Goal: Task Accomplishment & Management: Use online tool/utility

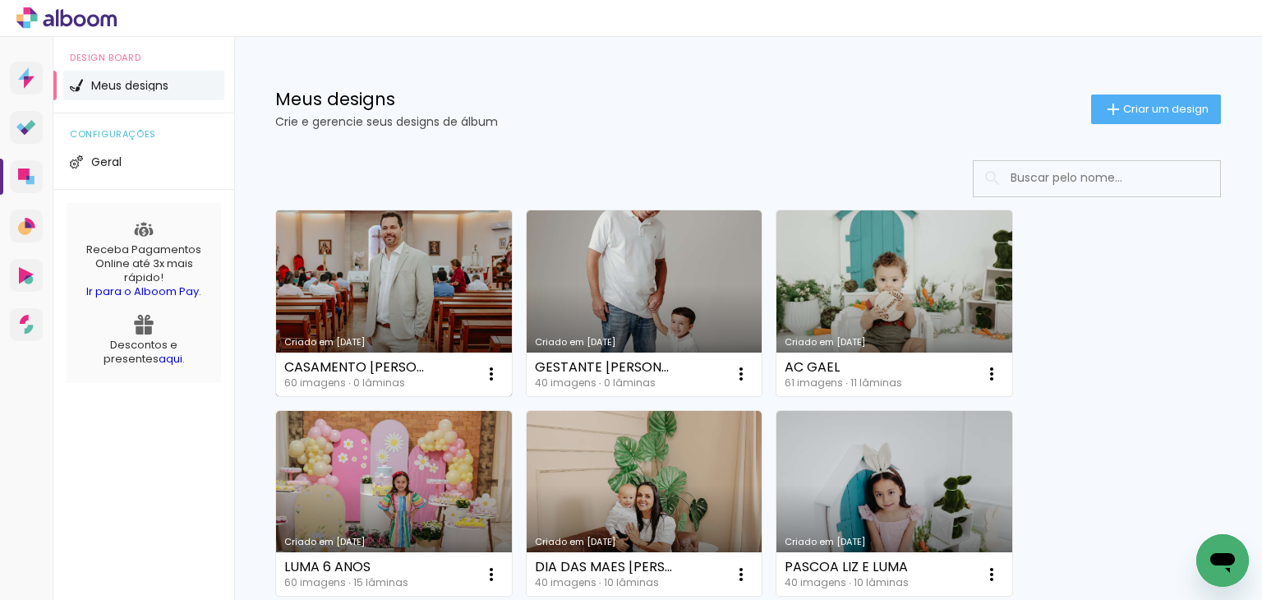
click at [362, 331] on link "Criado em [DATE]" at bounding box center [394, 303] width 236 height 186
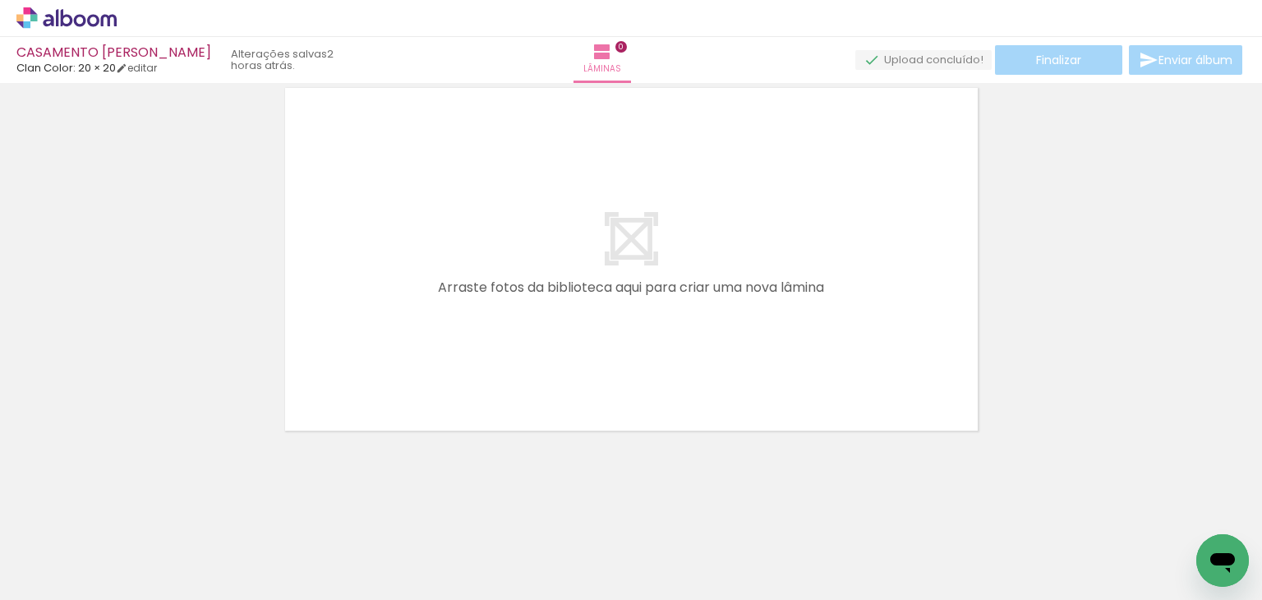
scroll to position [0, 766]
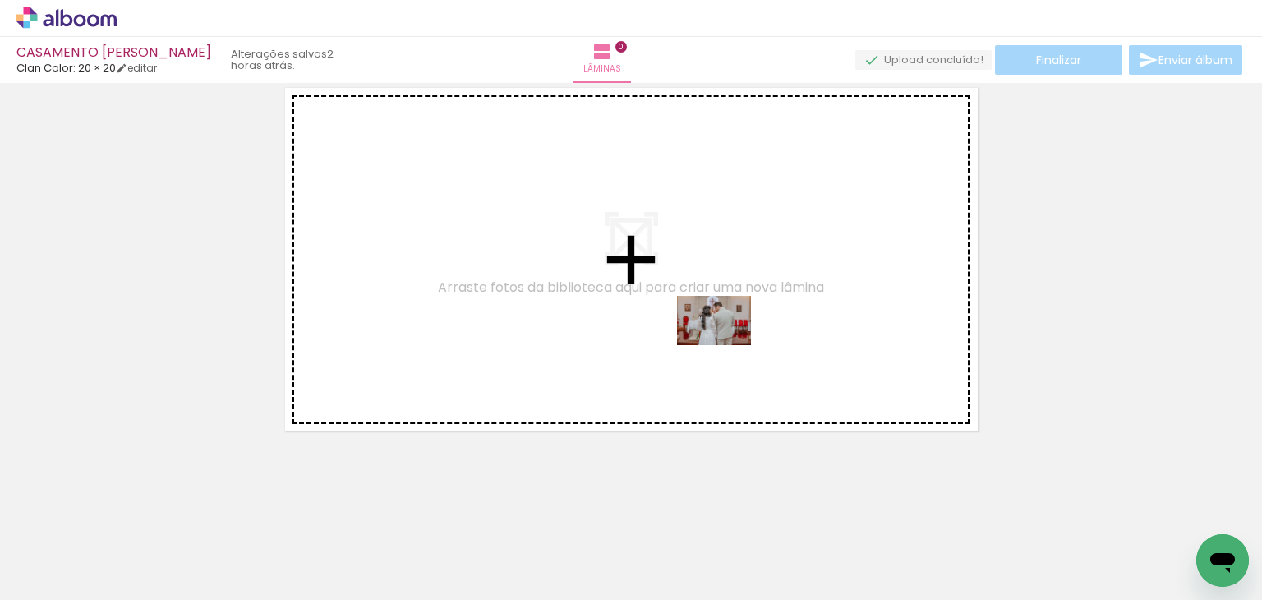
drag, startPoint x: 785, startPoint y: 556, endPoint x: 726, endPoint y: 345, distance: 219.1
click at [726, 345] on quentale-workspace at bounding box center [631, 300] width 1262 height 600
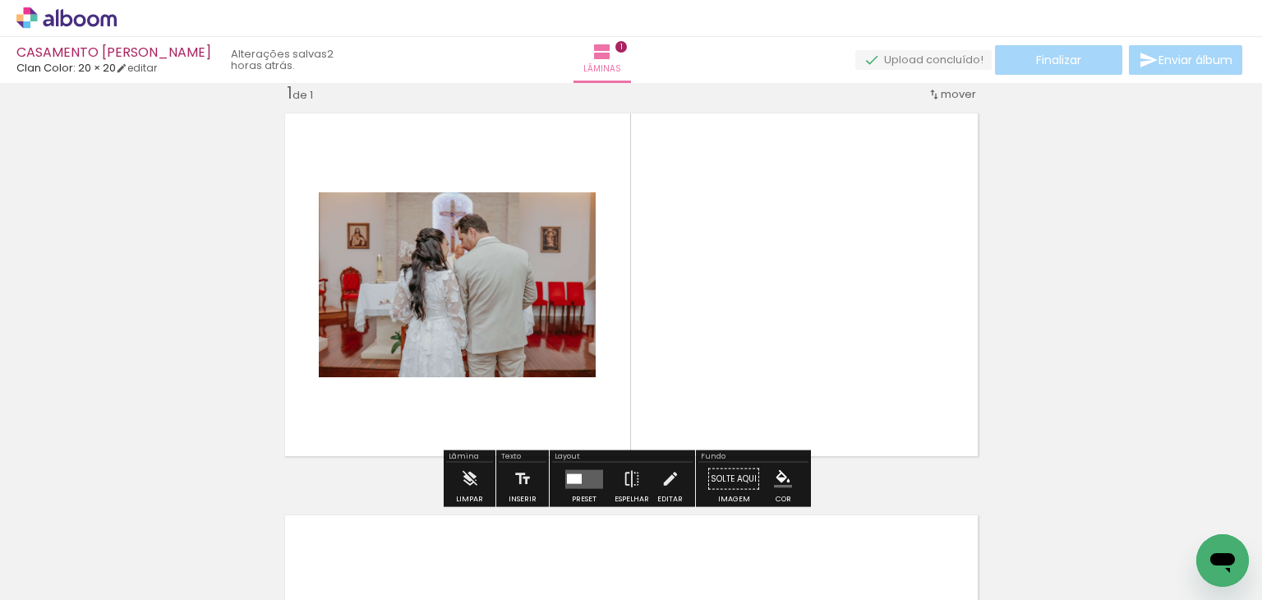
scroll to position [21, 0]
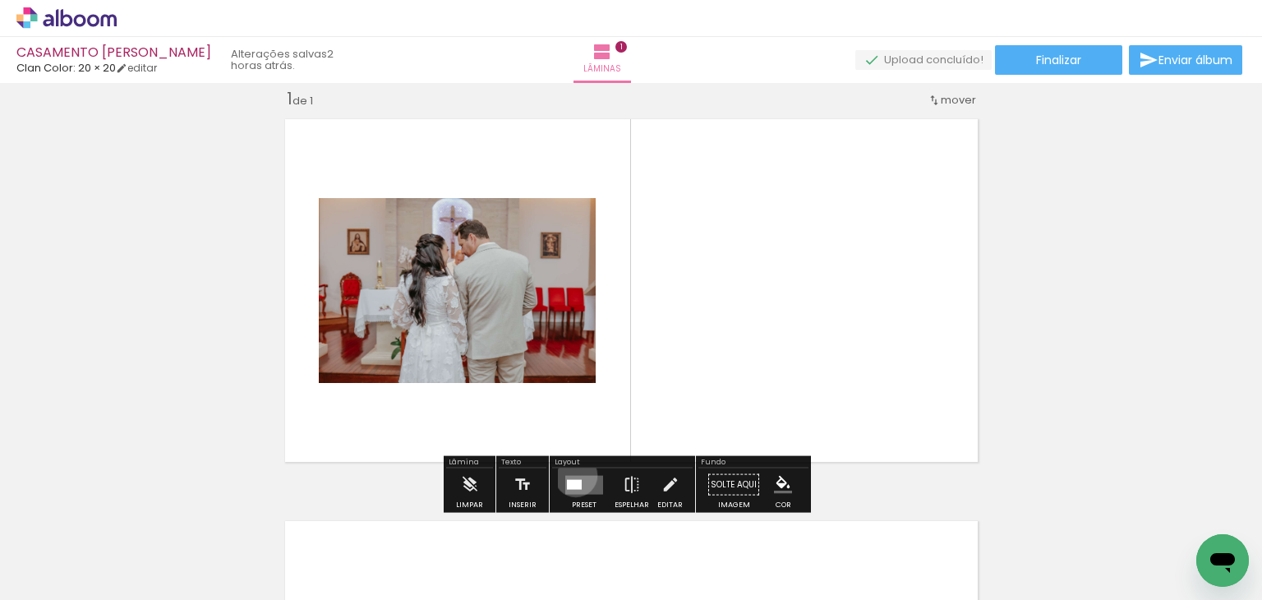
click at [572, 475] on quentale-layouter at bounding box center [584, 484] width 38 height 19
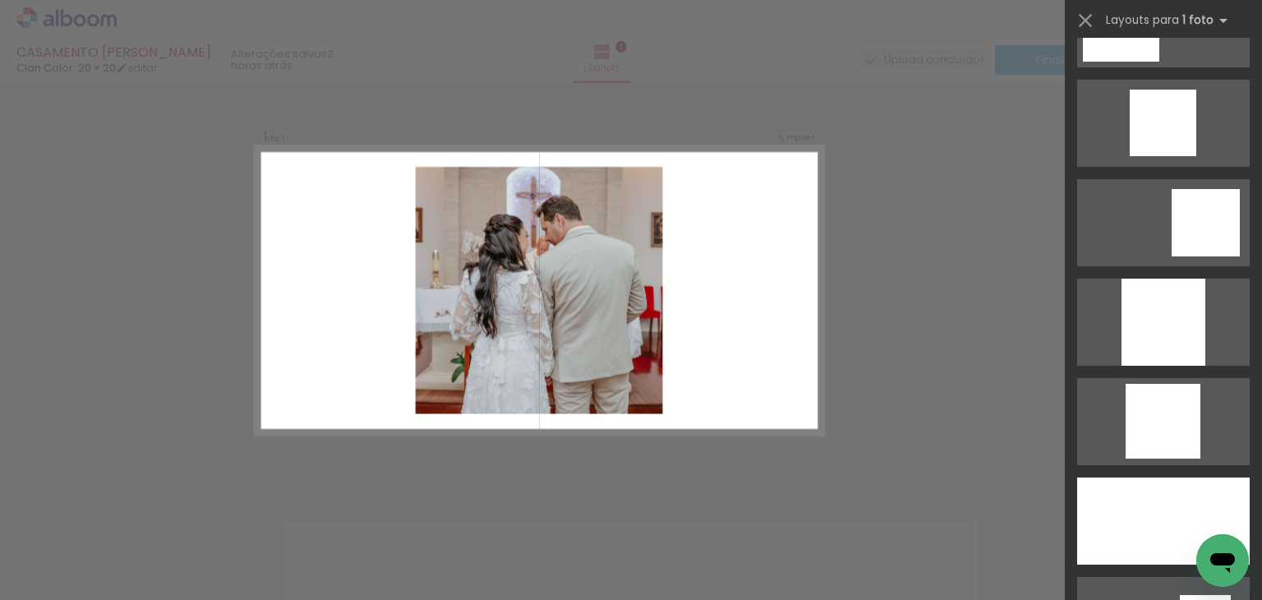
scroll to position [1808, 0]
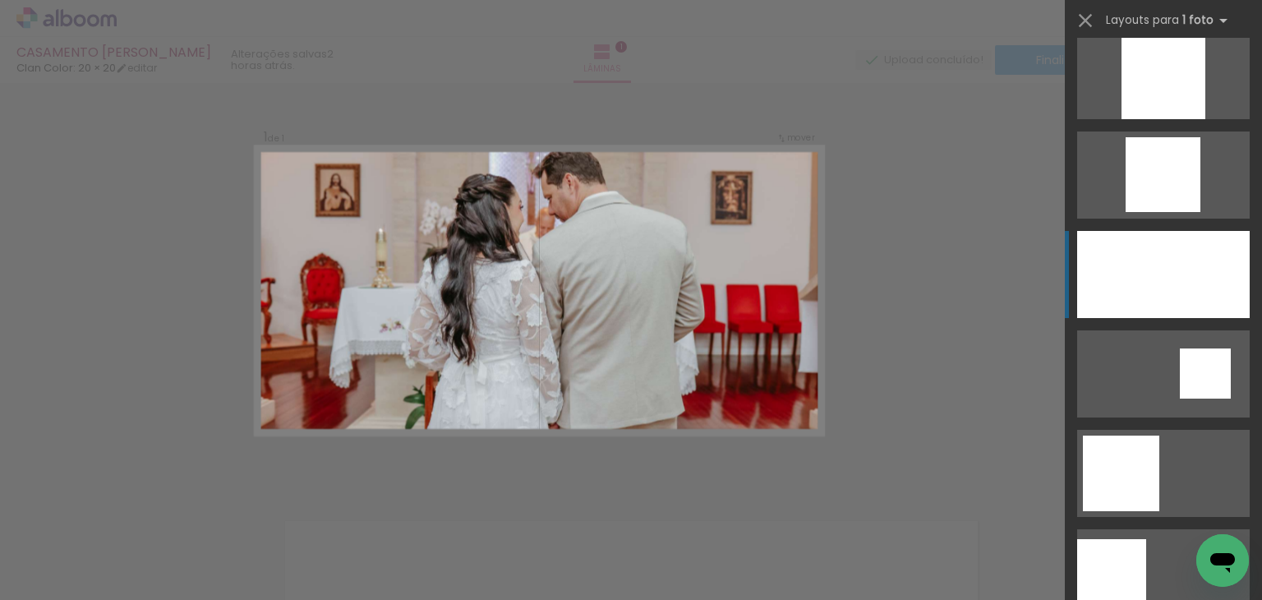
click at [1144, 277] on div at bounding box center [1163, 274] width 173 height 87
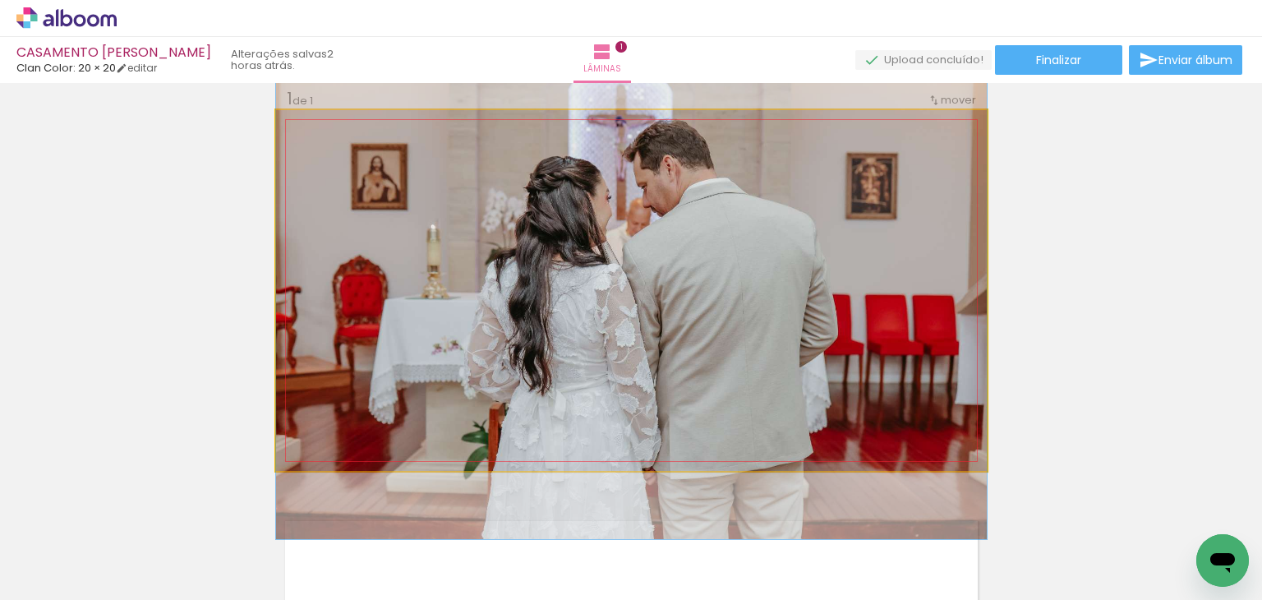
drag, startPoint x: 647, startPoint y: 306, endPoint x: 647, endPoint y: 317, distance: 11.5
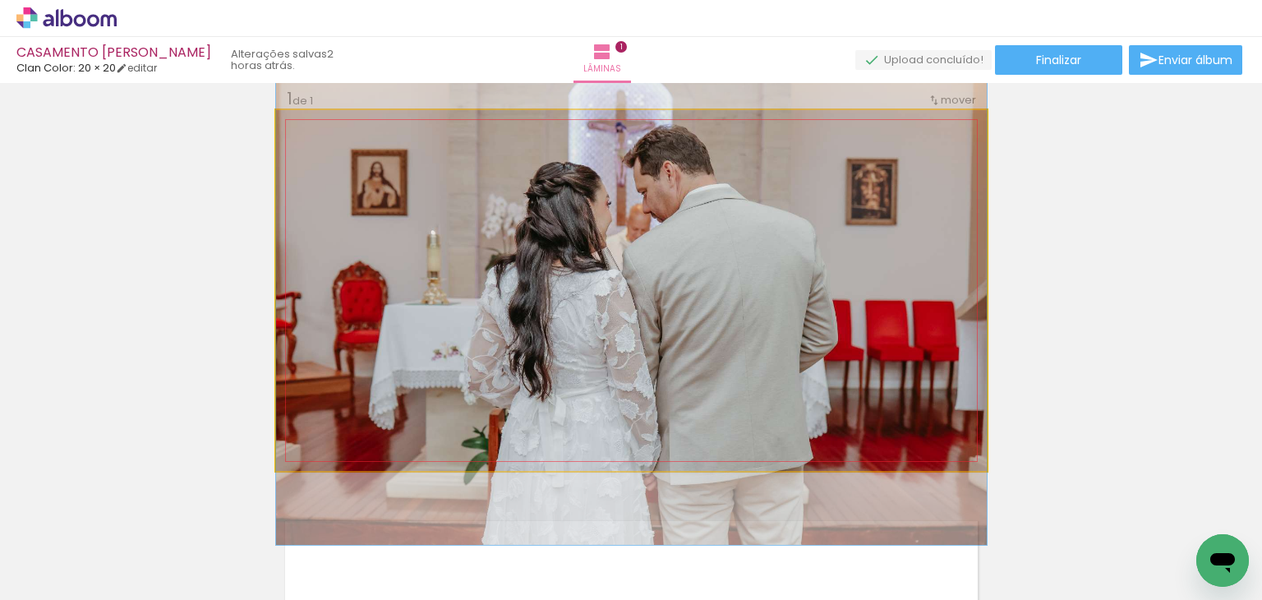
drag, startPoint x: 647, startPoint y: 317, endPoint x: 730, endPoint y: 323, distance: 82.4
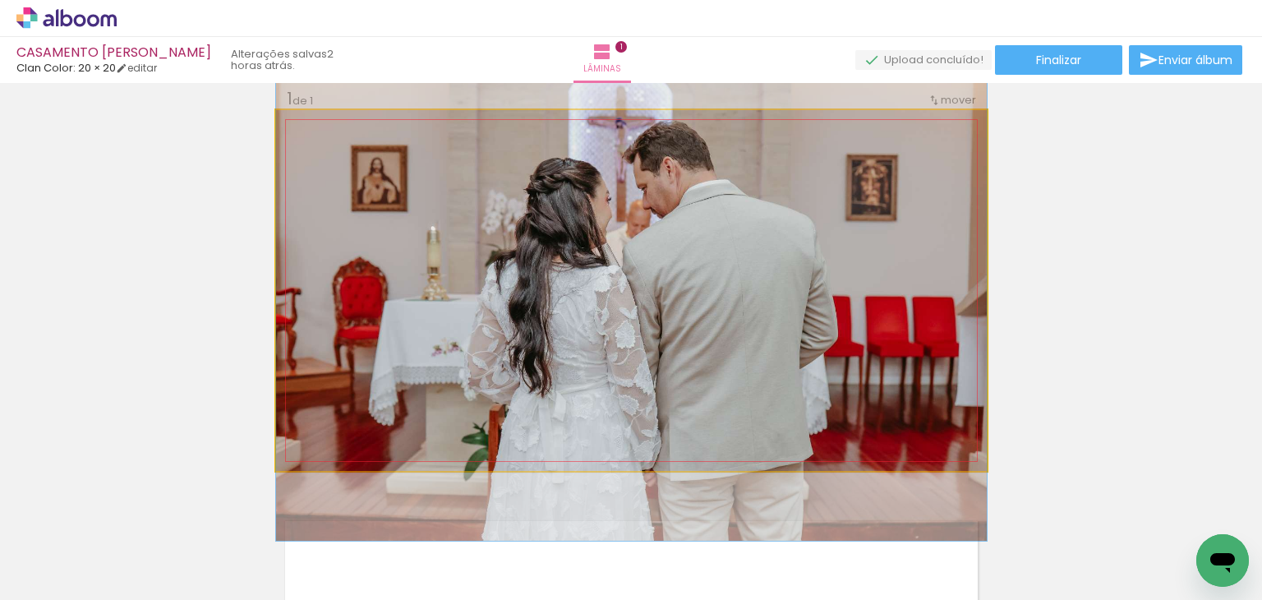
drag, startPoint x: 850, startPoint y: 336, endPoint x: 868, endPoint y: 332, distance: 18.5
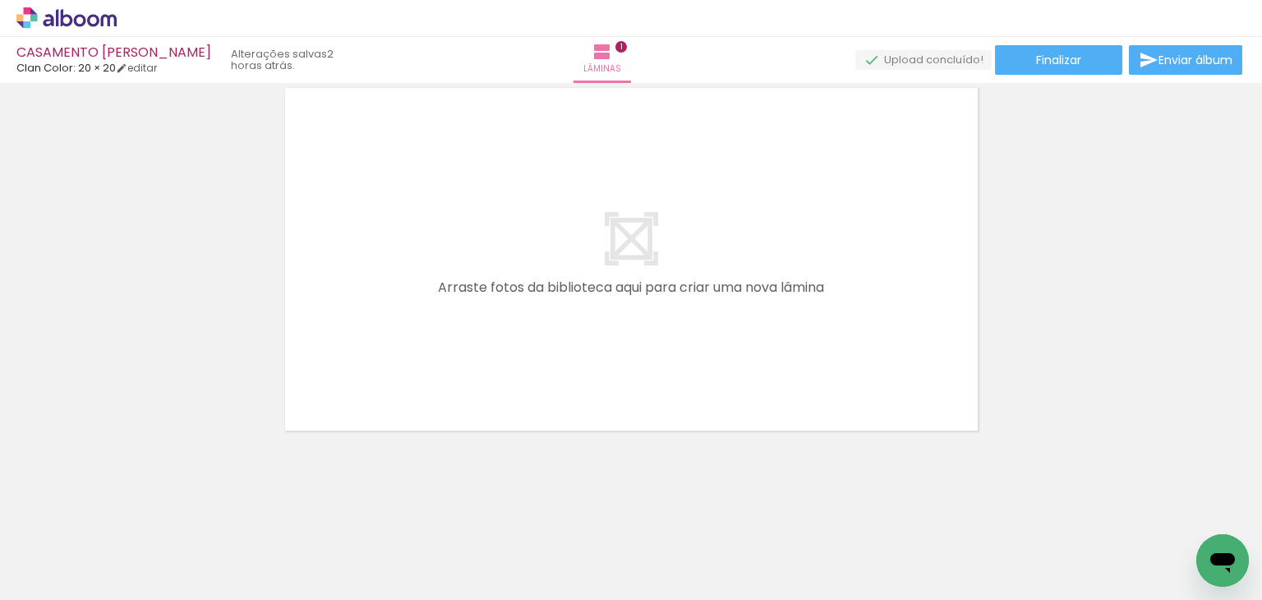
scroll to position [0, 204]
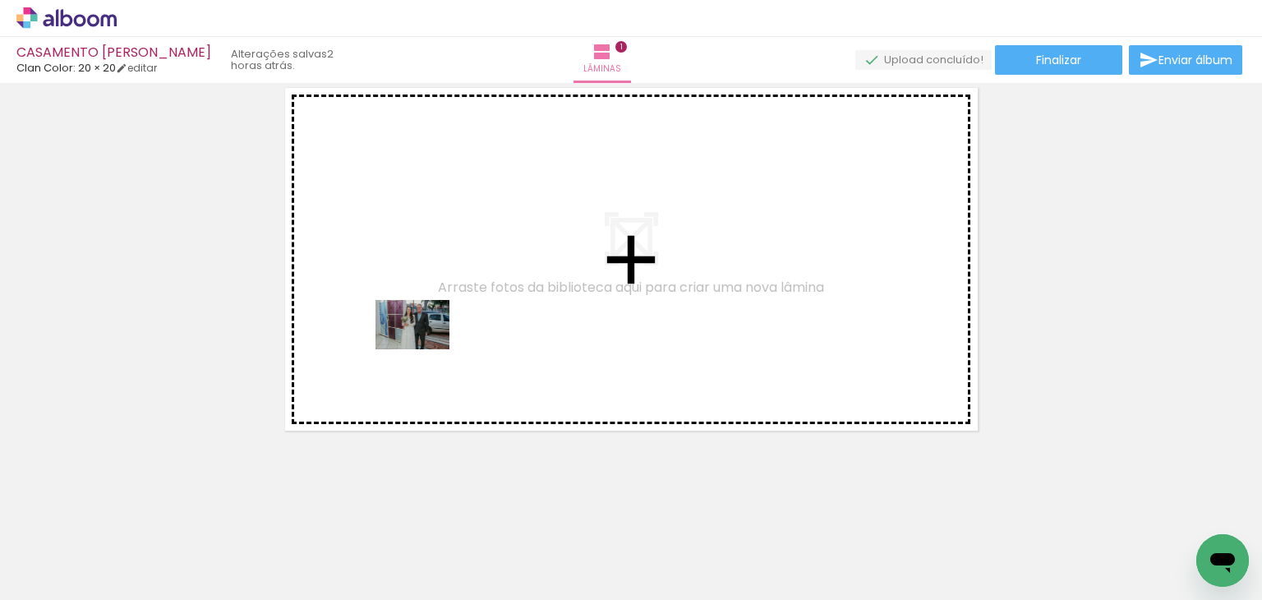
drag, startPoint x: 340, startPoint y: 561, endPoint x: 425, endPoint y: 349, distance: 228.2
click at [425, 349] on quentale-workspace at bounding box center [631, 300] width 1262 height 600
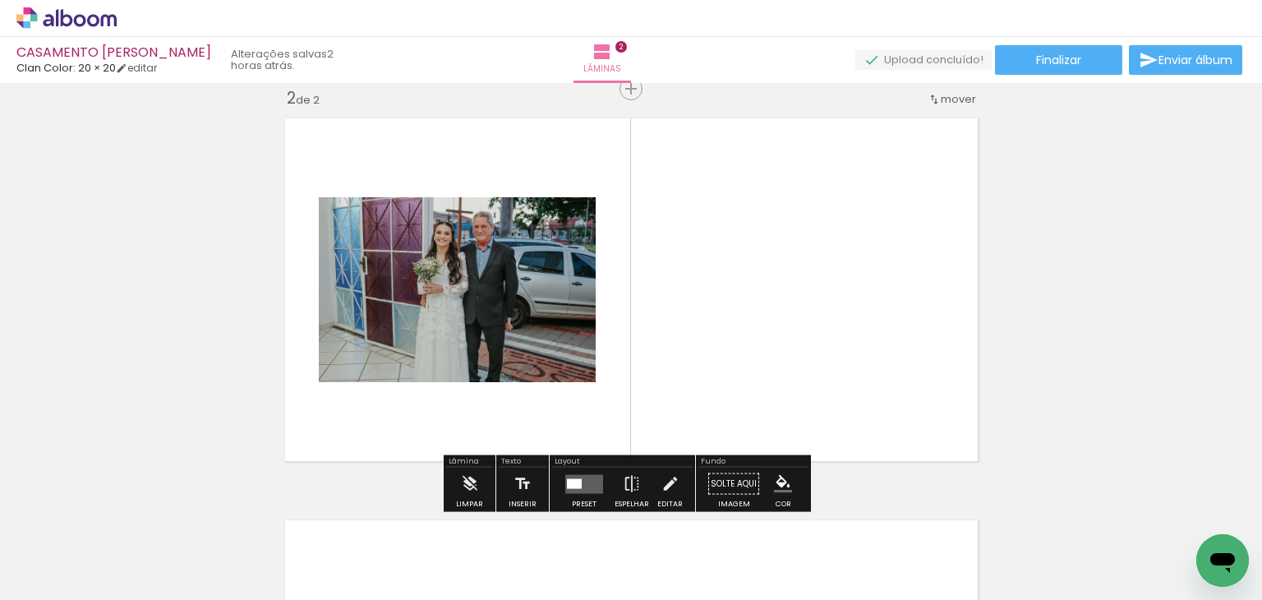
scroll to position [422, 0]
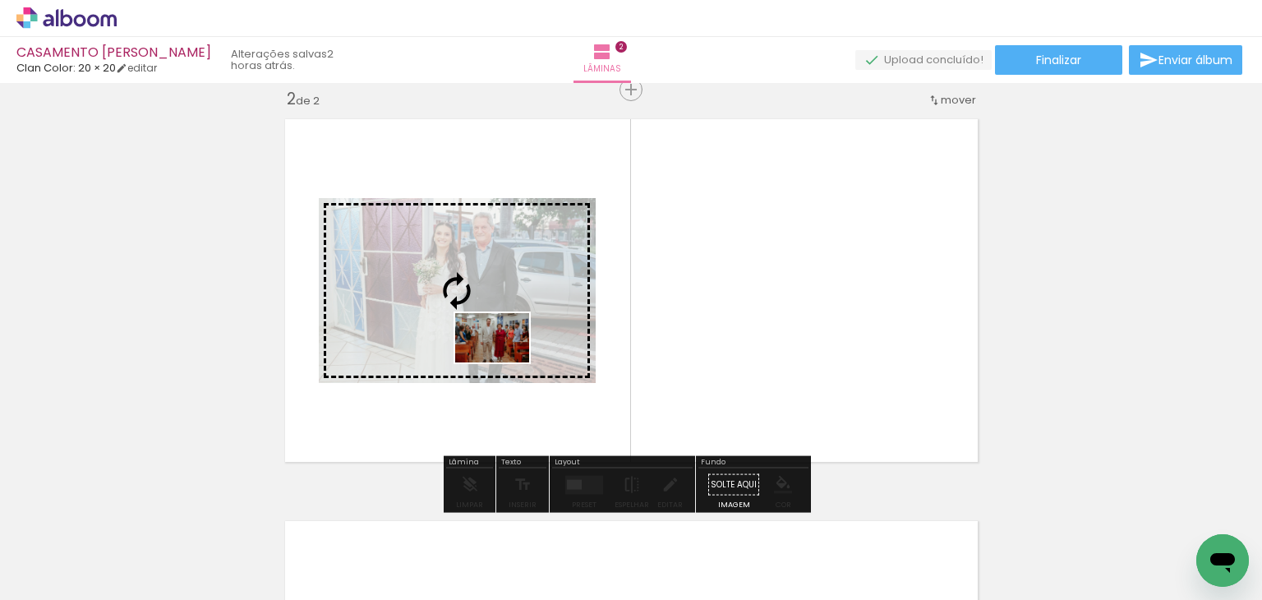
drag, startPoint x: 799, startPoint y: 543, endPoint x: 504, endPoint y: 362, distance: 345.2
click at [504, 362] on quentale-workspace at bounding box center [631, 300] width 1262 height 600
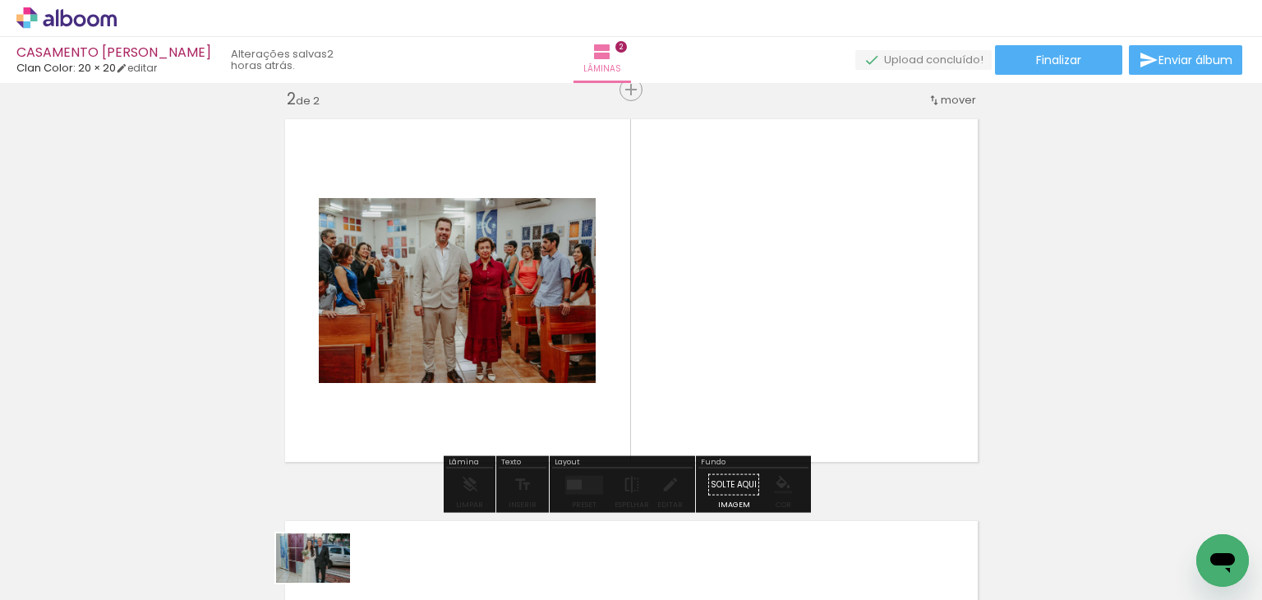
drag, startPoint x: 345, startPoint y: 586, endPoint x: 325, endPoint y: 583, distance: 20.0
click at [325, 583] on quentale-thumb at bounding box center [329, 544] width 92 height 94
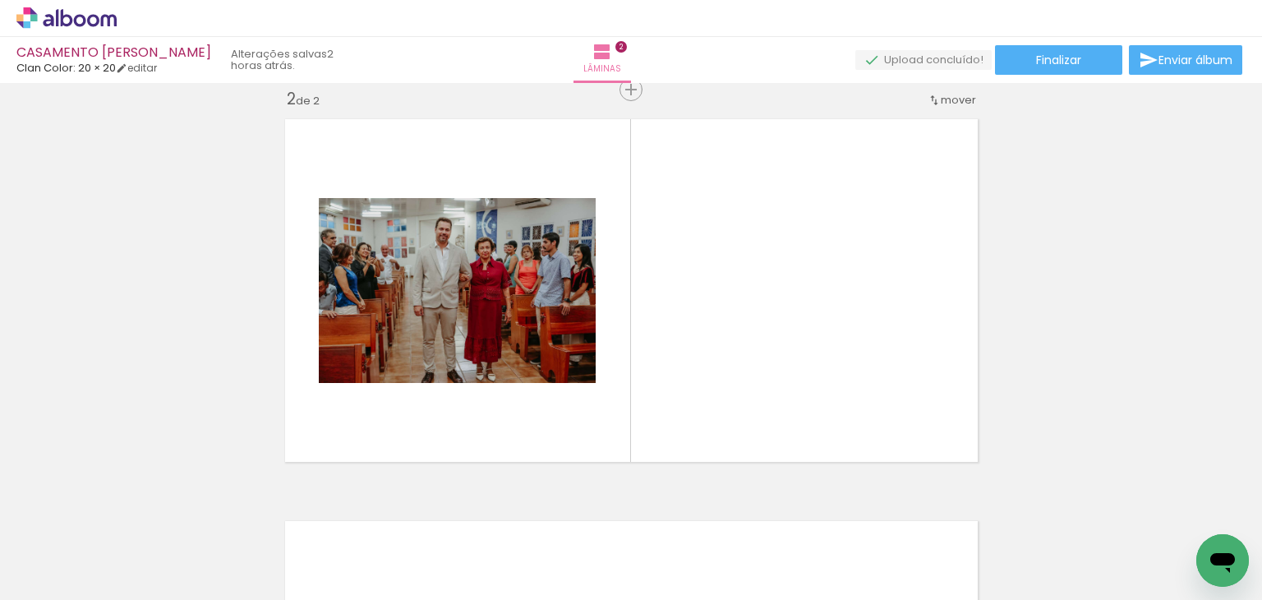
scroll to position [0, 0]
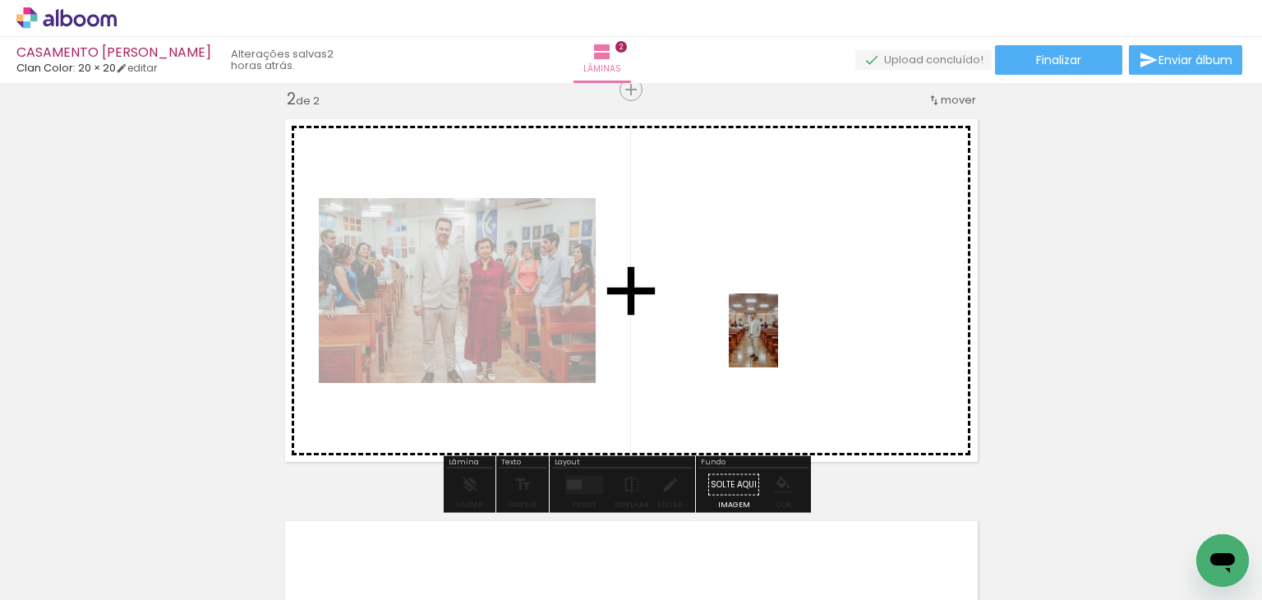
drag, startPoint x: 169, startPoint y: 563, endPoint x: 778, endPoint y: 343, distance: 647.4
click at [778, 343] on quentale-workspace at bounding box center [631, 300] width 1262 height 600
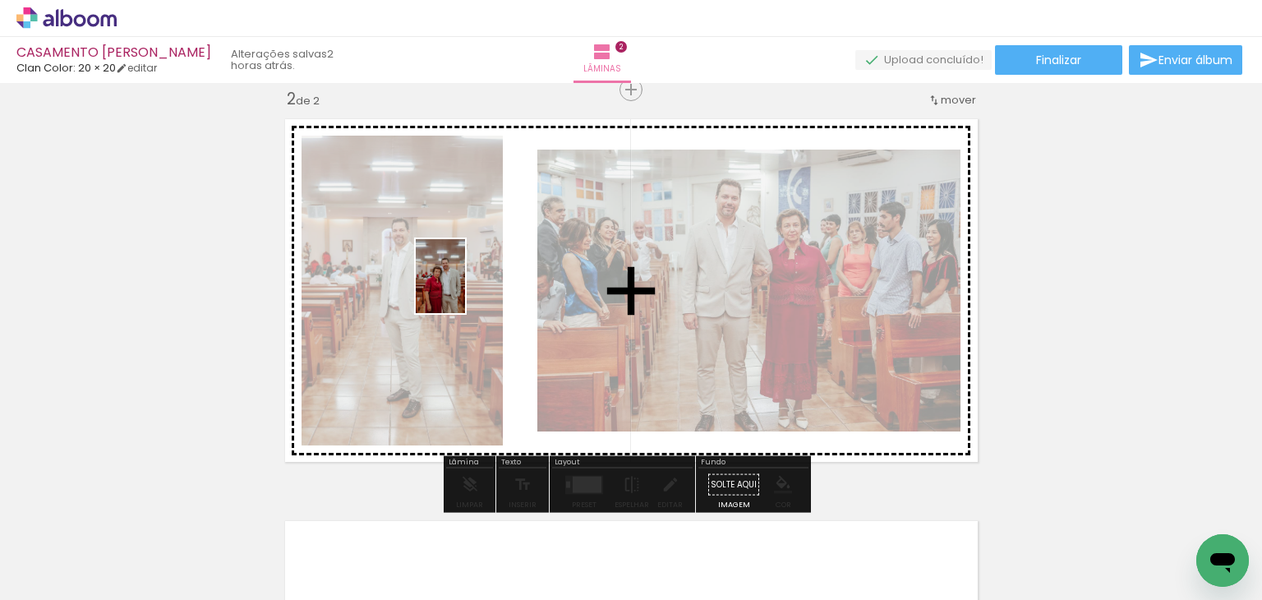
drag, startPoint x: 266, startPoint y: 558, endPoint x: 465, endPoint y: 288, distance: 334.9
click at [465, 288] on quentale-workspace at bounding box center [631, 300] width 1262 height 600
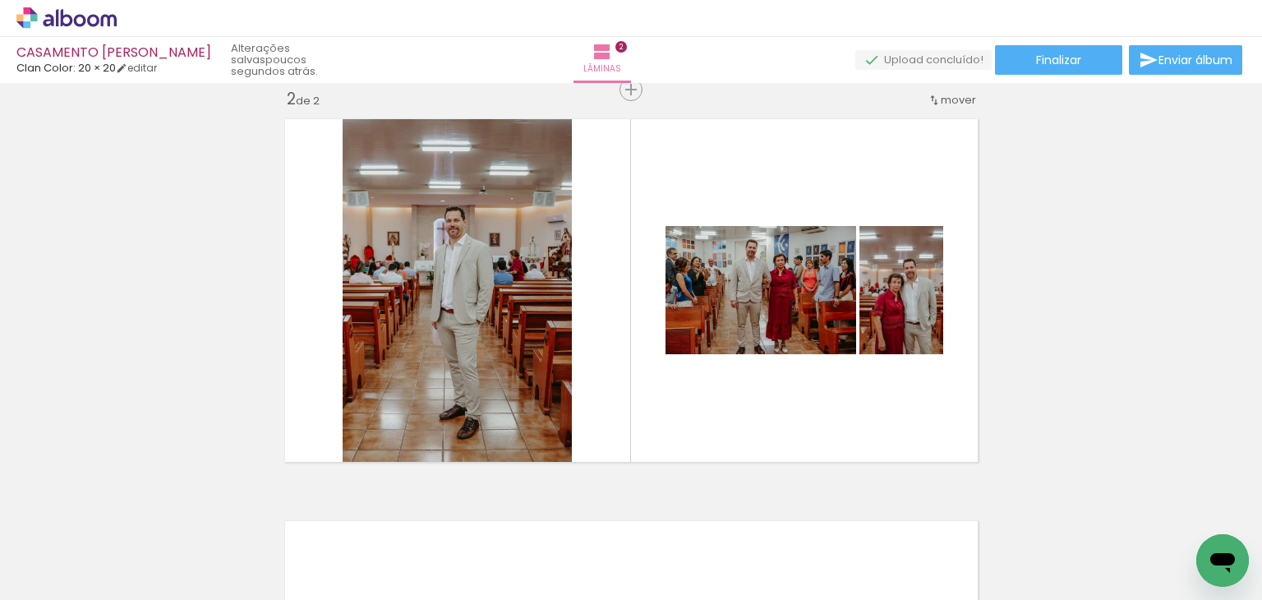
scroll to position [0, 3652]
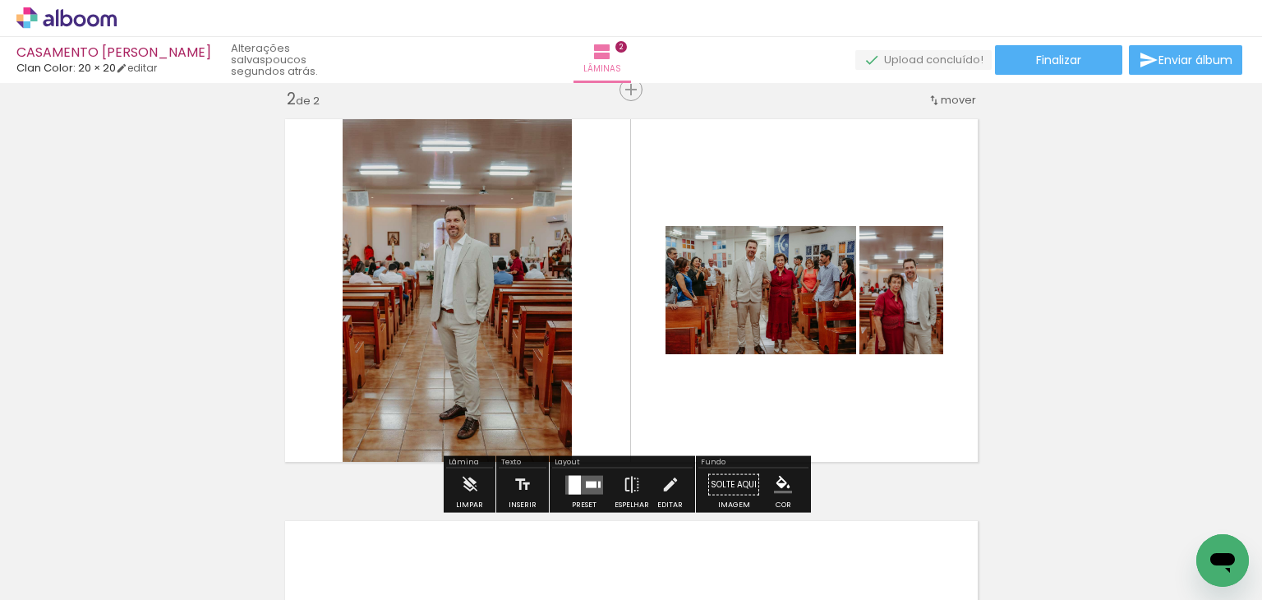
click at [586, 481] on div at bounding box center [591, 484] width 11 height 7
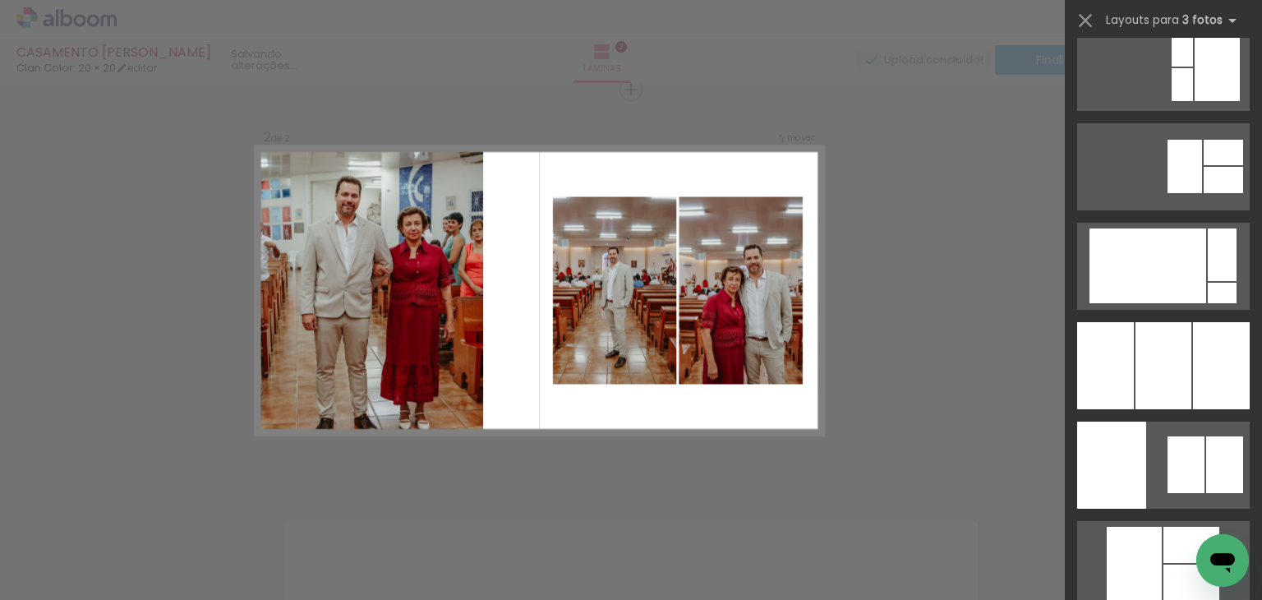
scroll to position [9531, 0]
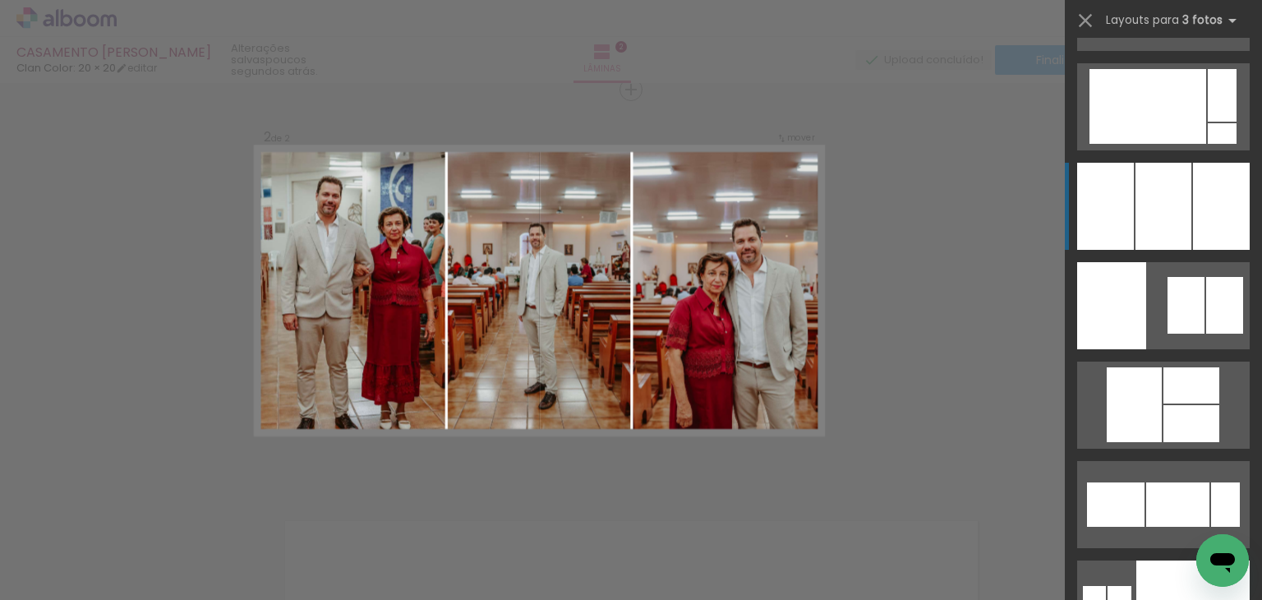
click at [1193, 202] on div at bounding box center [1221, 206] width 57 height 87
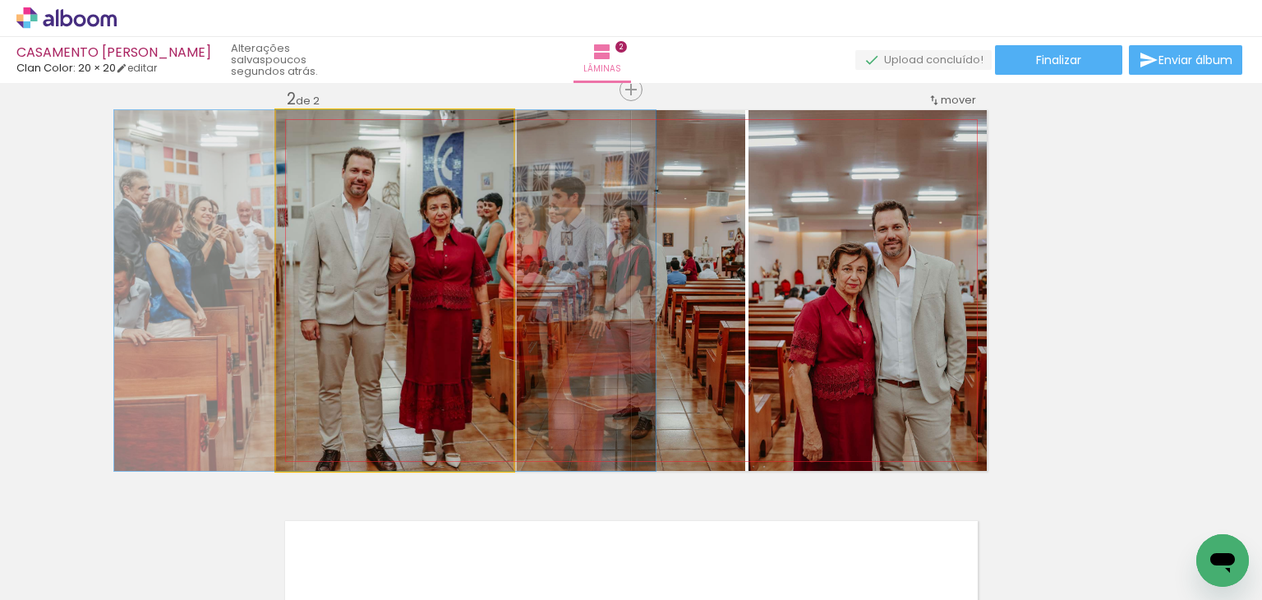
drag, startPoint x: 427, startPoint y: 359, endPoint x: 417, endPoint y: 349, distance: 13.9
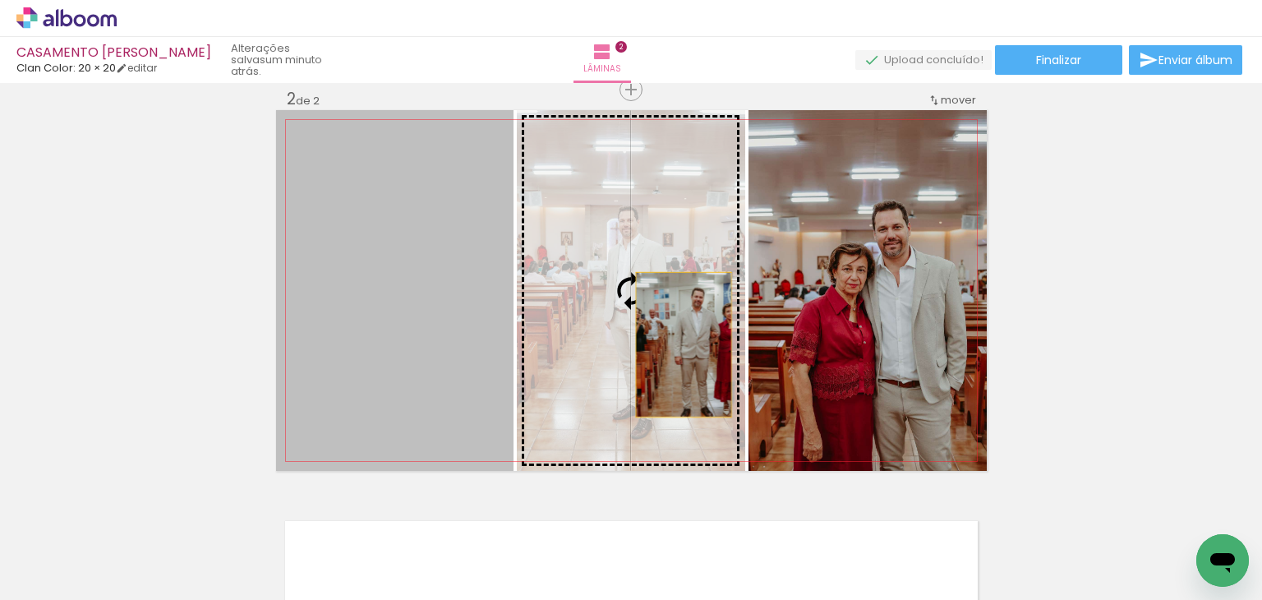
drag, startPoint x: 417, startPoint y: 349, endPoint x: 677, endPoint y: 344, distance: 259.7
click at [0, 0] on slot at bounding box center [0, 0] width 0 height 0
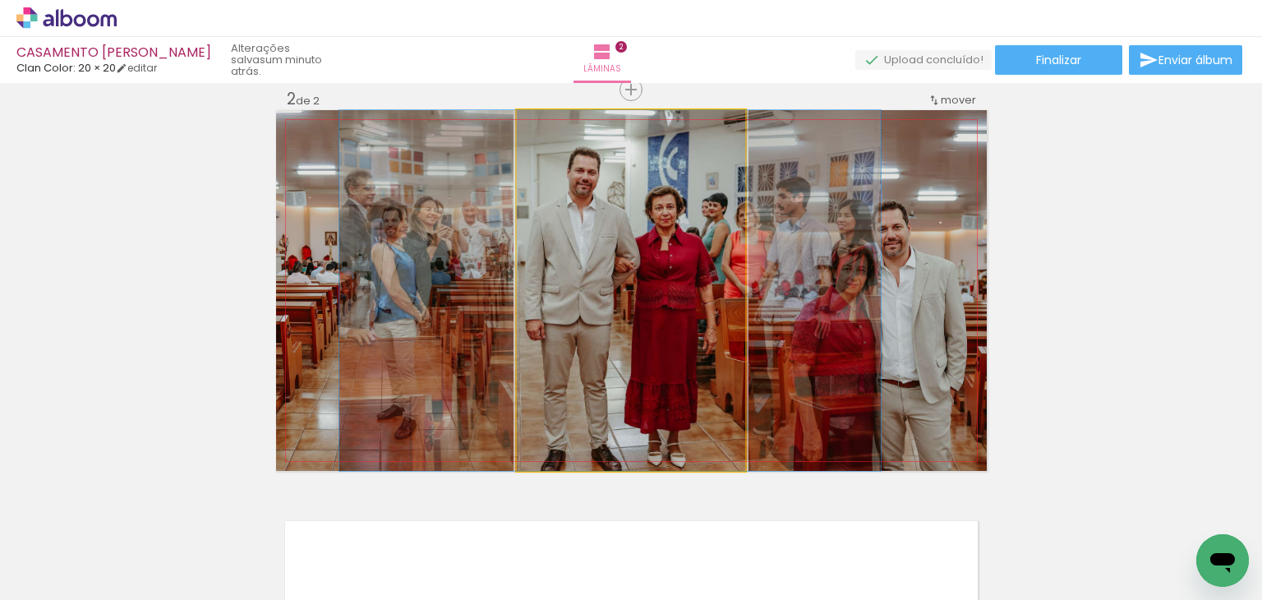
drag, startPoint x: 634, startPoint y: 346, endPoint x: 614, endPoint y: 347, distance: 20.6
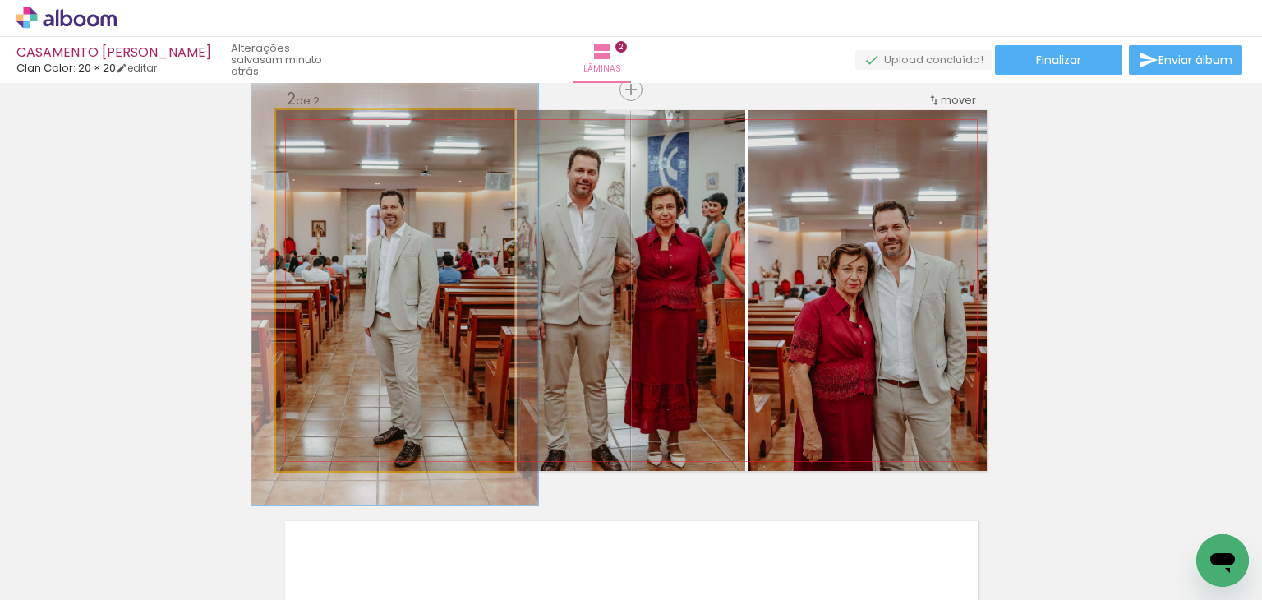
drag, startPoint x: 306, startPoint y: 134, endPoint x: 348, endPoint y: 172, distance: 56.4
click at [317, 135] on div at bounding box center [325, 127] width 26 height 26
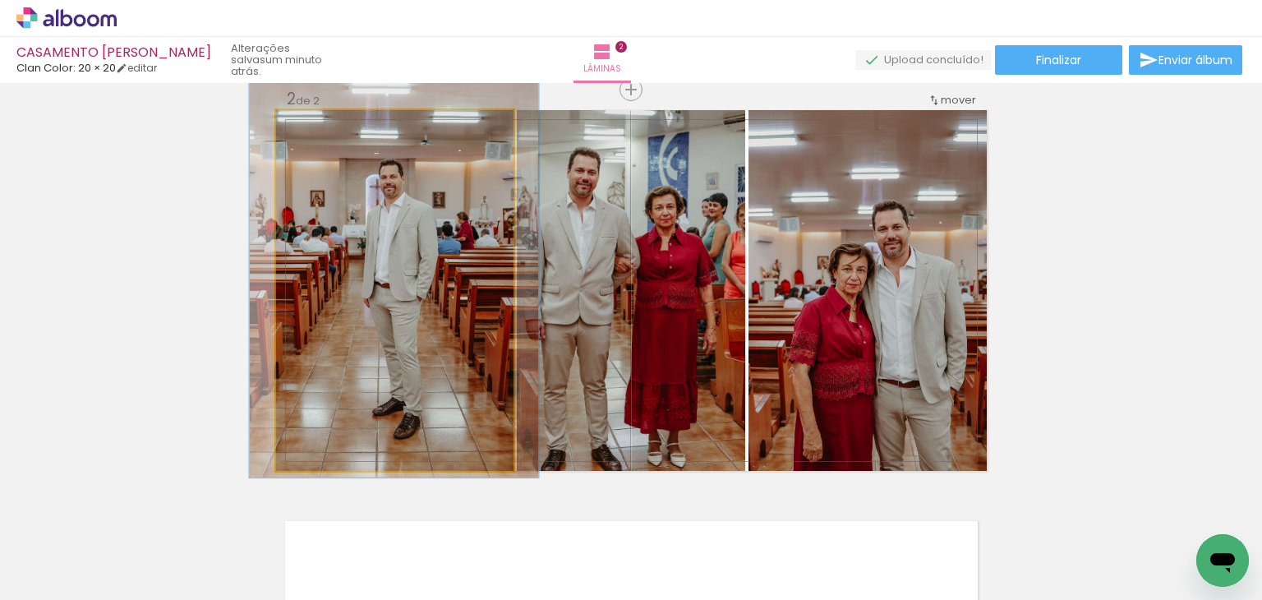
drag, startPoint x: 381, startPoint y: 274, endPoint x: 380, endPoint y: 242, distance: 32.1
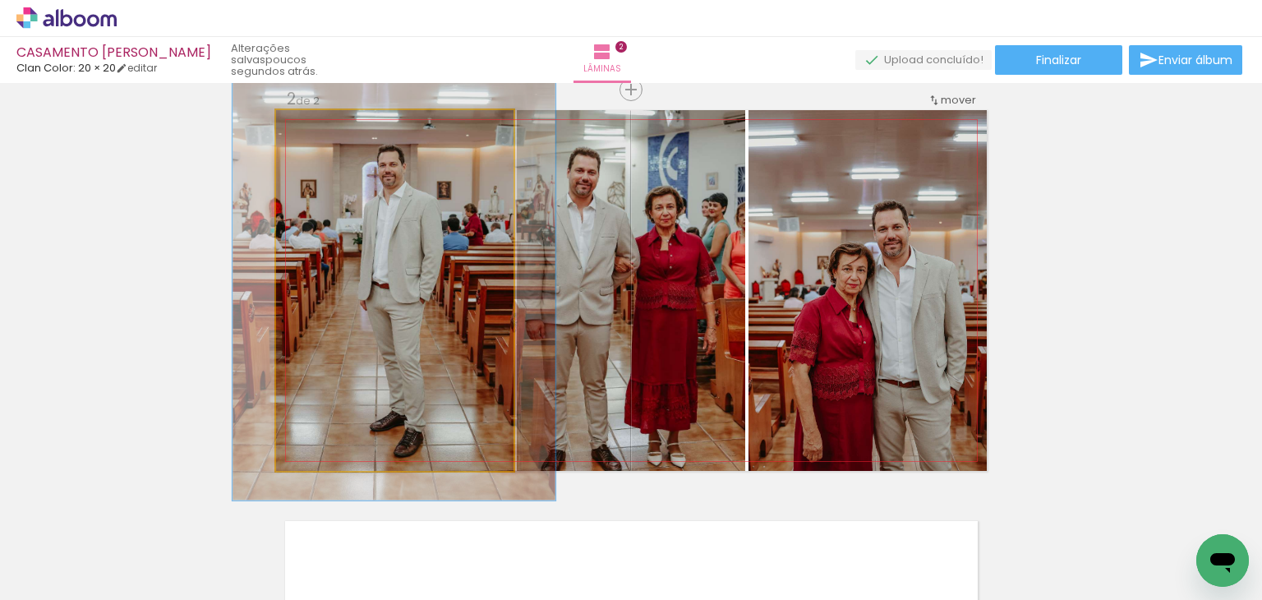
drag, startPoint x: 320, startPoint y: 131, endPoint x: 329, endPoint y: 131, distance: 9.0
type paper-slider "134"
click at [329, 131] on div at bounding box center [336, 127] width 15 height 15
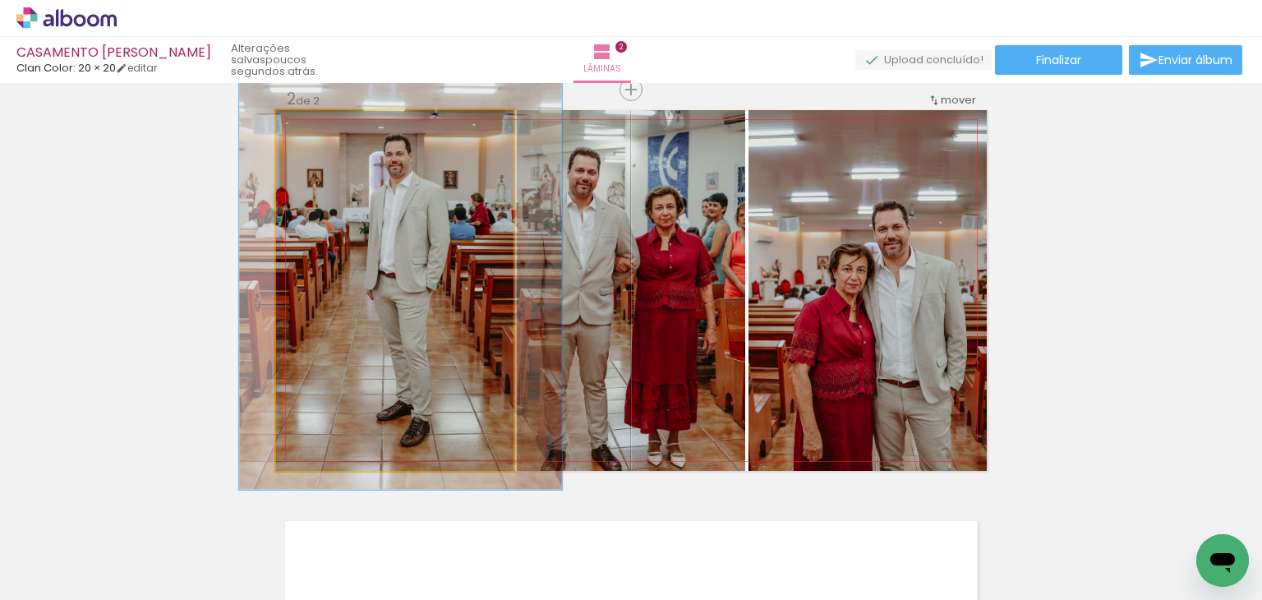
drag, startPoint x: 381, startPoint y: 286, endPoint x: 385, endPoint y: 277, distance: 9.6
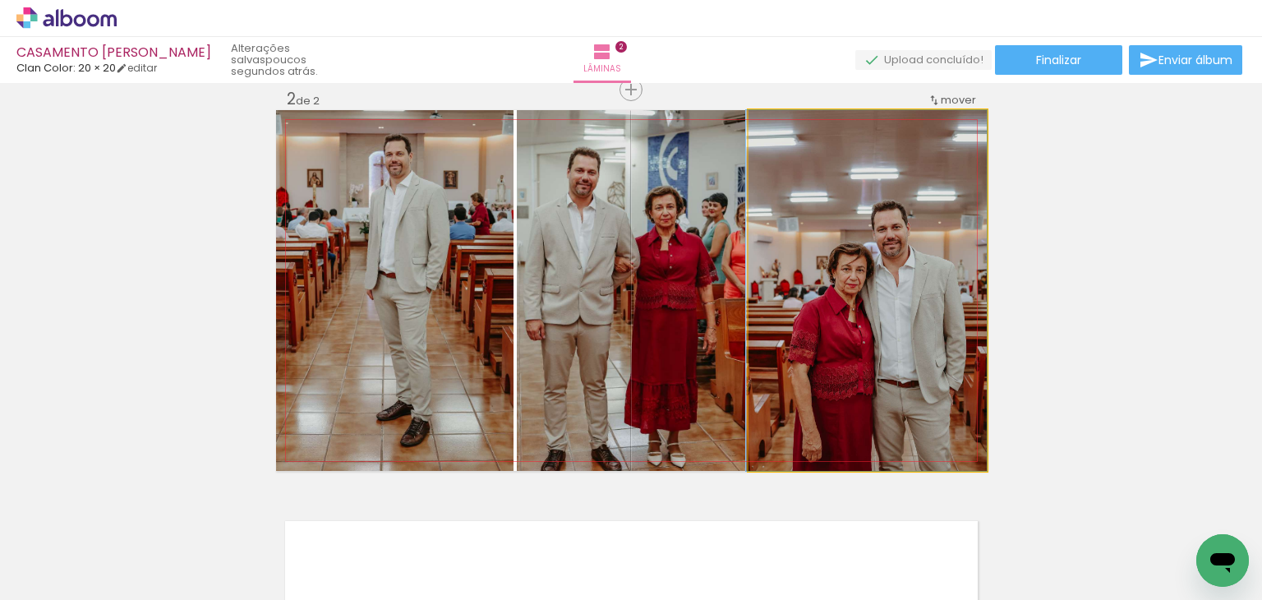
drag, startPoint x: 858, startPoint y: 301, endPoint x: 858, endPoint y: 290, distance: 10.7
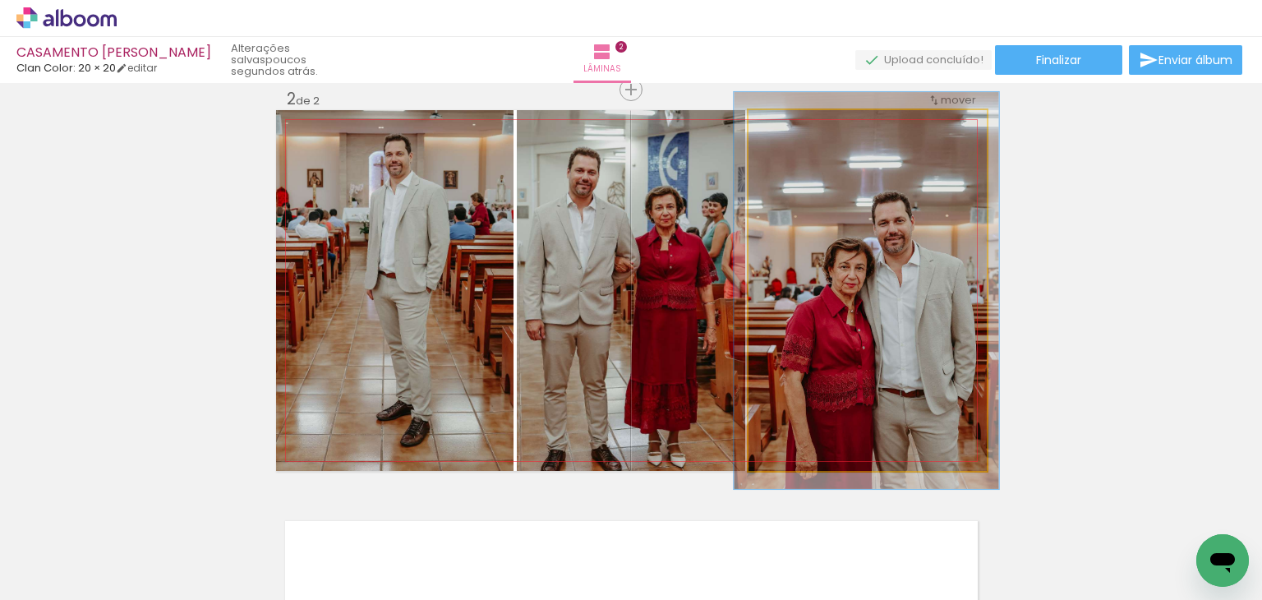
type paper-slider "110"
click at [795, 129] on div at bounding box center [792, 127] width 26 height 26
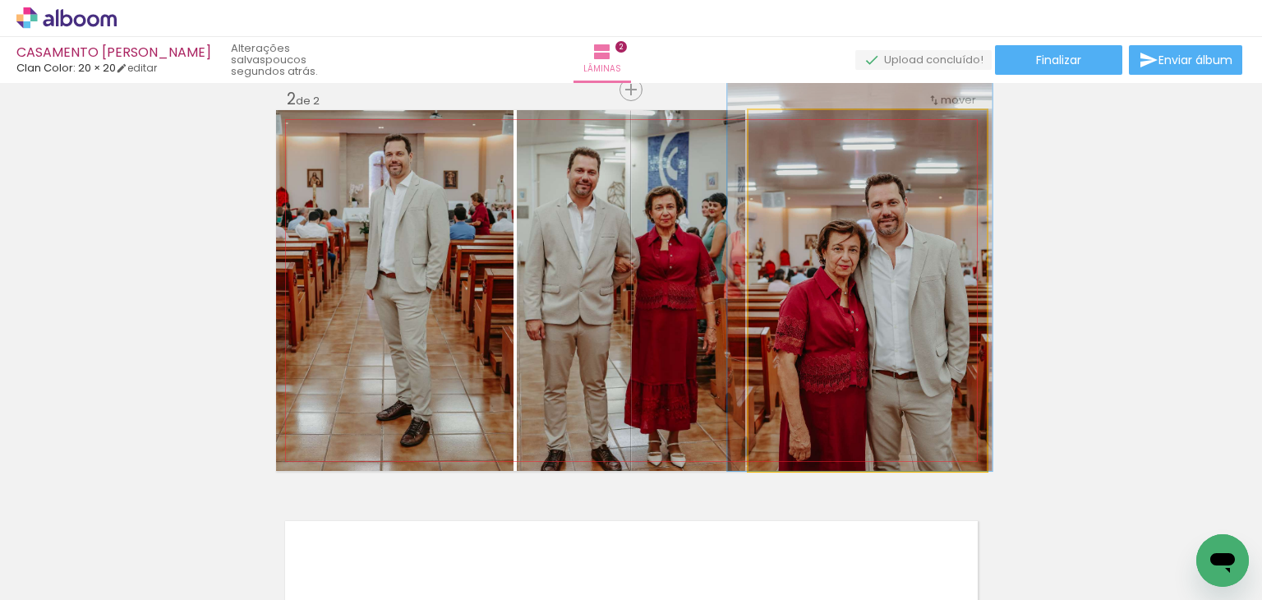
drag, startPoint x: 864, startPoint y: 339, endPoint x: 859, endPoint y: 311, distance: 28.4
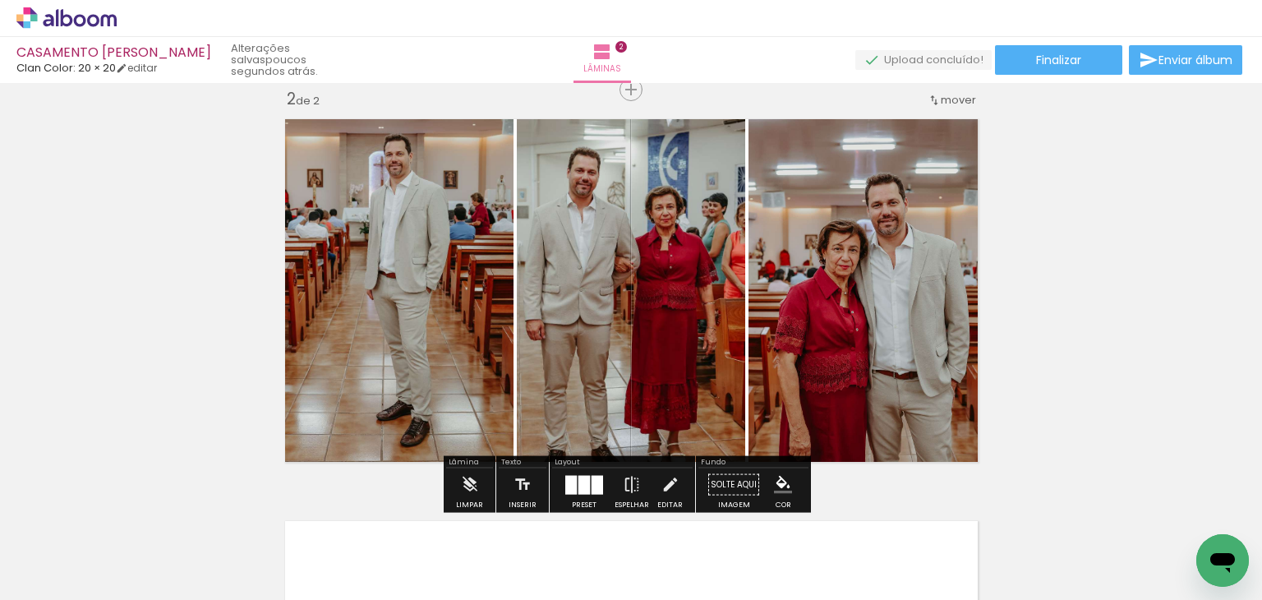
click at [1045, 448] on div "Inserir lâmina 1 de 2 Inserir lâmina 2 de 2" at bounding box center [631, 269] width 1262 height 1206
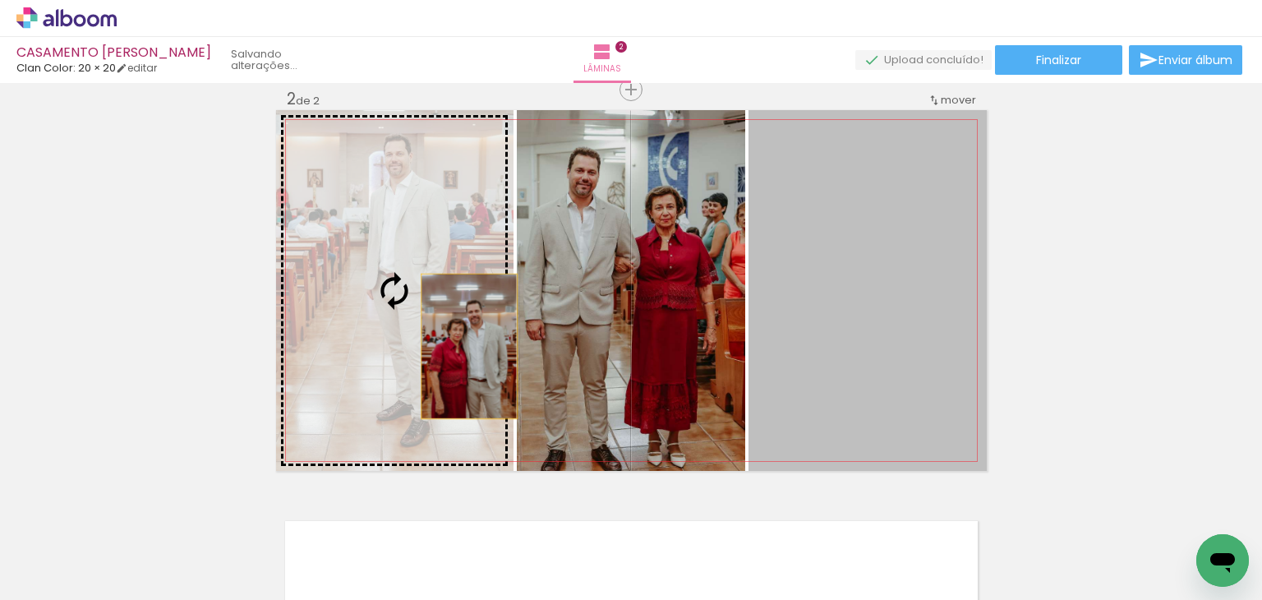
drag, startPoint x: 917, startPoint y: 386, endPoint x: 463, endPoint y: 346, distance: 456.1
click at [0, 0] on slot at bounding box center [0, 0] width 0 height 0
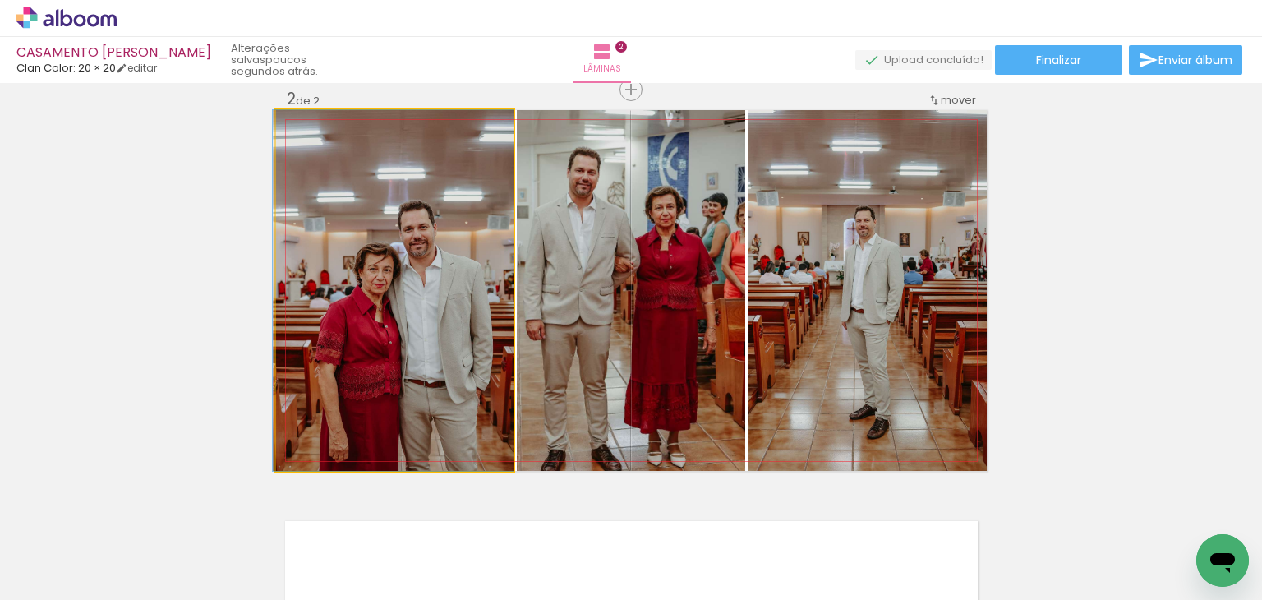
drag, startPoint x: 415, startPoint y: 340, endPoint x: 394, endPoint y: 280, distance: 63.4
click at [404, 311] on quentale-photo at bounding box center [394, 290] width 237 height 361
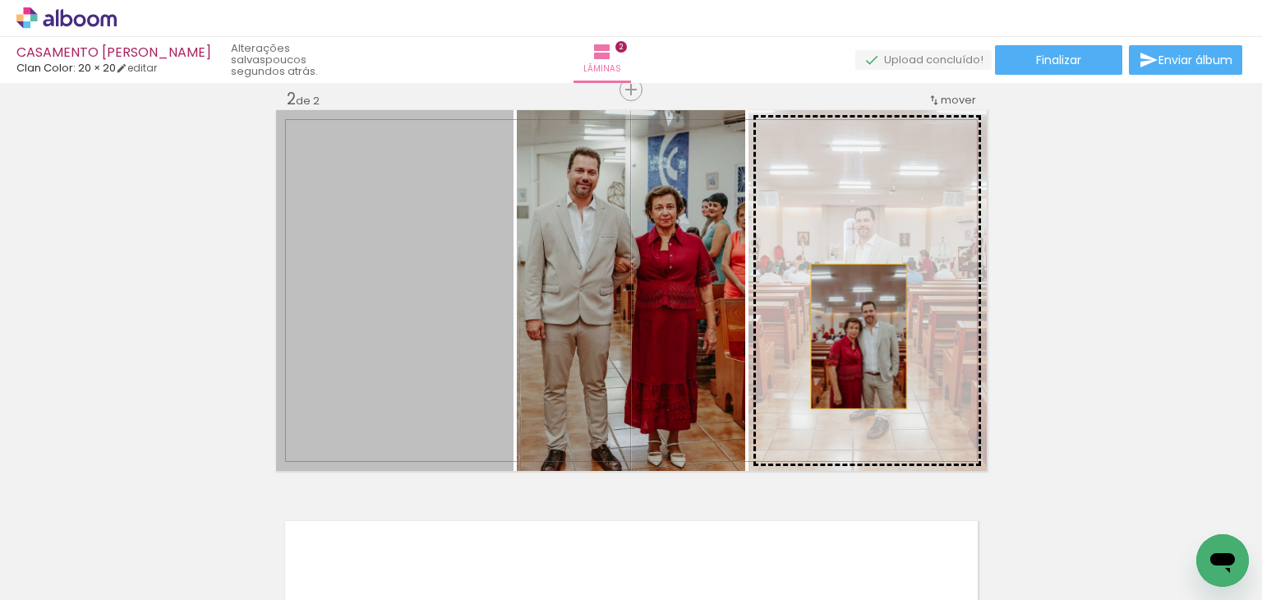
drag, startPoint x: 578, startPoint y: 336, endPoint x: 852, endPoint y: 336, distance: 273.6
click at [0, 0] on slot at bounding box center [0, 0] width 0 height 0
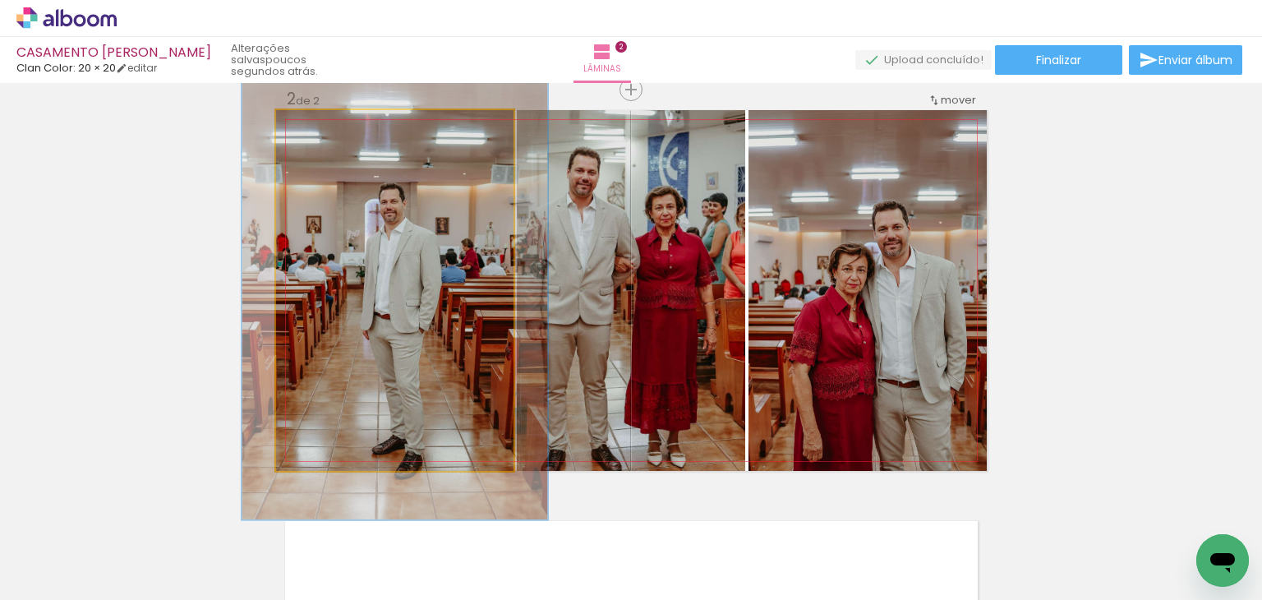
drag, startPoint x: 314, startPoint y: 128, endPoint x: 329, endPoint y: 130, distance: 15.7
type paper-slider "127"
click at [329, 130] on div at bounding box center [330, 127] width 26 height 26
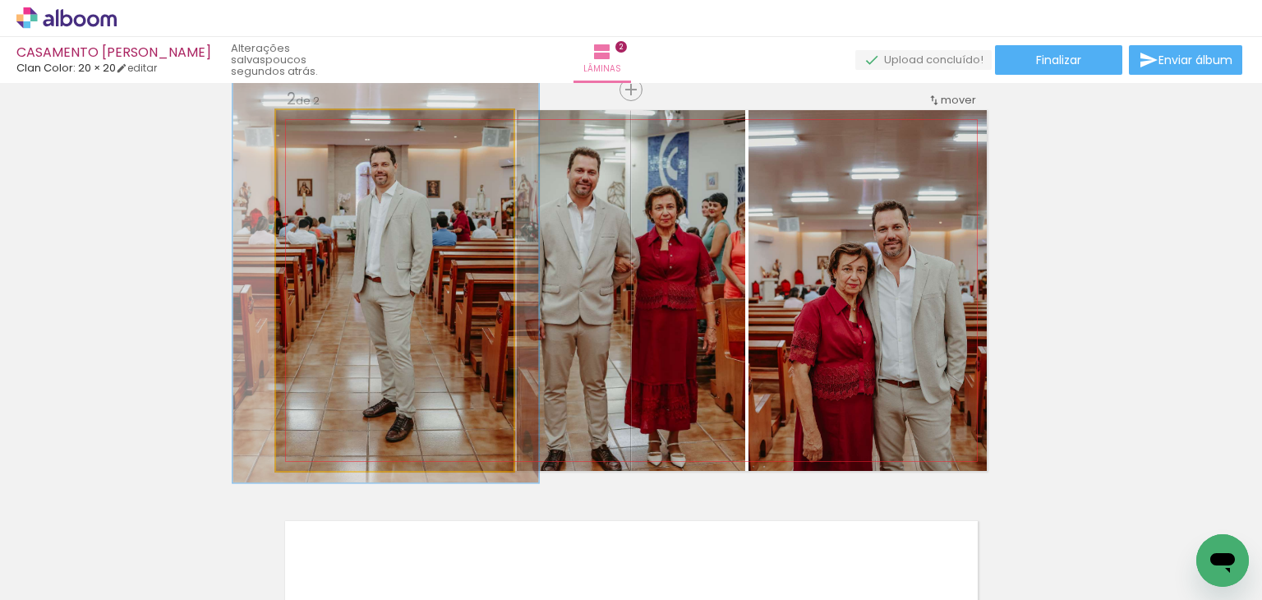
drag, startPoint x: 394, startPoint y: 339, endPoint x: 385, endPoint y: 302, distance: 38.1
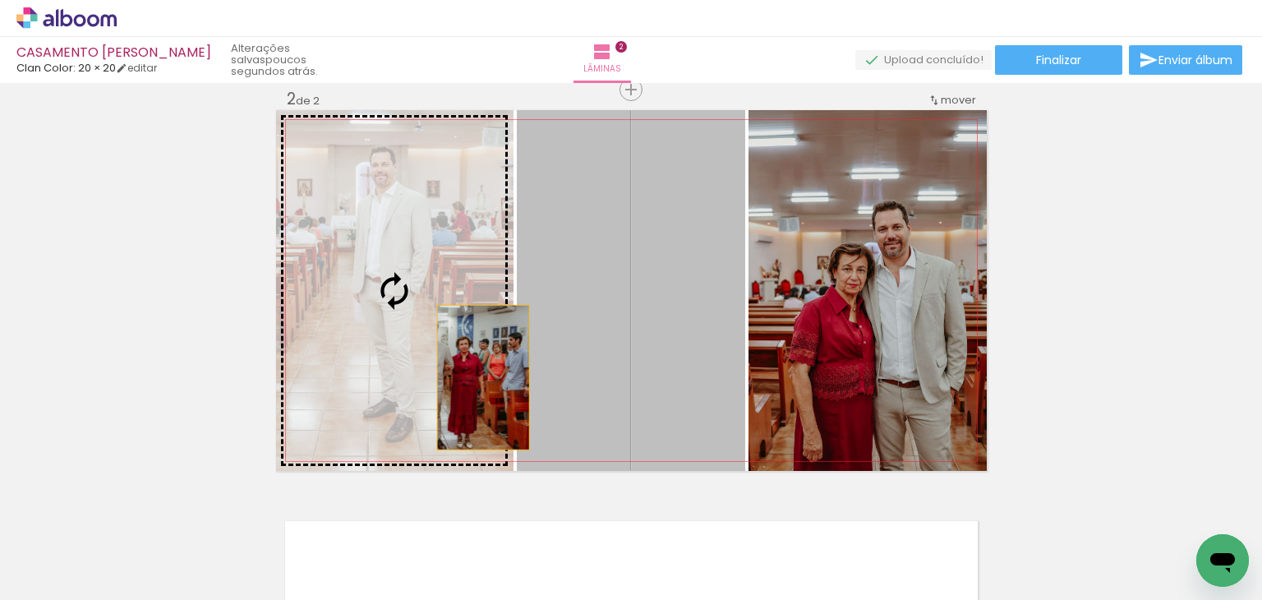
drag, startPoint x: 594, startPoint y: 391, endPoint x: 454, endPoint y: 372, distance: 141.8
click at [0, 0] on slot at bounding box center [0, 0] width 0 height 0
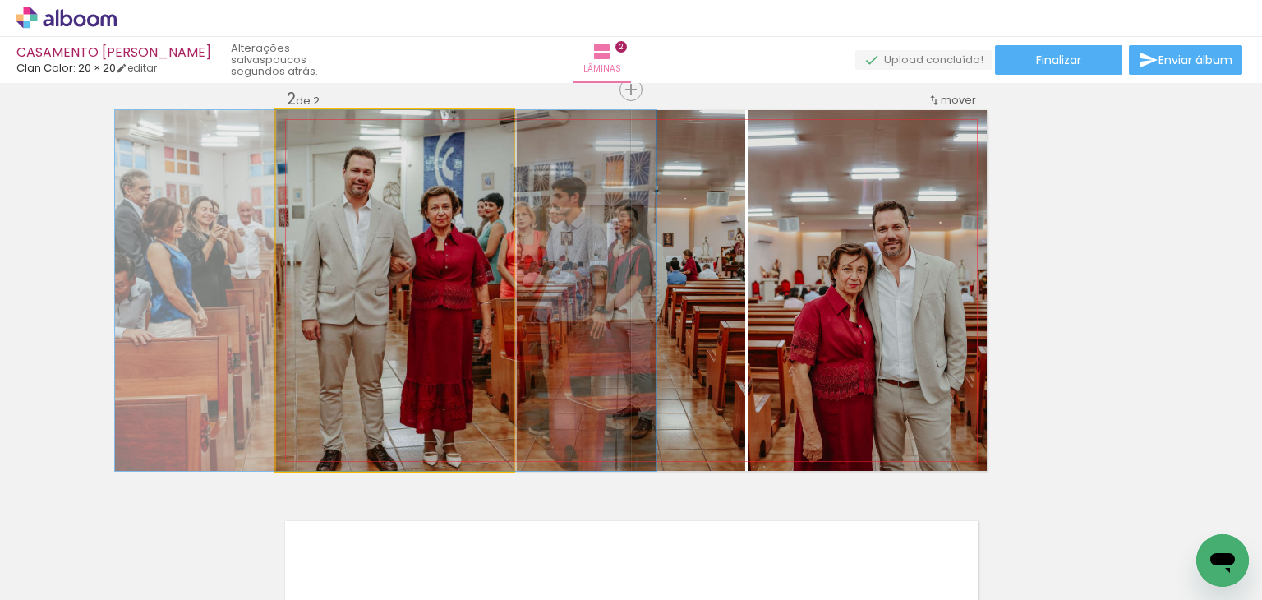
drag, startPoint x: 454, startPoint y: 372, endPoint x: 444, endPoint y: 360, distance: 15.3
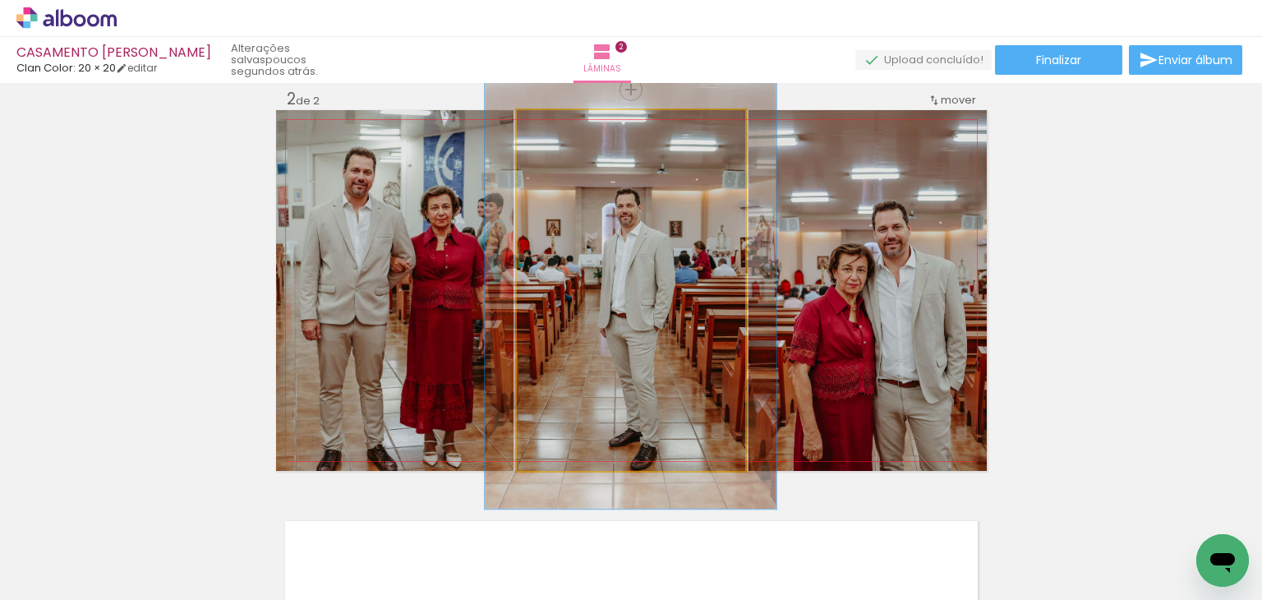
drag, startPoint x: 550, startPoint y: 122, endPoint x: 562, endPoint y: 122, distance: 12.3
click at [562, 122] on div at bounding box center [567, 127] width 15 height 15
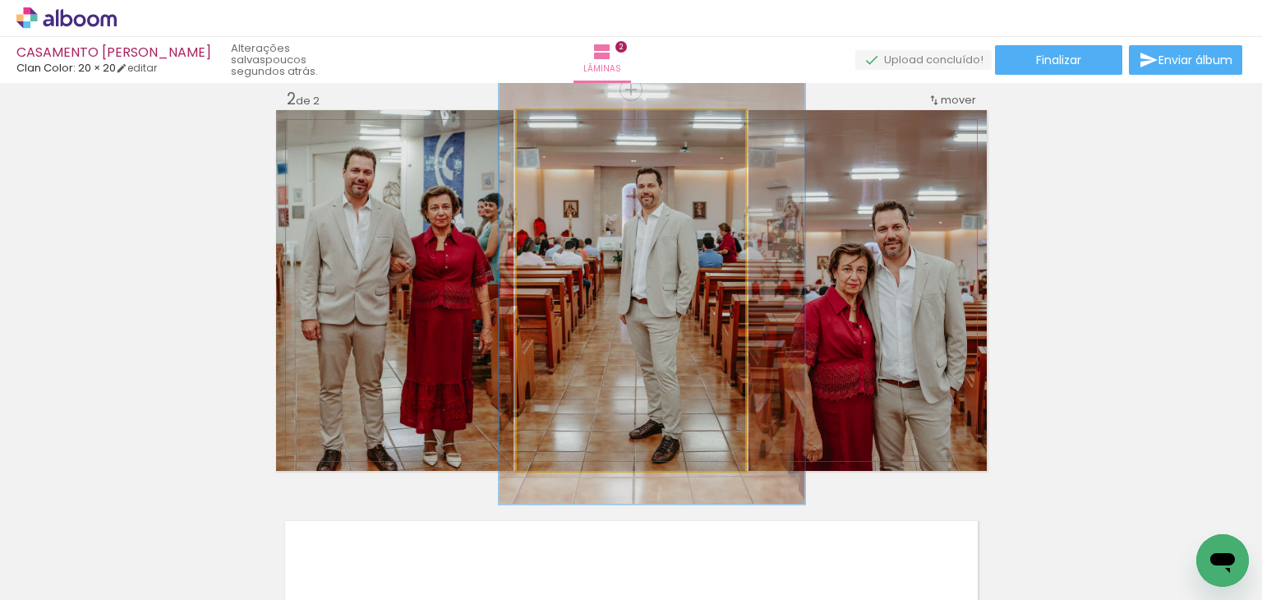
drag, startPoint x: 609, startPoint y: 315, endPoint x: 629, endPoint y: 301, distance: 24.2
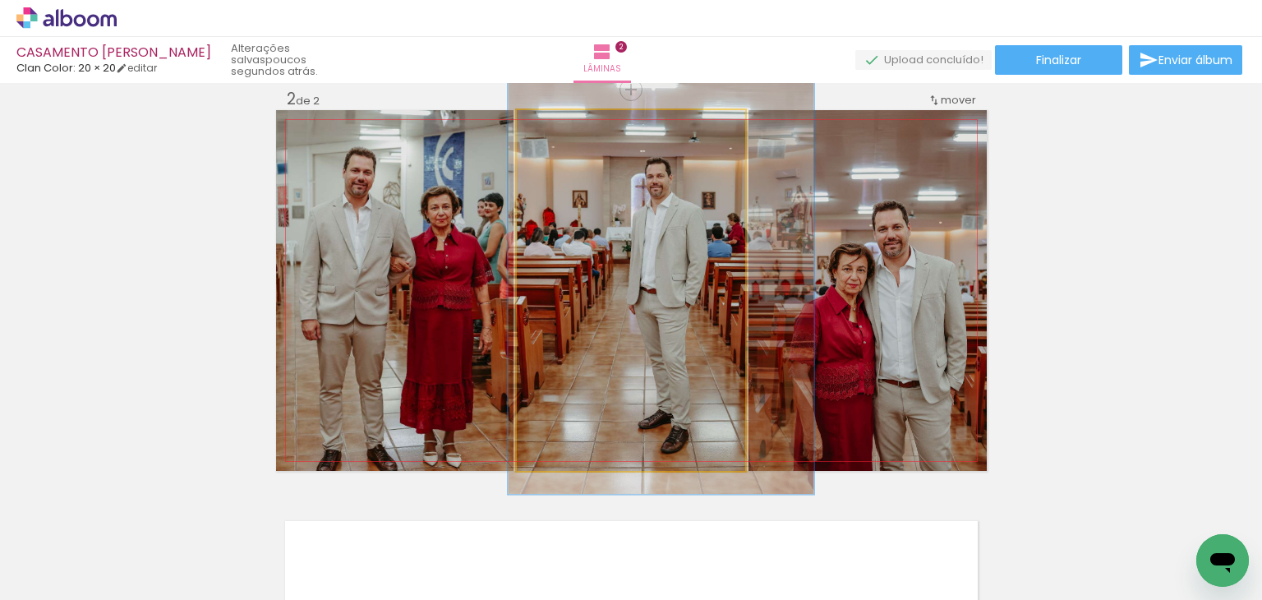
drag, startPoint x: 601, startPoint y: 322, endPoint x: 610, endPoint y: 312, distance: 13.4
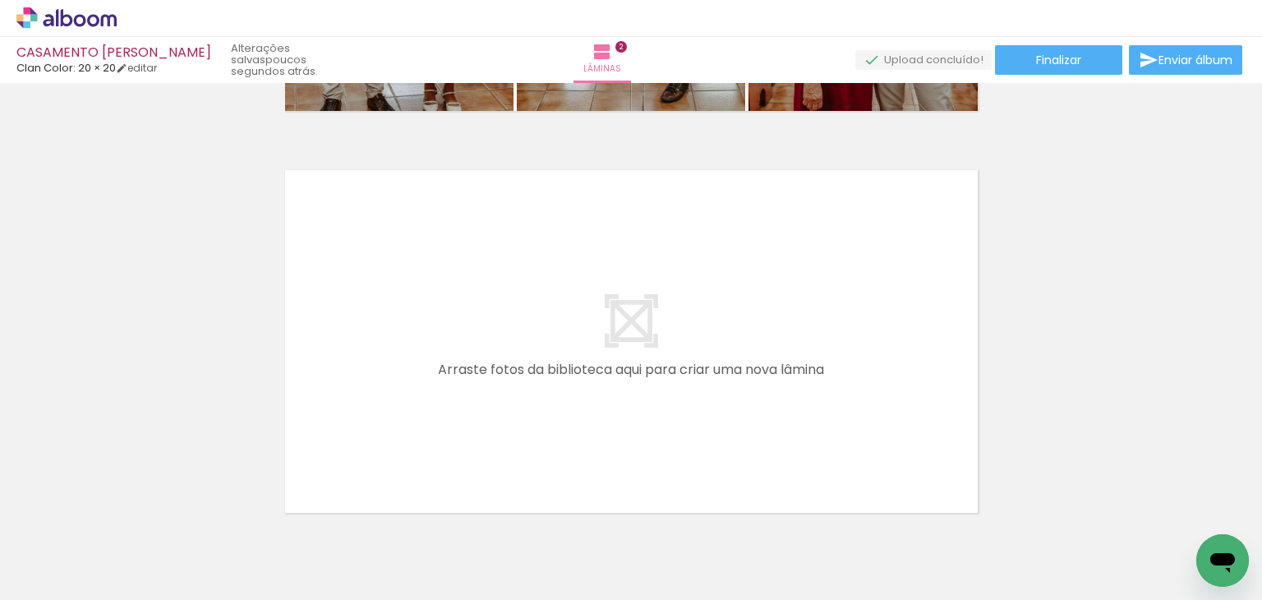
scroll to position [0, 0]
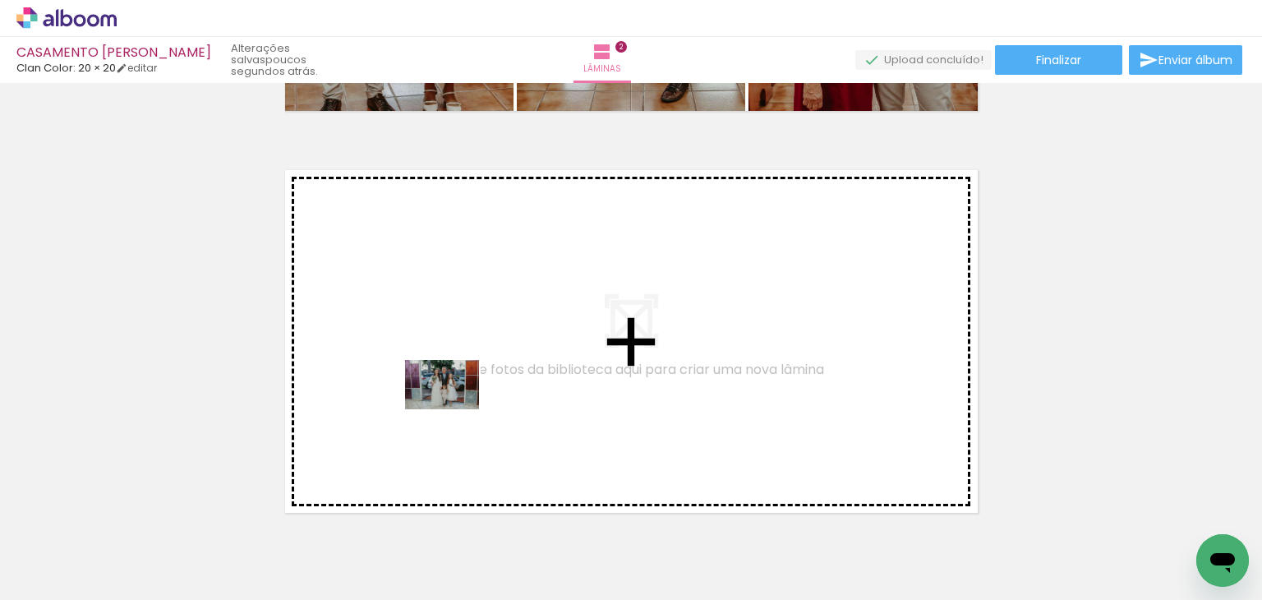
drag, startPoint x: 431, startPoint y: 545, endPoint x: 454, endPoint y: 409, distance: 137.5
click at [454, 409] on quentale-workspace at bounding box center [631, 300] width 1262 height 600
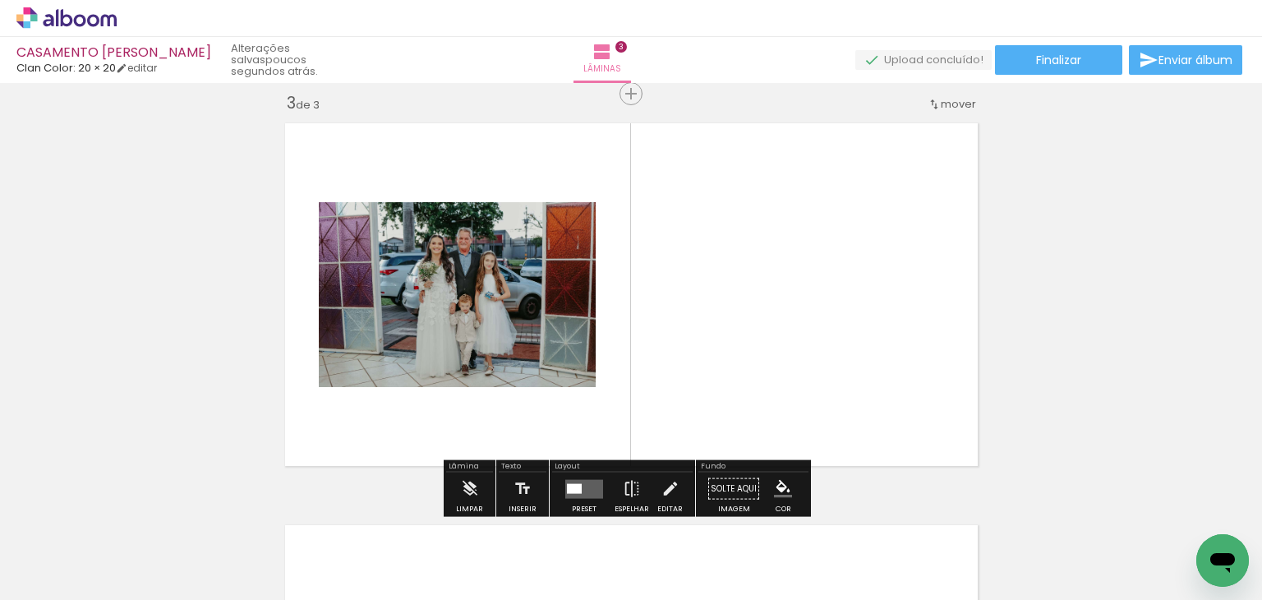
scroll to position [825, 0]
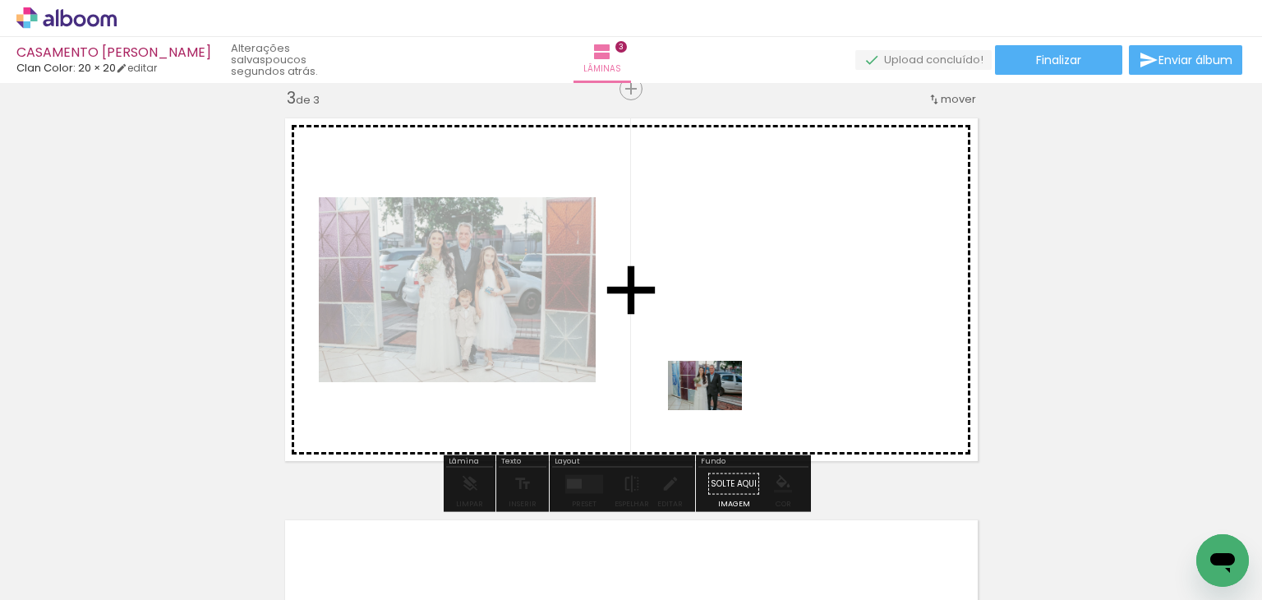
drag, startPoint x: 534, startPoint y: 546, endPoint x: 720, endPoint y: 407, distance: 231.9
click at [720, 407] on quentale-workspace at bounding box center [631, 300] width 1262 height 600
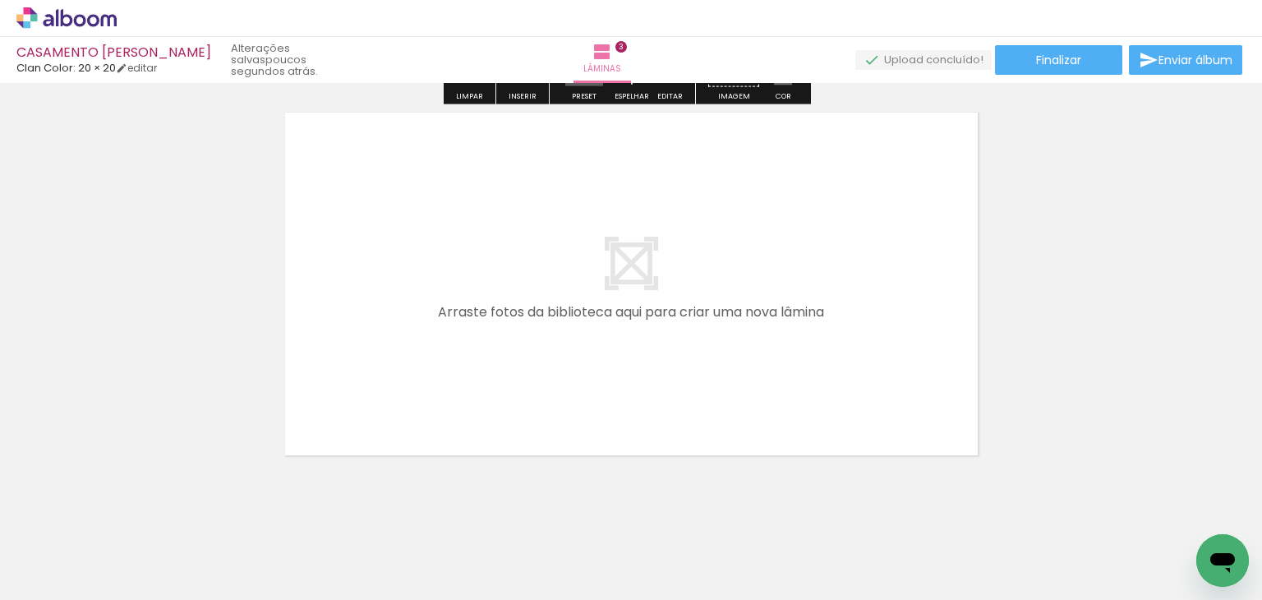
scroll to position [1236, 0]
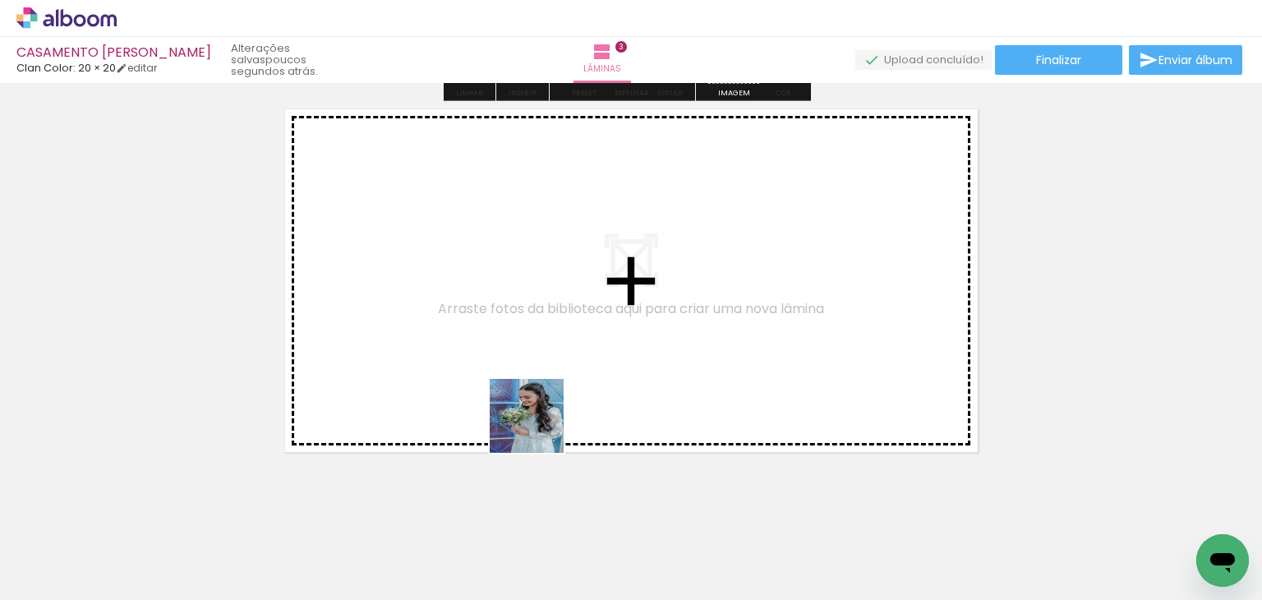
drag, startPoint x: 537, startPoint y: 472, endPoint x: 462, endPoint y: 465, distance: 75.1
click at [542, 395] on quentale-workspace at bounding box center [631, 300] width 1262 height 600
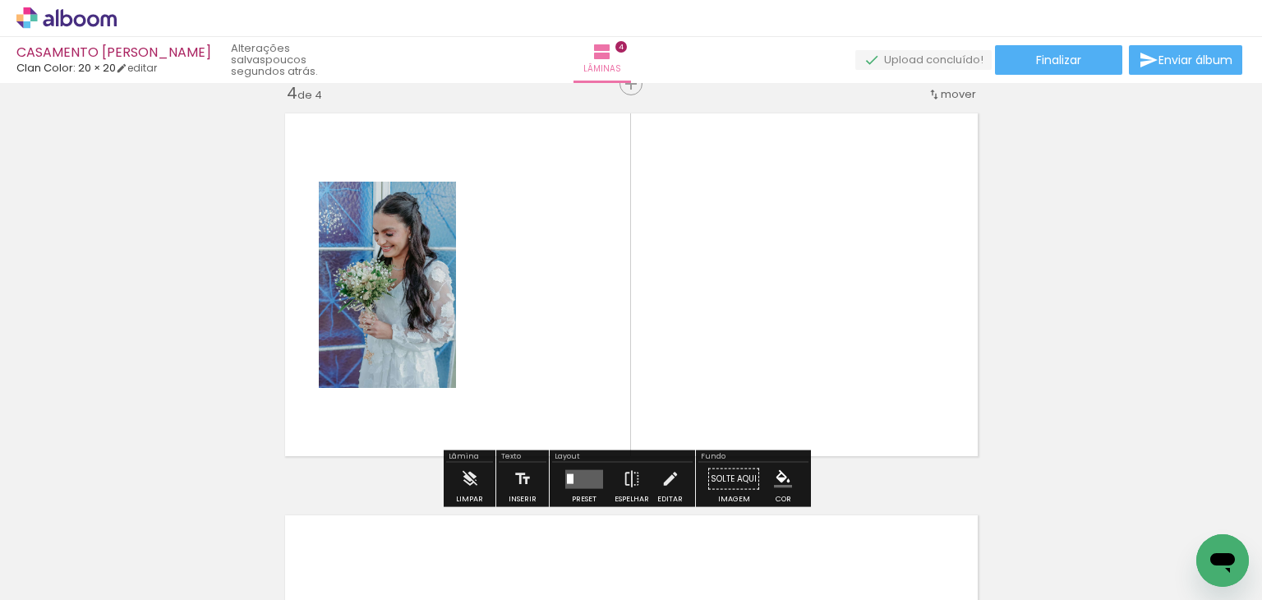
scroll to position [1226, 0]
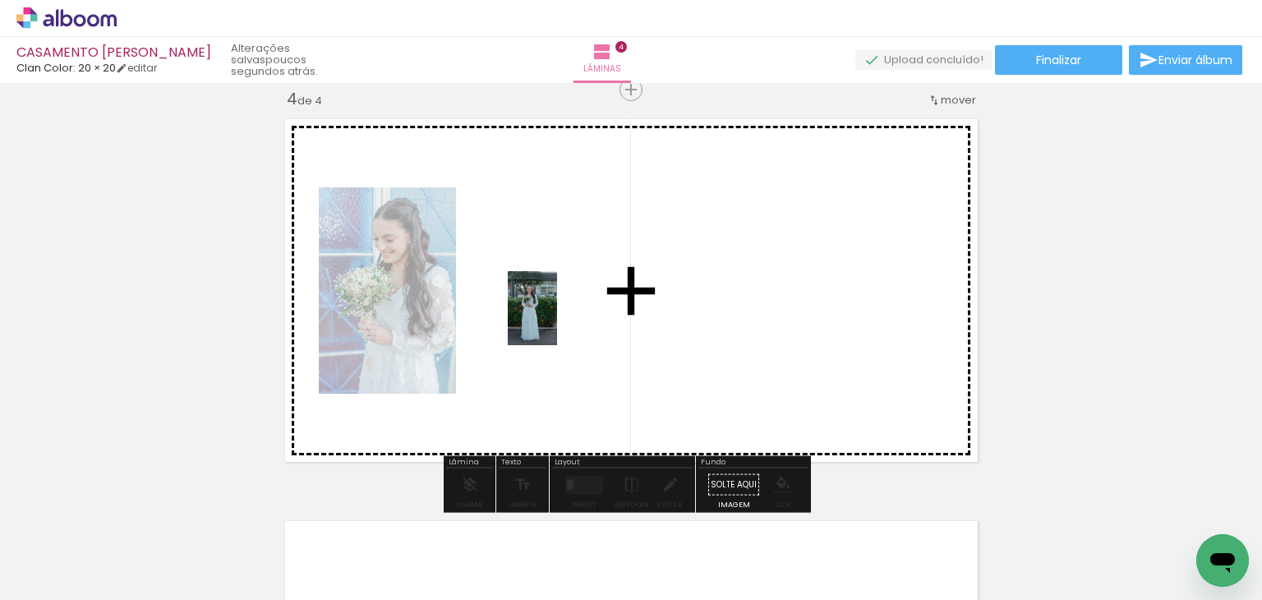
drag, startPoint x: 233, startPoint y: 563, endPoint x: 557, endPoint y: 320, distance: 405.1
click at [557, 320] on quentale-workspace at bounding box center [631, 300] width 1262 height 600
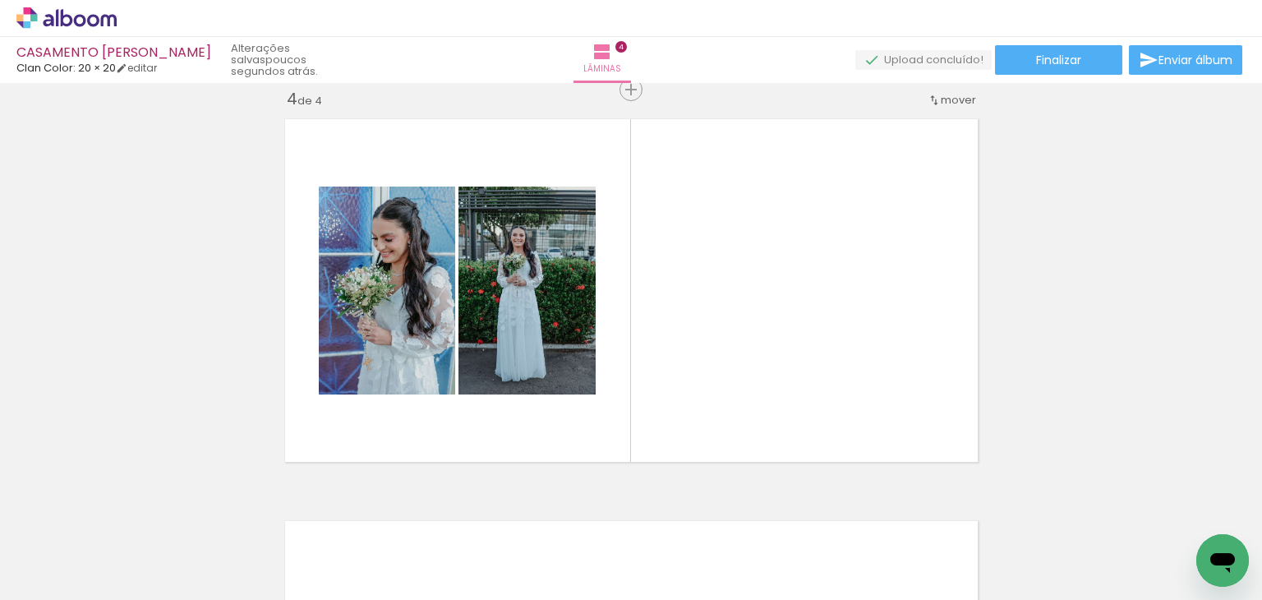
scroll to position [0, 123]
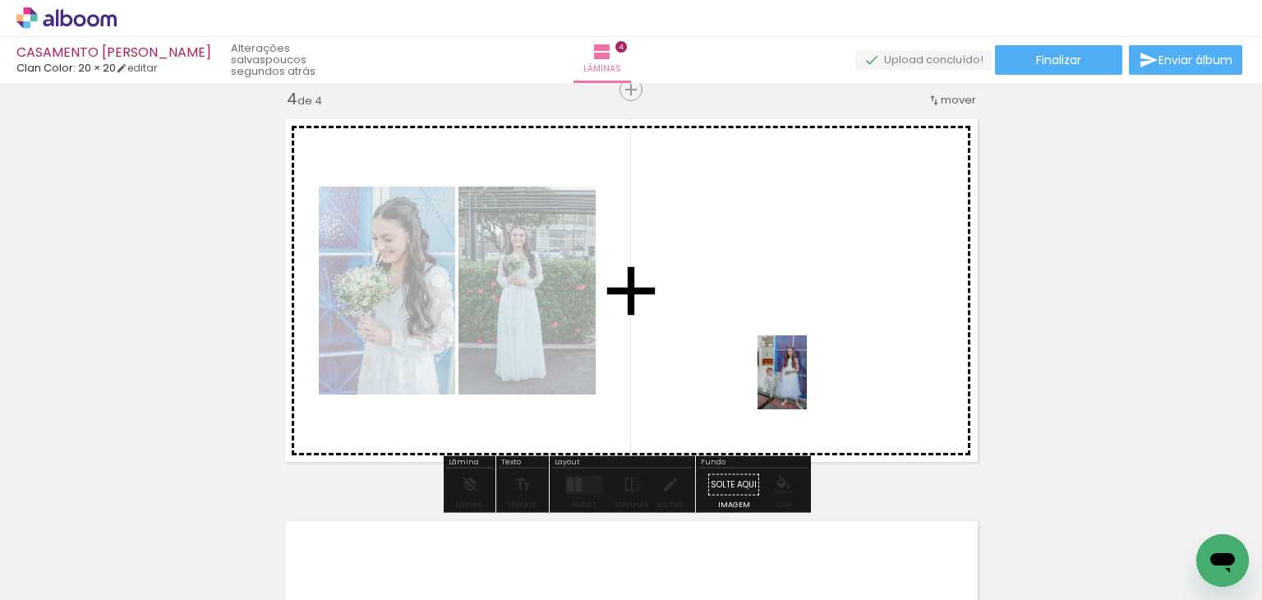
drag, startPoint x: 582, startPoint y: 535, endPoint x: 808, endPoint y: 384, distance: 271.9
click at [808, 384] on quentale-workspace at bounding box center [631, 300] width 1262 height 600
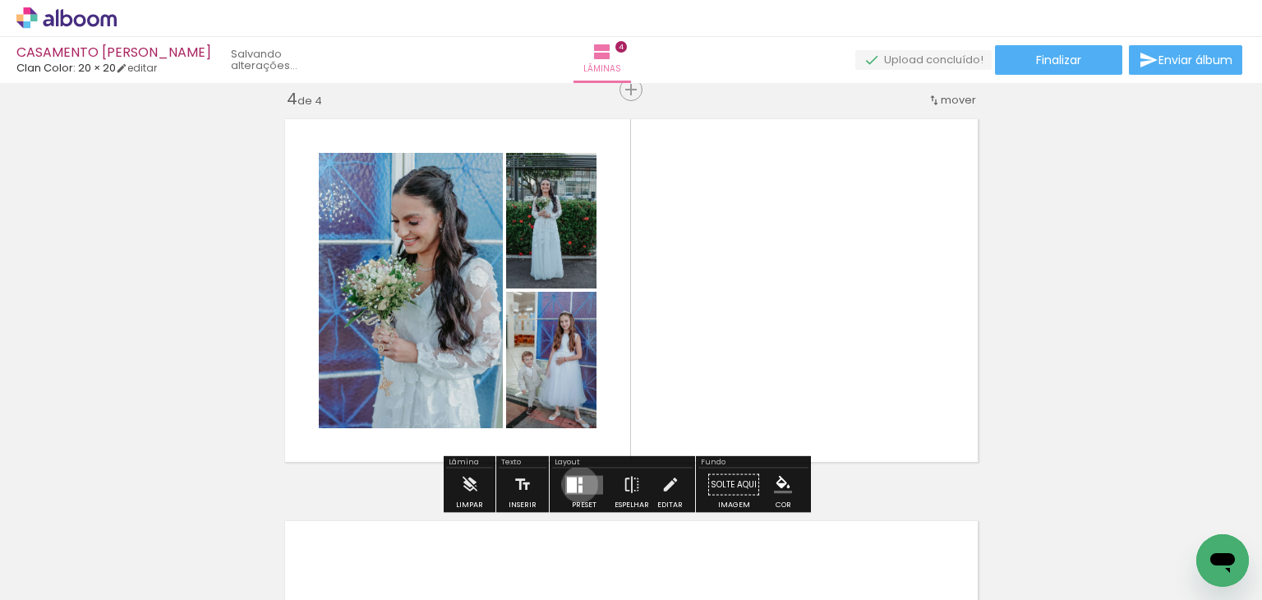
click at [576, 483] on quentale-layouter at bounding box center [584, 484] width 38 height 19
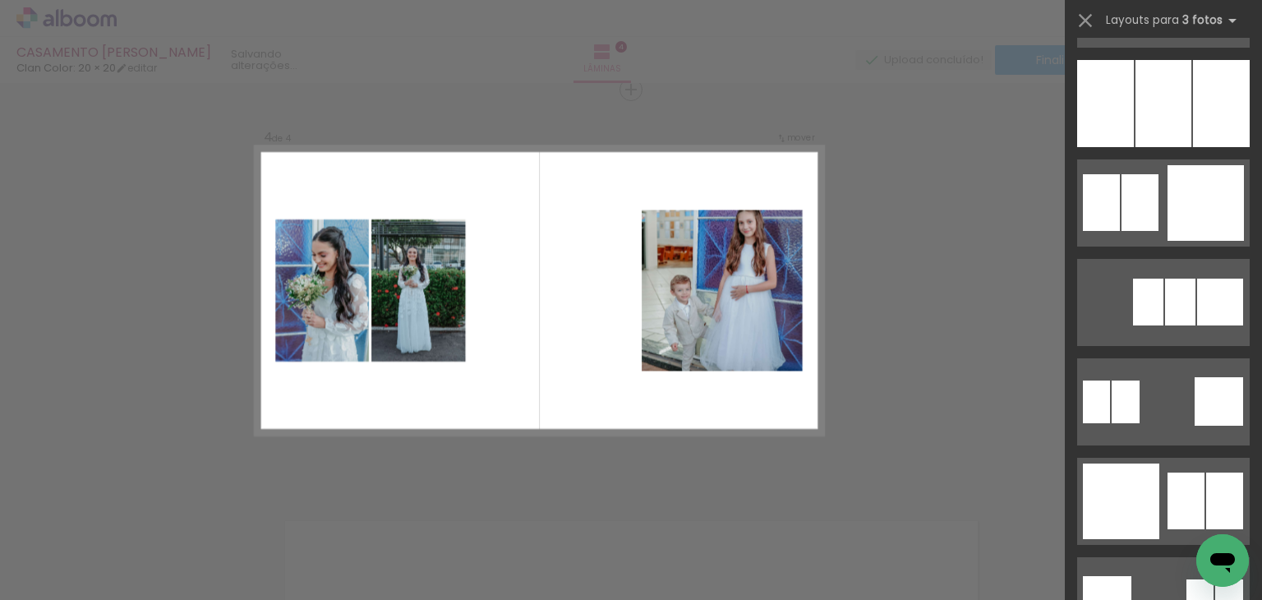
scroll to position [1643, 0]
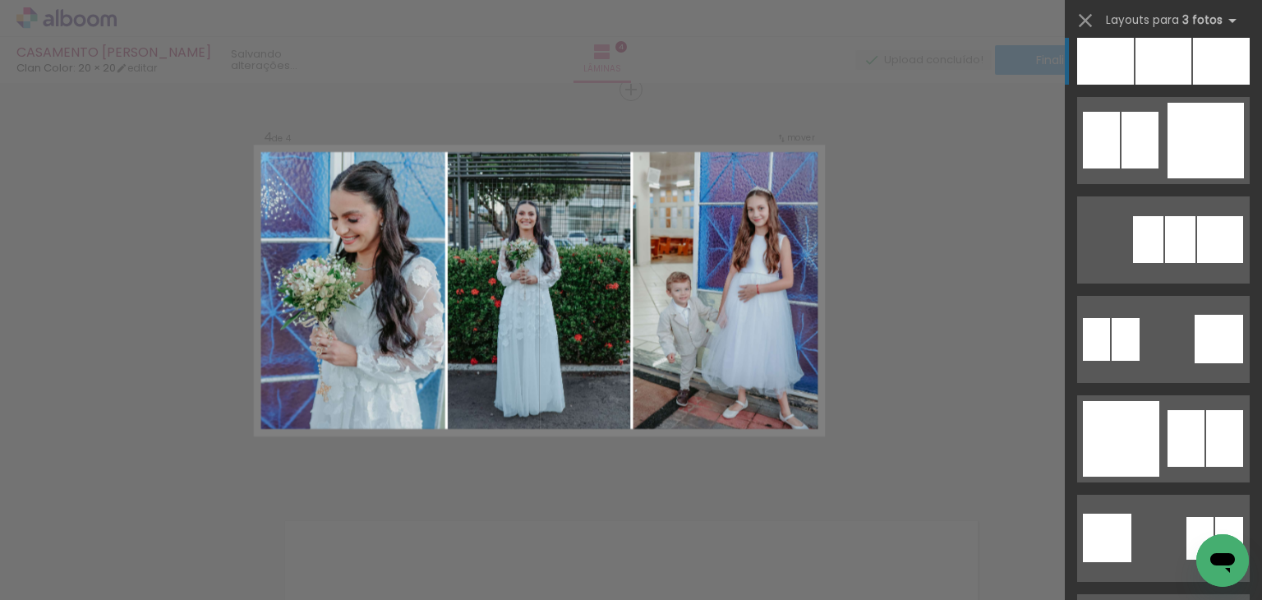
click at [1193, 69] on div at bounding box center [1221, 41] width 57 height 87
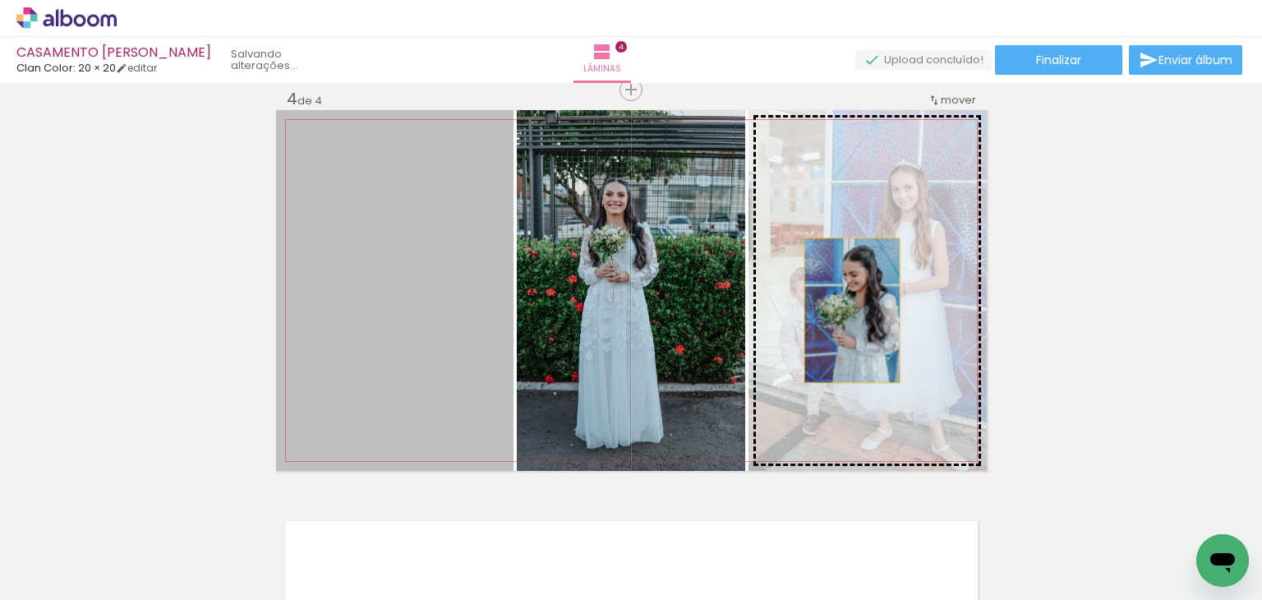
drag, startPoint x: 393, startPoint y: 369, endPoint x: 850, endPoint y: 310, distance: 460.6
click at [0, 0] on slot at bounding box center [0, 0] width 0 height 0
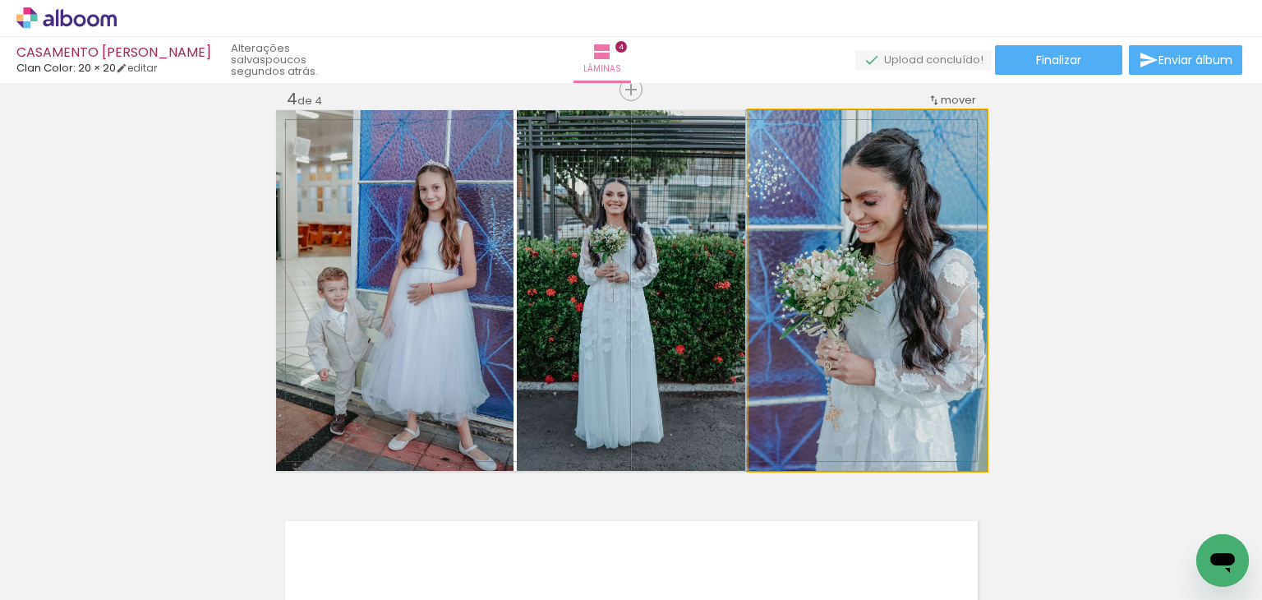
drag, startPoint x: 846, startPoint y: 332, endPoint x: 796, endPoint y: 338, distance: 50.4
drag, startPoint x: 868, startPoint y: 333, endPoint x: 835, endPoint y: 329, distance: 33.0
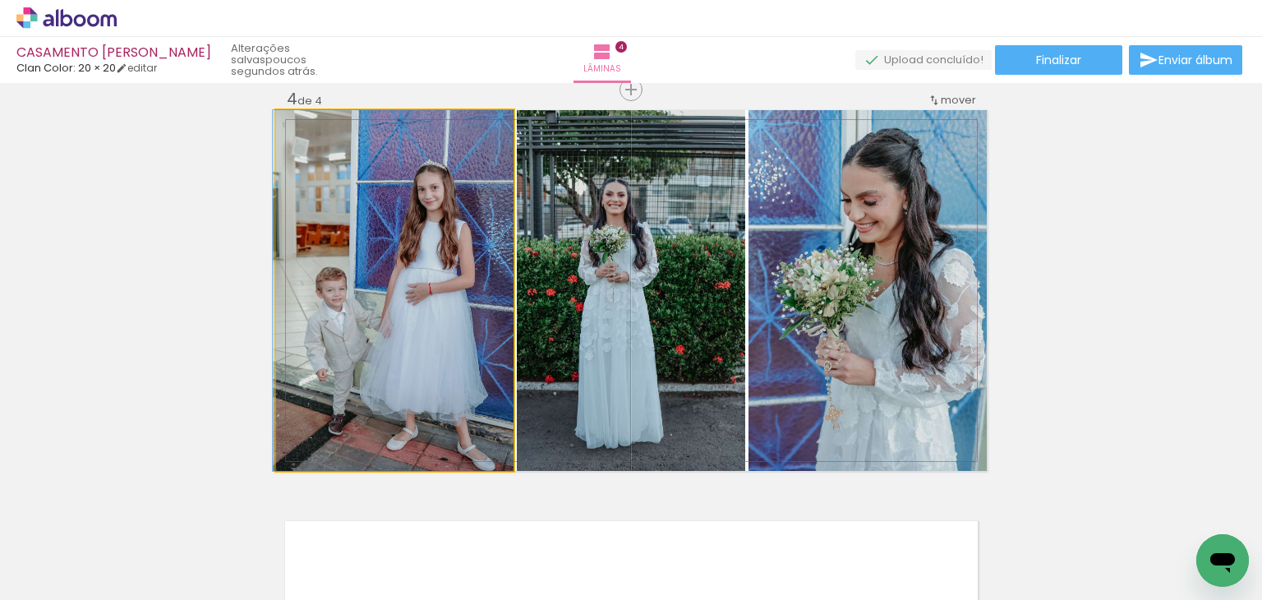
drag, startPoint x: 444, startPoint y: 331, endPoint x: 439, endPoint y: 301, distance: 30.8
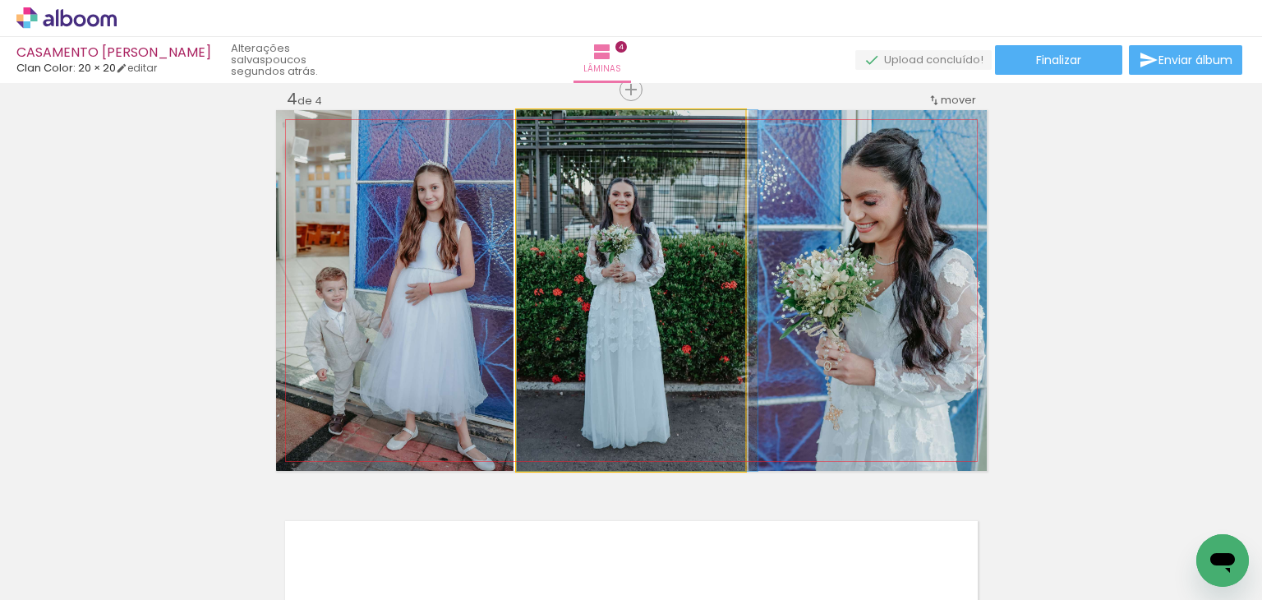
drag, startPoint x: 650, startPoint y: 311, endPoint x: 665, endPoint y: 310, distance: 14.9
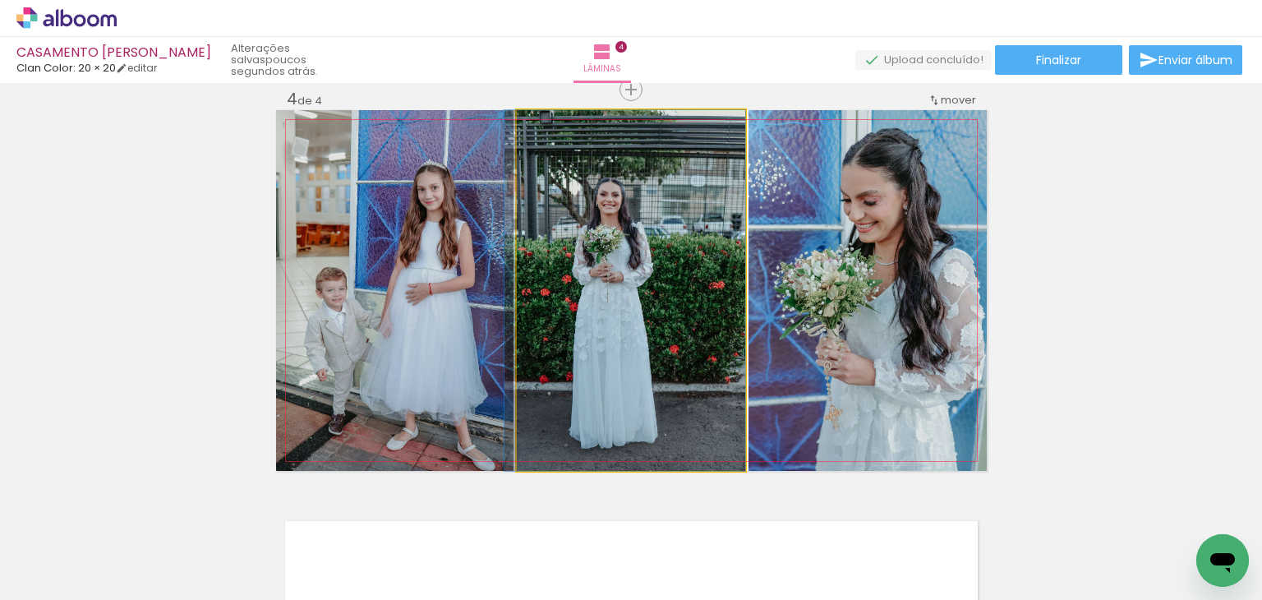
drag, startPoint x: 666, startPoint y: 314, endPoint x: 656, endPoint y: 317, distance: 10.4
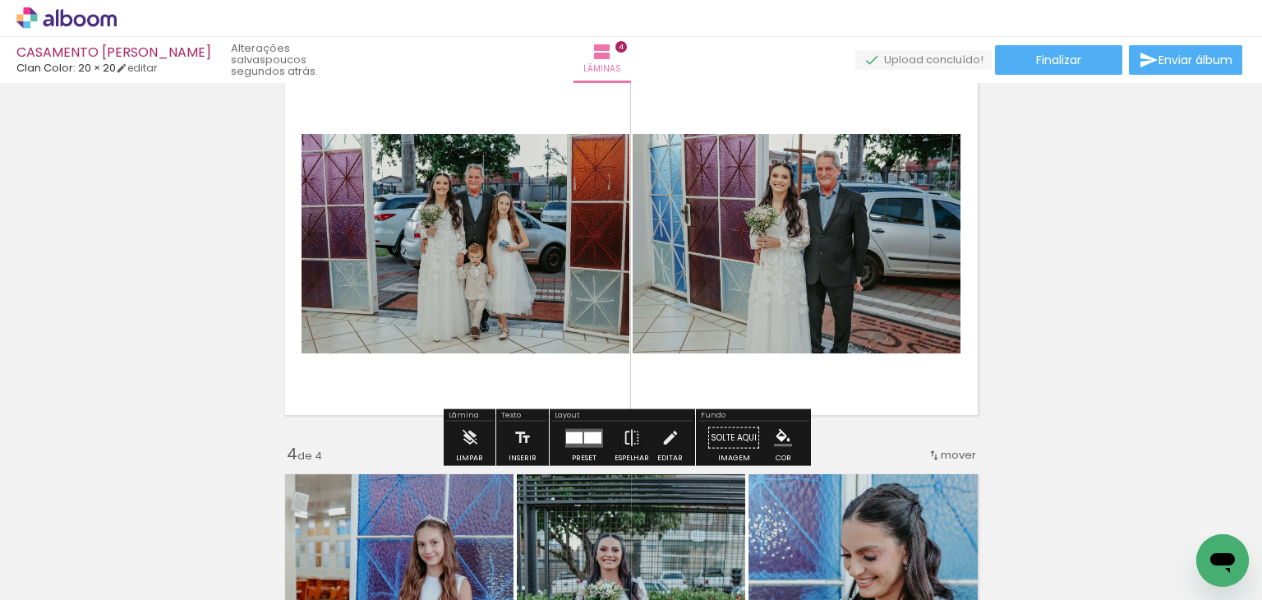
scroll to position [897, 0]
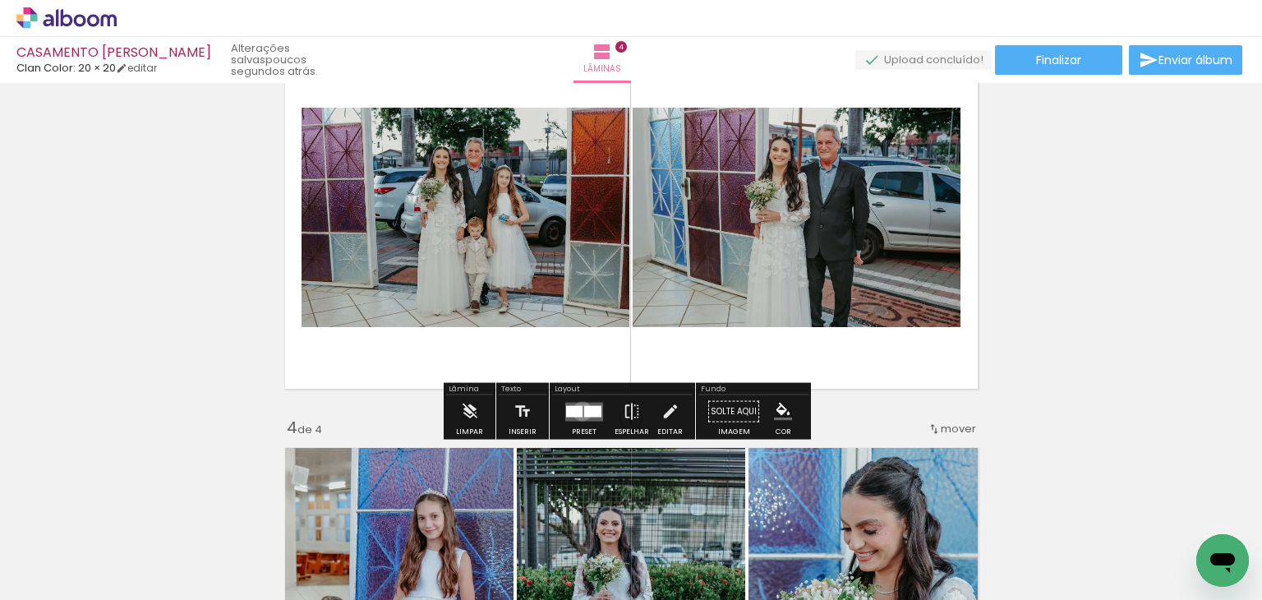
click at [578, 410] on quentale-layouter at bounding box center [584, 411] width 38 height 19
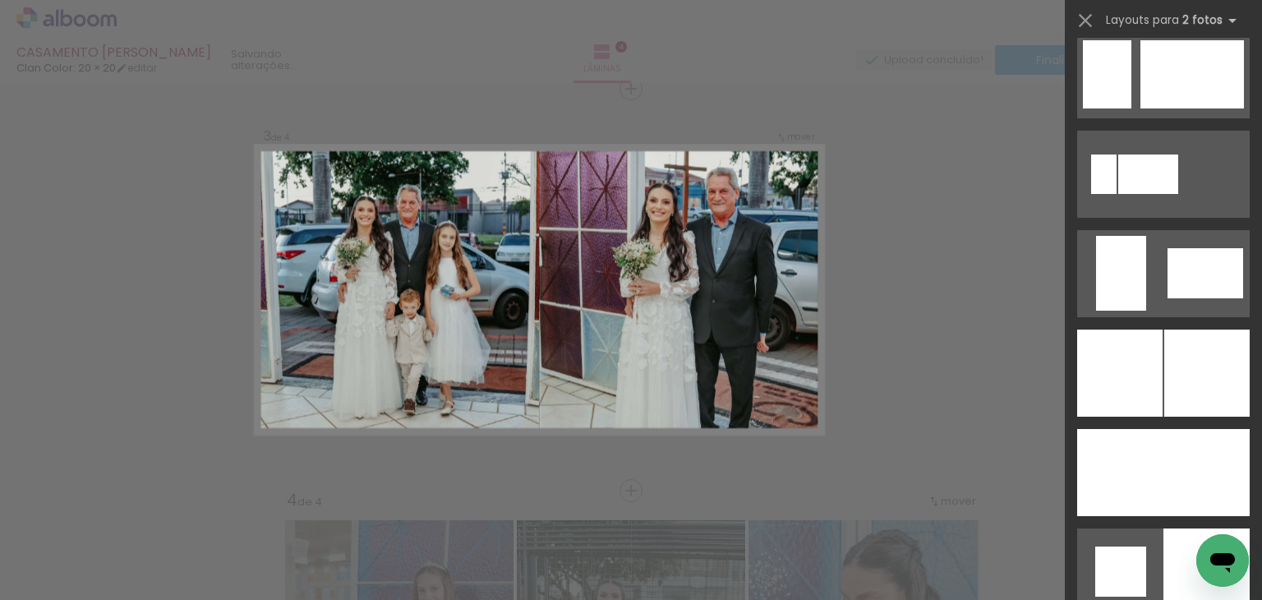
scroll to position [3862, 0]
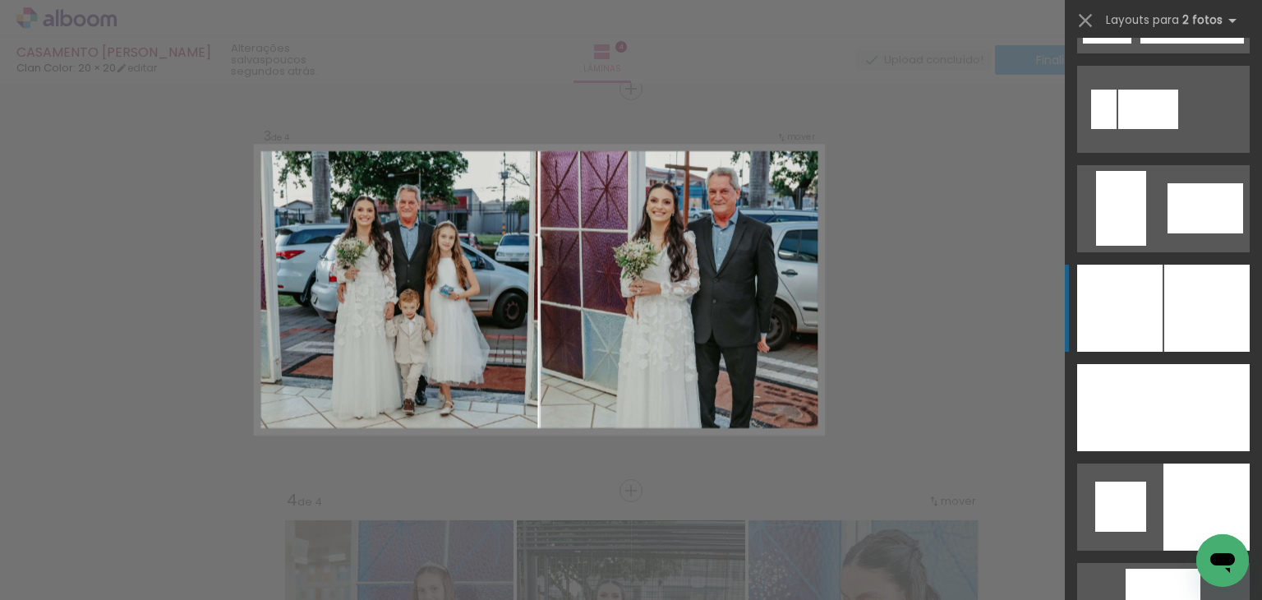
click at [1181, 309] on div at bounding box center [1206, 308] width 85 height 87
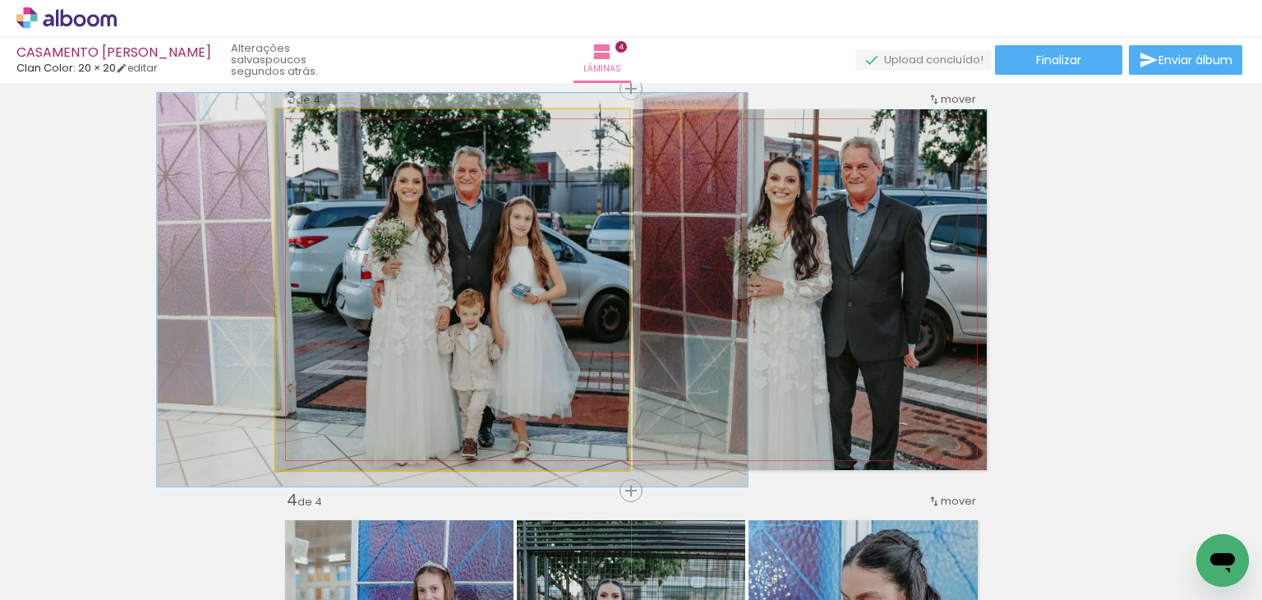
click at [313, 132] on div at bounding box center [319, 126] width 26 height 26
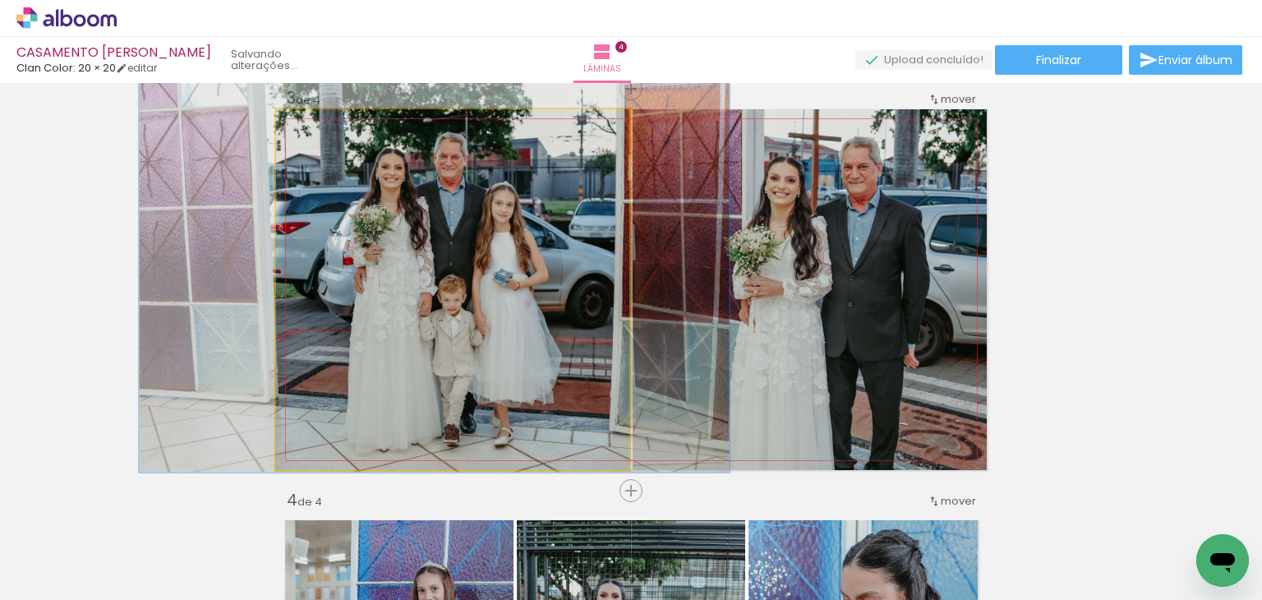
drag, startPoint x: 416, startPoint y: 283, endPoint x: 398, endPoint y: 269, distance: 22.8
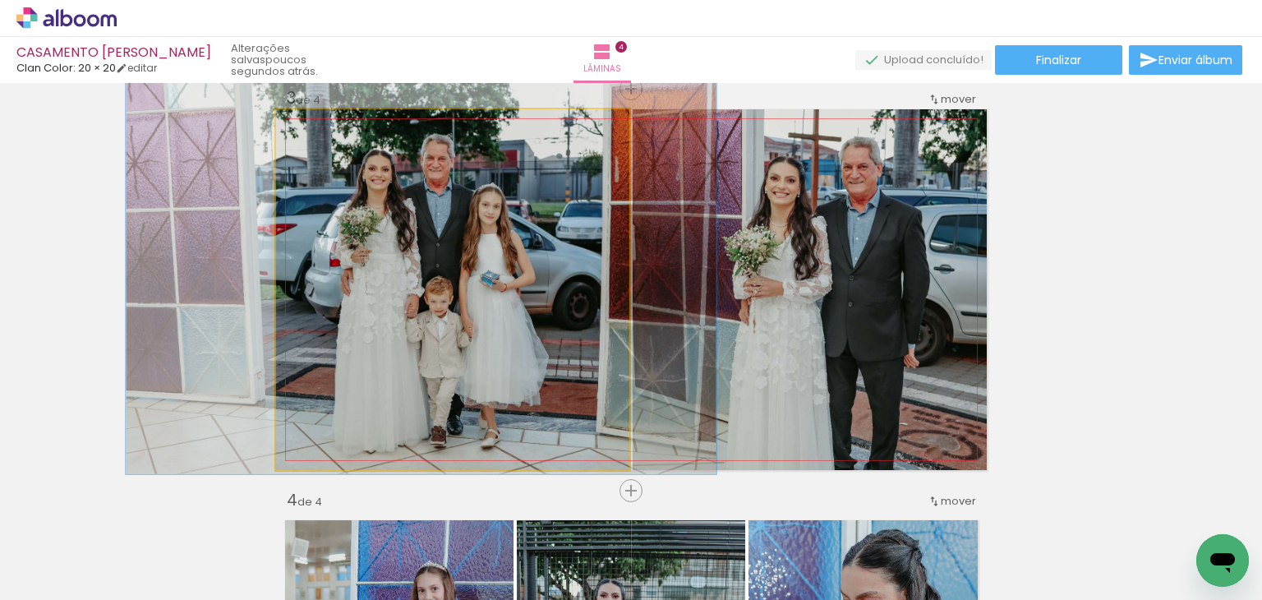
drag, startPoint x: 398, startPoint y: 269, endPoint x: 385, endPoint y: 270, distance: 13.2
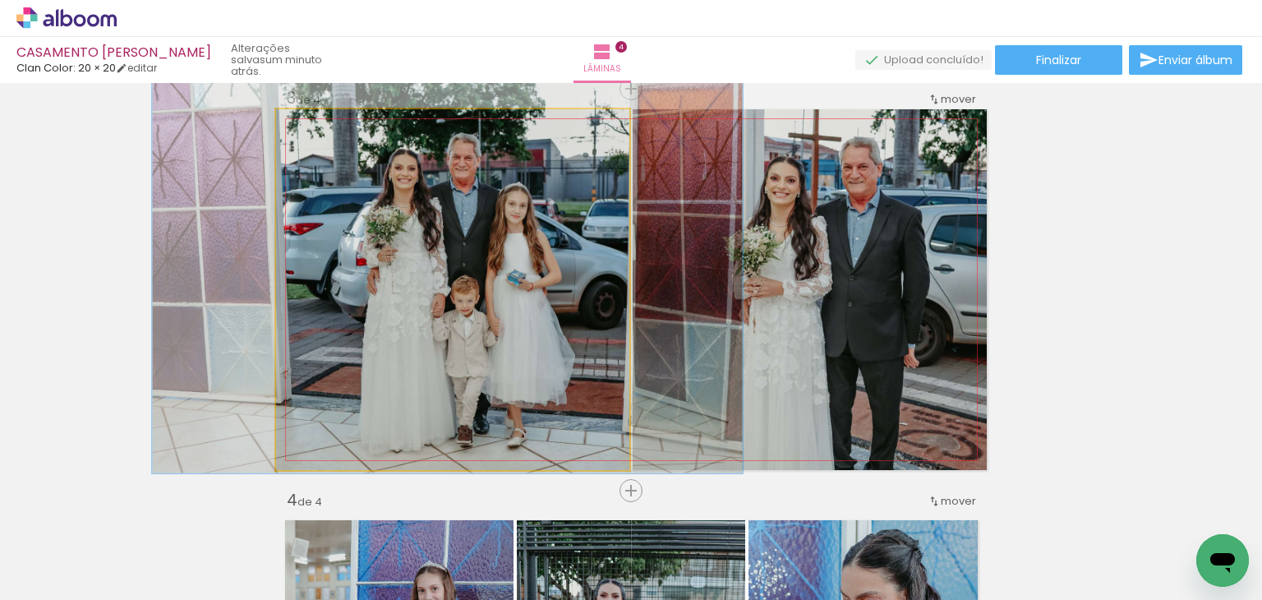
drag, startPoint x: 391, startPoint y: 269, endPoint x: 413, endPoint y: 268, distance: 22.2
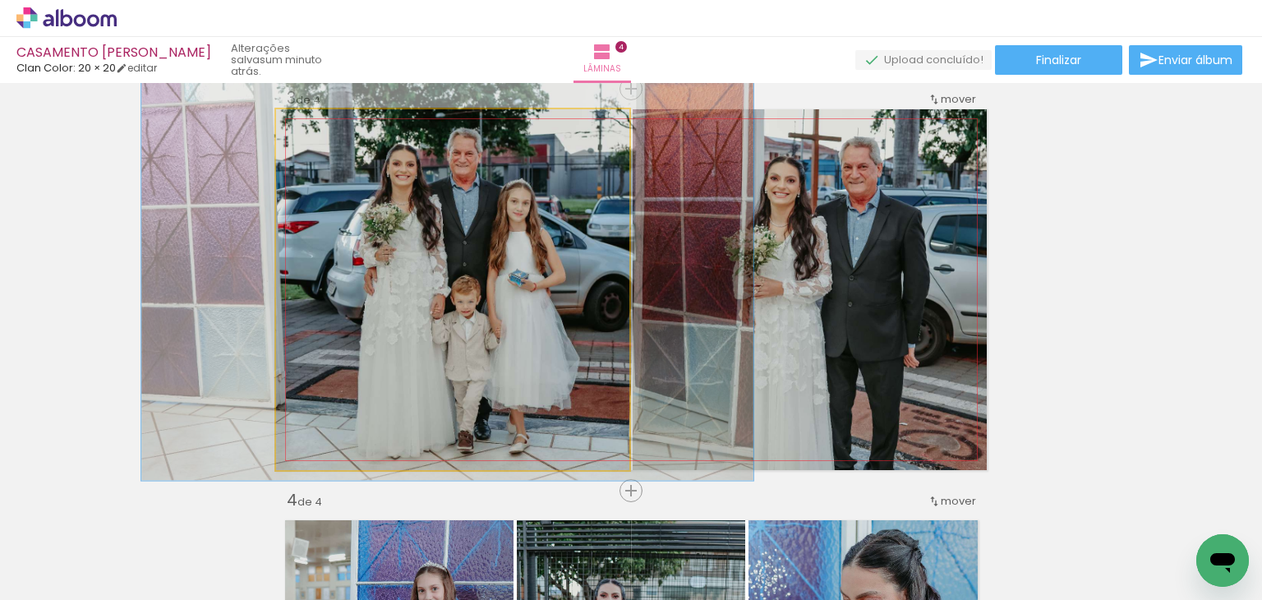
drag, startPoint x: 327, startPoint y: 131, endPoint x: 316, endPoint y: 145, distance: 16.9
type paper-slider "113"
click at [316, 145] on quentale-photo at bounding box center [452, 289] width 353 height 361
click at [420, 243] on quentale-photo at bounding box center [452, 289] width 353 height 361
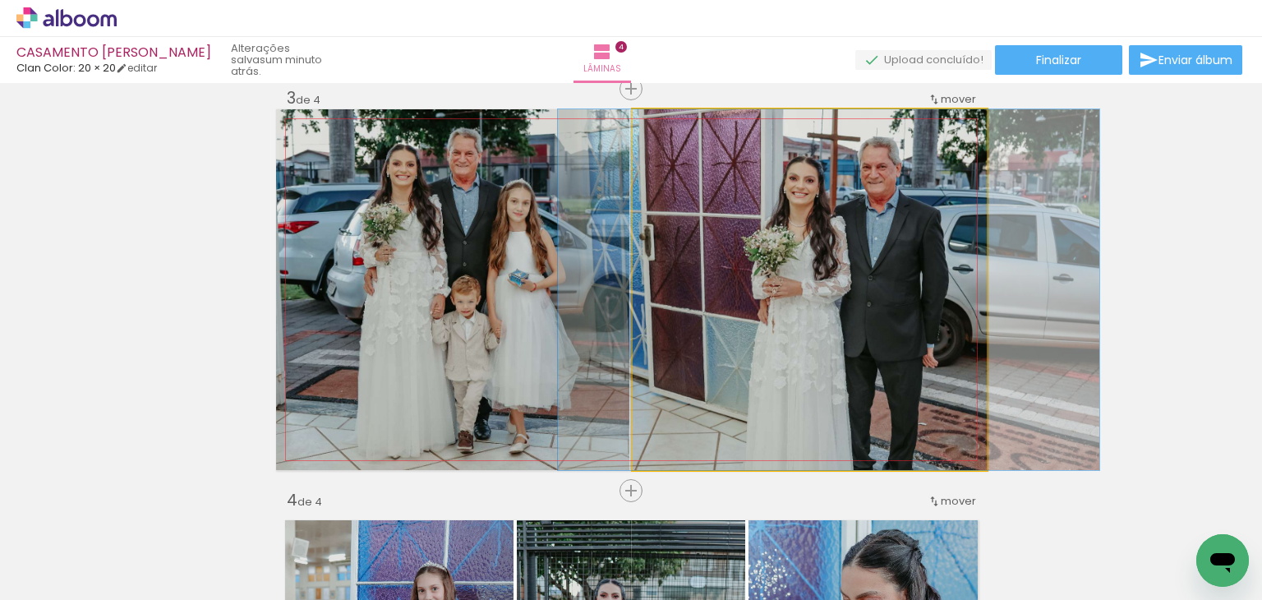
drag, startPoint x: 754, startPoint y: 316, endPoint x: 773, endPoint y: 306, distance: 21.3
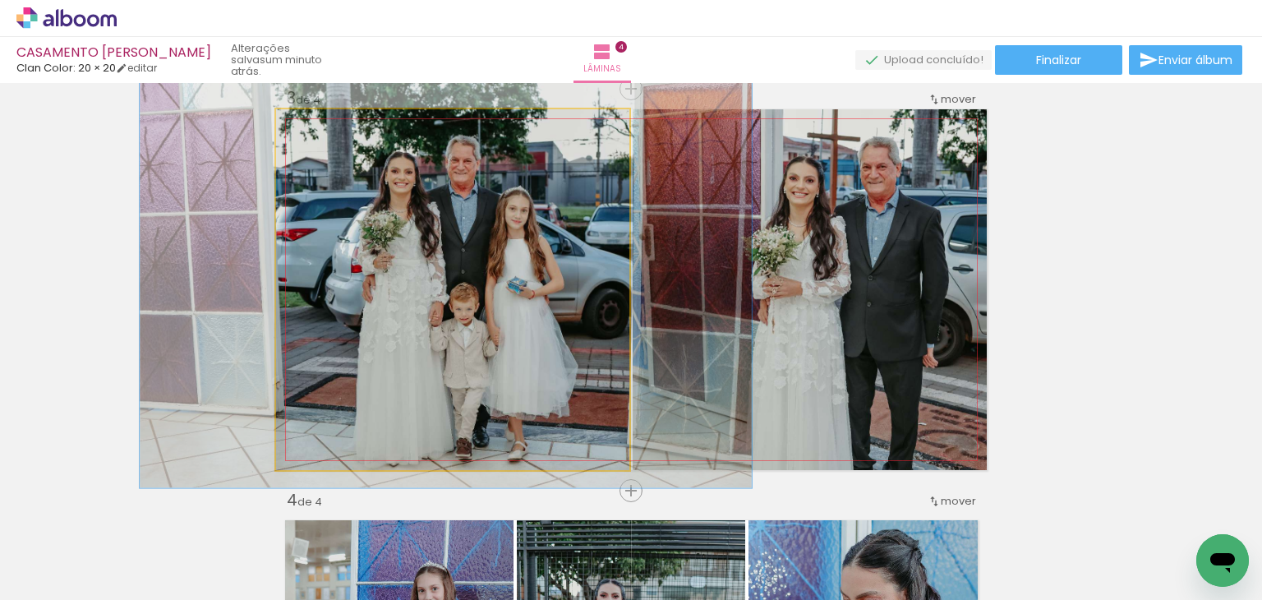
drag, startPoint x: 481, startPoint y: 338, endPoint x: 477, endPoint y: 346, distance: 9.2
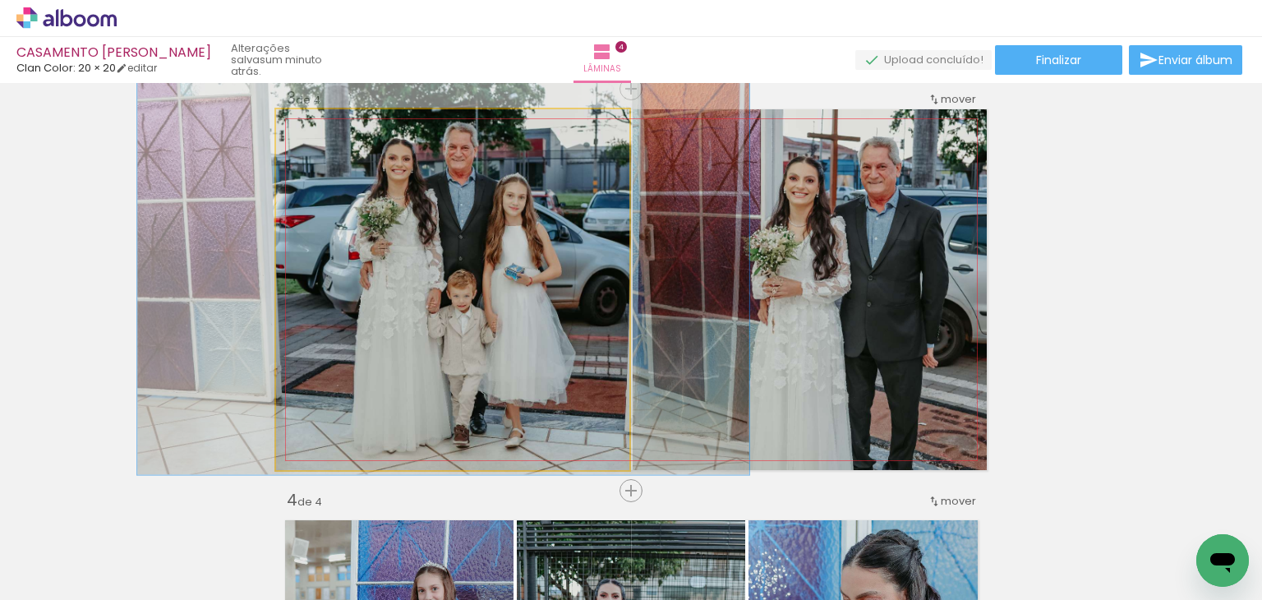
drag, startPoint x: 480, startPoint y: 352, endPoint x: 477, endPoint y: 339, distance: 13.4
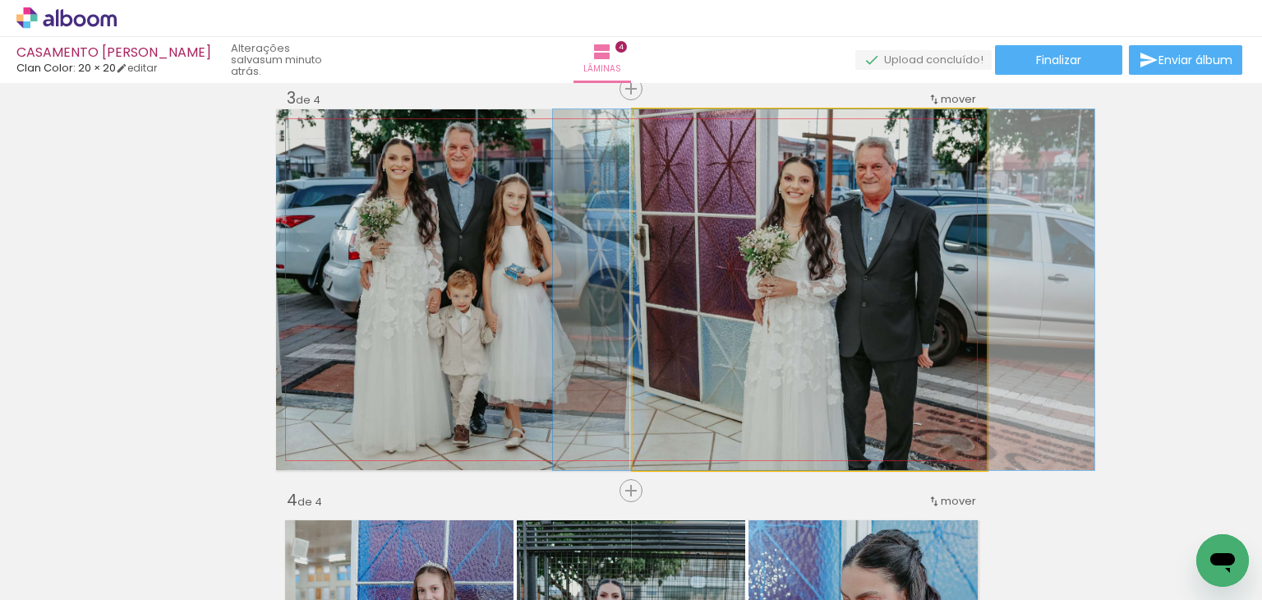
drag, startPoint x: 797, startPoint y: 329, endPoint x: 792, endPoint y: 308, distance: 21.9
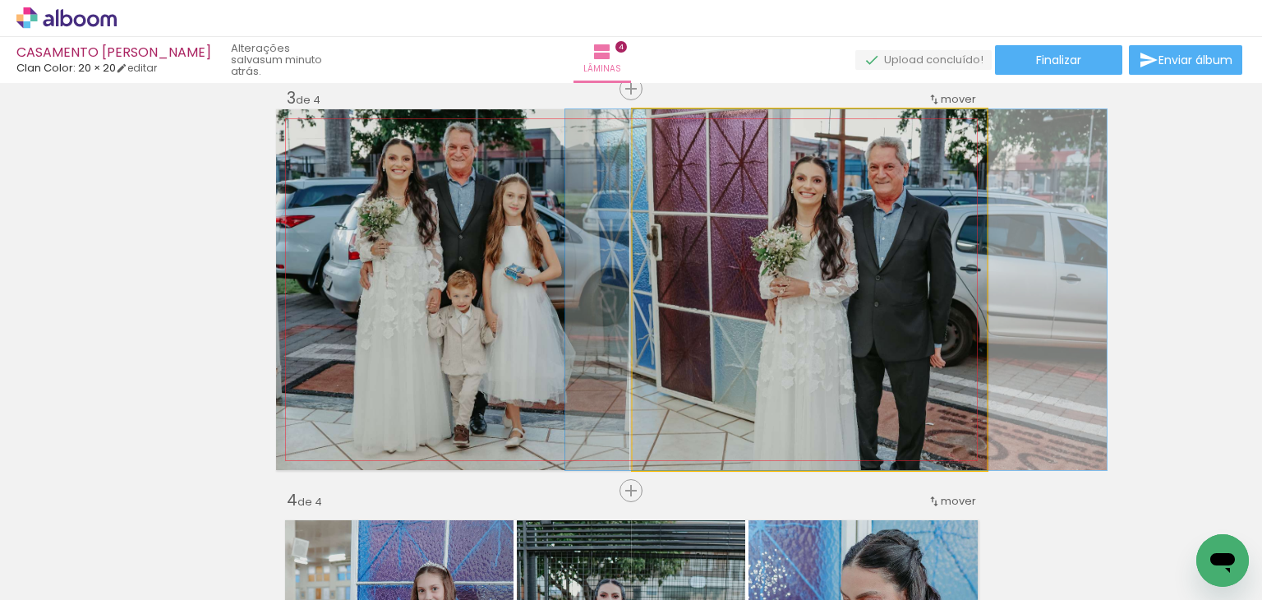
drag, startPoint x: 790, startPoint y: 310, endPoint x: 803, endPoint y: 293, distance: 20.5
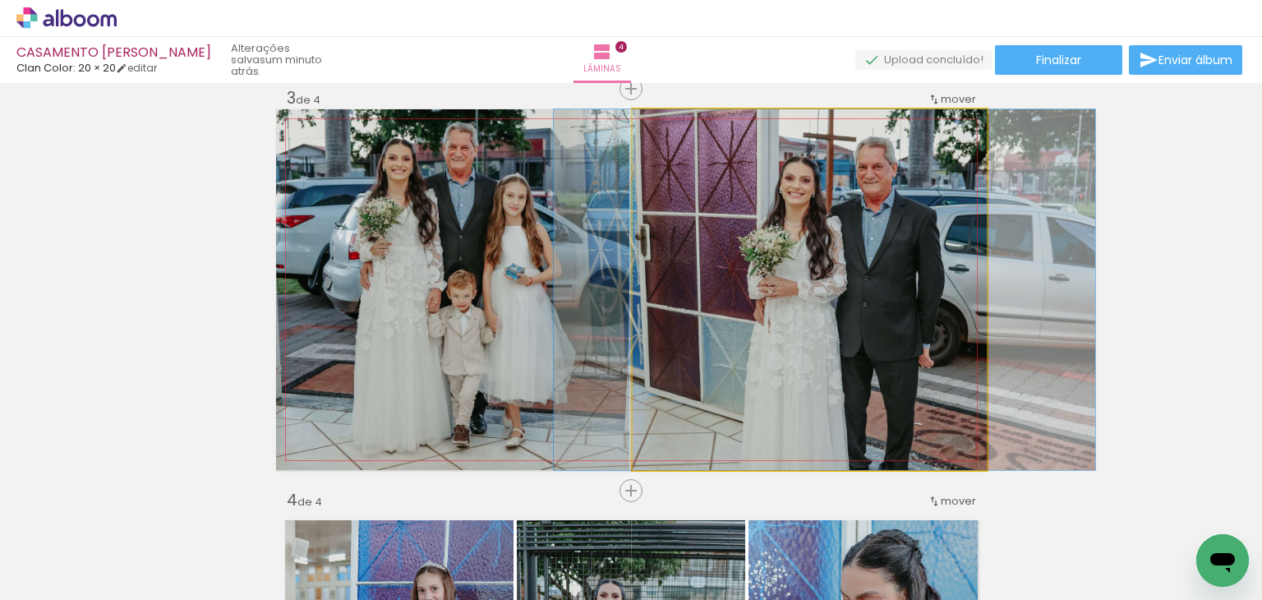
drag, startPoint x: 823, startPoint y: 310, endPoint x: 801, endPoint y: 302, distance: 23.7
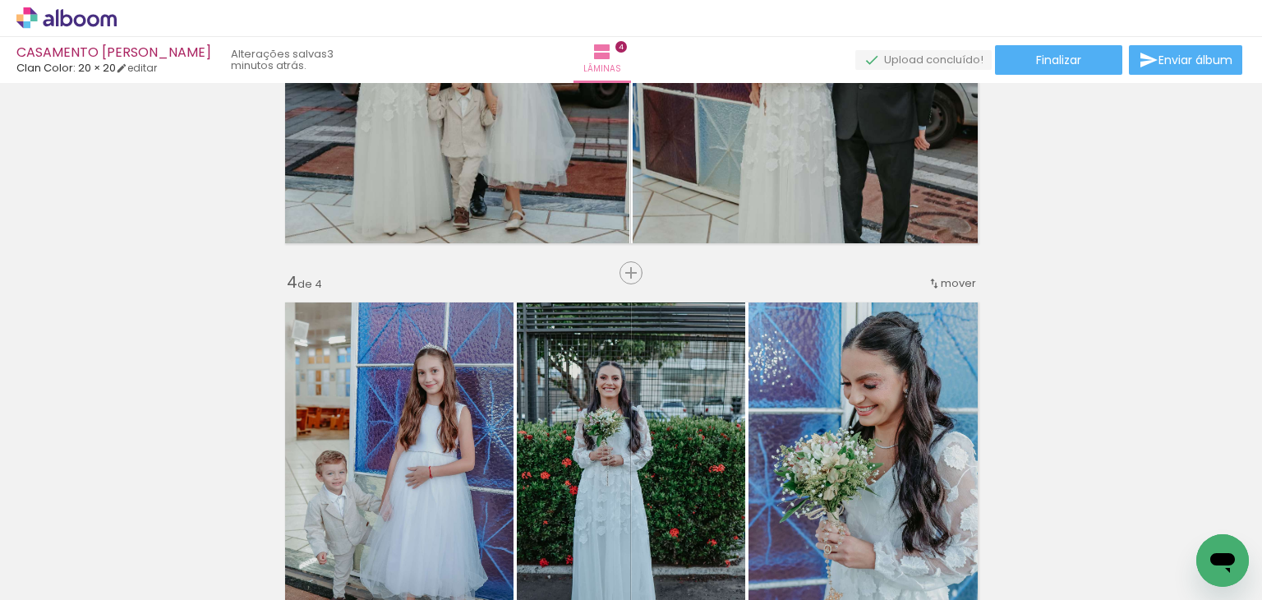
scroll to position [1071, 0]
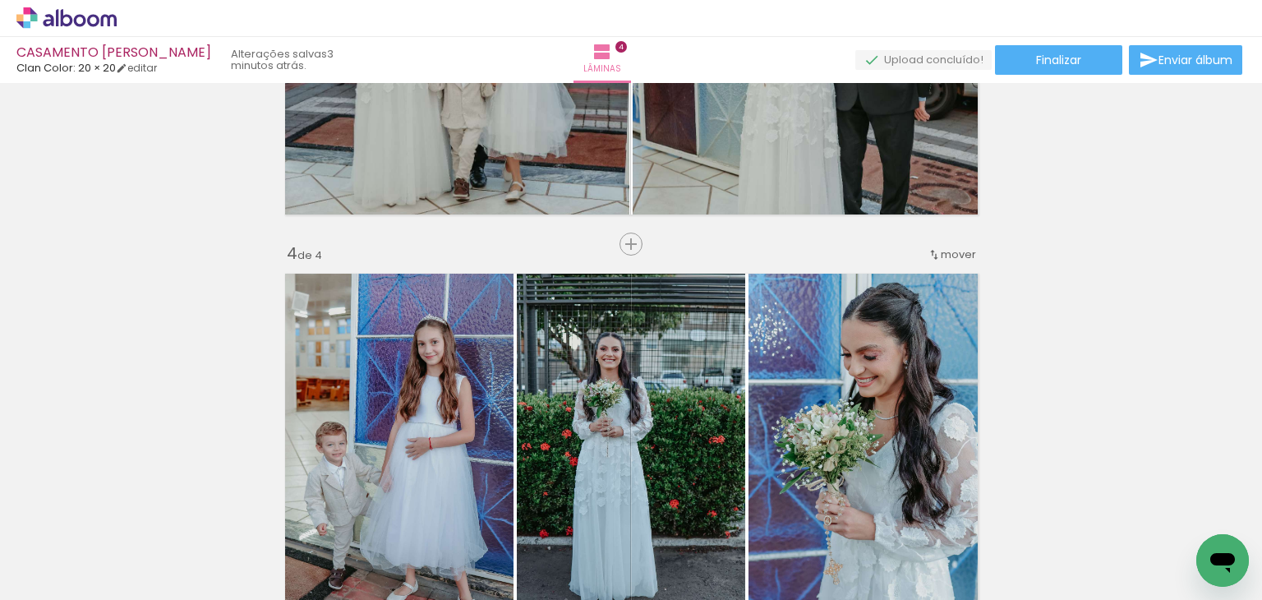
click at [958, 255] on span "mover" at bounding box center [958, 254] width 35 height 16
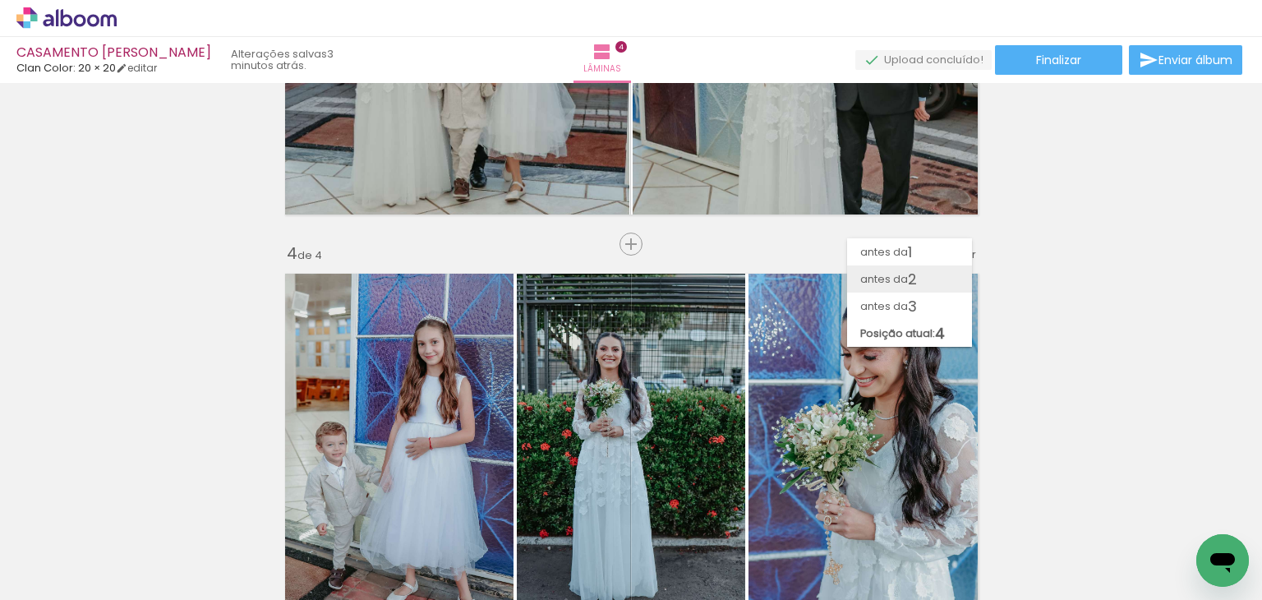
click at [926, 281] on paper-item "antes da 2" at bounding box center [909, 278] width 125 height 27
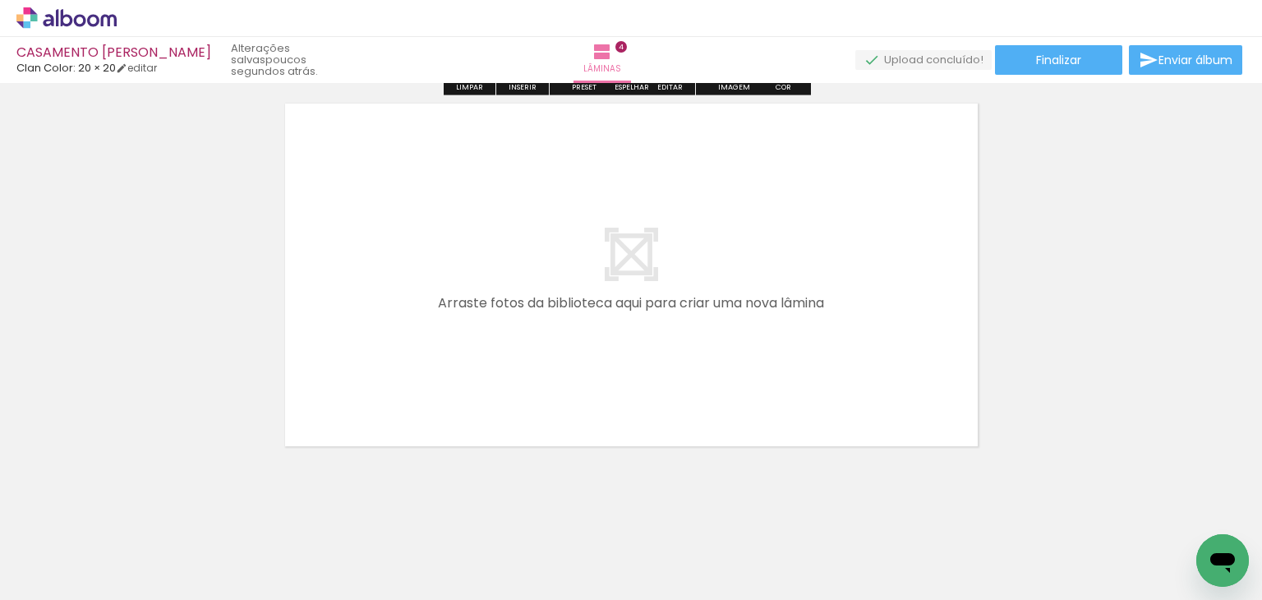
scroll to position [1659, 0]
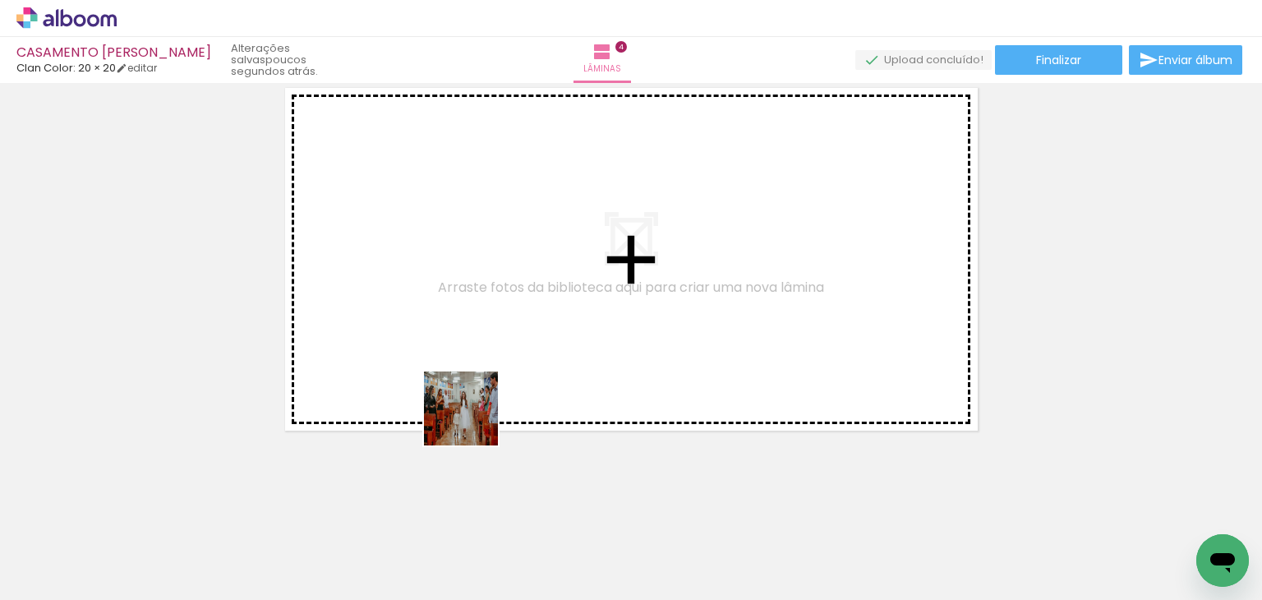
drag, startPoint x: 478, startPoint y: 558, endPoint x: 472, endPoint y: 415, distance: 143.1
click at [472, 415] on quentale-workspace at bounding box center [631, 300] width 1262 height 600
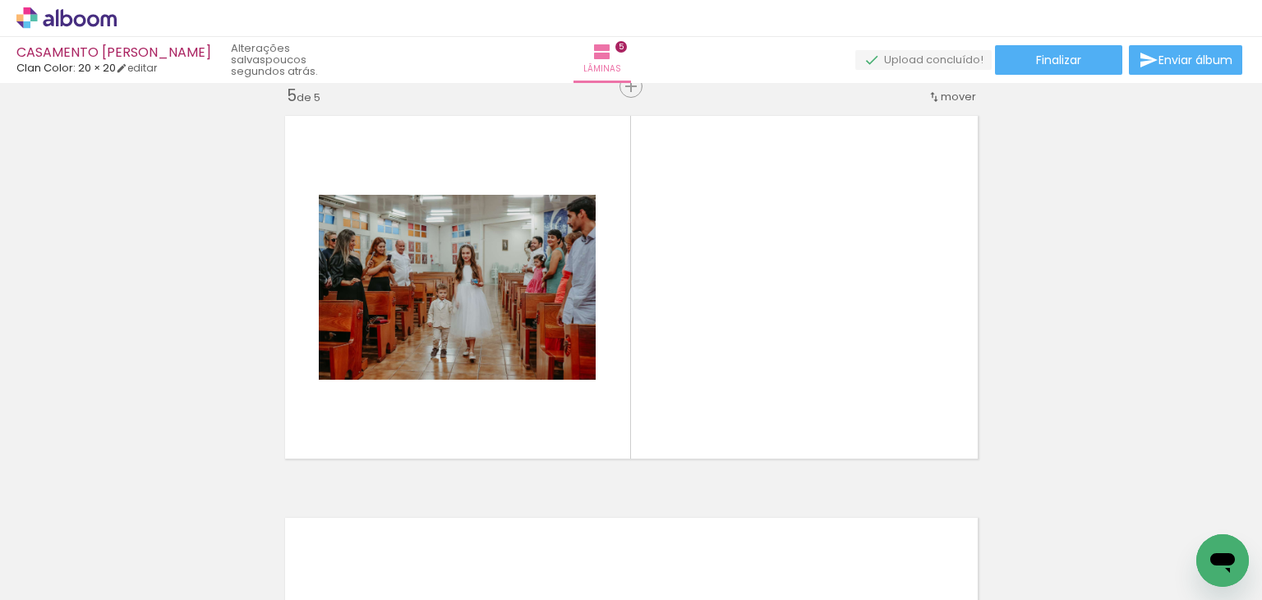
scroll to position [1628, 0]
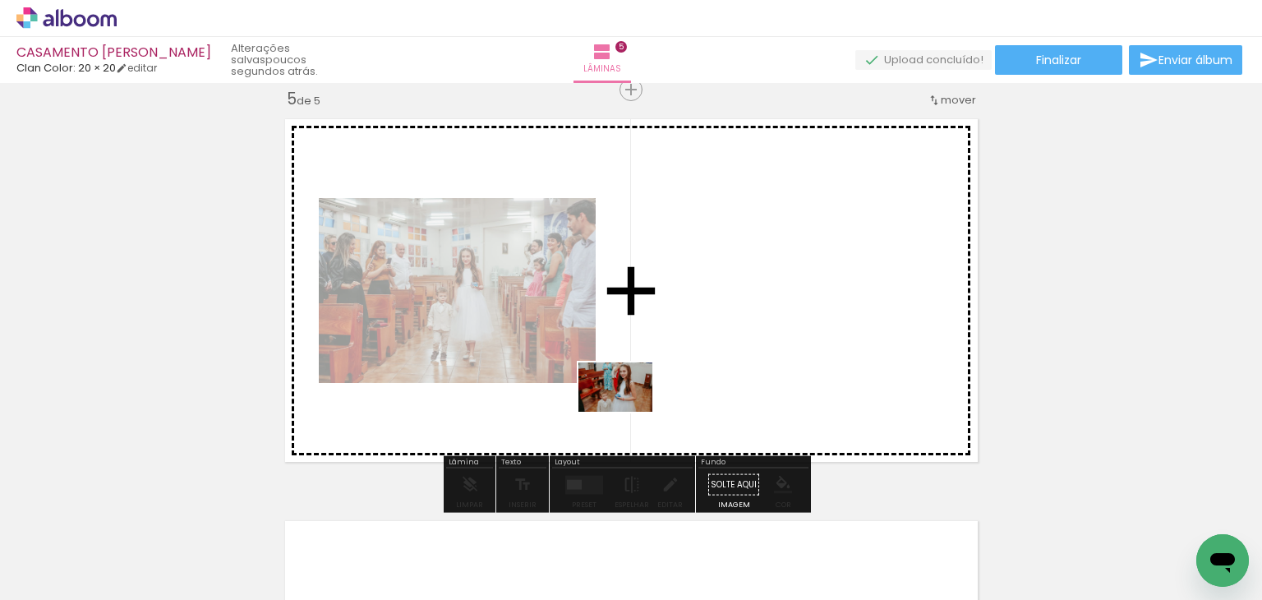
drag, startPoint x: 564, startPoint y: 520, endPoint x: 628, endPoint y: 412, distance: 126.0
click at [628, 412] on quentale-workspace at bounding box center [631, 300] width 1262 height 600
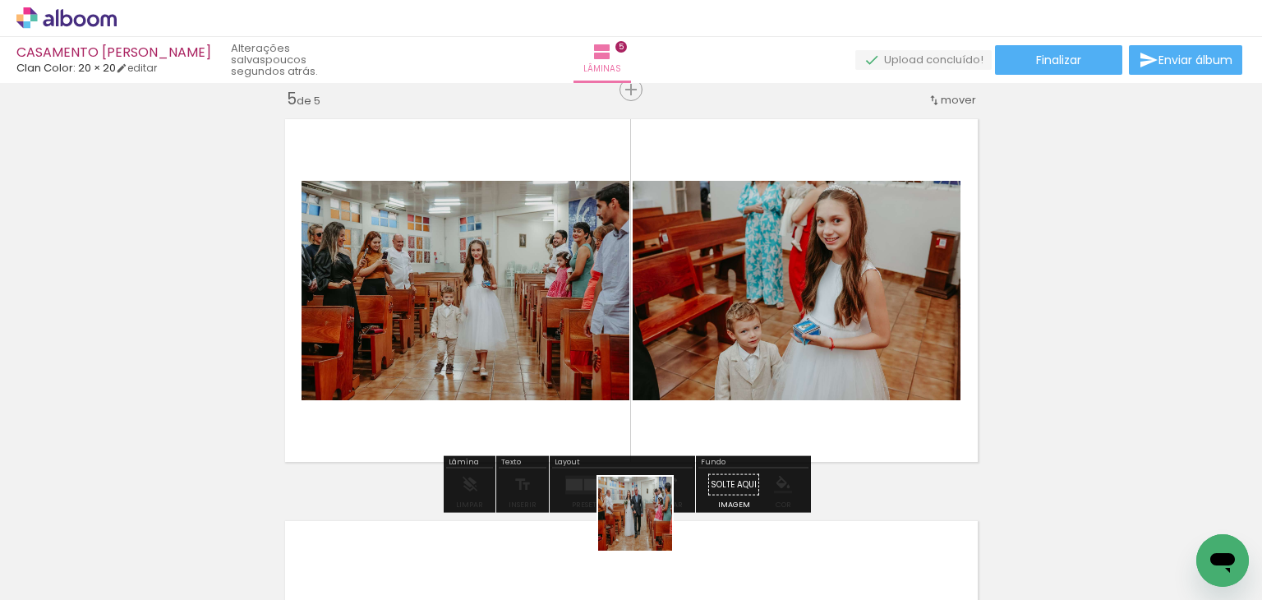
drag, startPoint x: 647, startPoint y: 540, endPoint x: 624, endPoint y: 441, distance: 101.2
click at [600, 384] on quentale-workspace at bounding box center [631, 300] width 1262 height 600
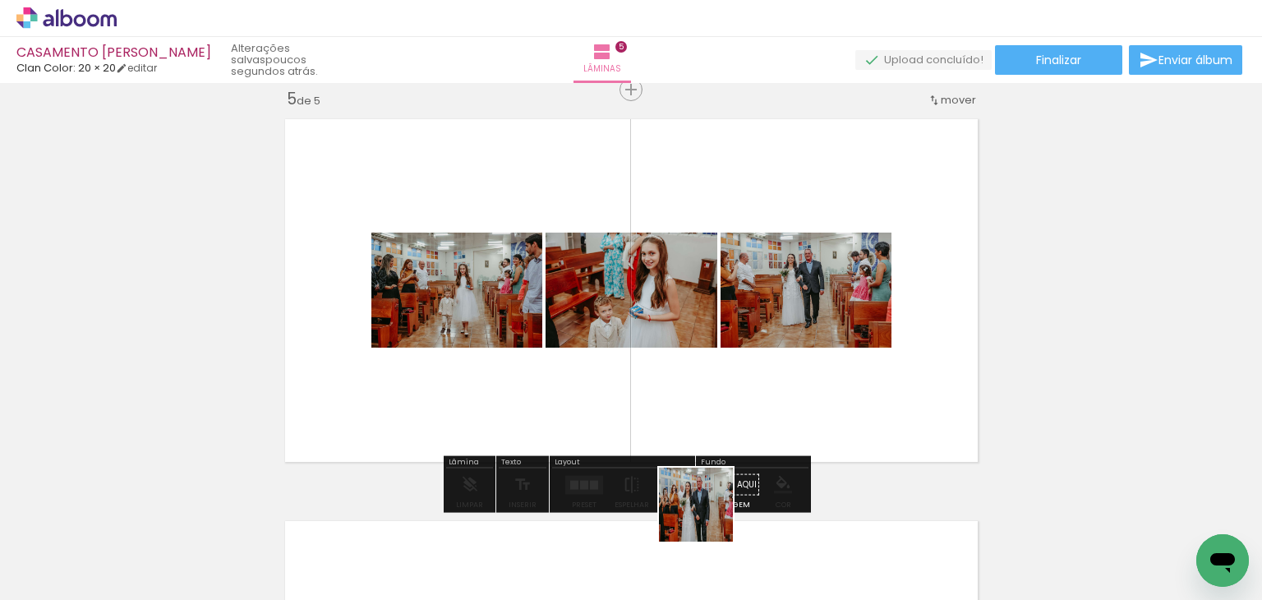
drag, startPoint x: 726, startPoint y: 559, endPoint x: 660, endPoint y: 444, distance: 132.2
click at [660, 444] on quentale-workspace at bounding box center [631, 300] width 1262 height 600
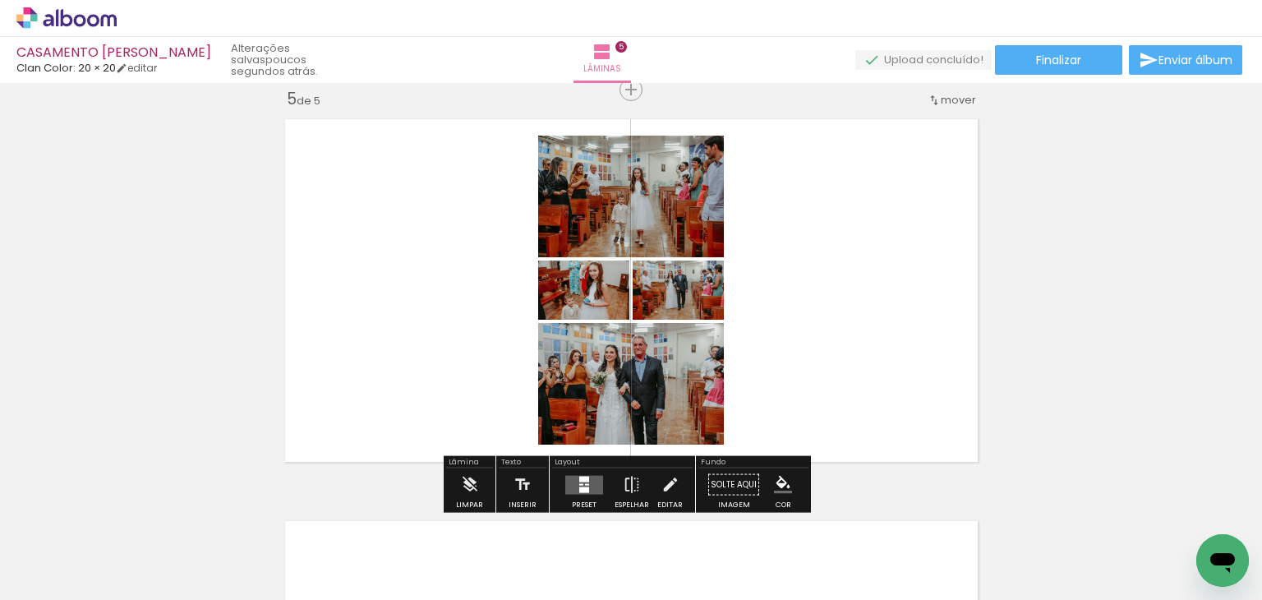
click at [599, 477] on div at bounding box center [584, 484] width 44 height 33
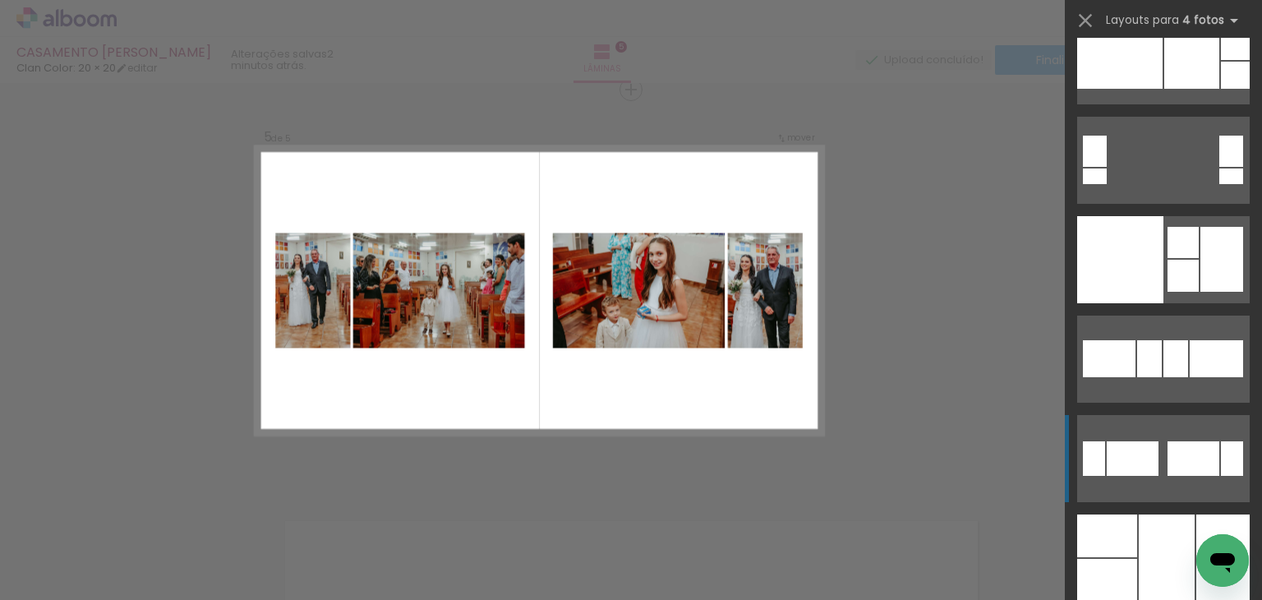
scroll to position [16104, 0]
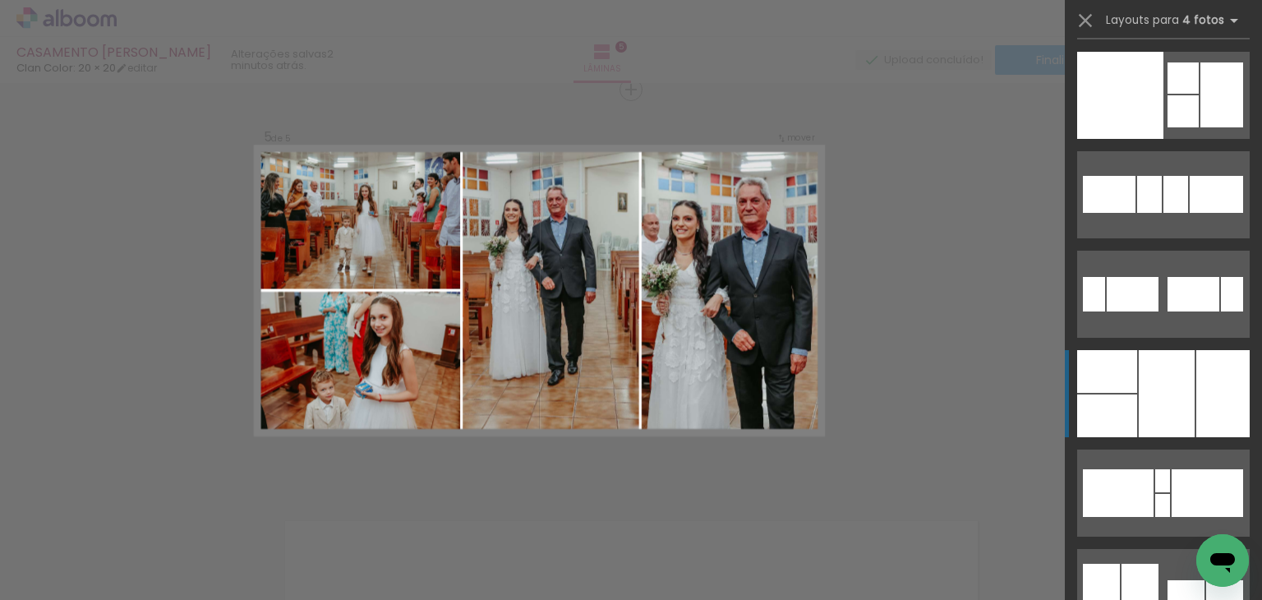
click at [1140, 389] on div at bounding box center [1167, 393] width 56 height 87
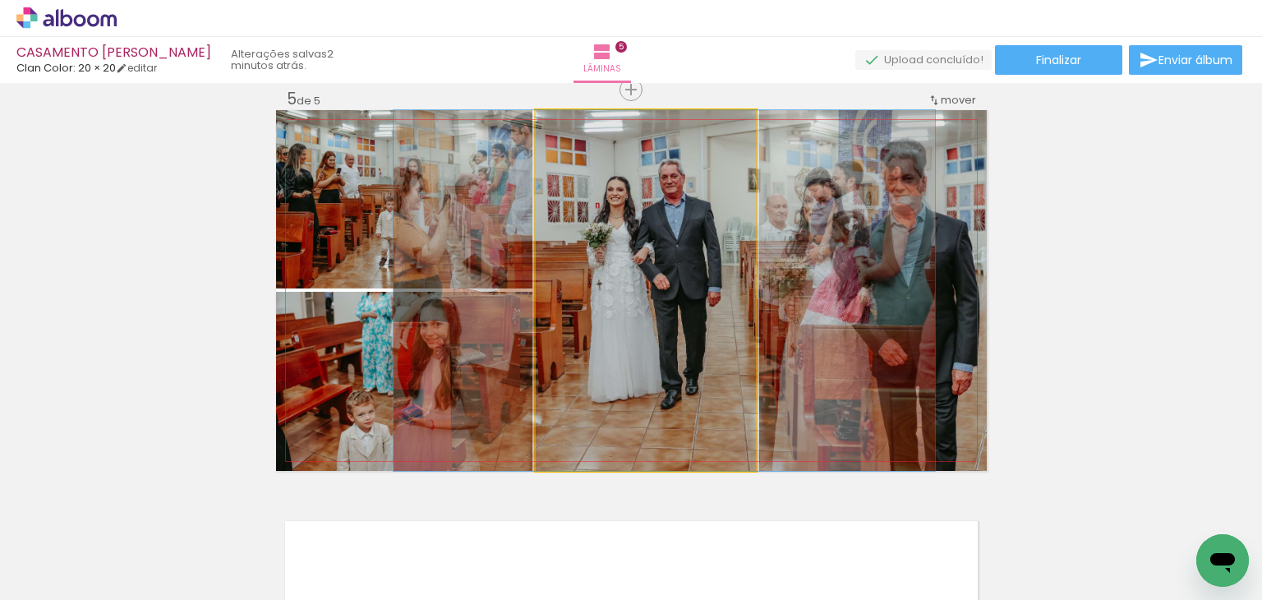
drag, startPoint x: 575, startPoint y: 141, endPoint x: 594, endPoint y: 145, distance: 19.2
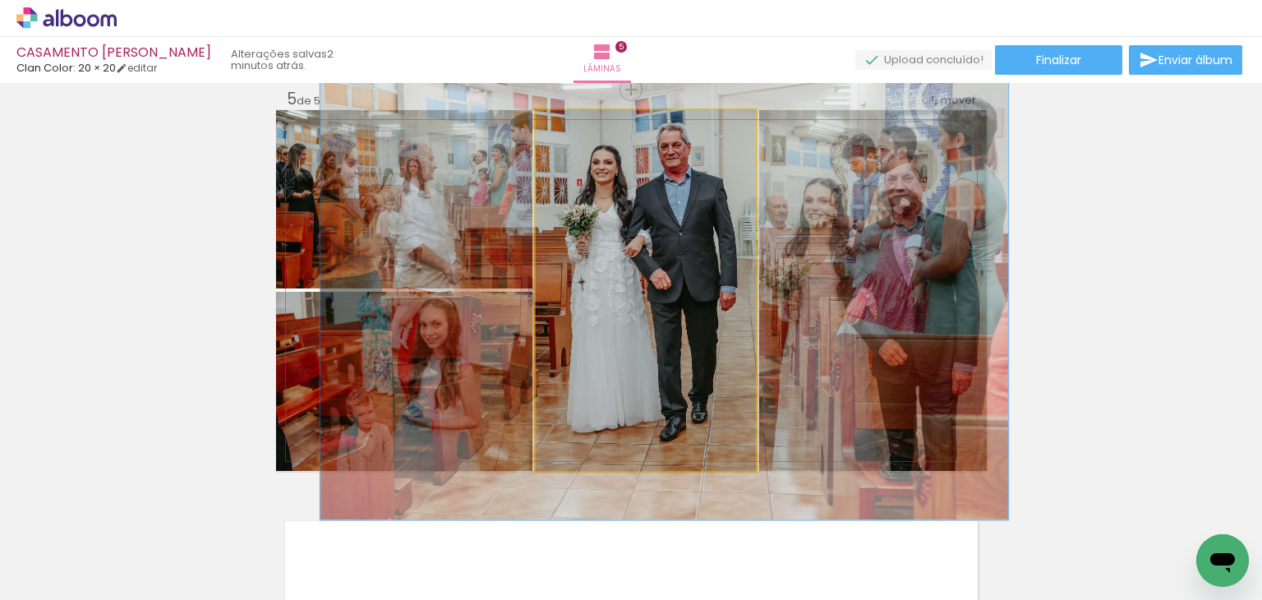
type paper-slider "127"
click at [589, 130] on div at bounding box center [606, 127] width 64 height 26
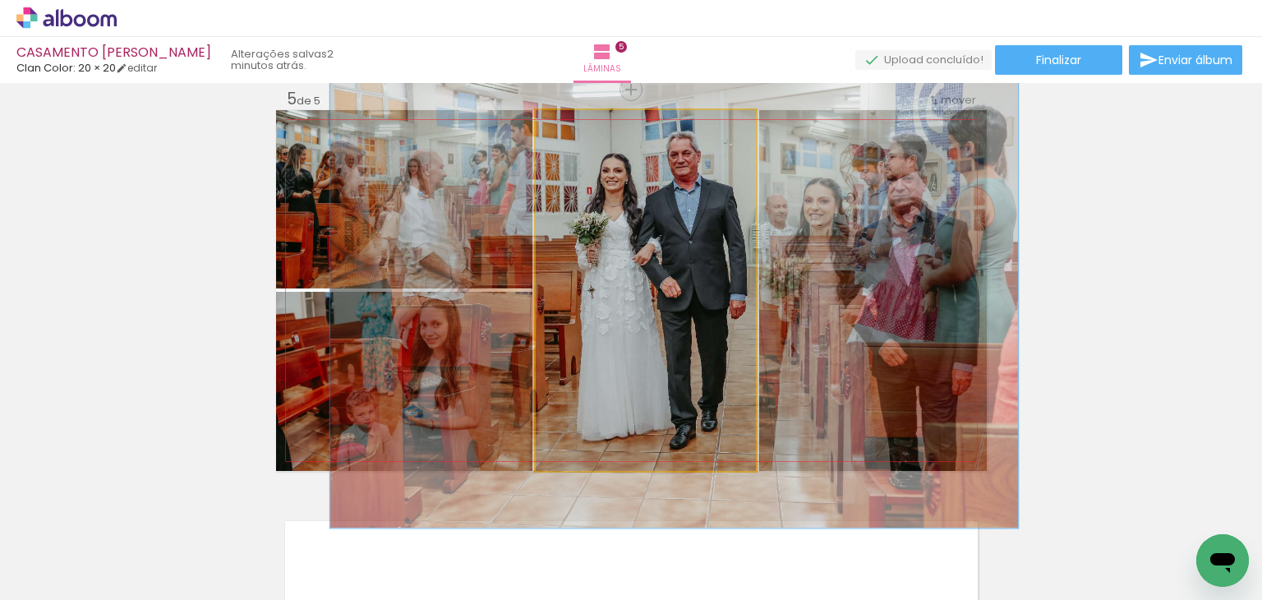
drag, startPoint x: 713, startPoint y: 292, endPoint x: 722, endPoint y: 297, distance: 10.3
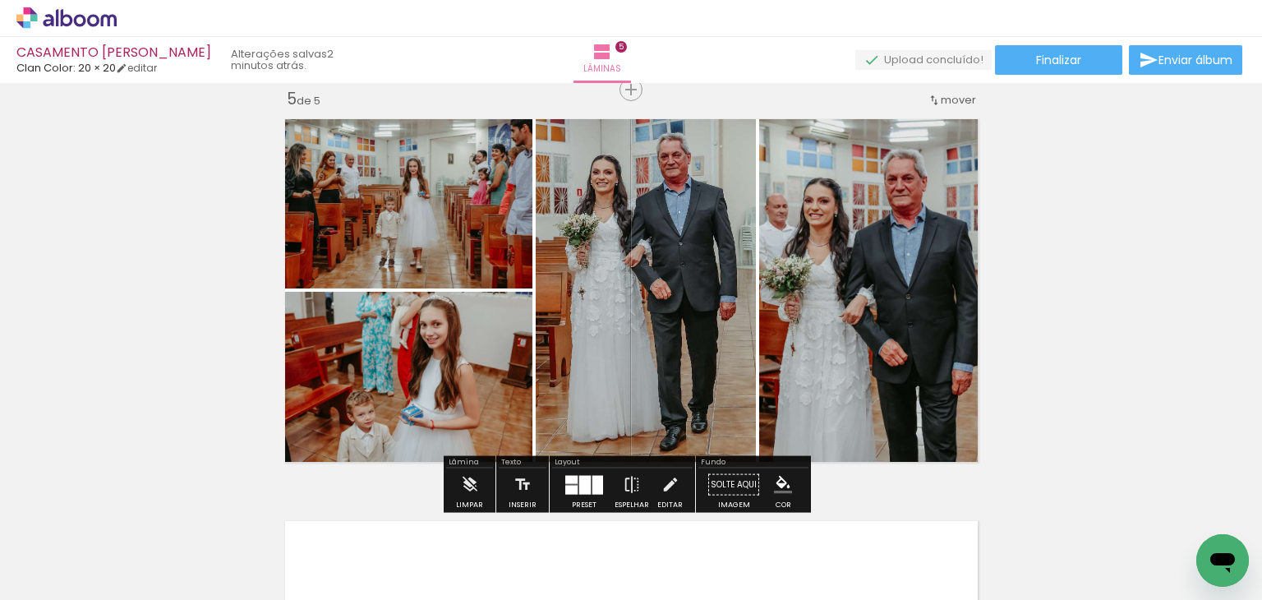
type paper-slider "115"
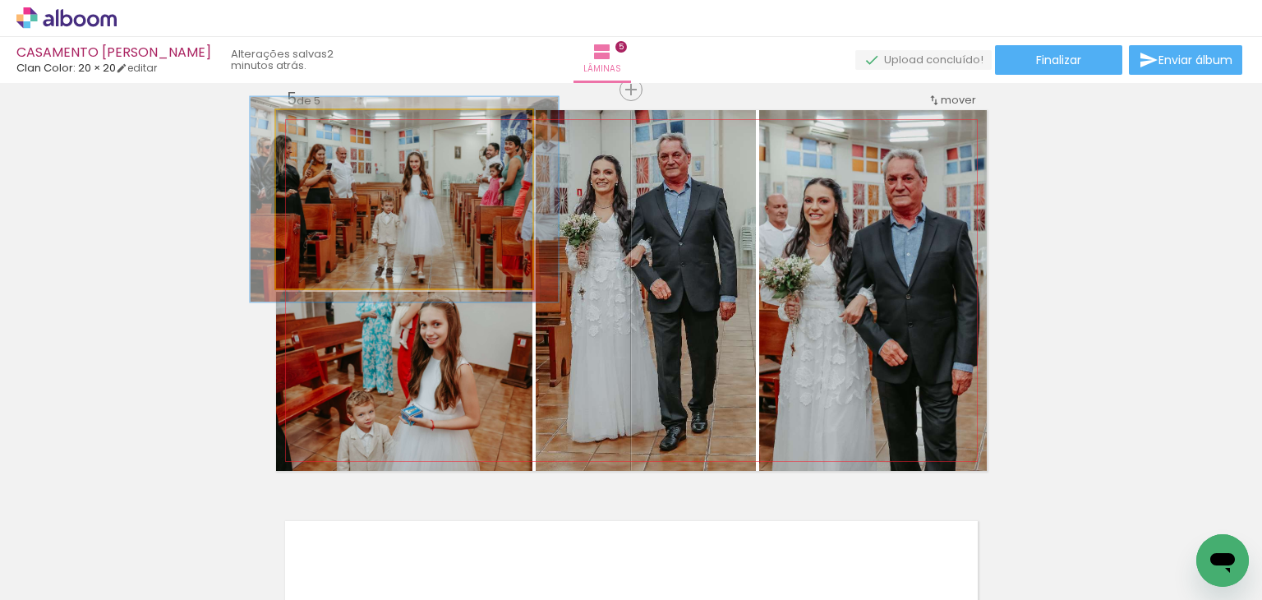
click at [322, 134] on div at bounding box center [347, 127] width 64 height 26
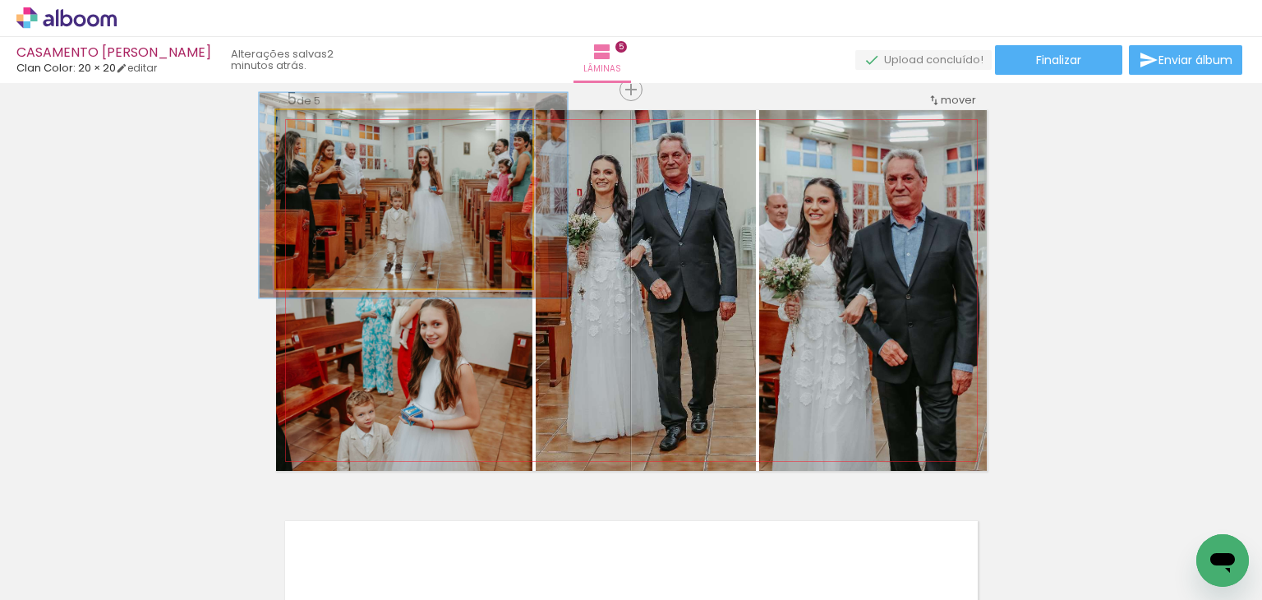
drag, startPoint x: 343, startPoint y: 217, endPoint x: 352, endPoint y: 213, distance: 9.9
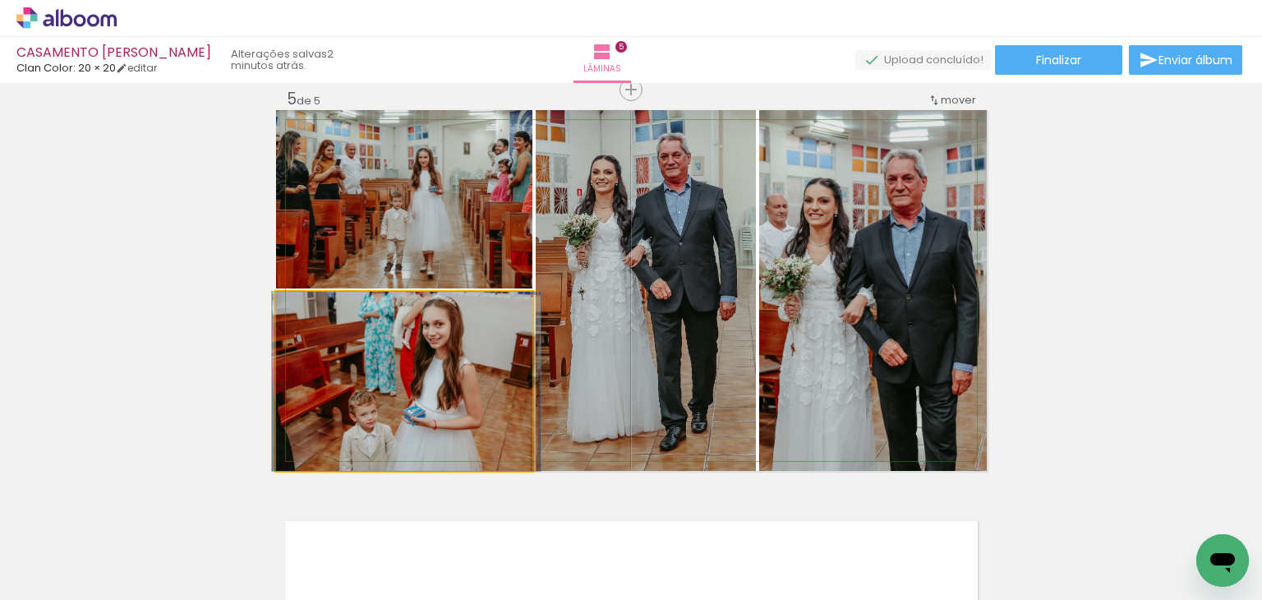
drag, startPoint x: 356, startPoint y: 383, endPoint x: 358, endPoint y: 352, distance: 30.5
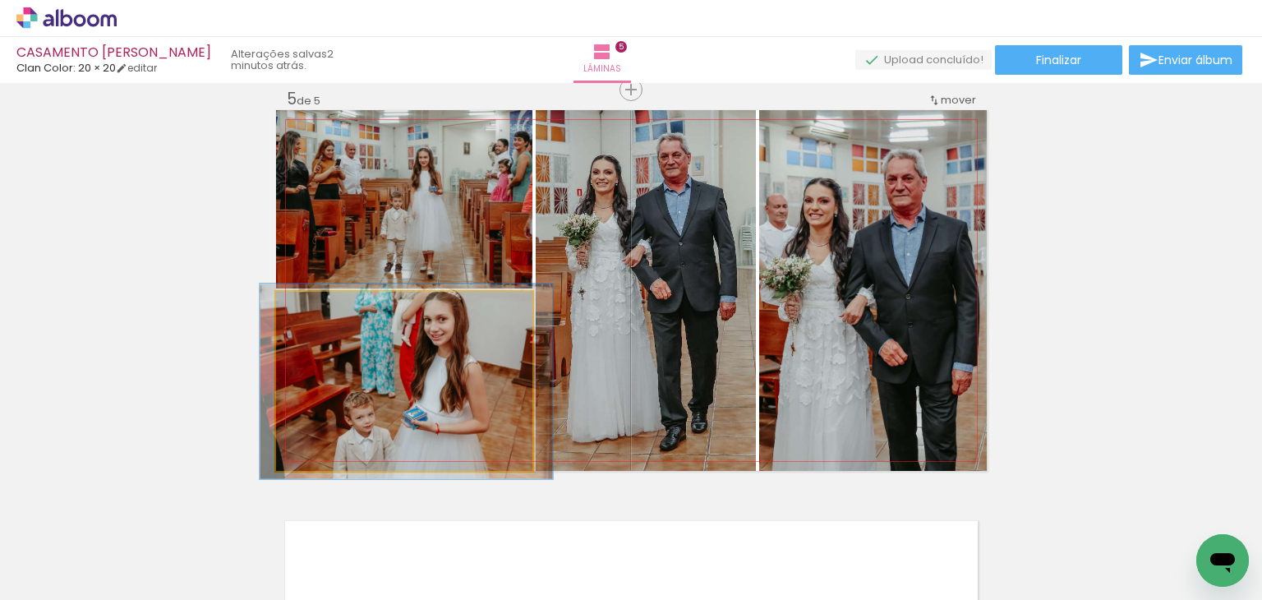
click at [311, 298] on div at bounding box center [319, 309] width 26 height 26
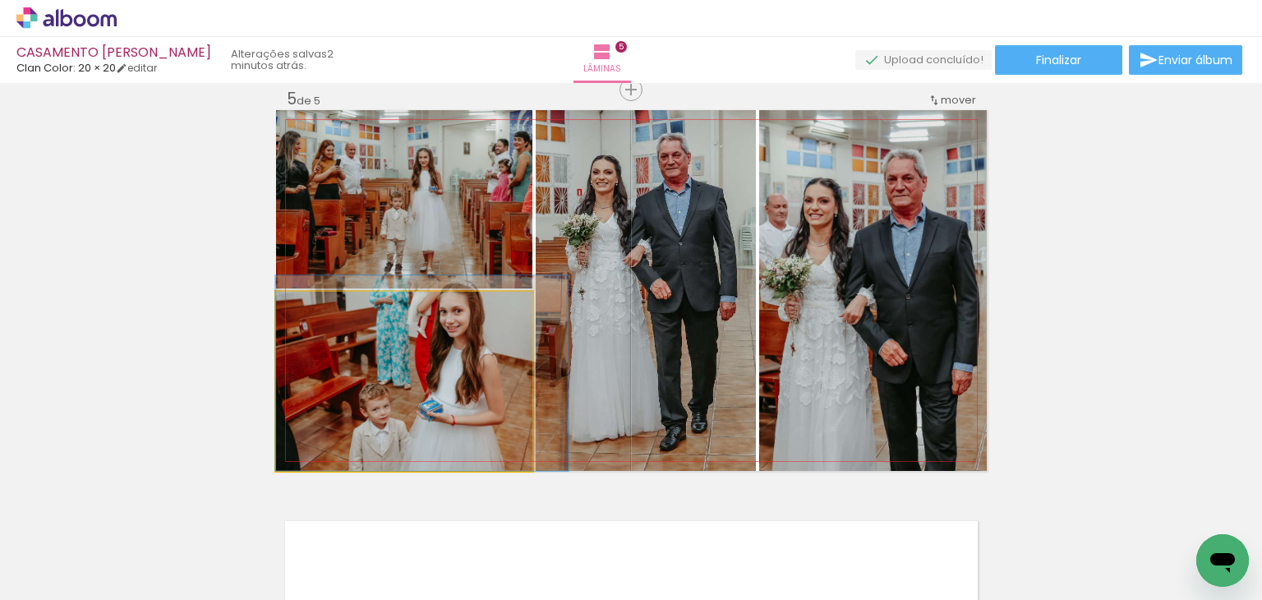
drag, startPoint x: 412, startPoint y: 368, endPoint x: 445, endPoint y: 354, distance: 35.7
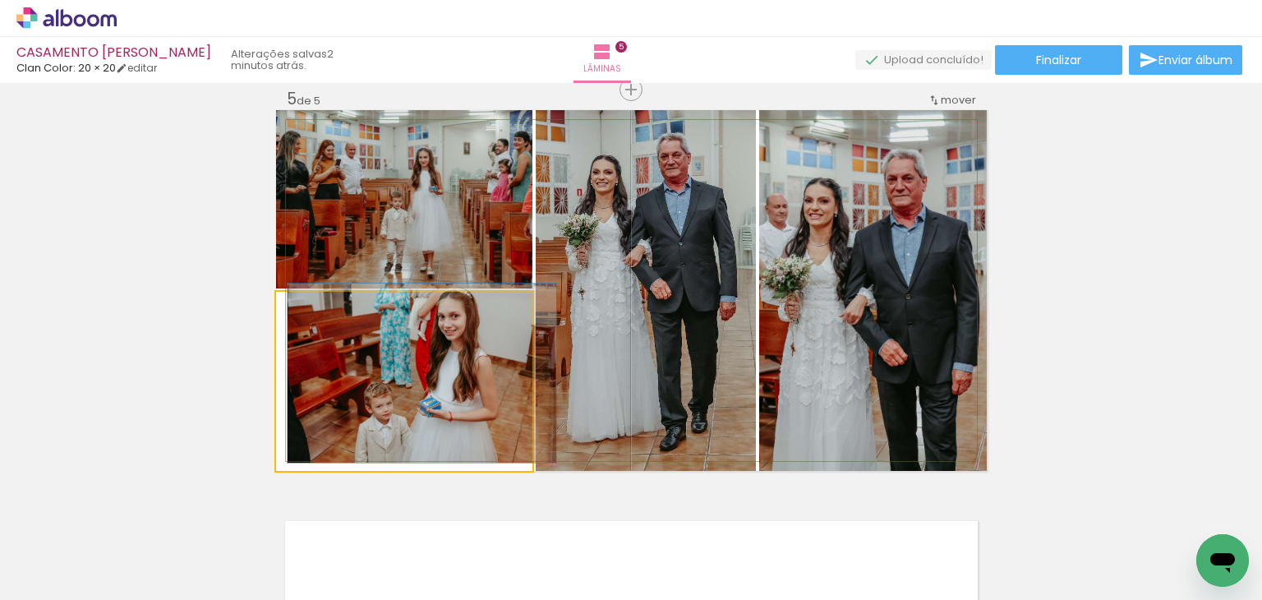
drag, startPoint x: 316, startPoint y: 313, endPoint x: 301, endPoint y: 318, distance: 15.6
type paper-slider "100"
click at [301, 318] on div at bounding box center [314, 309] width 26 height 26
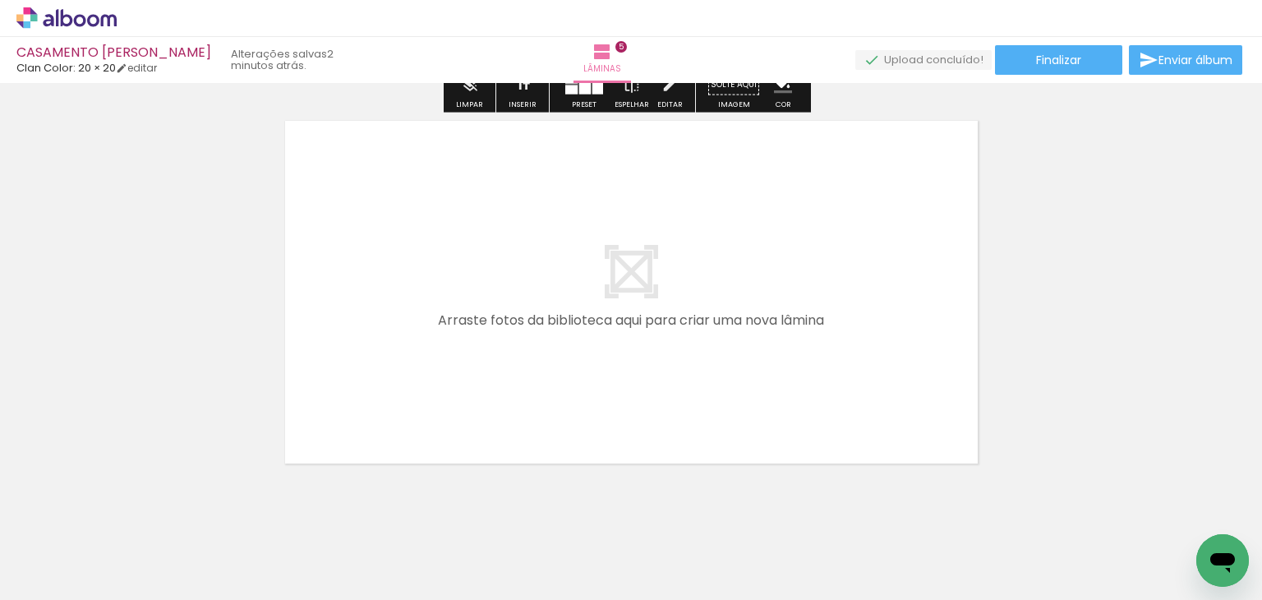
scroll to position [2038, 0]
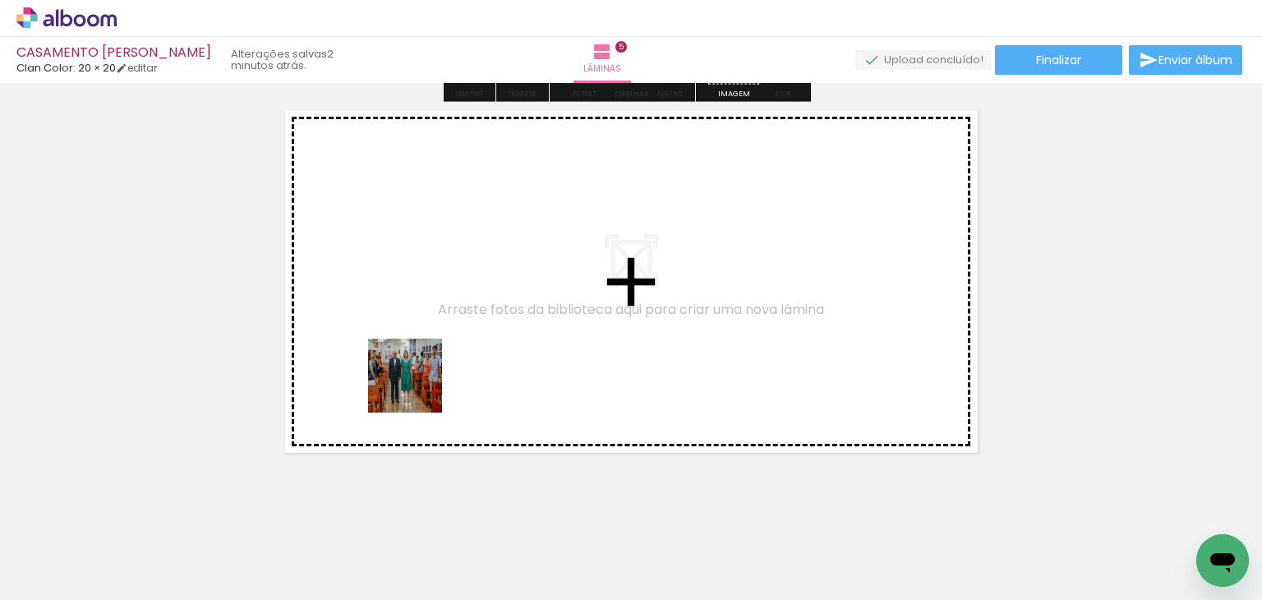
drag, startPoint x: 319, startPoint y: 540, endPoint x: 422, endPoint y: 375, distance: 194.9
click at [422, 375] on quentale-workspace at bounding box center [631, 300] width 1262 height 600
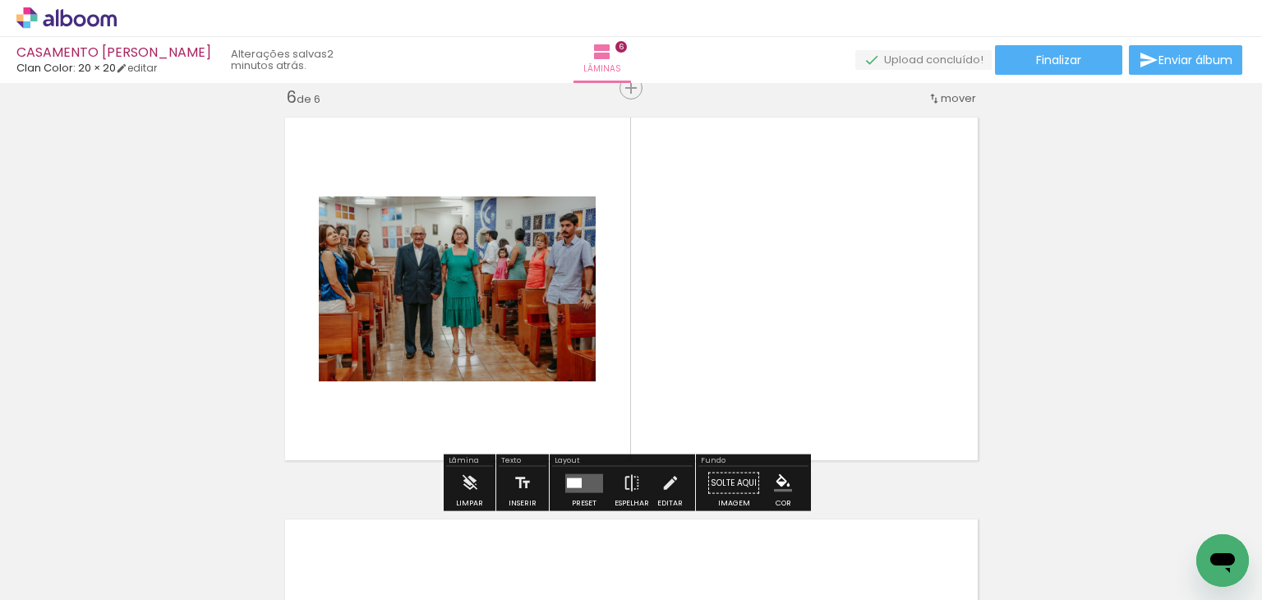
scroll to position [2029, 0]
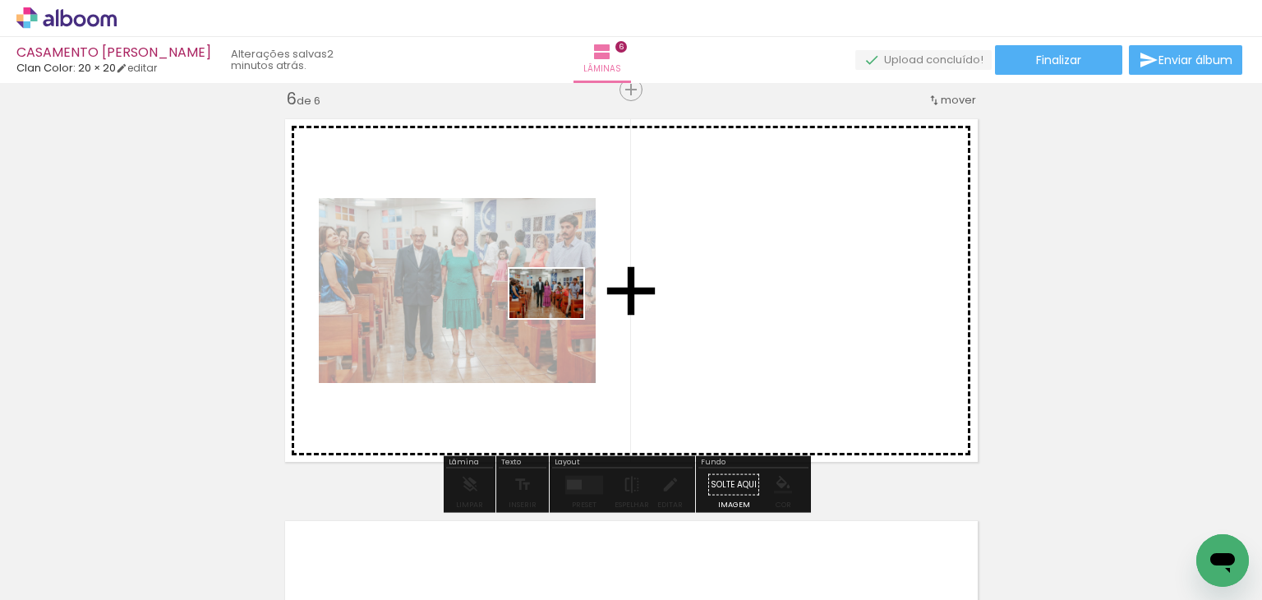
drag, startPoint x: 202, startPoint y: 533, endPoint x: 559, endPoint y: 318, distance: 416.5
click at [559, 318] on quentale-workspace at bounding box center [631, 300] width 1262 height 600
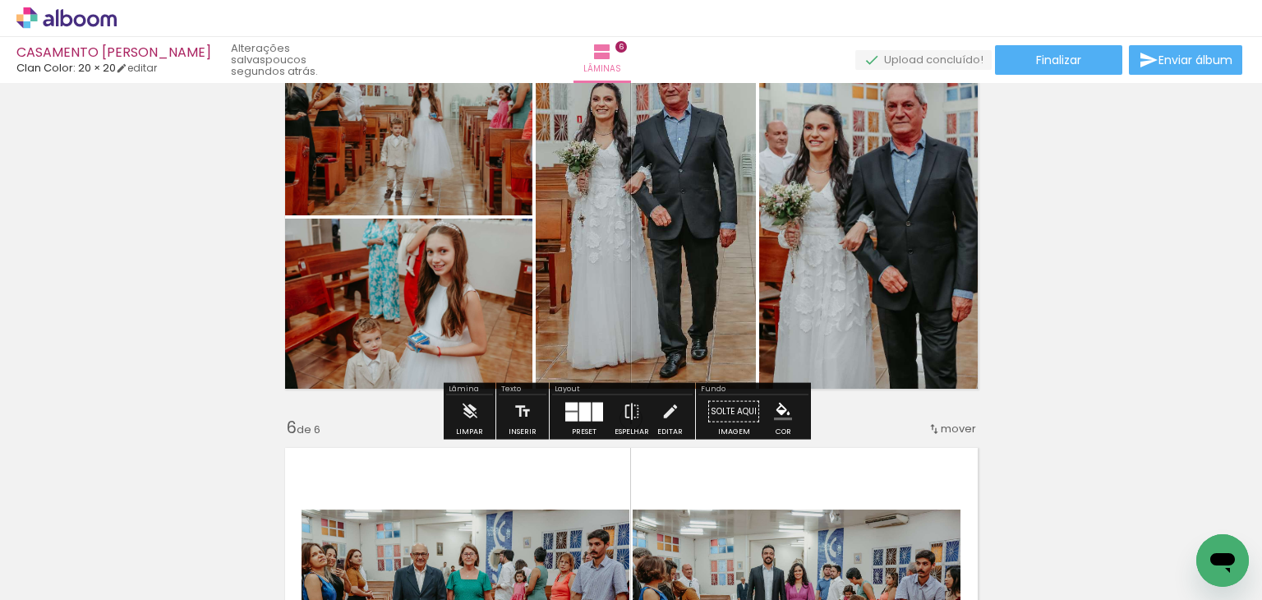
scroll to position [1619, 0]
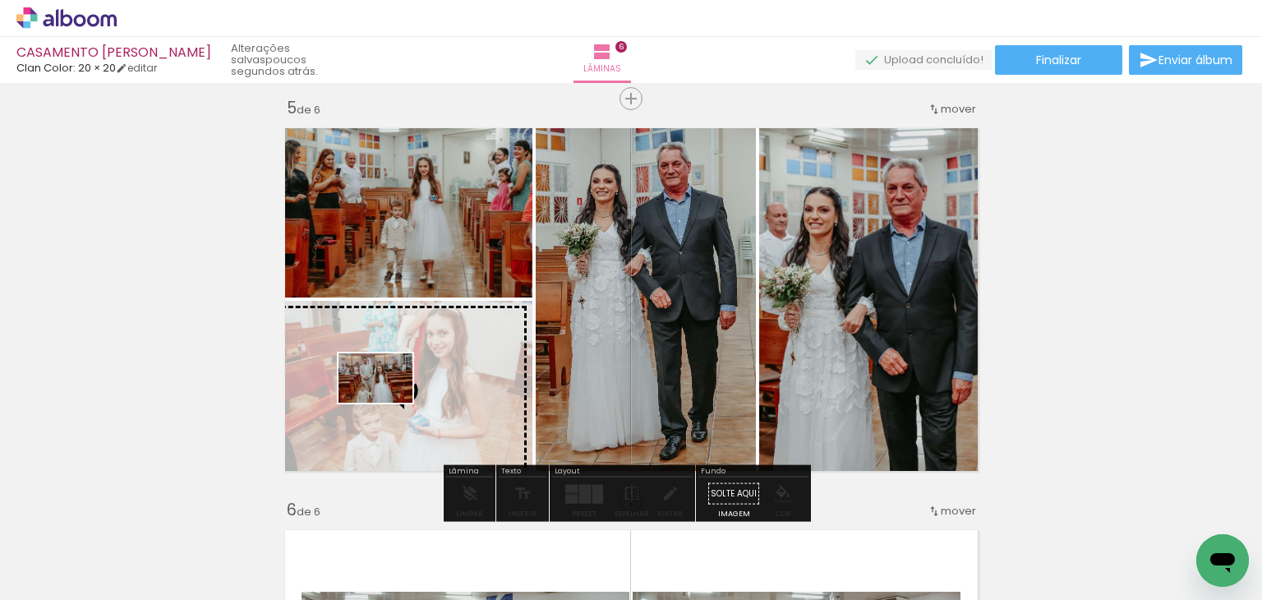
drag, startPoint x: 1106, startPoint y: 560, endPoint x: 388, endPoint y: 403, distance: 735.0
click at [388, 403] on quentale-workspace at bounding box center [631, 300] width 1262 height 600
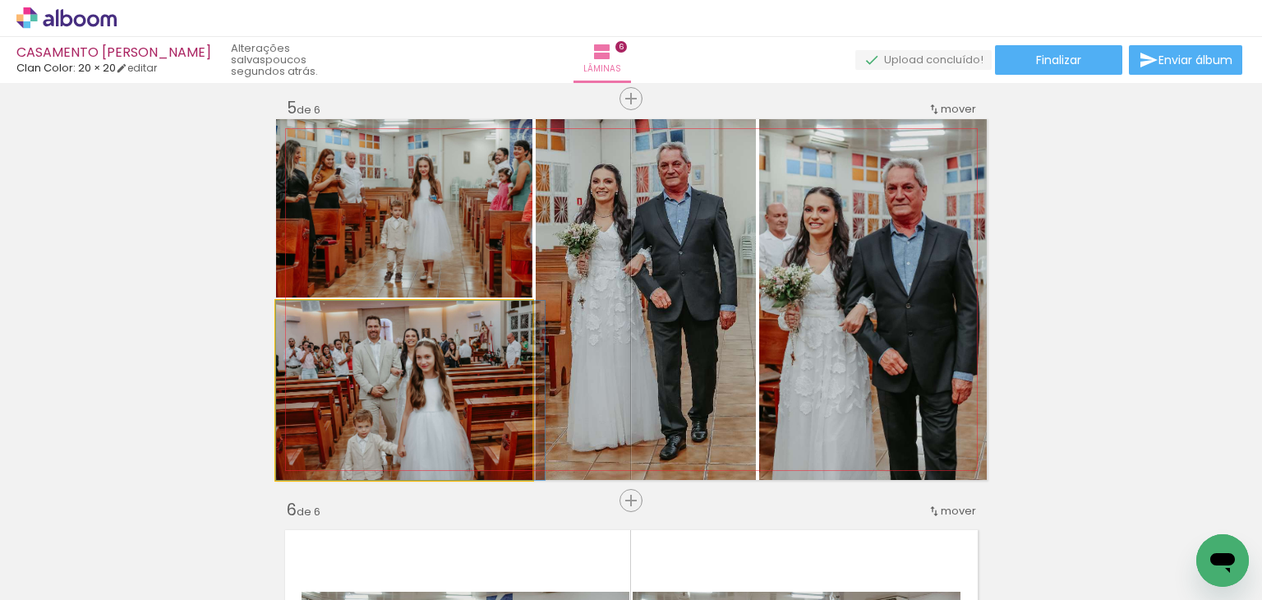
drag, startPoint x: 402, startPoint y: 385, endPoint x: 412, endPoint y: 379, distance: 12.5
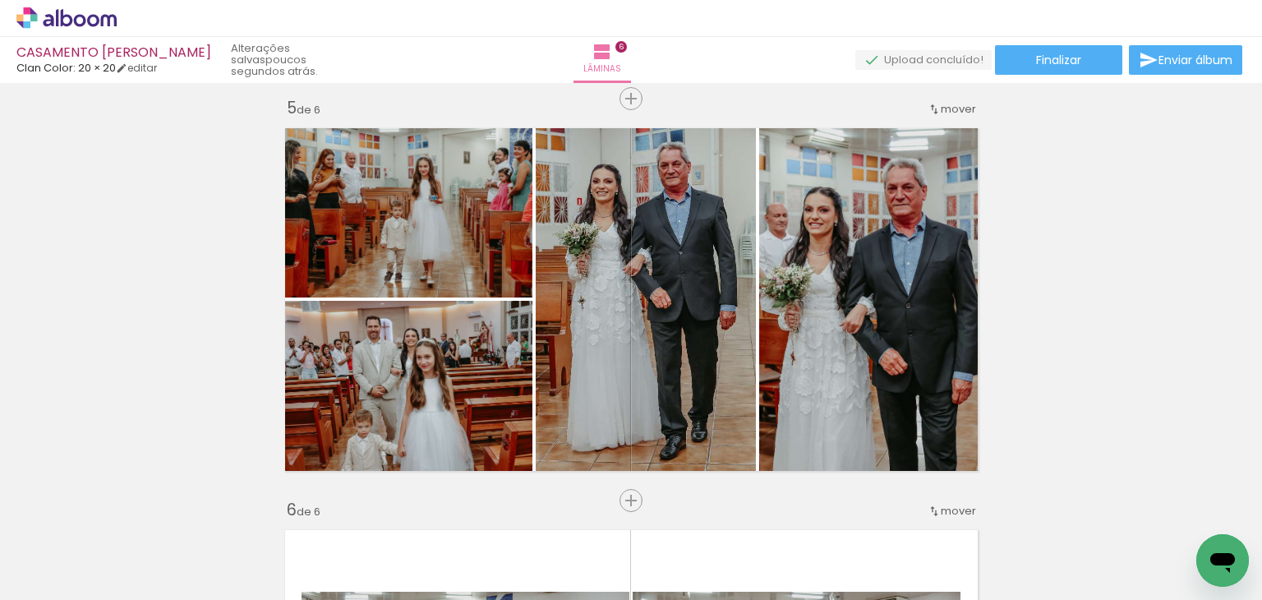
scroll to position [0, 785]
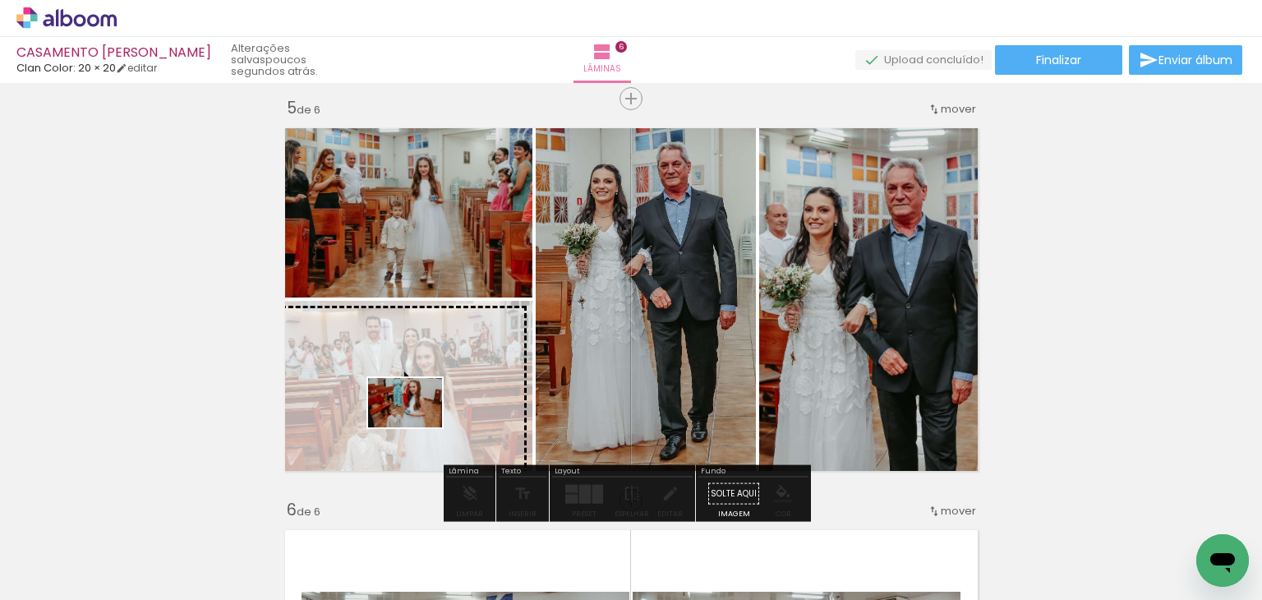
drag, startPoint x: 385, startPoint y: 545, endPoint x: 417, endPoint y: 427, distance: 122.0
click at [417, 427] on quentale-workspace at bounding box center [631, 300] width 1262 height 600
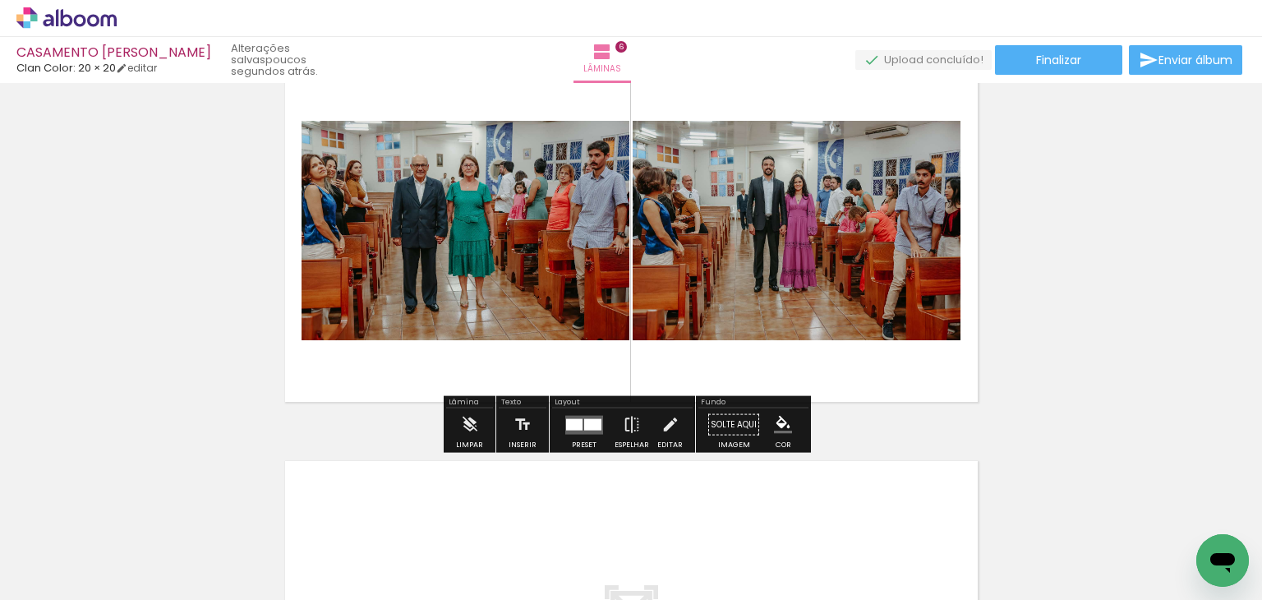
scroll to position [2064, 0]
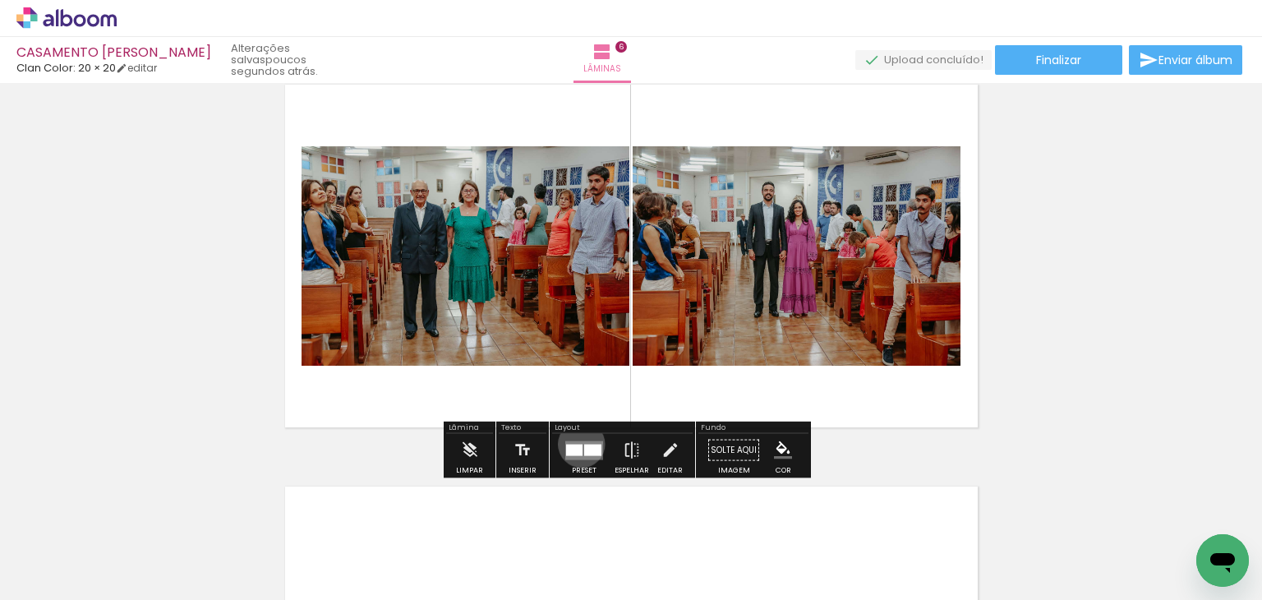
click at [578, 444] on div at bounding box center [574, 450] width 16 height 12
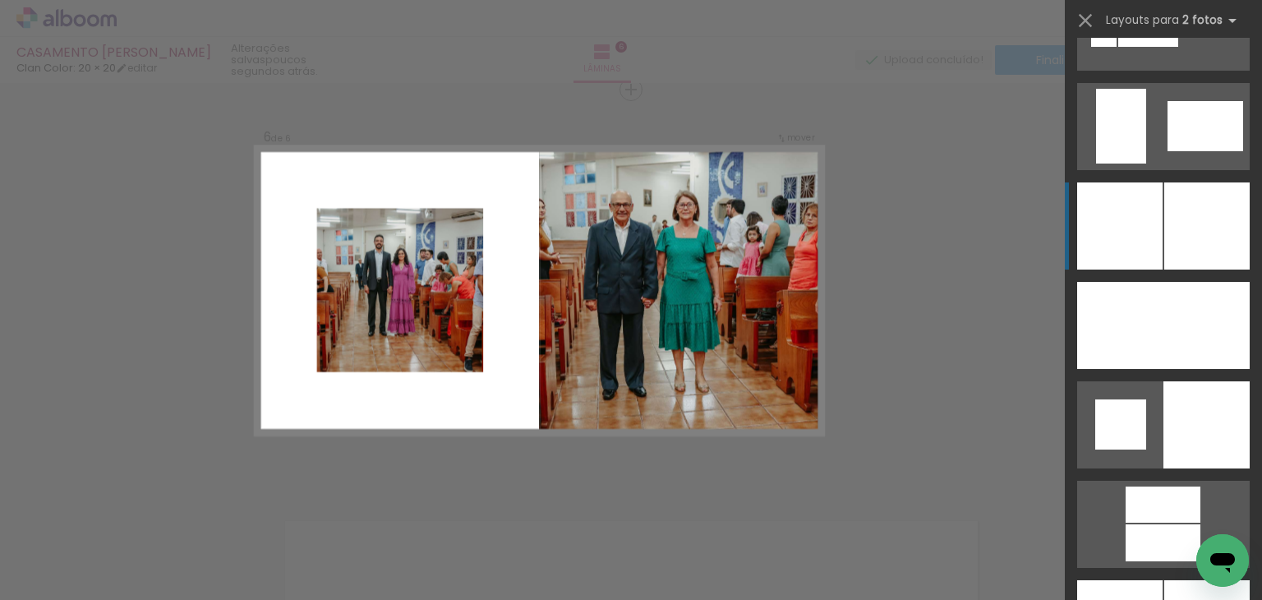
scroll to position [4026, 0]
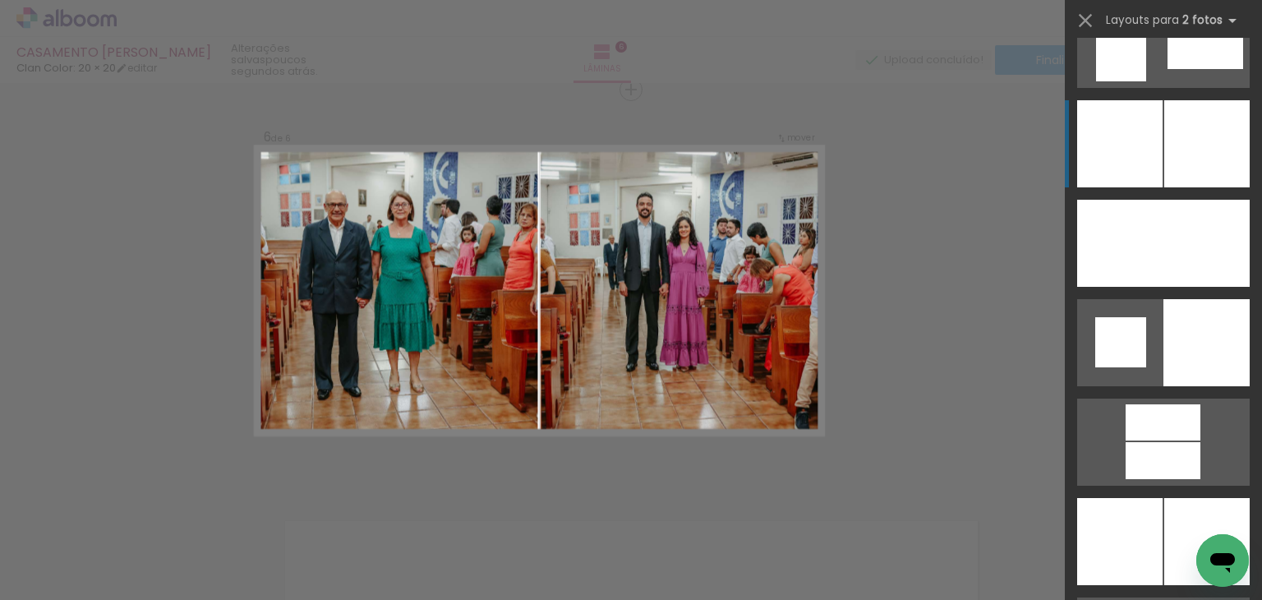
click at [1200, 159] on div at bounding box center [1206, 143] width 85 height 87
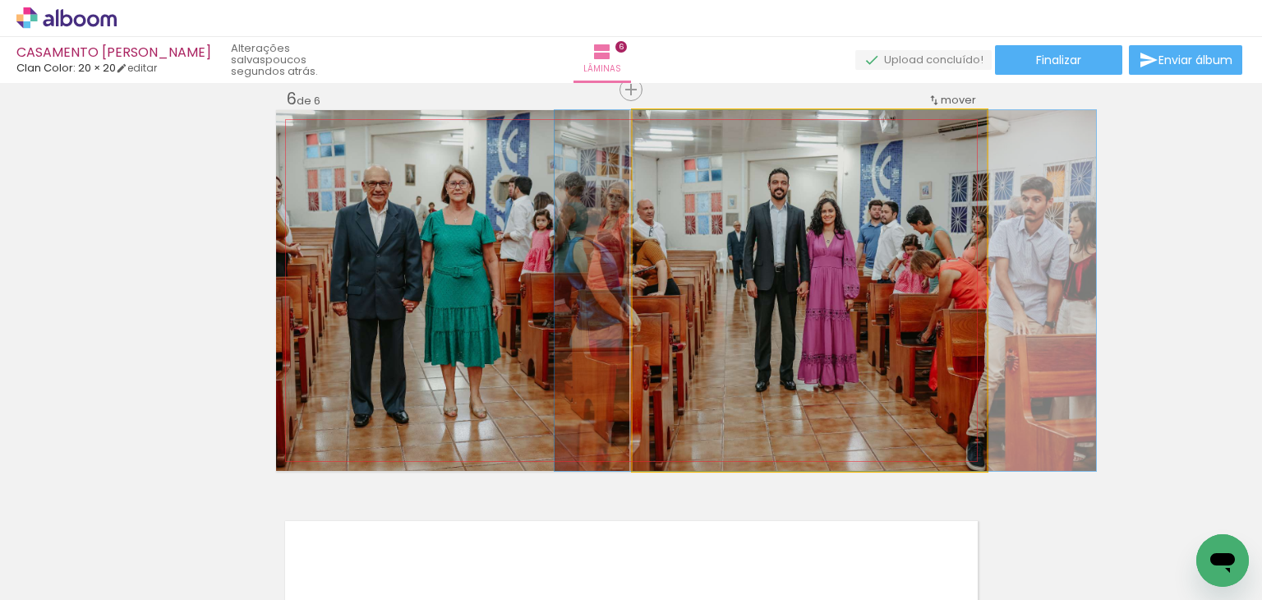
drag, startPoint x: 803, startPoint y: 306, endPoint x: 818, endPoint y: 302, distance: 16.4
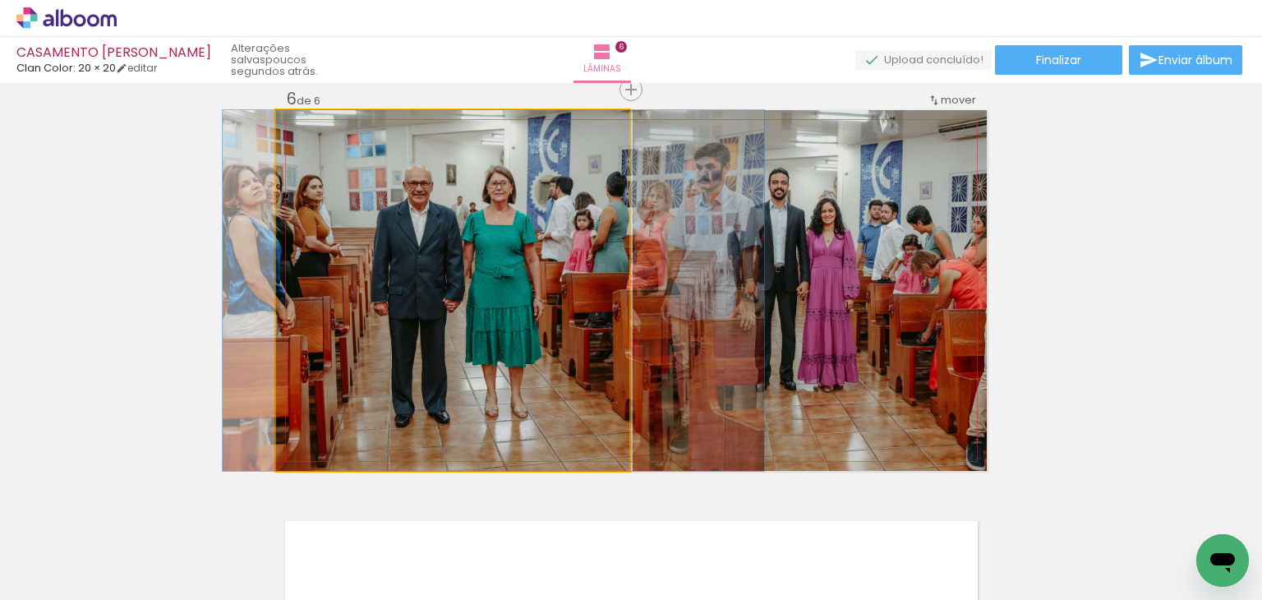
drag, startPoint x: 450, startPoint y: 257, endPoint x: 491, endPoint y: 268, distance: 42.4
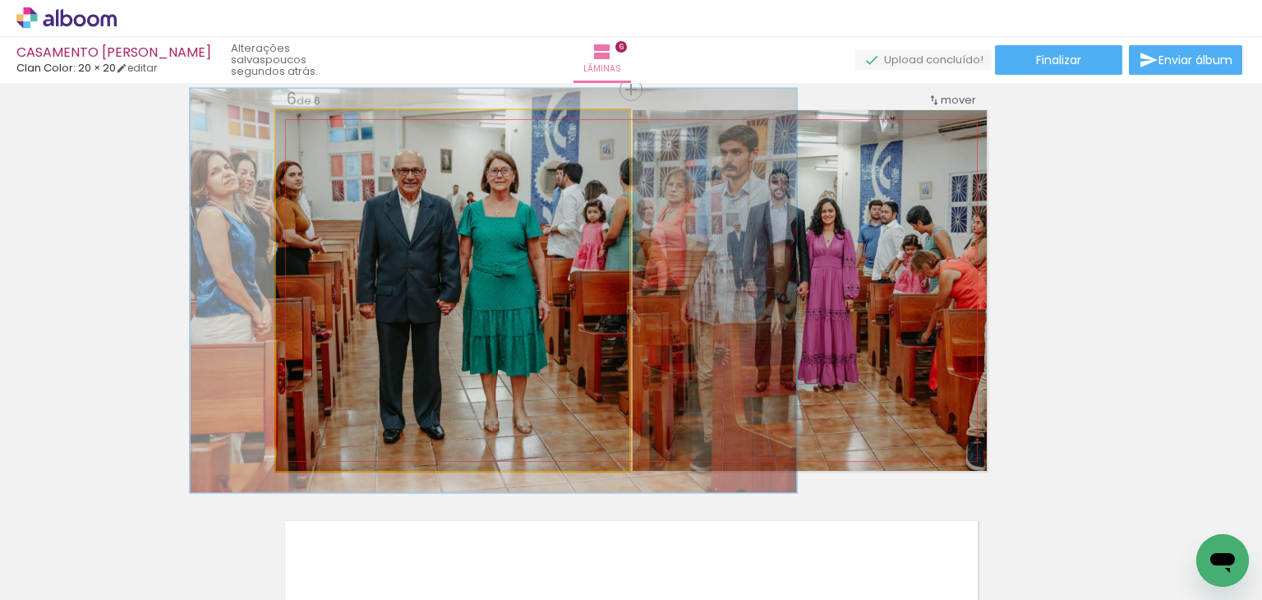
type paper-slider "112"
click at [314, 129] on div at bounding box center [321, 127] width 15 height 15
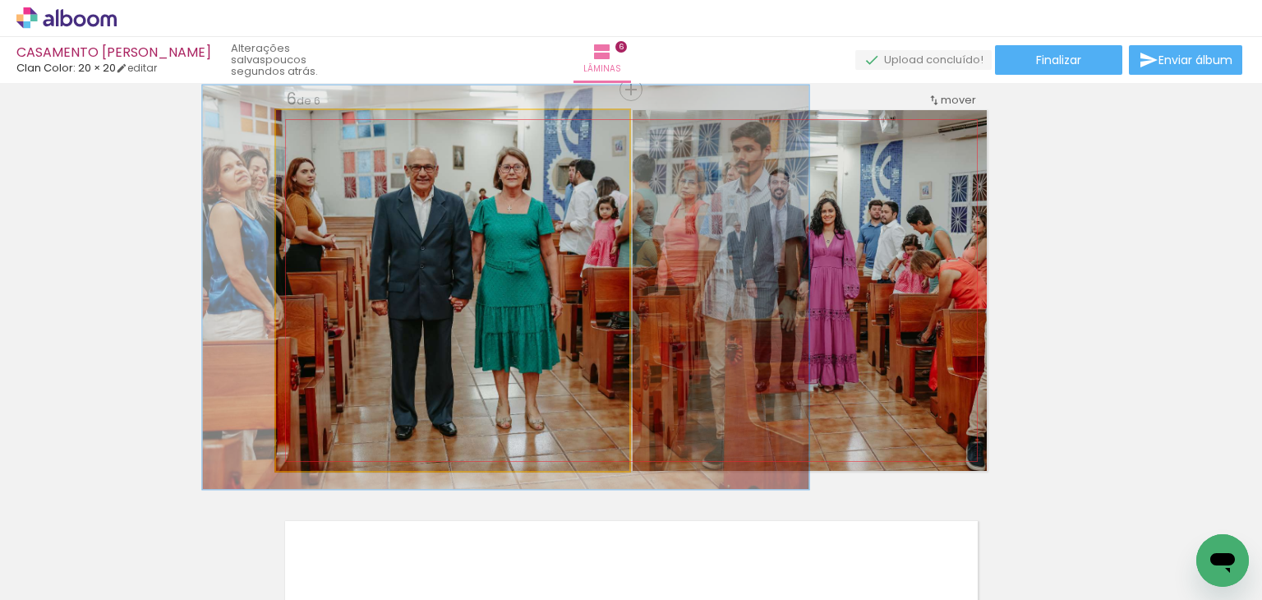
drag, startPoint x: 480, startPoint y: 303, endPoint x: 492, endPoint y: 300, distance: 12.8
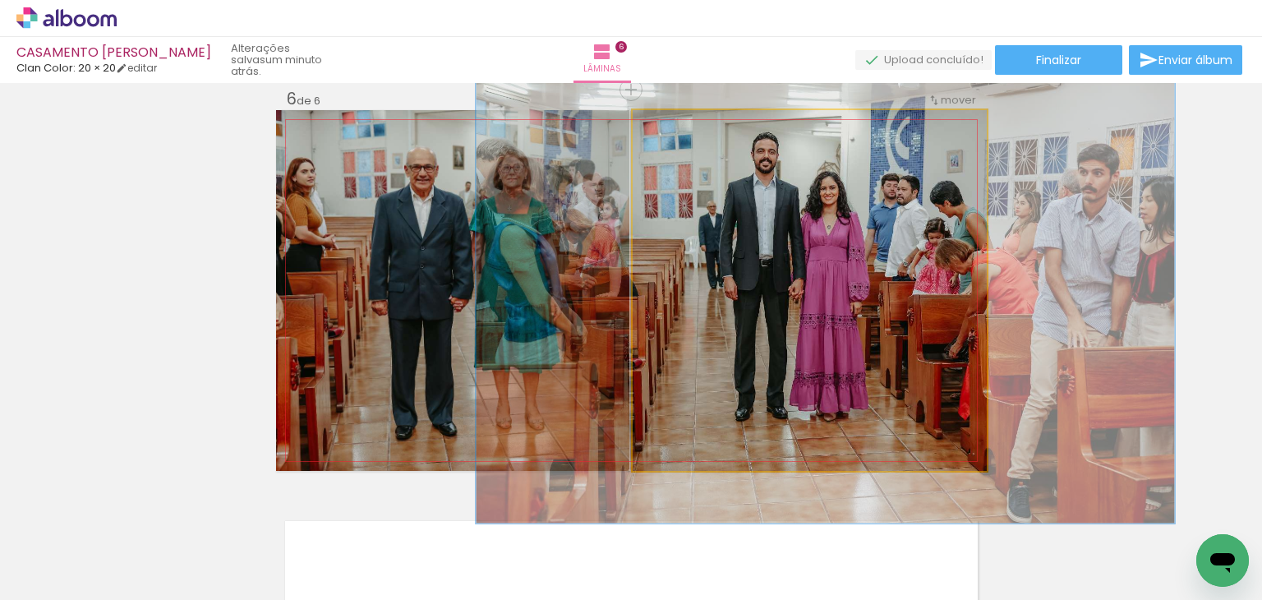
drag, startPoint x: 667, startPoint y: 128, endPoint x: 684, endPoint y: 132, distance: 16.9
type paper-slider "129"
click at [684, 132] on div at bounding box center [687, 127] width 15 height 15
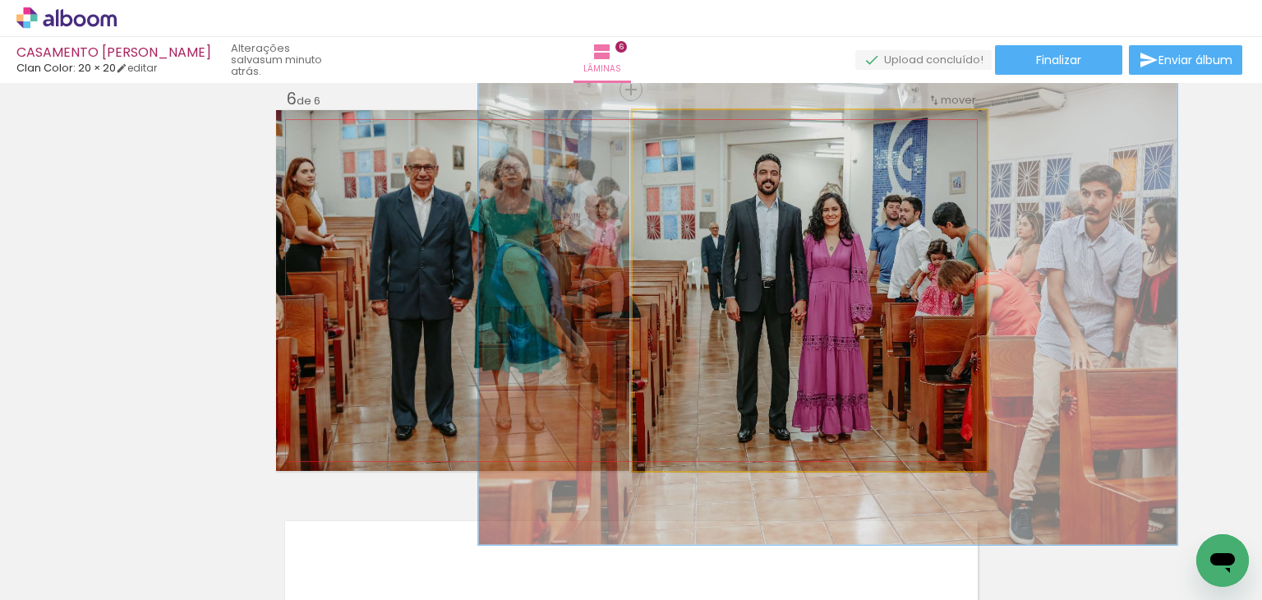
drag, startPoint x: 776, startPoint y: 251, endPoint x: 777, endPoint y: 268, distance: 17.3
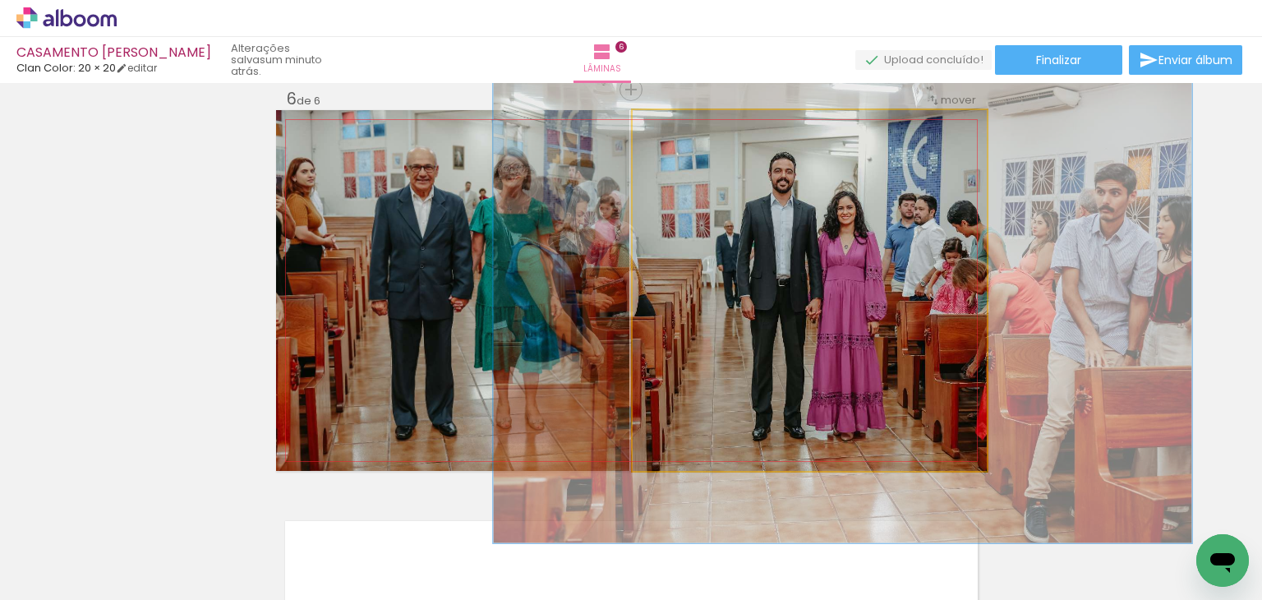
drag, startPoint x: 764, startPoint y: 302, endPoint x: 779, endPoint y: 300, distance: 14.9
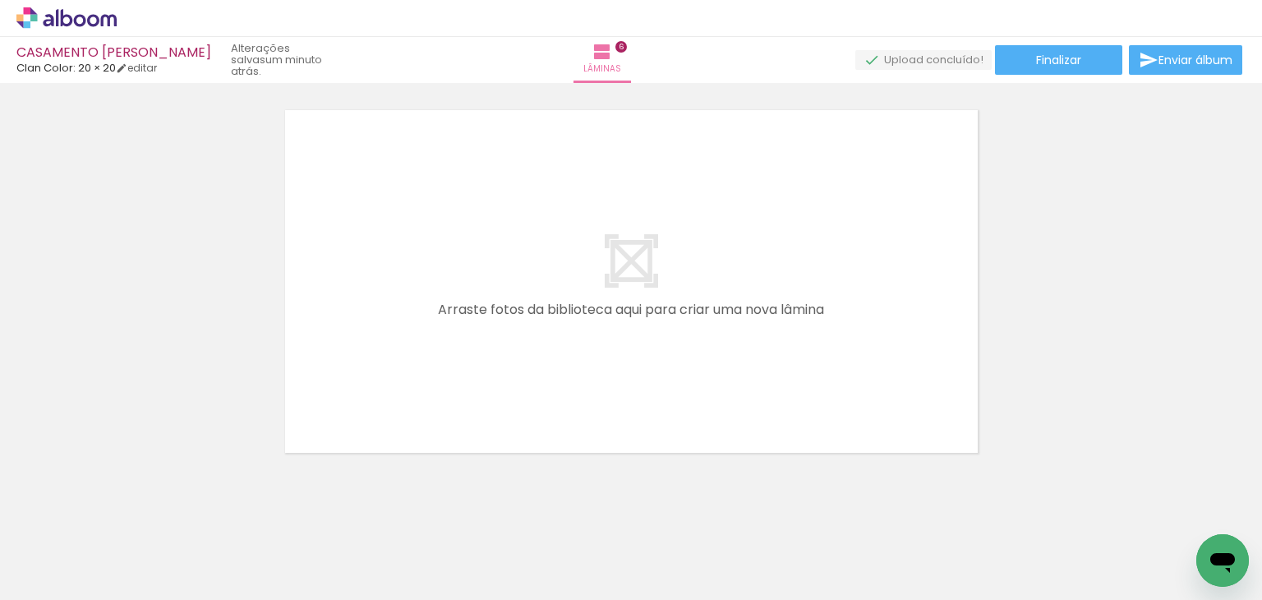
scroll to position [0, 1022]
drag, startPoint x: 467, startPoint y: 585, endPoint x: 458, endPoint y: 586, distance: 8.3
click at [458, 586] on quentale-thumb at bounding box center [431, 544] width 92 height 94
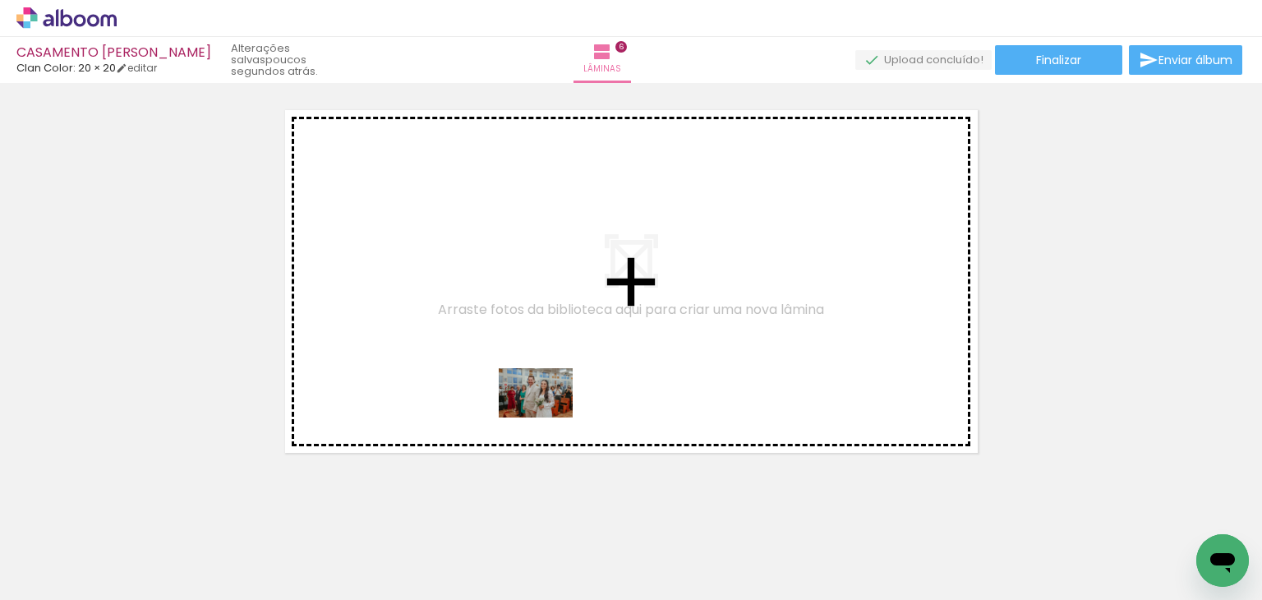
drag, startPoint x: 516, startPoint y: 555, endPoint x: 548, endPoint y: 417, distance: 140.9
click at [548, 417] on quentale-workspace at bounding box center [631, 300] width 1262 height 600
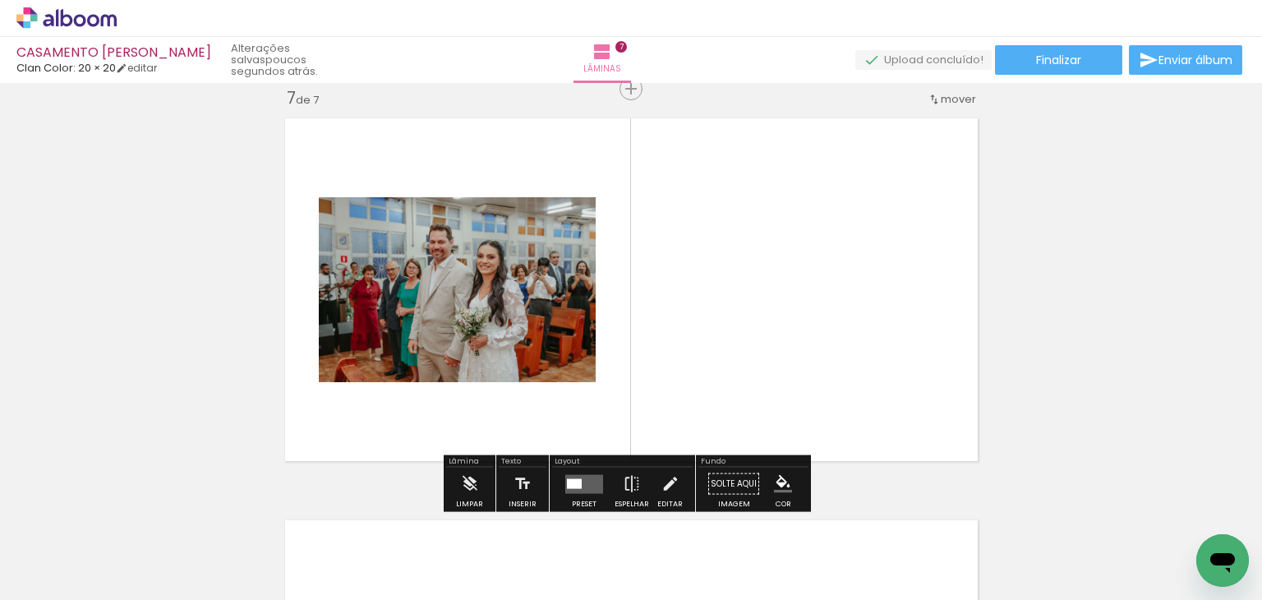
scroll to position [2432, 0]
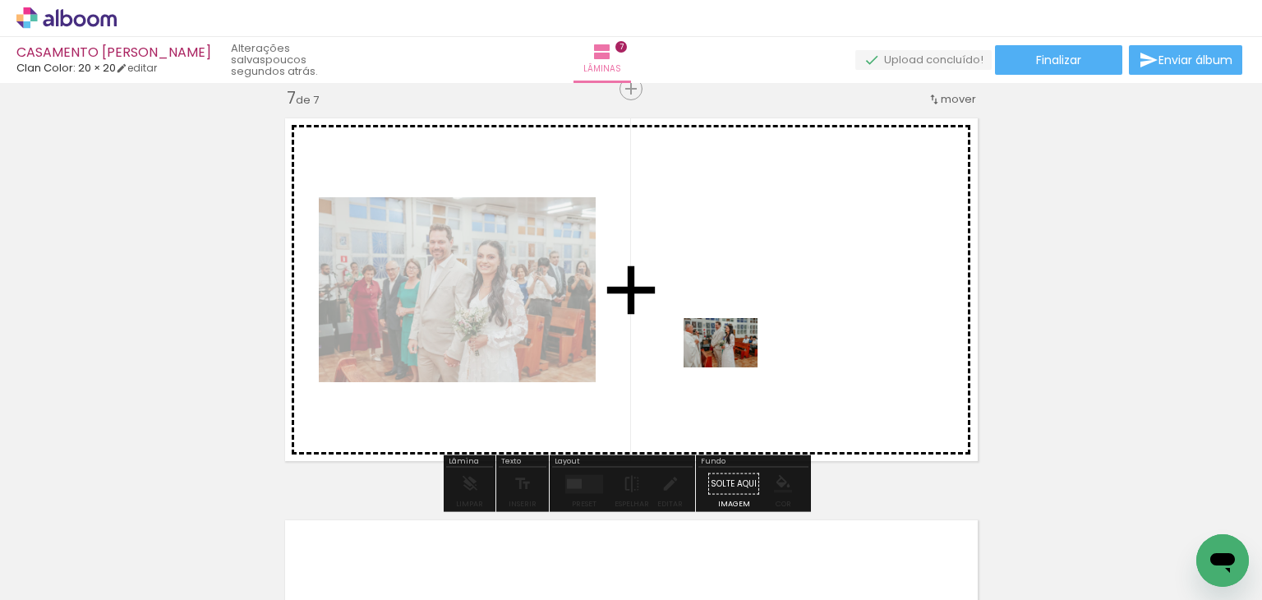
drag, startPoint x: 680, startPoint y: 550, endPoint x: 733, endPoint y: 367, distance: 189.8
click at [733, 367] on quentale-workspace at bounding box center [631, 300] width 1262 height 600
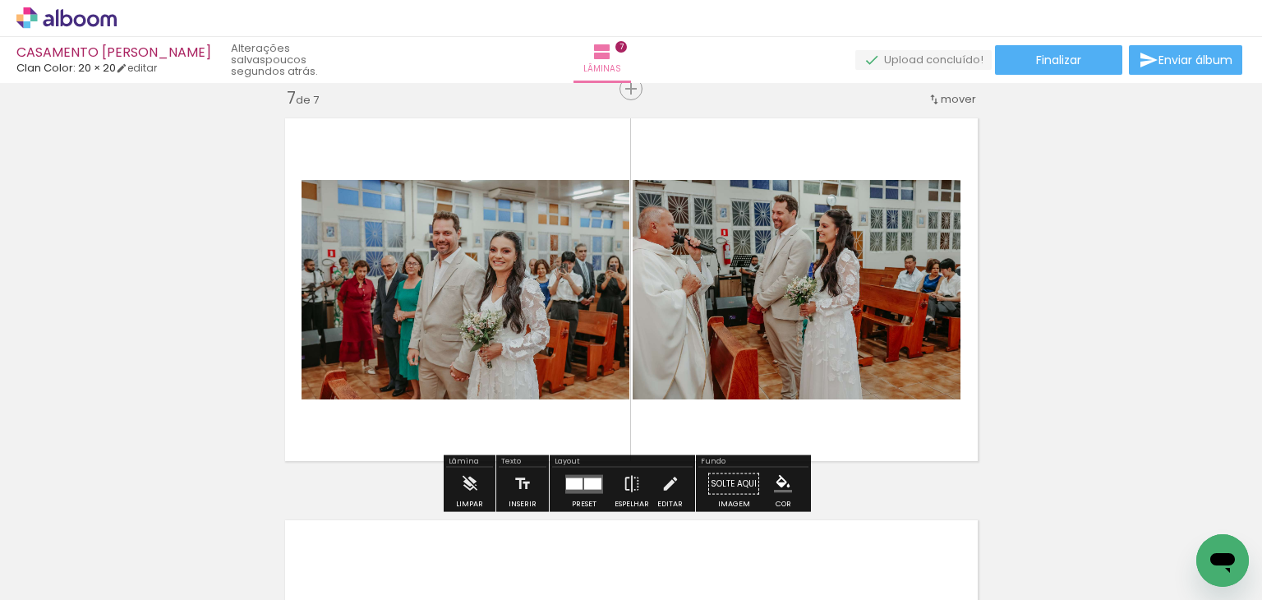
scroll to position [0, 1220]
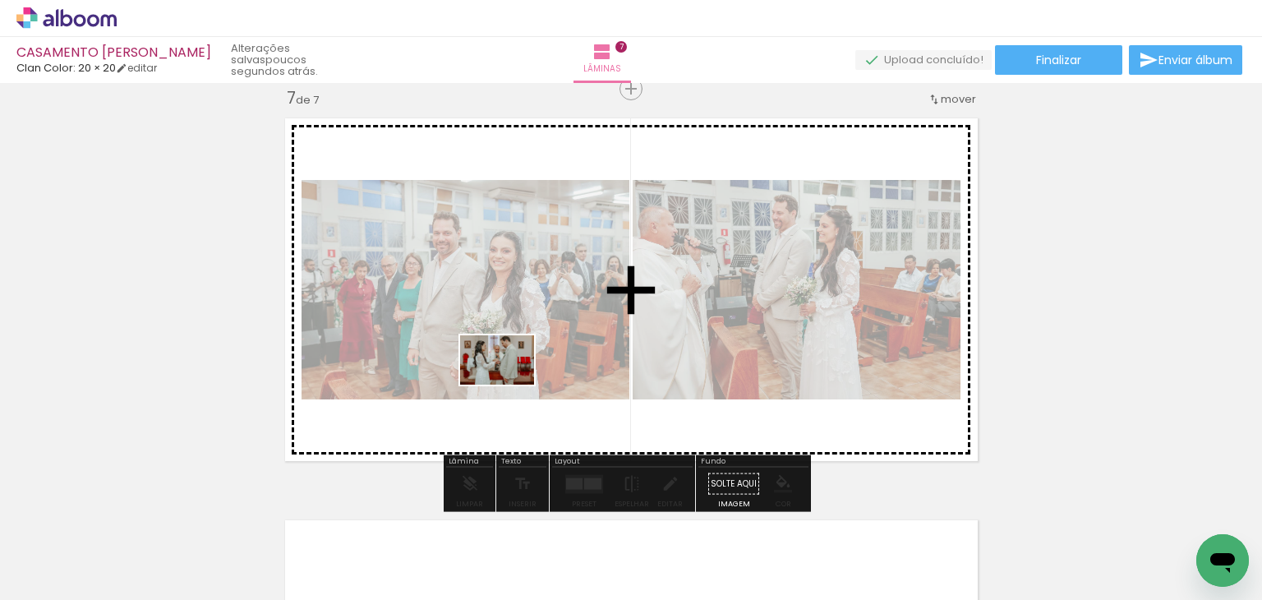
drag, startPoint x: 506, startPoint y: 552, endPoint x: 509, endPoint y: 385, distance: 167.6
click at [509, 385] on quentale-workspace at bounding box center [631, 300] width 1262 height 600
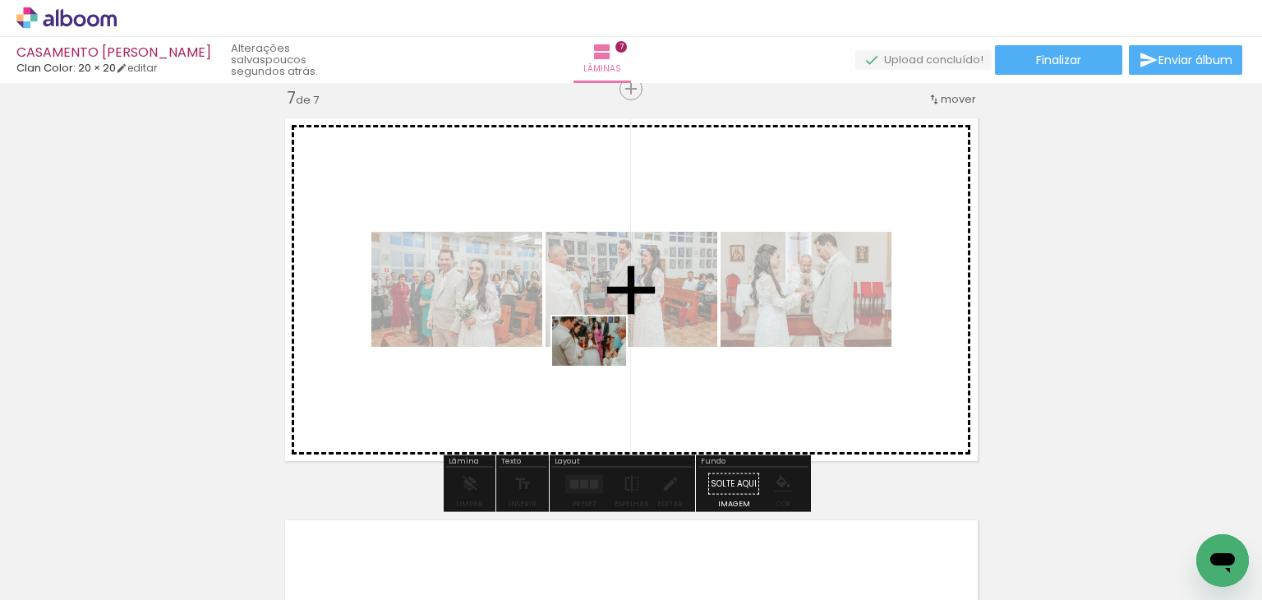
drag, startPoint x: 610, startPoint y: 514, endPoint x: 601, endPoint y: 366, distance: 148.1
click at [601, 366] on quentale-workspace at bounding box center [631, 300] width 1262 height 600
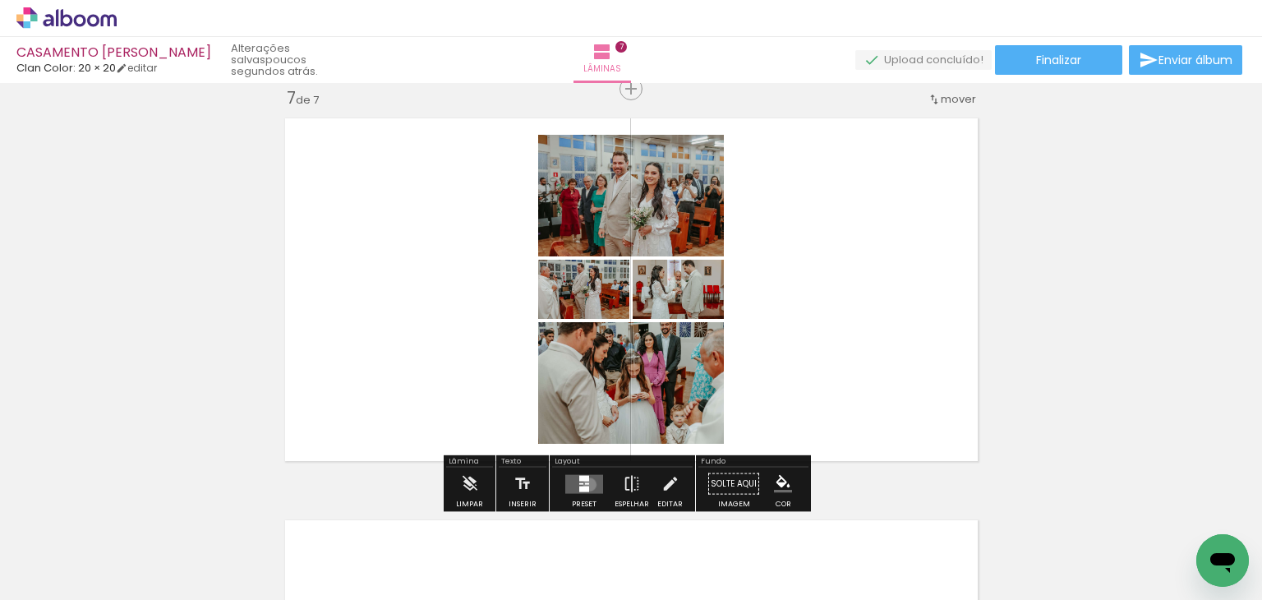
click at [586, 484] on quentale-layouter at bounding box center [584, 483] width 38 height 19
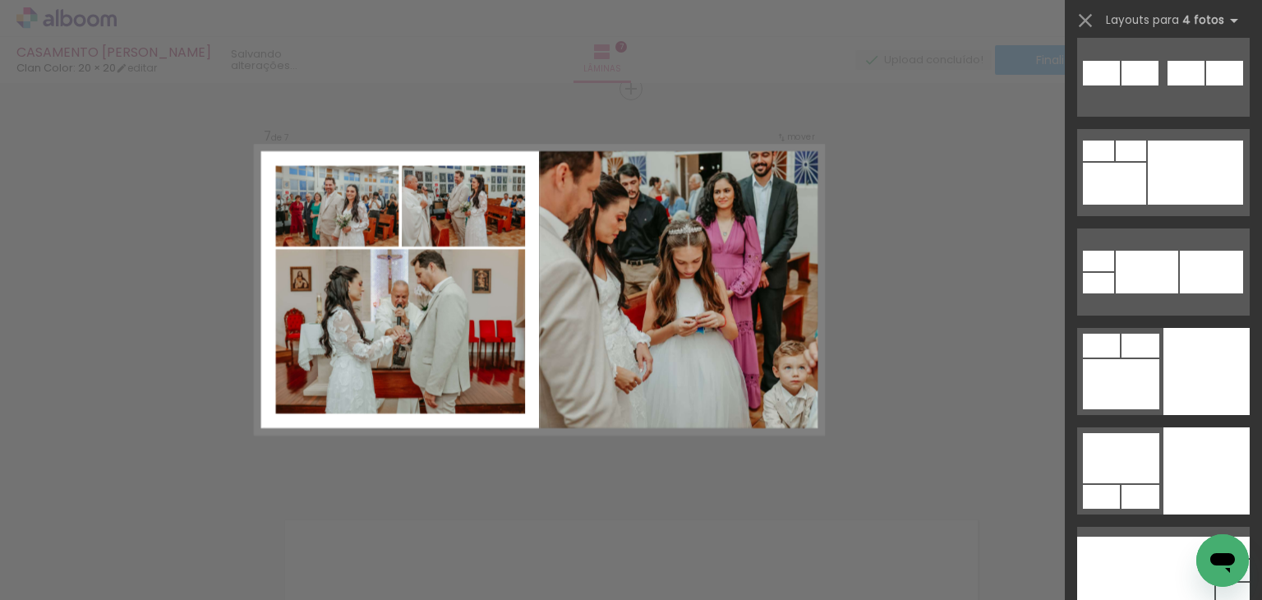
scroll to position [7723, 0]
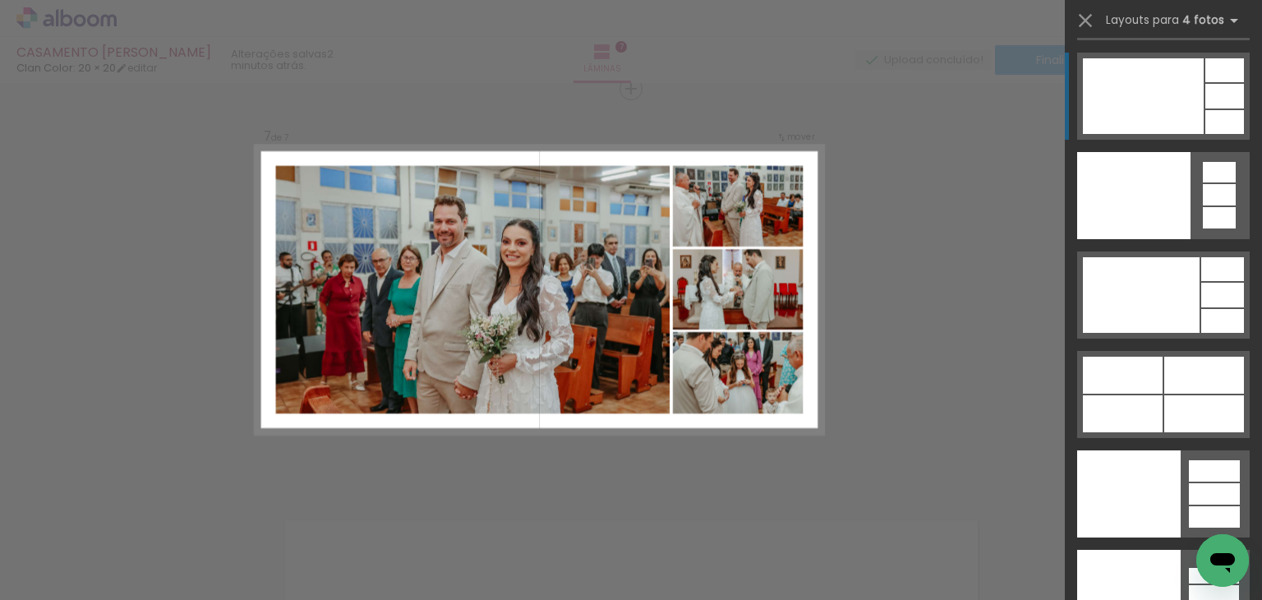
scroll to position [36520, 0]
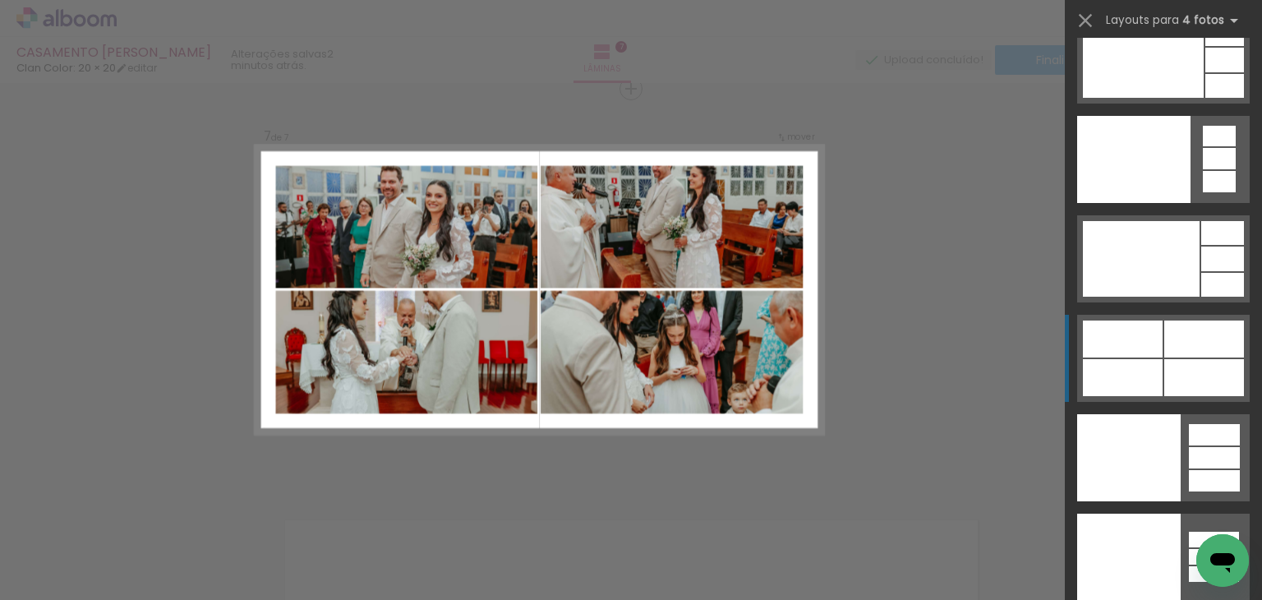
click at [1135, 372] on div at bounding box center [1123, 377] width 80 height 37
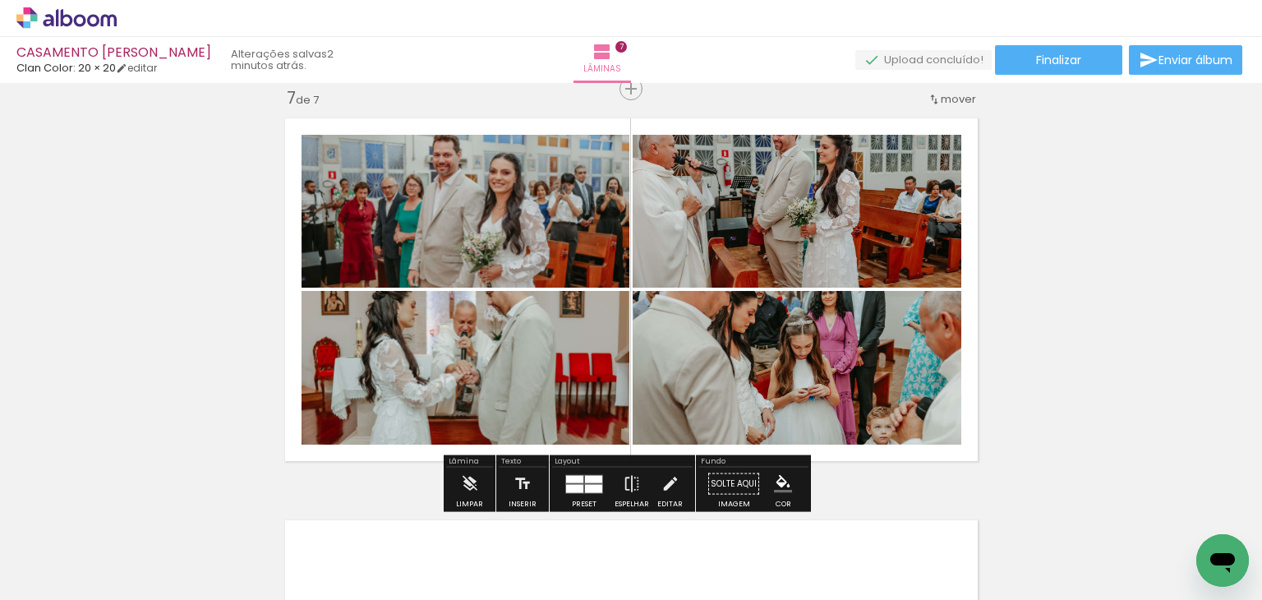
click at [739, 347] on quentale-photo at bounding box center [797, 368] width 329 height 154
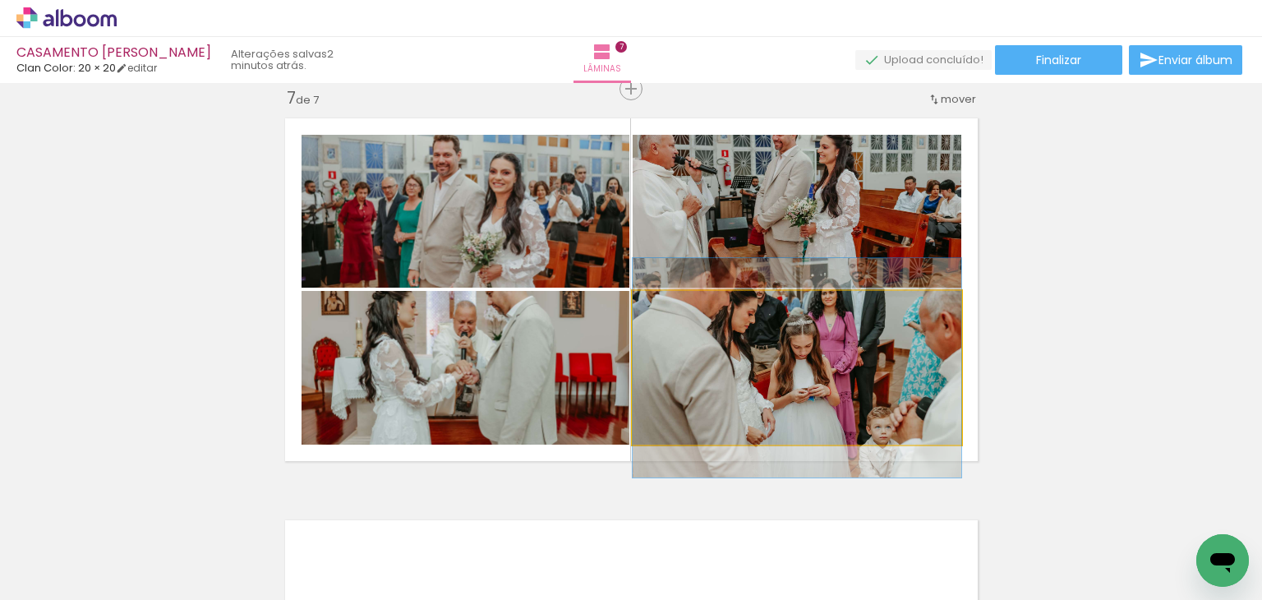
click at [739, 347] on quentale-photo at bounding box center [797, 368] width 329 height 154
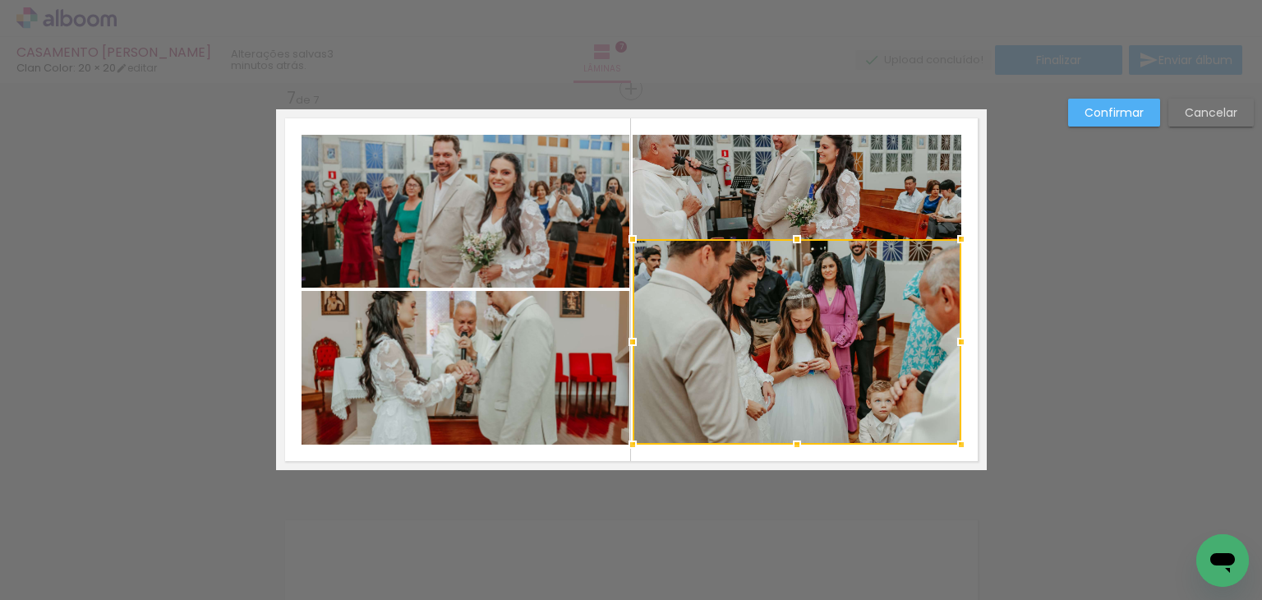
drag, startPoint x: 795, startPoint y: 289, endPoint x: 795, endPoint y: 237, distance: 51.8
click at [795, 237] on div at bounding box center [797, 239] width 33 height 33
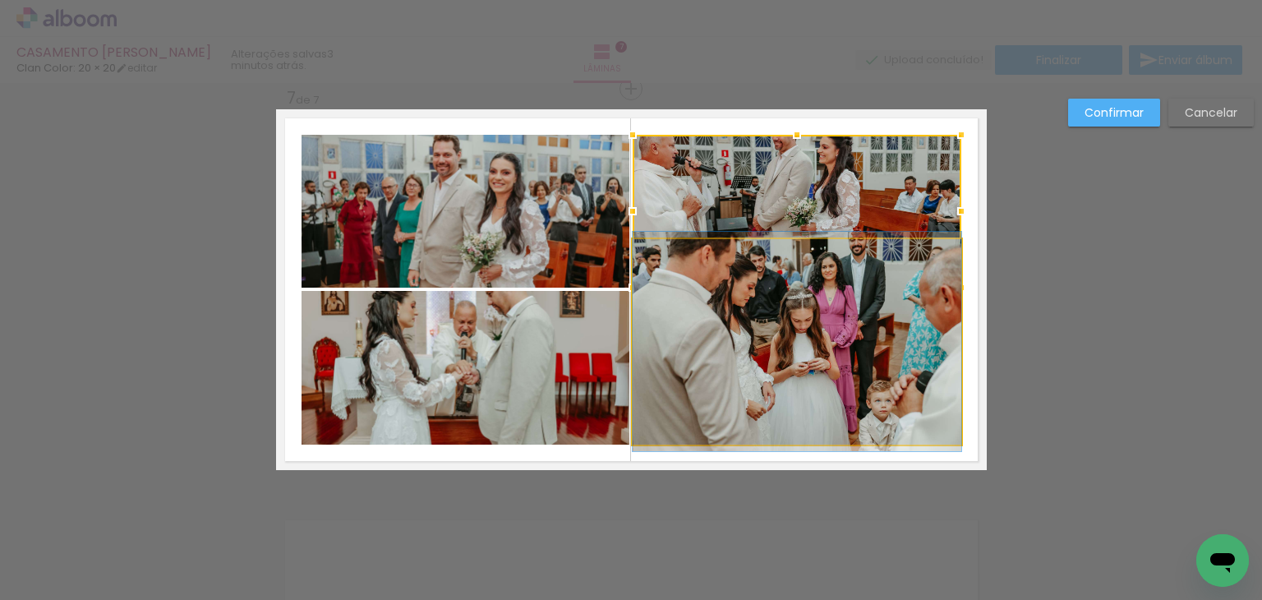
click at [789, 443] on quentale-photo at bounding box center [797, 341] width 329 height 205
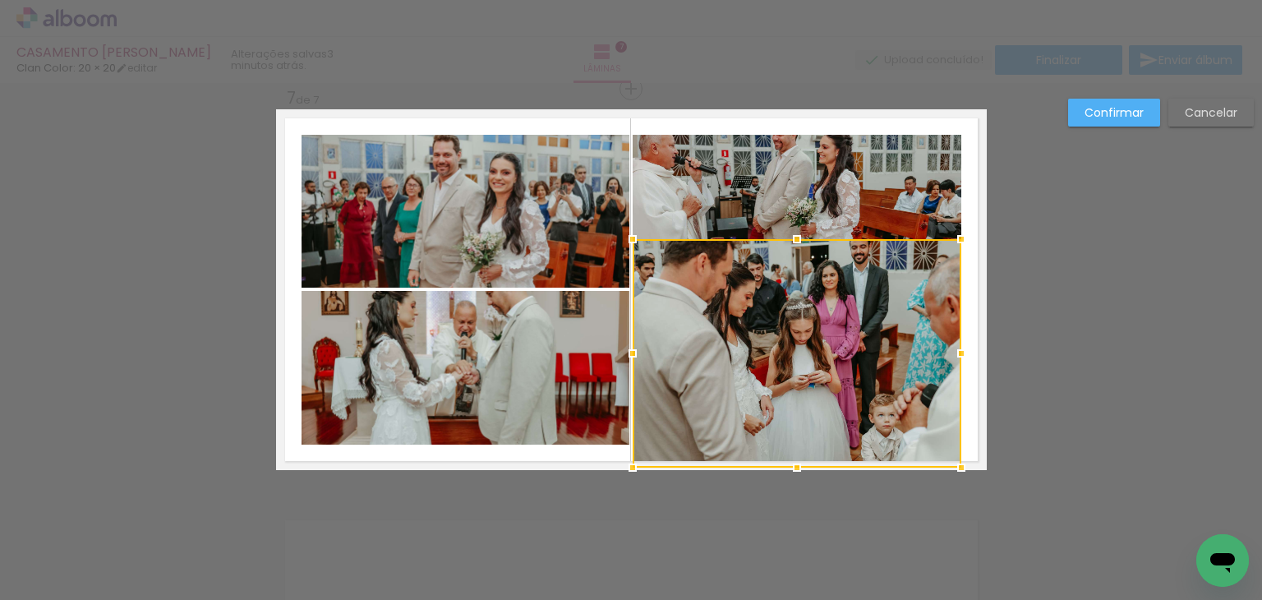
drag, startPoint x: 788, startPoint y: 447, endPoint x: 788, endPoint y: 461, distance: 14.0
click at [788, 461] on div at bounding box center [797, 467] width 33 height 33
click at [789, 323] on div at bounding box center [797, 353] width 329 height 228
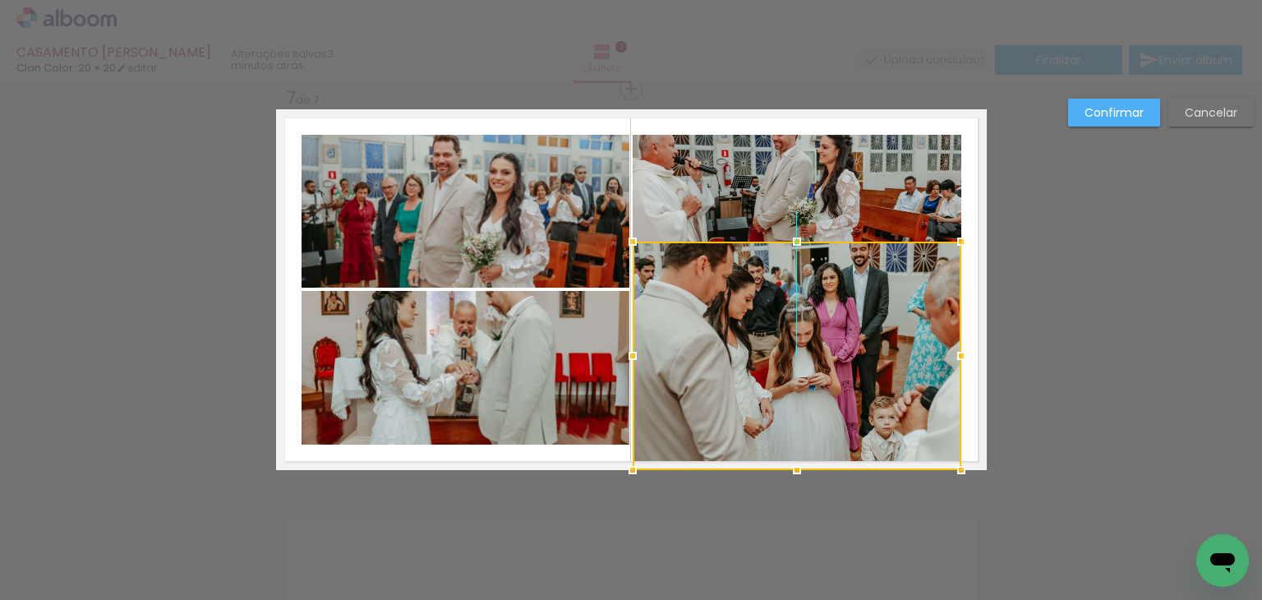
drag, startPoint x: 789, startPoint y: 323, endPoint x: 789, endPoint y: 339, distance: 16.4
click at [789, 339] on div at bounding box center [797, 356] width 329 height 228
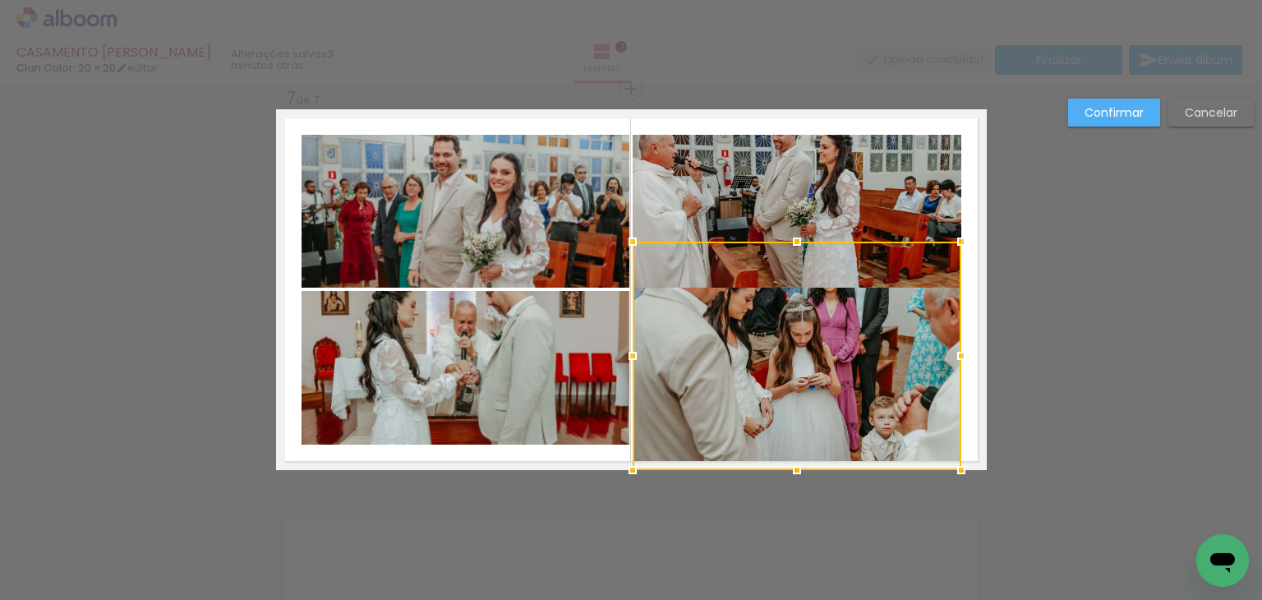
click at [849, 192] on quentale-photo at bounding box center [797, 211] width 329 height 153
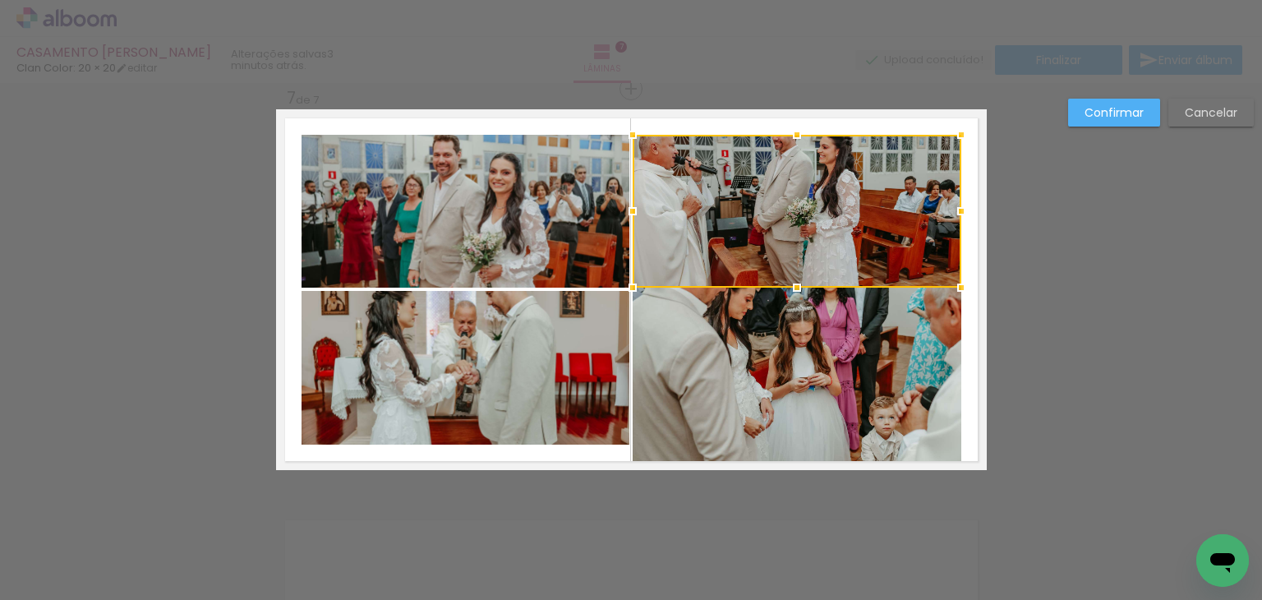
click at [849, 192] on div at bounding box center [797, 211] width 329 height 153
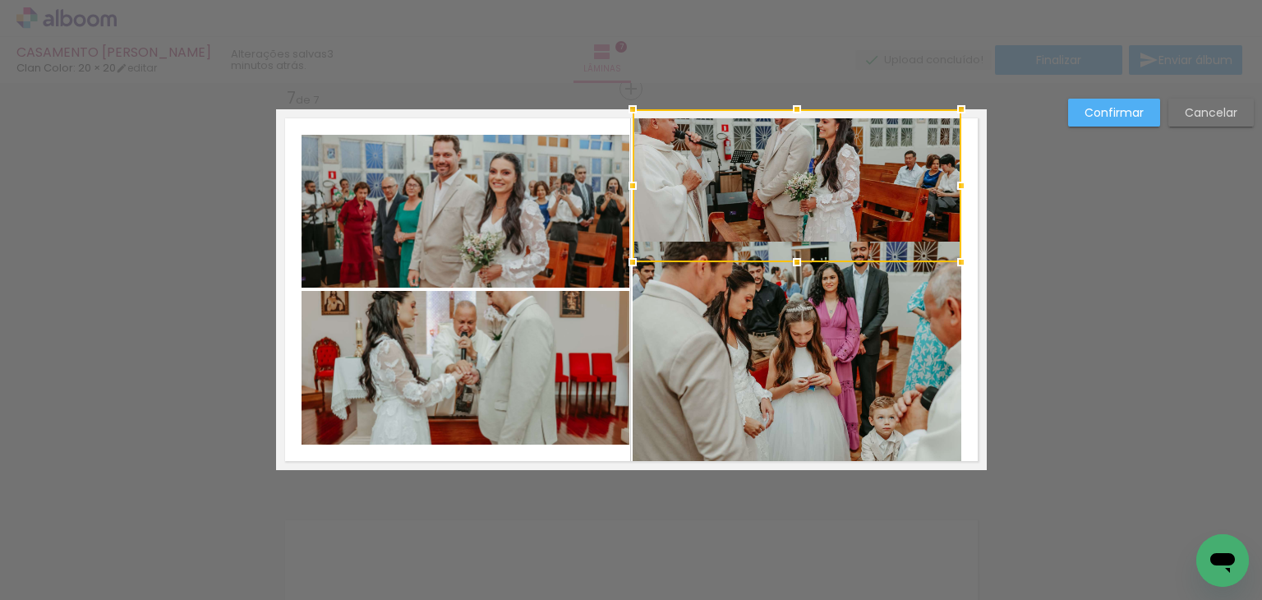
drag, startPoint x: 795, startPoint y: 224, endPoint x: 790, endPoint y: 185, distance: 39.9
click at [790, 185] on div at bounding box center [797, 185] width 329 height 153
click at [796, 168] on div at bounding box center [797, 185] width 329 height 153
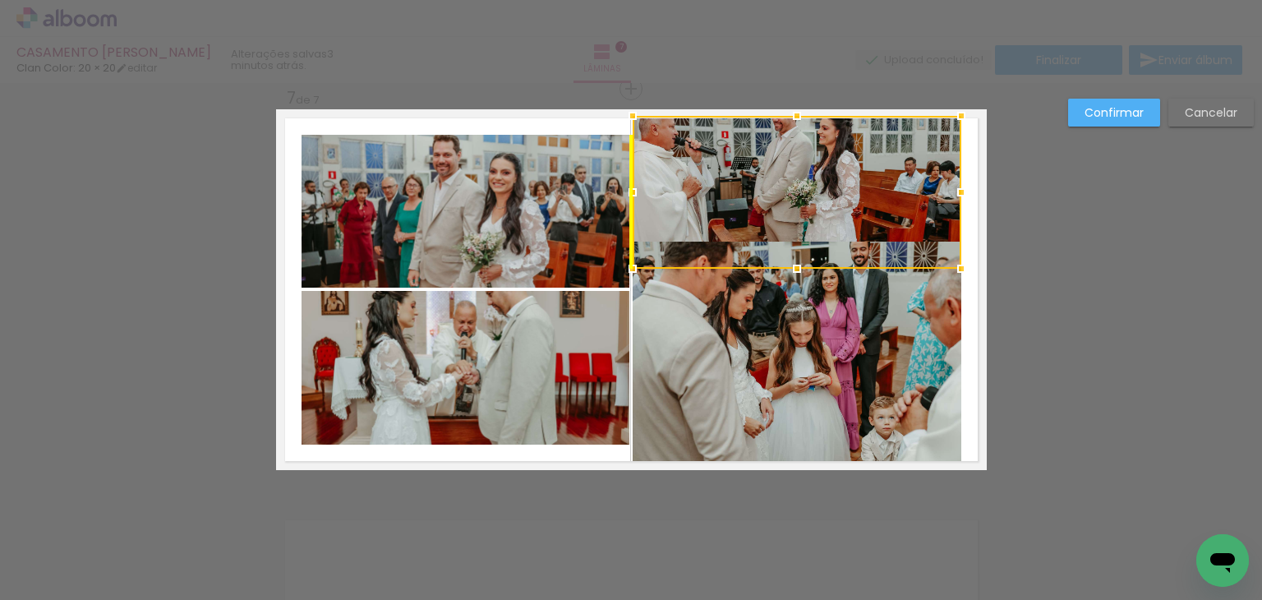
click at [795, 174] on div at bounding box center [797, 192] width 329 height 153
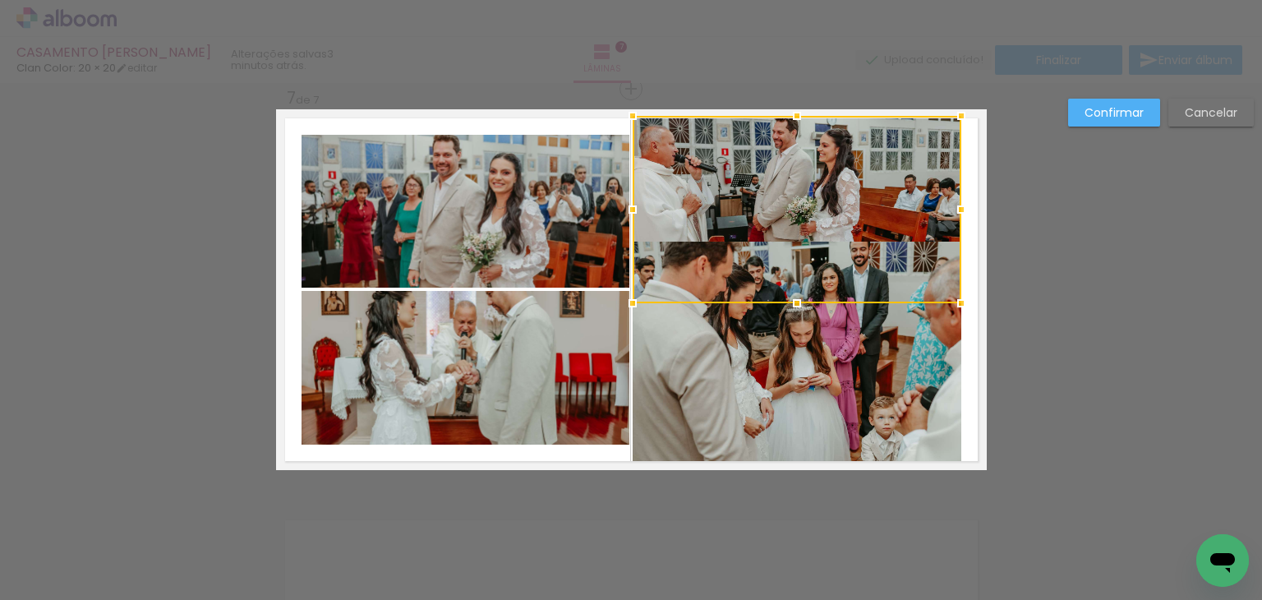
drag, startPoint x: 793, startPoint y: 268, endPoint x: 781, endPoint y: 303, distance: 37.2
click at [781, 303] on div at bounding box center [797, 303] width 33 height 33
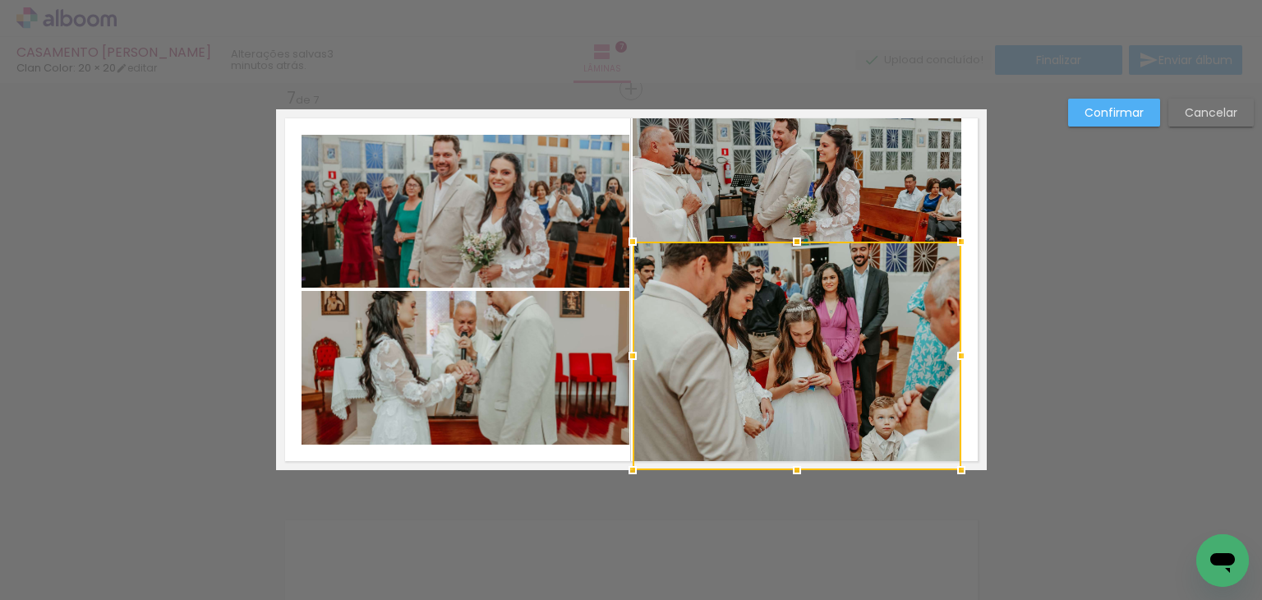
click at [788, 262] on div at bounding box center [797, 356] width 329 height 228
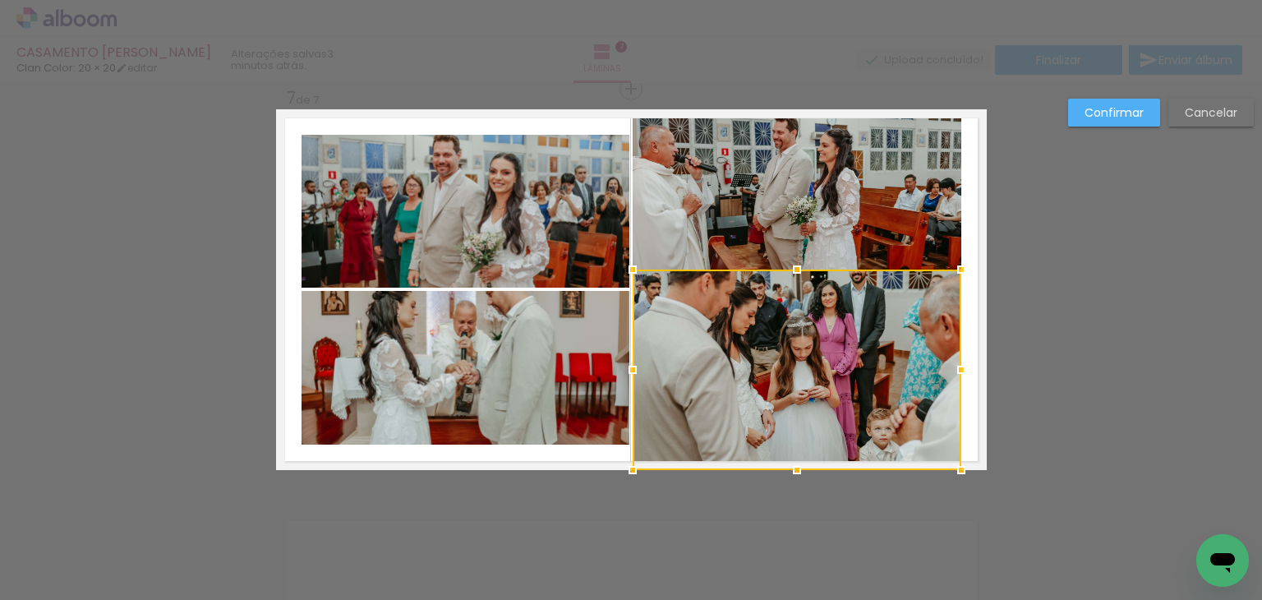
drag, startPoint x: 790, startPoint y: 237, endPoint x: 789, endPoint y: 265, distance: 27.9
click at [789, 265] on div at bounding box center [797, 269] width 33 height 33
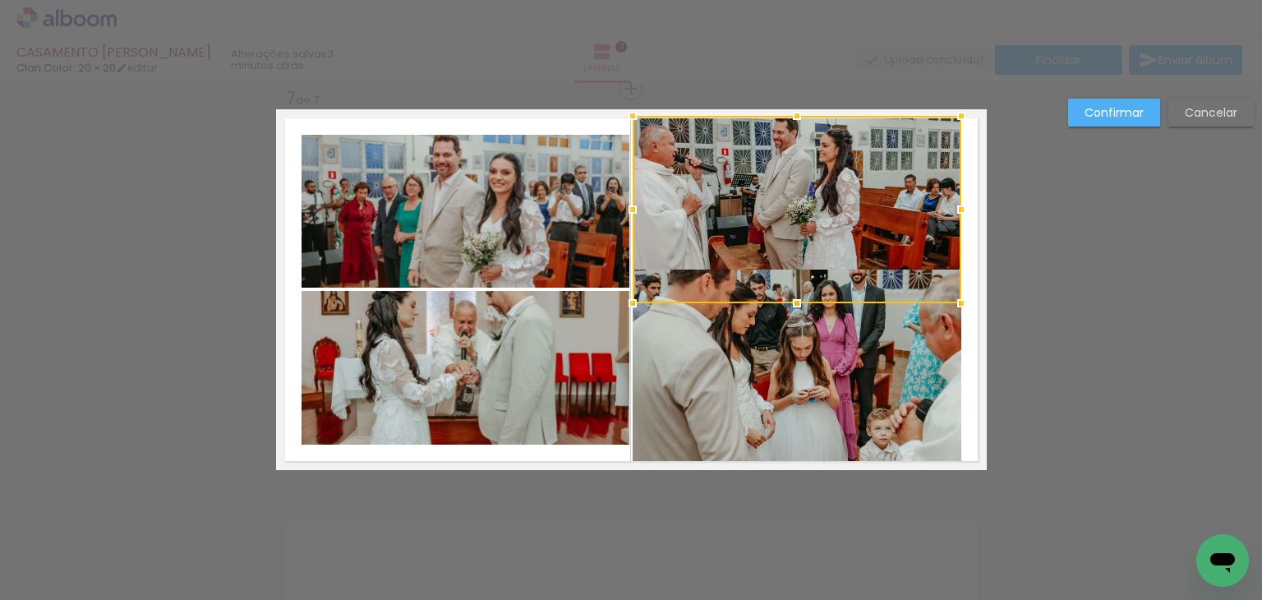
click at [693, 371] on quentale-photo at bounding box center [797, 369] width 329 height 200
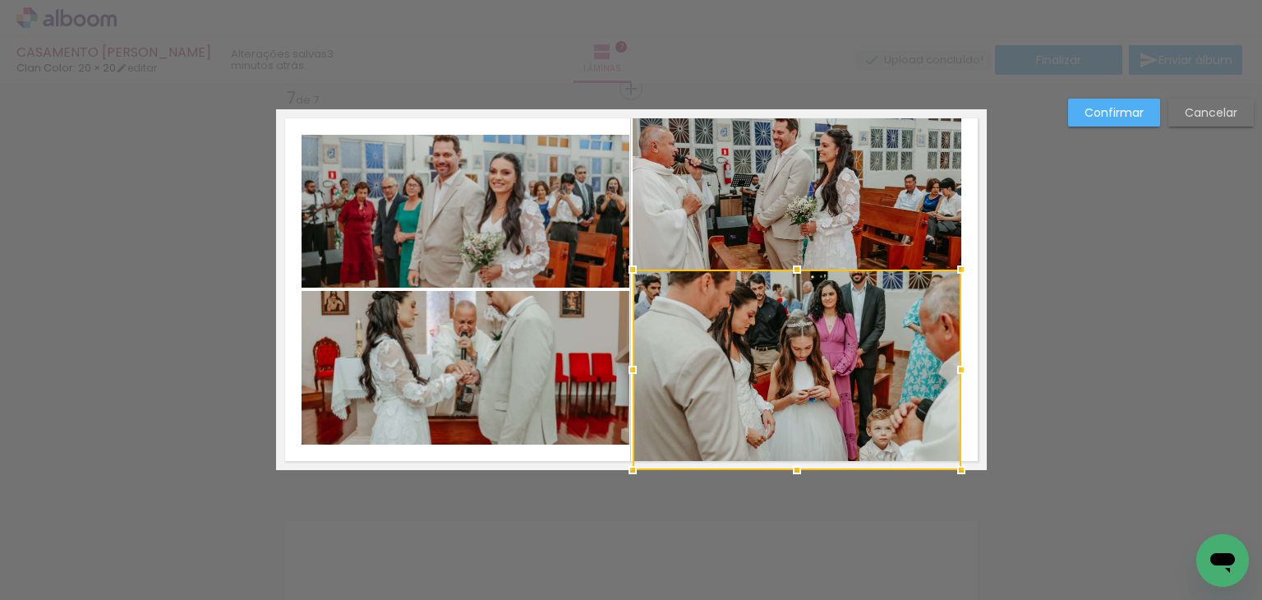
click at [716, 371] on div at bounding box center [797, 369] width 329 height 200
drag, startPoint x: 716, startPoint y: 371, endPoint x: 714, endPoint y: 397, distance: 26.3
click at [714, 397] on div at bounding box center [797, 369] width 329 height 200
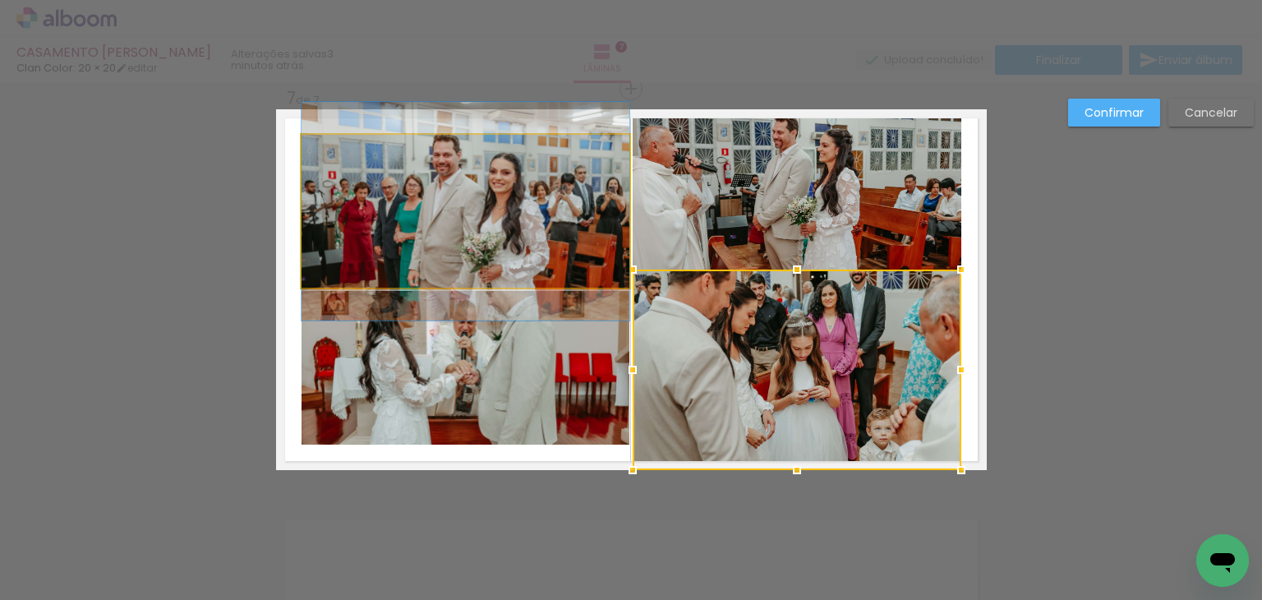
click at [472, 172] on quentale-photo at bounding box center [466, 211] width 328 height 153
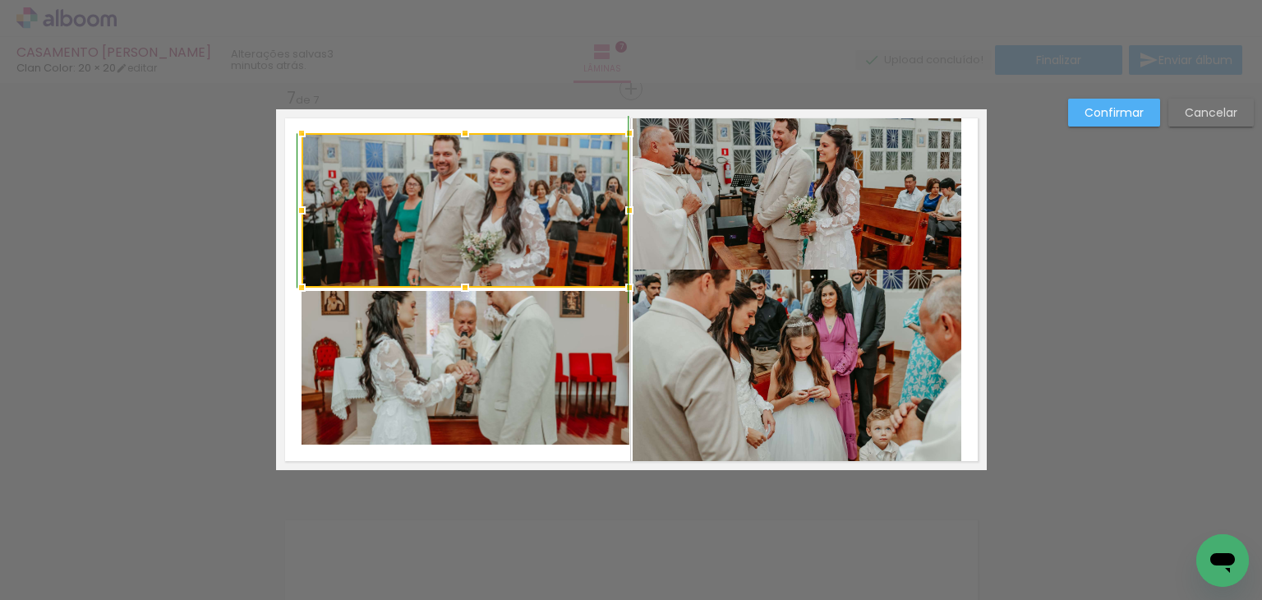
drag, startPoint x: 456, startPoint y: 136, endPoint x: 467, endPoint y: 82, distance: 55.3
click at [467, 0] on div "CASAMENTO GILBERTO Clan Color: 20 × 20 editar 3 minutos atrás. Lâminas 7 Finali…" at bounding box center [631, 0] width 1262 height 0
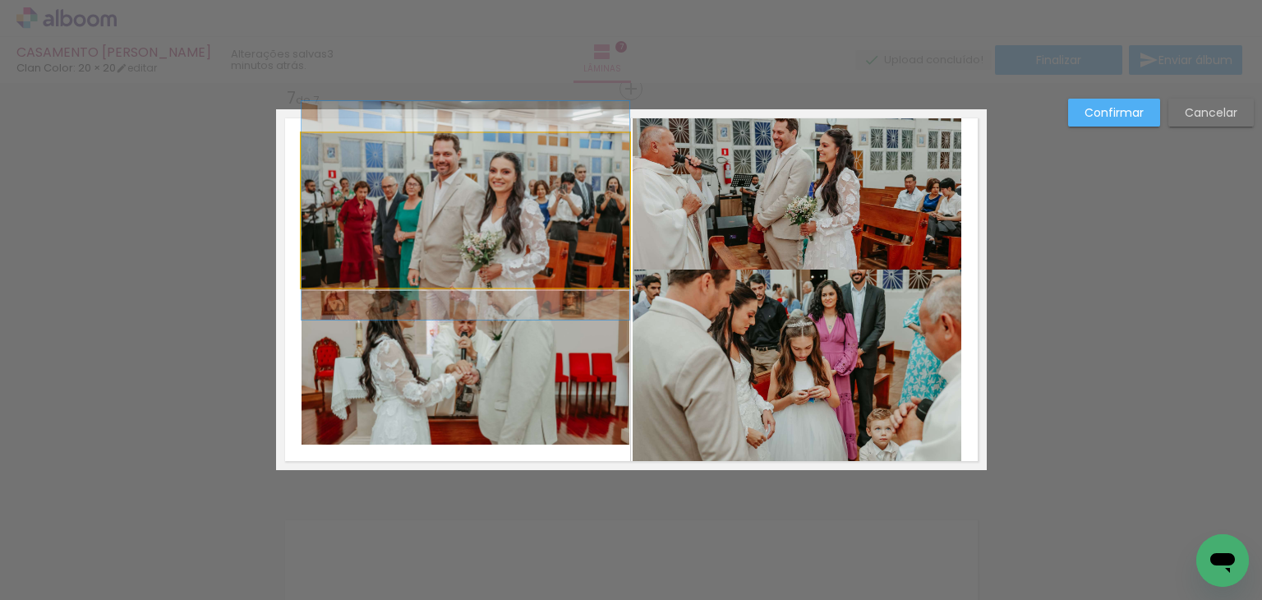
click at [470, 140] on quentale-photo at bounding box center [466, 210] width 328 height 154
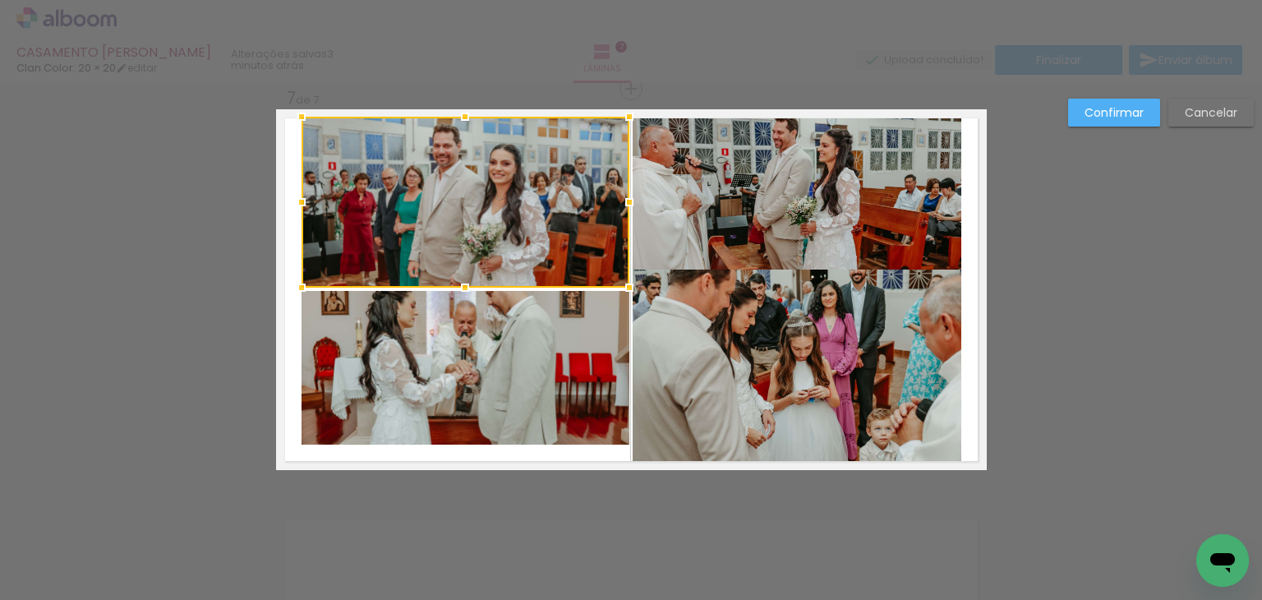
drag, startPoint x: 467, startPoint y: 135, endPoint x: 467, endPoint y: 145, distance: 9.9
click at [467, 145] on div at bounding box center [466, 202] width 328 height 171
click at [421, 426] on quentale-photo at bounding box center [466, 368] width 328 height 154
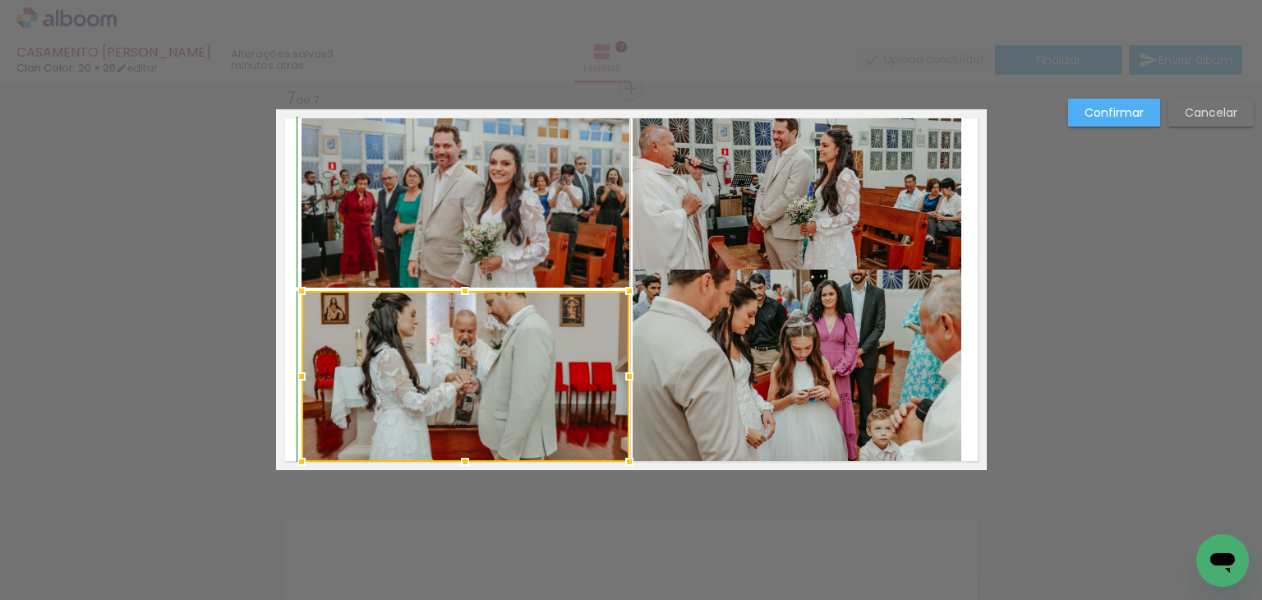
drag, startPoint x: 460, startPoint y: 444, endPoint x: 461, endPoint y: 458, distance: 14.0
click at [461, 458] on div at bounding box center [465, 461] width 33 height 33
click at [457, 389] on div at bounding box center [466, 376] width 328 height 171
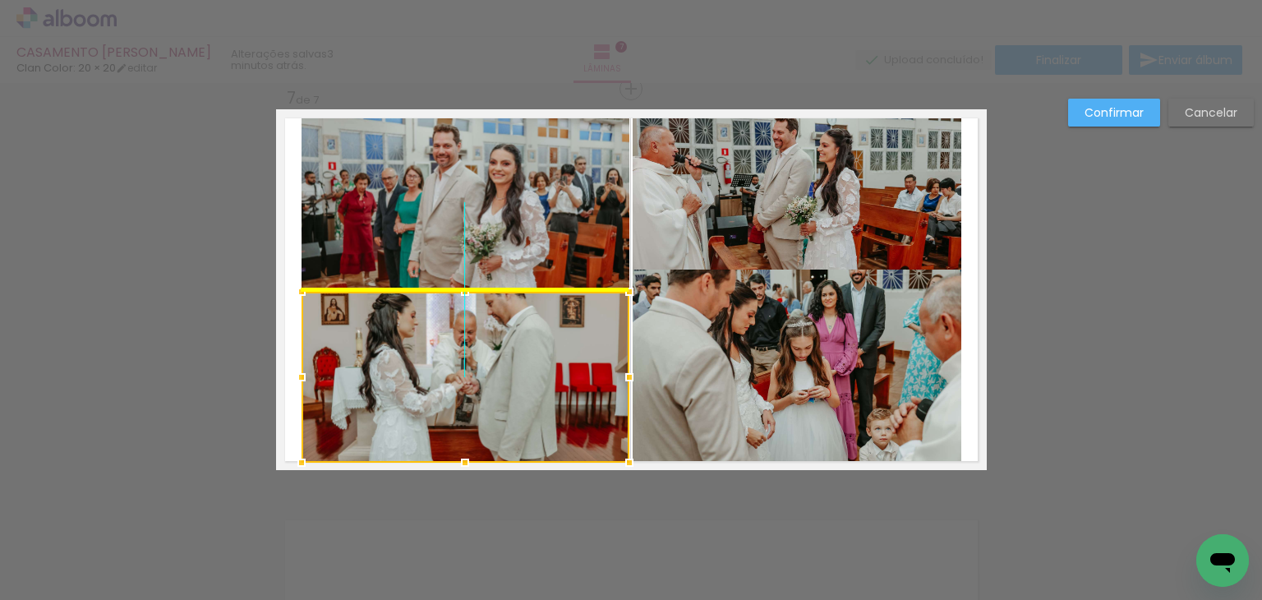
click at [458, 388] on div at bounding box center [466, 377] width 328 height 171
click at [0, 0] on slot "Confirmar" at bounding box center [0, 0] width 0 height 0
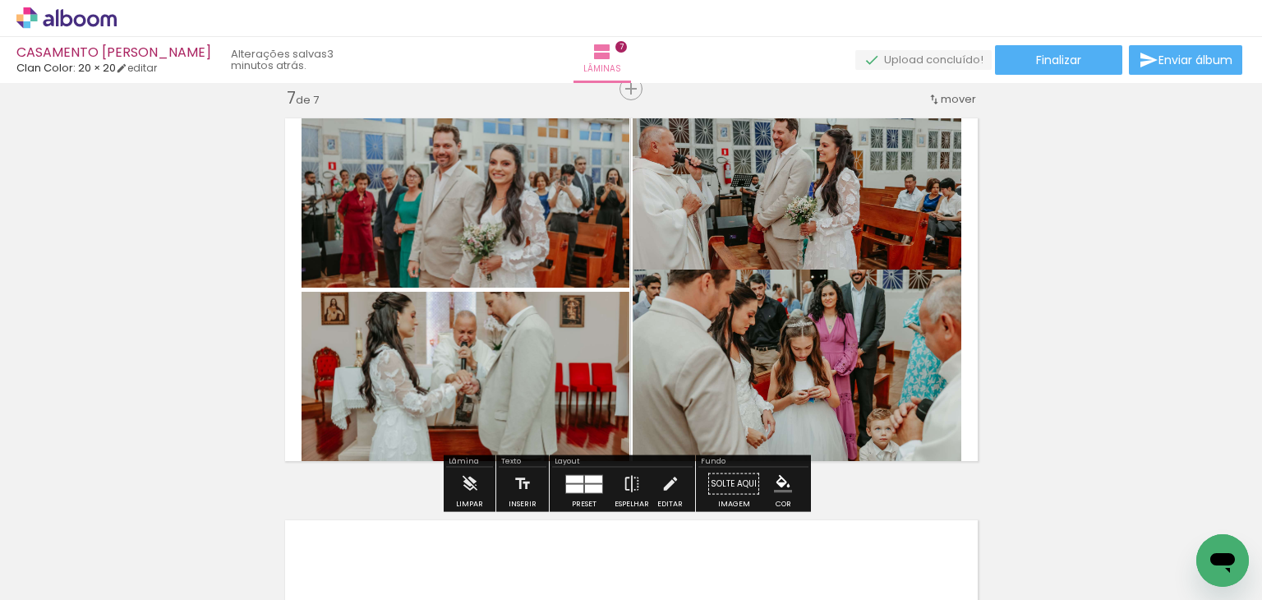
click at [897, 324] on quentale-photo at bounding box center [797, 369] width 329 height 200
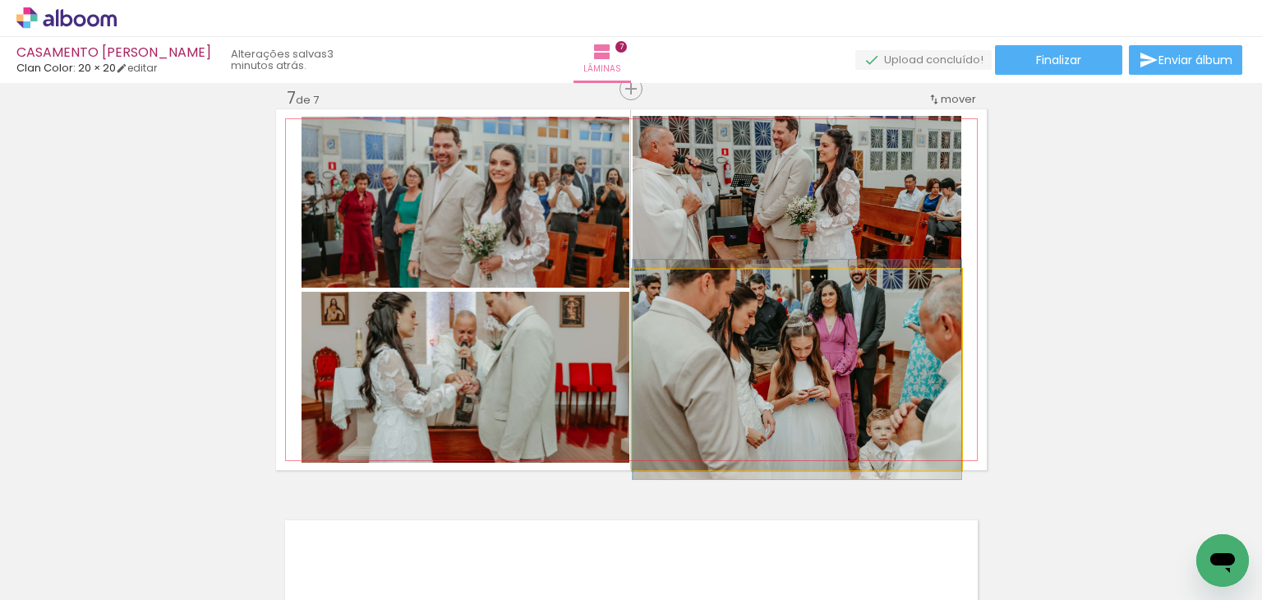
click at [894, 324] on quentale-photo at bounding box center [797, 369] width 329 height 200
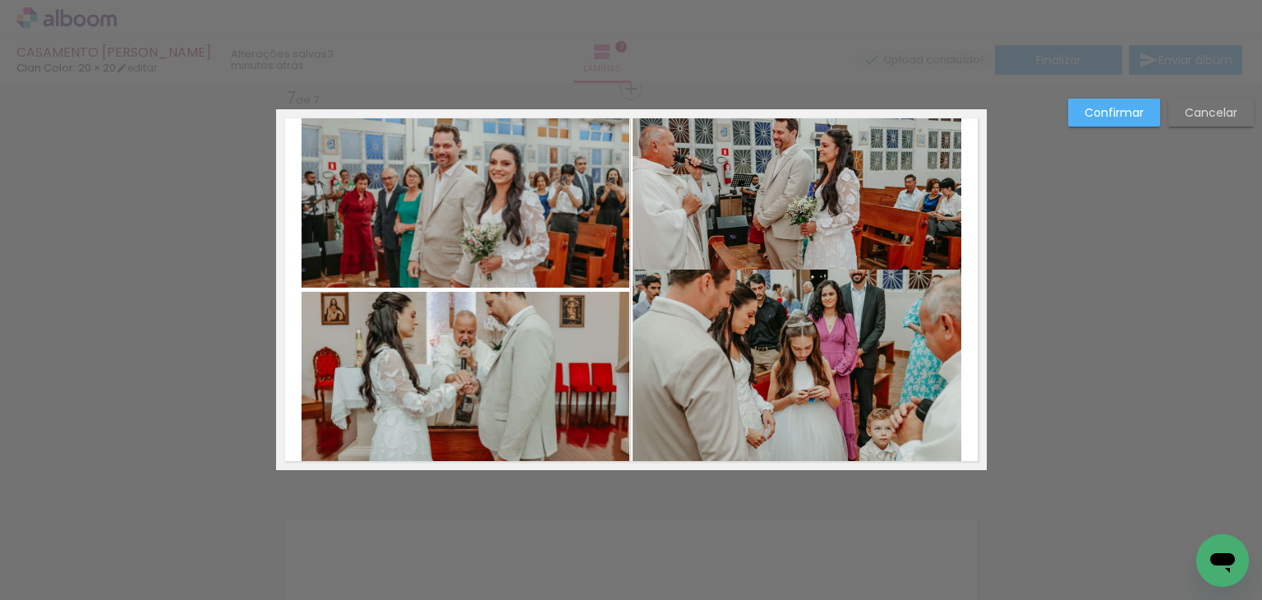
click at [808, 323] on quentale-photo at bounding box center [797, 369] width 329 height 200
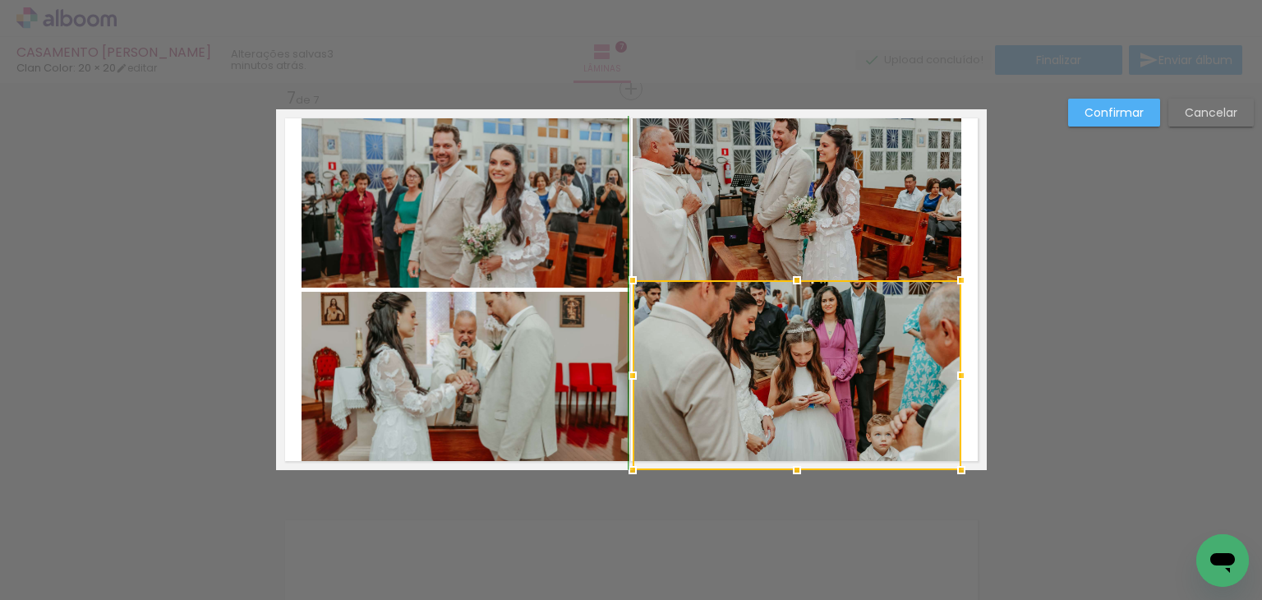
drag, startPoint x: 791, startPoint y: 269, endPoint x: 789, endPoint y: 290, distance: 20.7
click at [789, 290] on div at bounding box center [797, 280] width 33 height 33
click at [885, 321] on div at bounding box center [797, 375] width 329 height 190
drag, startPoint x: 1029, startPoint y: 287, endPoint x: 1029, endPoint y: 242, distance: 45.2
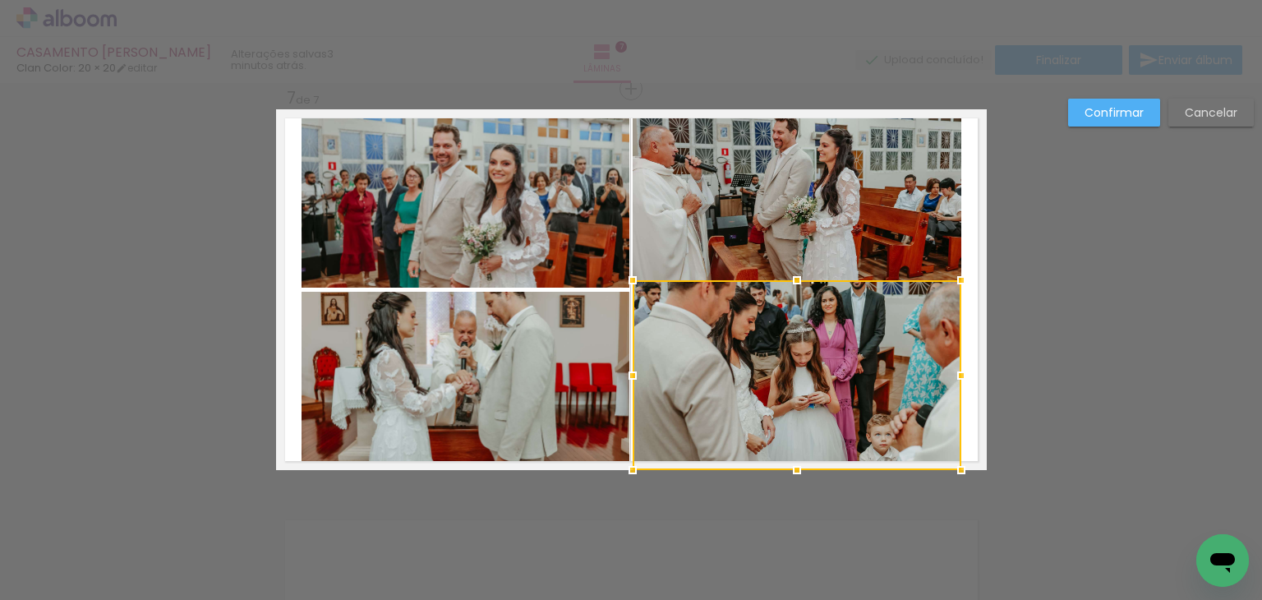
click at [0, 0] on slot "Confirmar" at bounding box center [0, 0] width 0 height 0
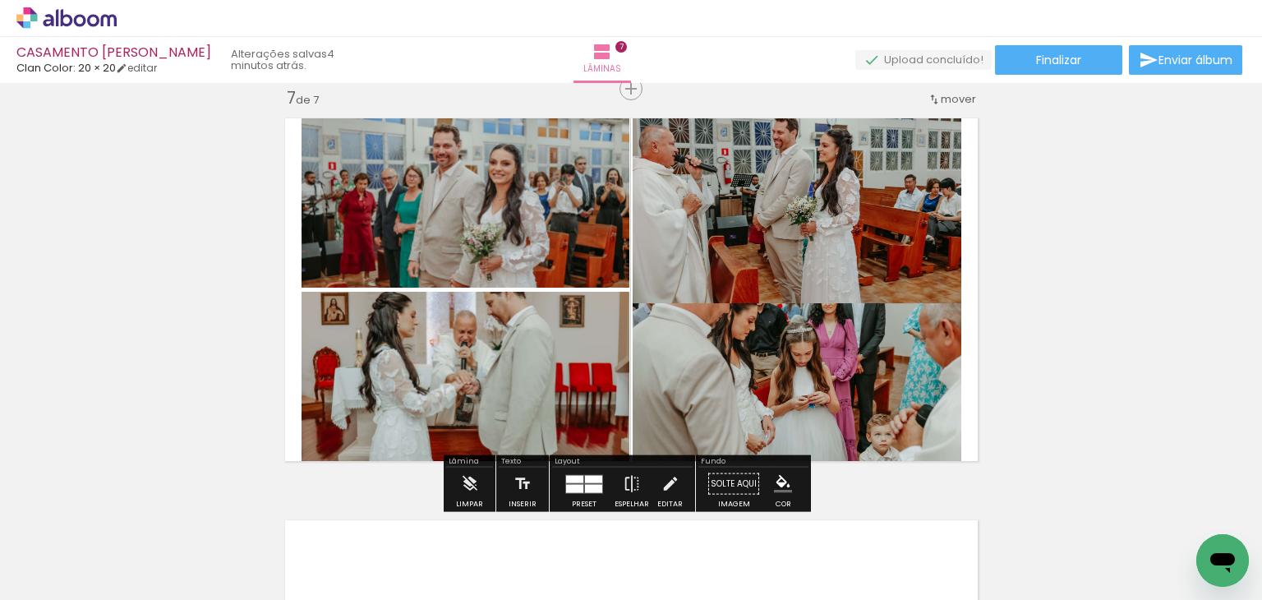
scroll to position [2514, 0]
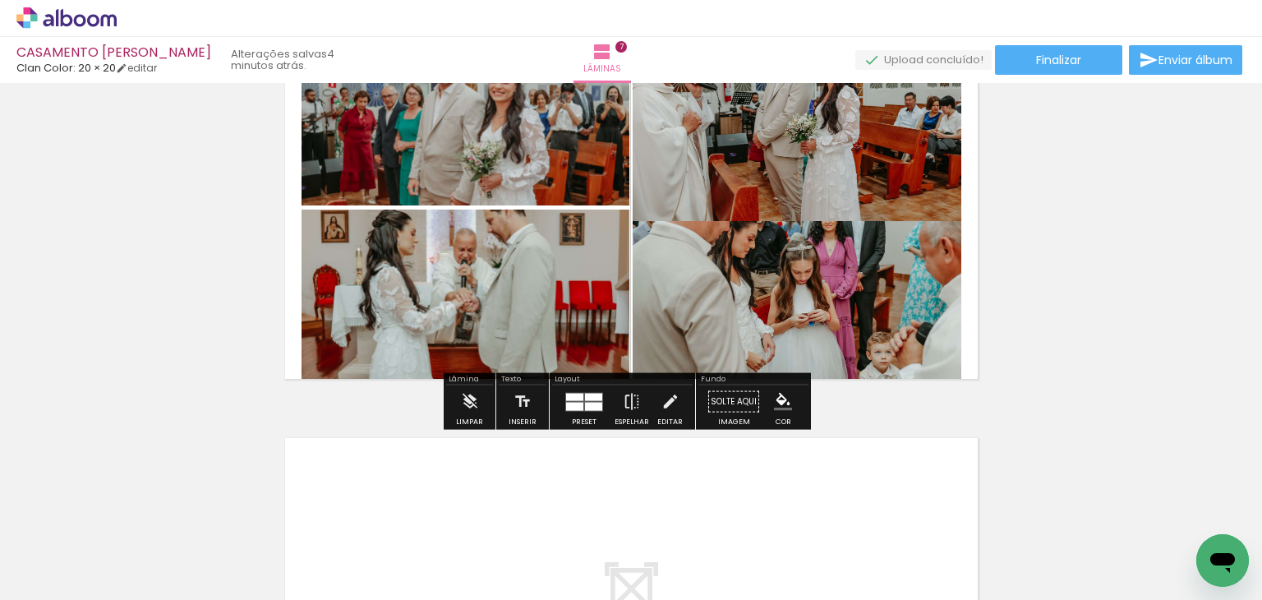
click at [633, 166] on quentale-photo at bounding box center [797, 127] width 329 height 187
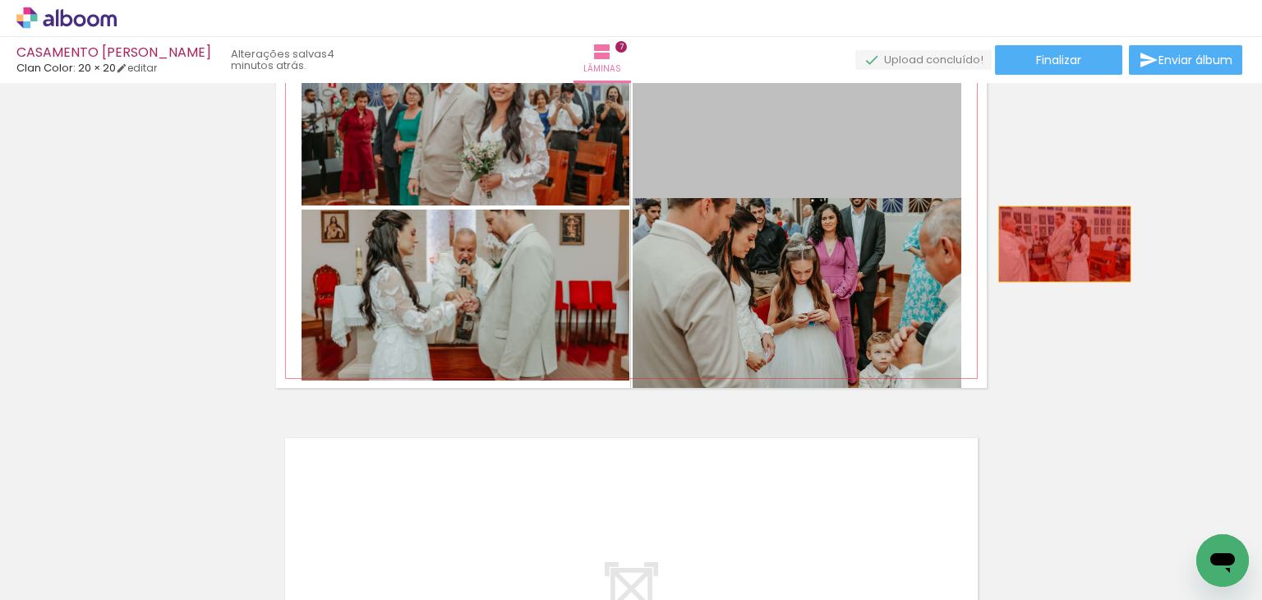
drag, startPoint x: 627, startPoint y: 166, endPoint x: 1090, endPoint y: 250, distance: 470.9
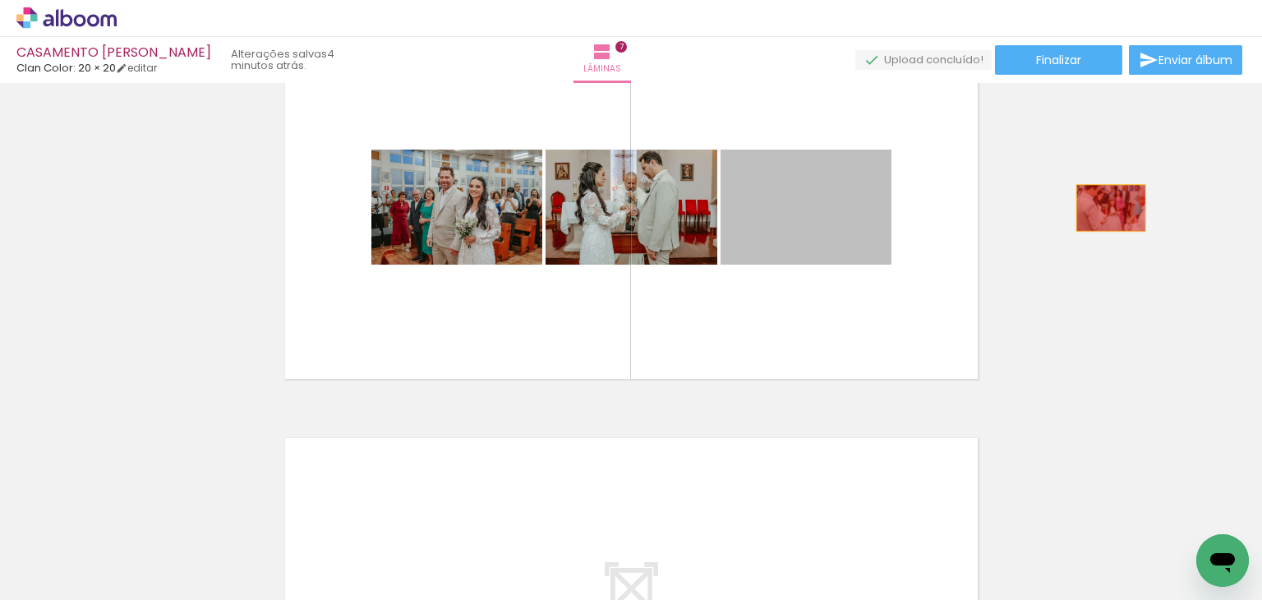
drag, startPoint x: 739, startPoint y: 216, endPoint x: 1104, endPoint y: 208, distance: 364.9
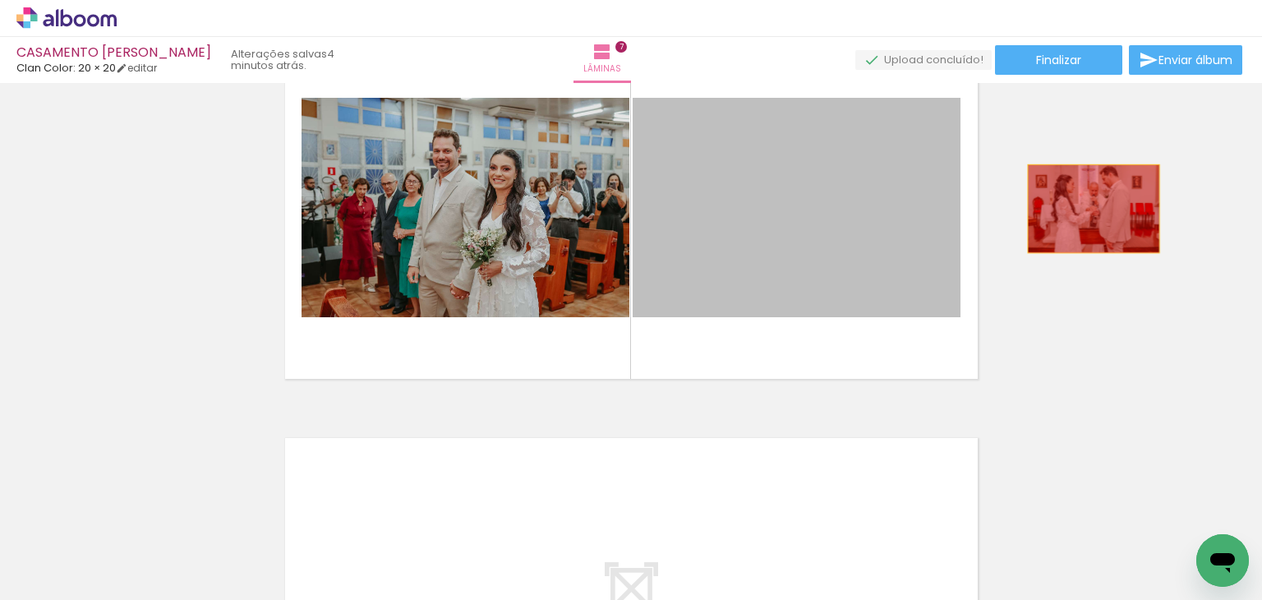
drag, startPoint x: 775, startPoint y: 199, endPoint x: 1139, endPoint y: 209, distance: 364.1
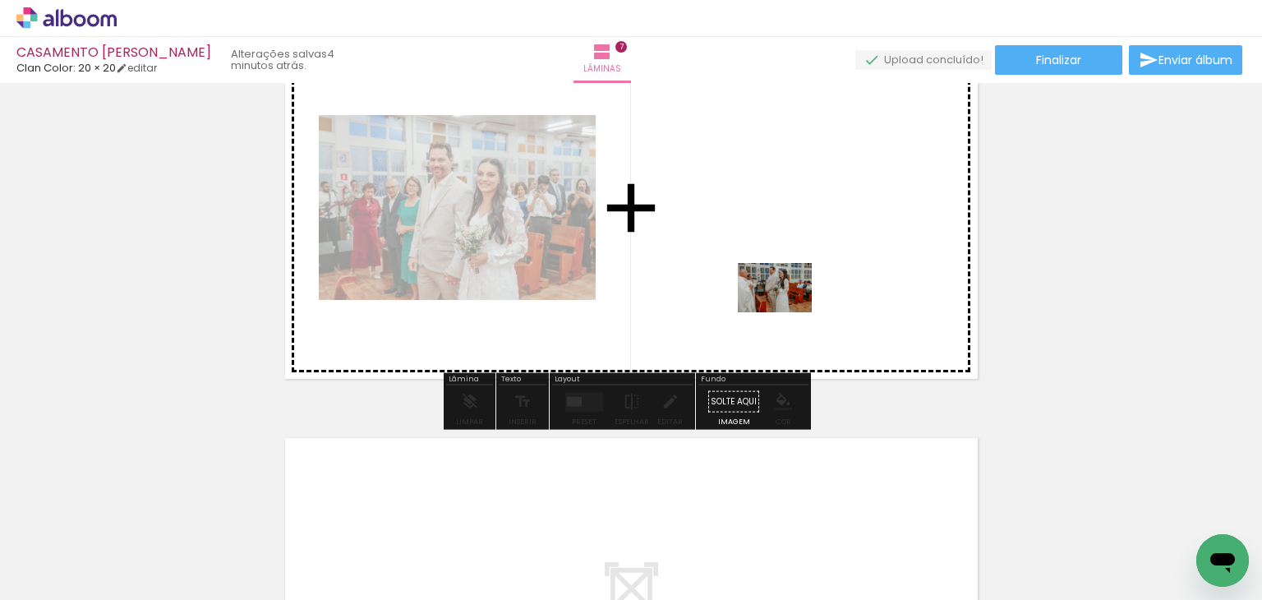
drag, startPoint x: 590, startPoint y: 483, endPoint x: 792, endPoint y: 289, distance: 280.1
click at [792, 289] on quentale-workspace at bounding box center [631, 300] width 1262 height 600
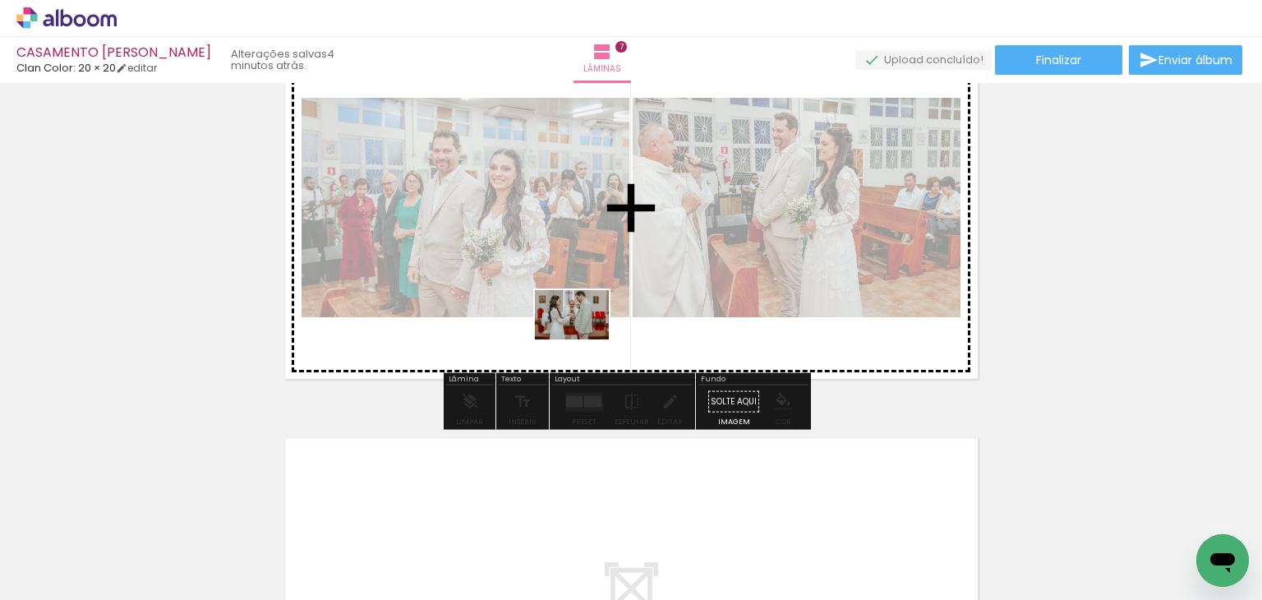
drag, startPoint x: 527, startPoint y: 530, endPoint x: 587, endPoint y: 274, distance: 263.3
click at [587, 274] on quentale-workspace at bounding box center [631, 300] width 1262 height 600
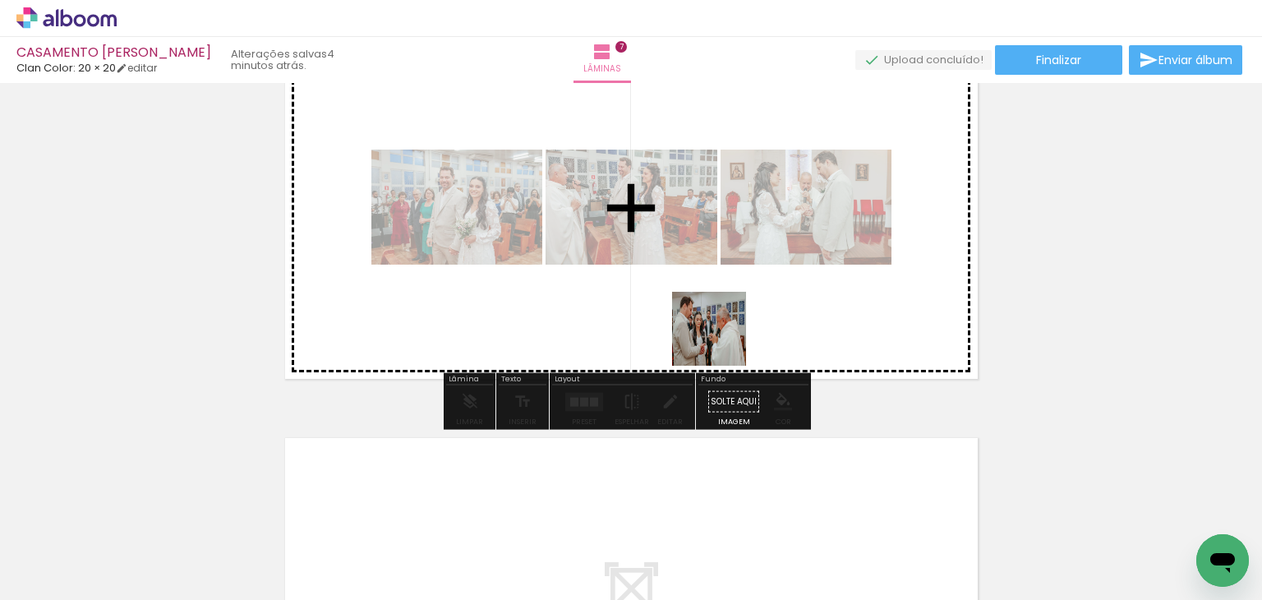
drag, startPoint x: 731, startPoint y: 359, endPoint x: 687, endPoint y: 295, distance: 77.9
click at [687, 295] on quentale-workspace at bounding box center [631, 300] width 1262 height 600
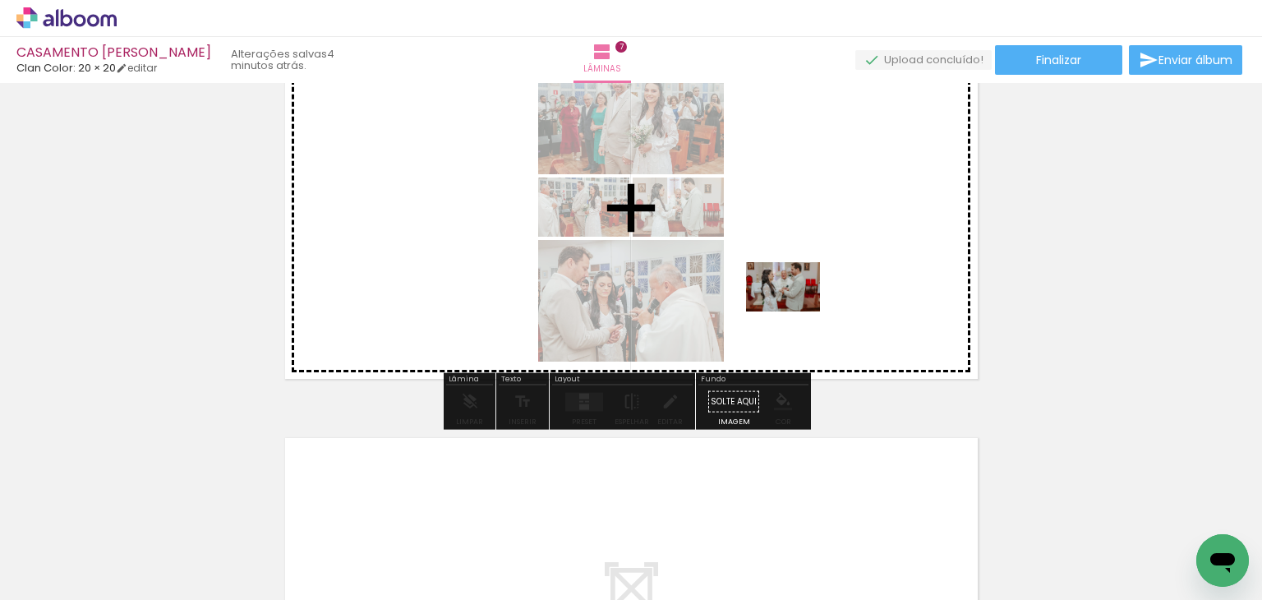
drag, startPoint x: 896, startPoint y: 540, endPoint x: 887, endPoint y: 476, distance: 64.6
click at [798, 327] on quentale-workspace at bounding box center [631, 300] width 1262 height 600
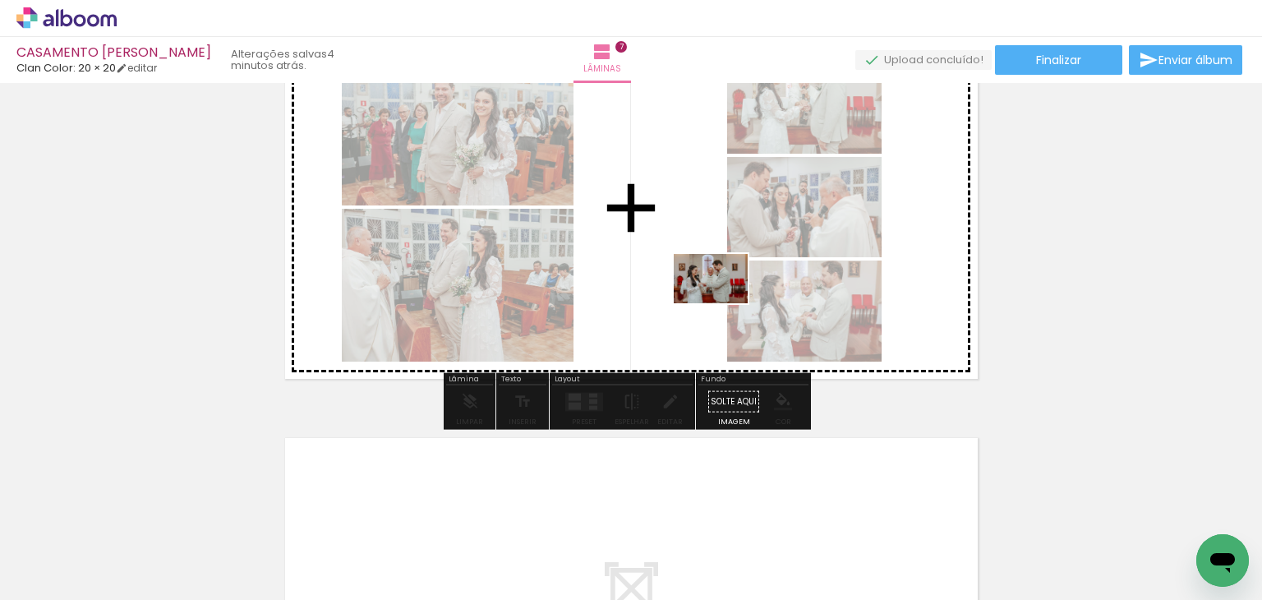
drag, startPoint x: 961, startPoint y: 547, endPoint x: 723, endPoint y: 303, distance: 341.1
click at [723, 303] on quentale-workspace at bounding box center [631, 300] width 1262 height 600
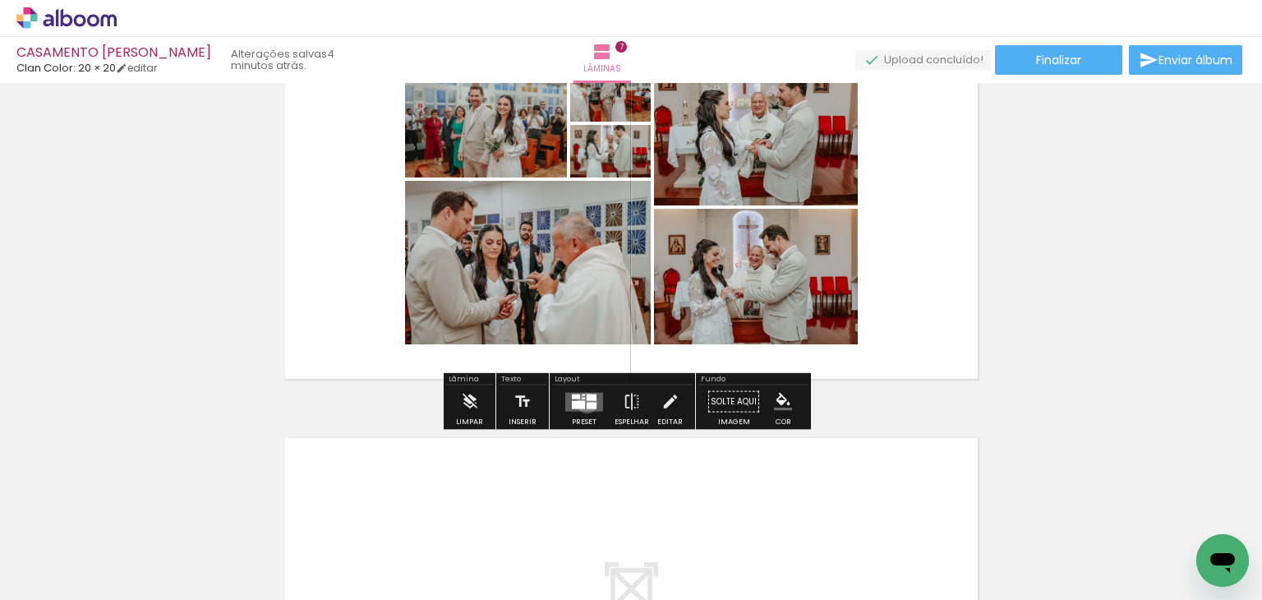
click at [587, 403] on div at bounding box center [592, 405] width 10 height 7
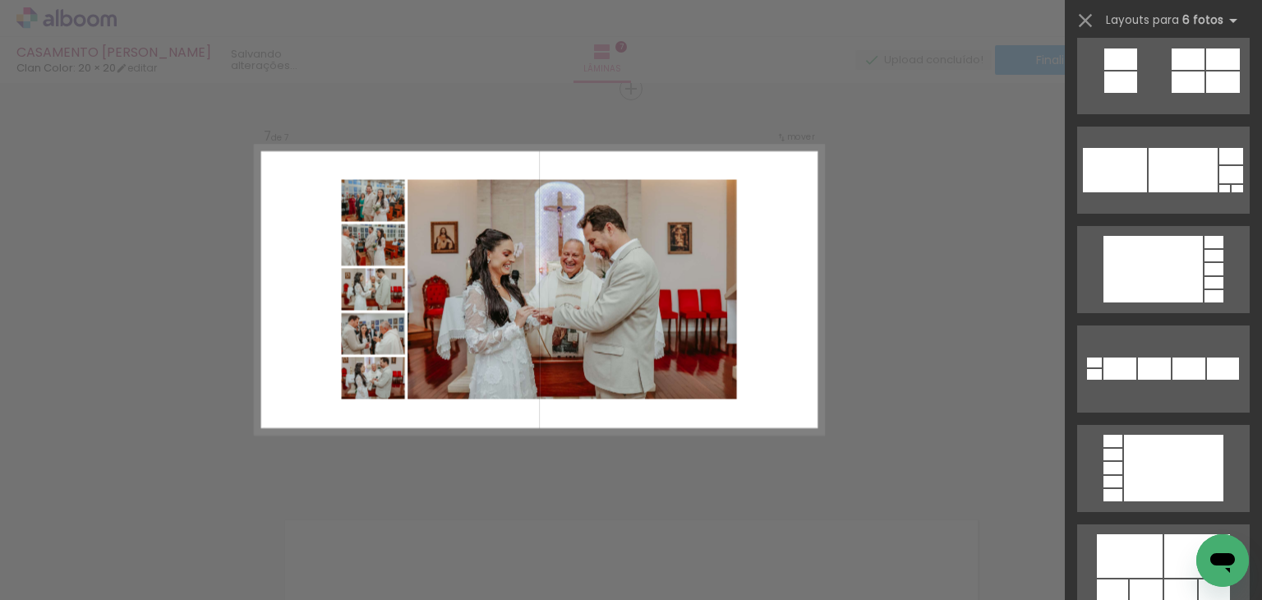
scroll to position [13557, 0]
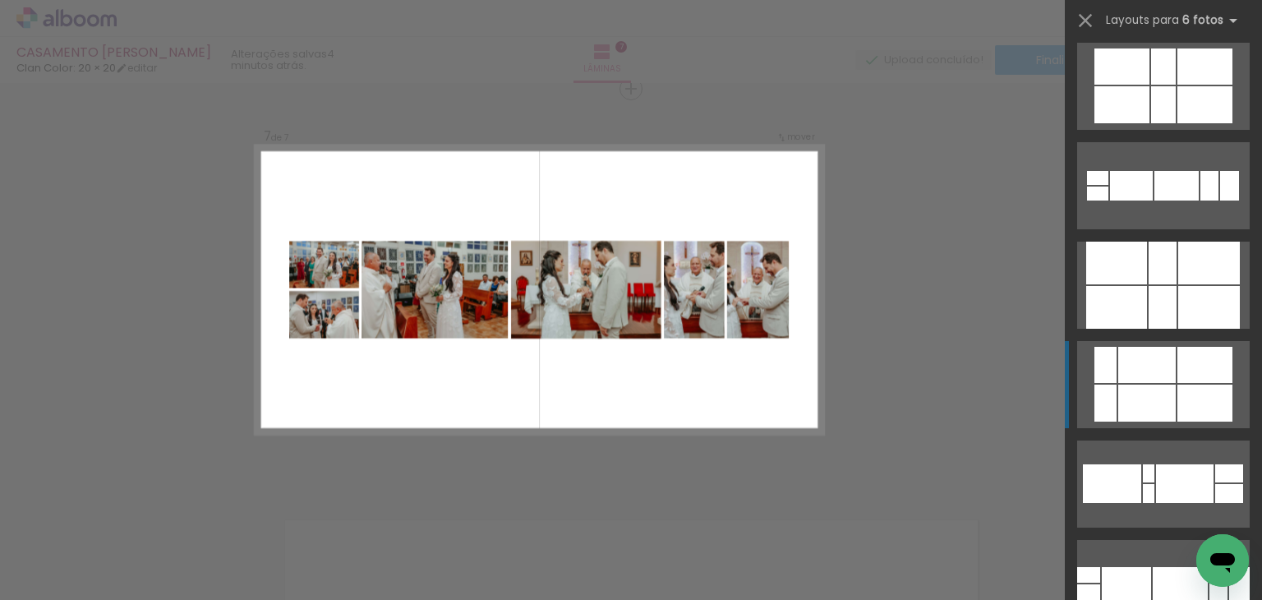
scroll to position [23334, 0]
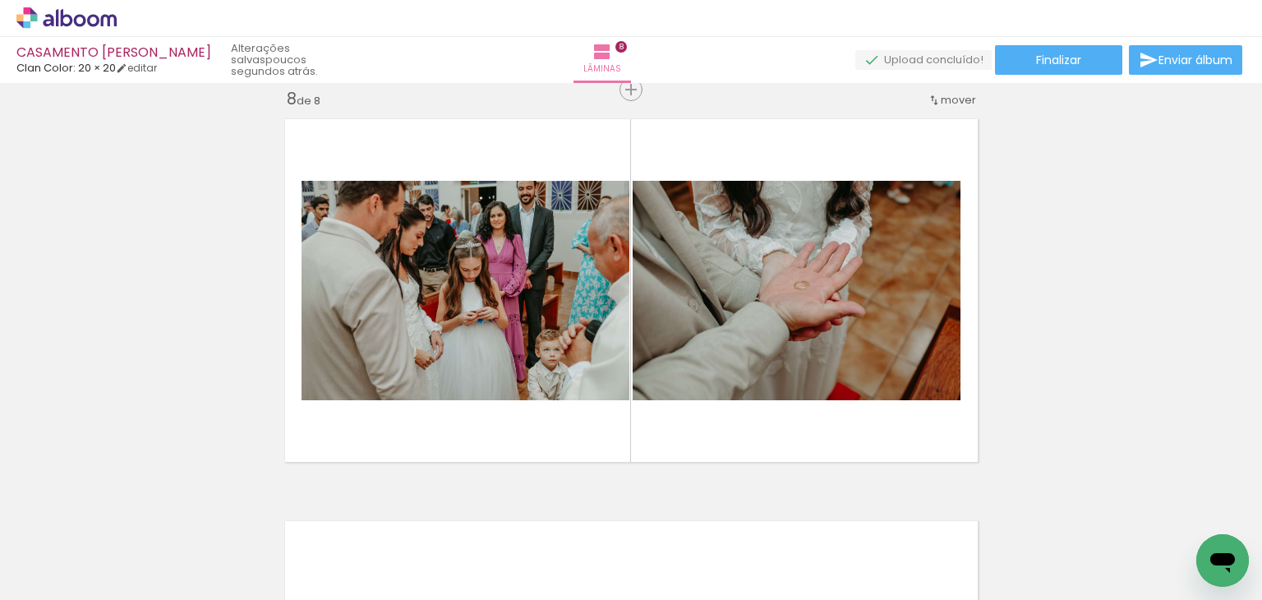
scroll to position [0, 1850]
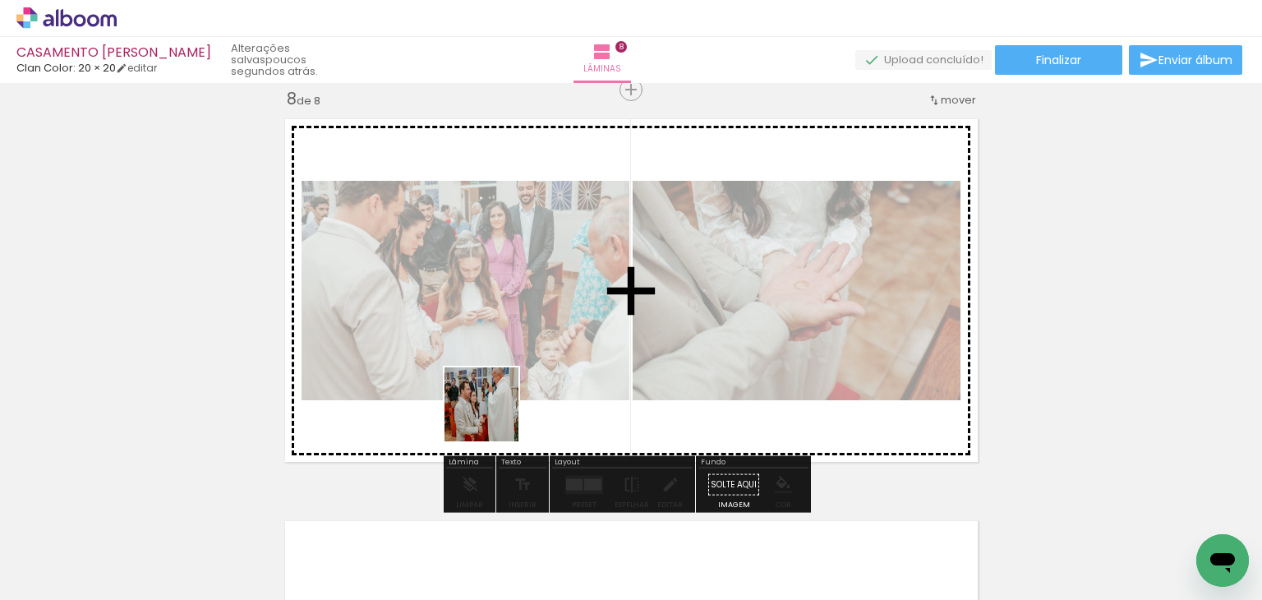
drag, startPoint x: 463, startPoint y: 540, endPoint x: 494, endPoint y: 417, distance: 126.9
click at [494, 417] on quentale-workspace at bounding box center [631, 300] width 1262 height 600
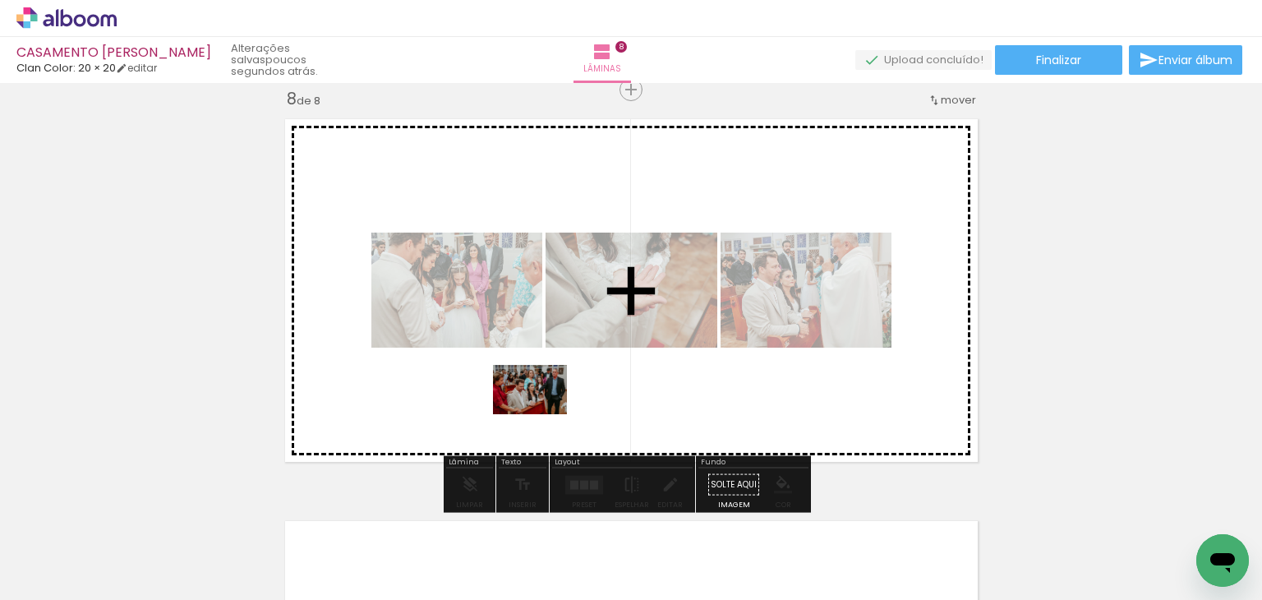
drag, startPoint x: 514, startPoint y: 530, endPoint x: 542, endPoint y: 414, distance: 119.4
click at [542, 414] on quentale-workspace at bounding box center [631, 300] width 1262 height 600
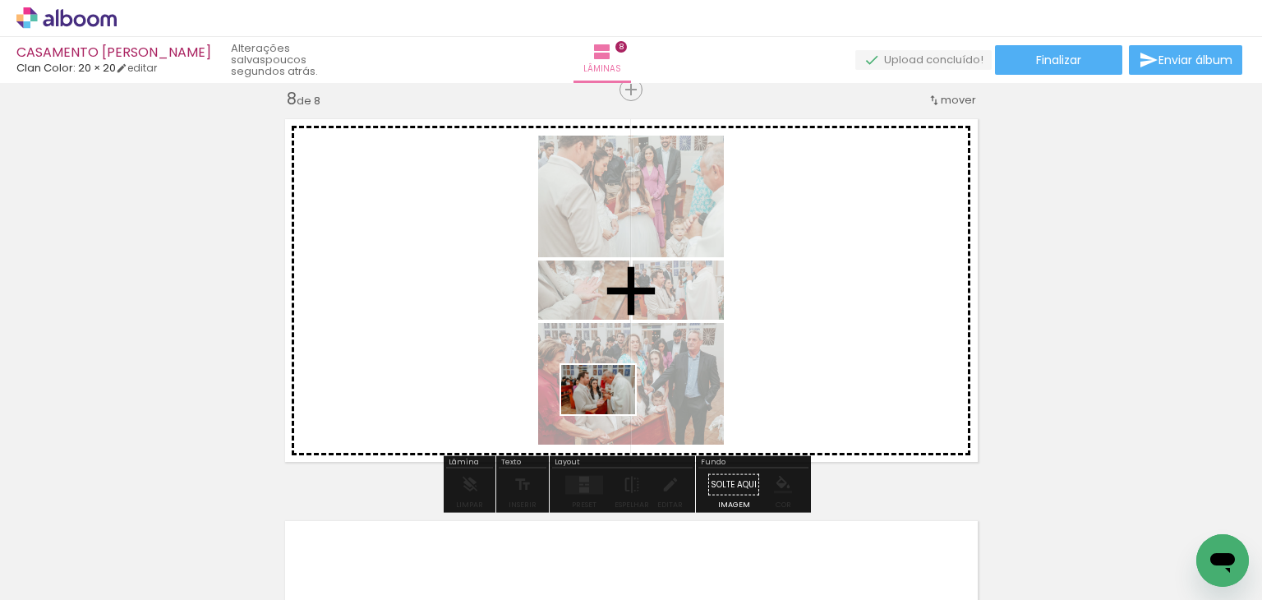
drag, startPoint x: 602, startPoint y: 530, endPoint x: 610, endPoint y: 414, distance: 116.1
click at [610, 414] on quentale-workspace at bounding box center [631, 300] width 1262 height 600
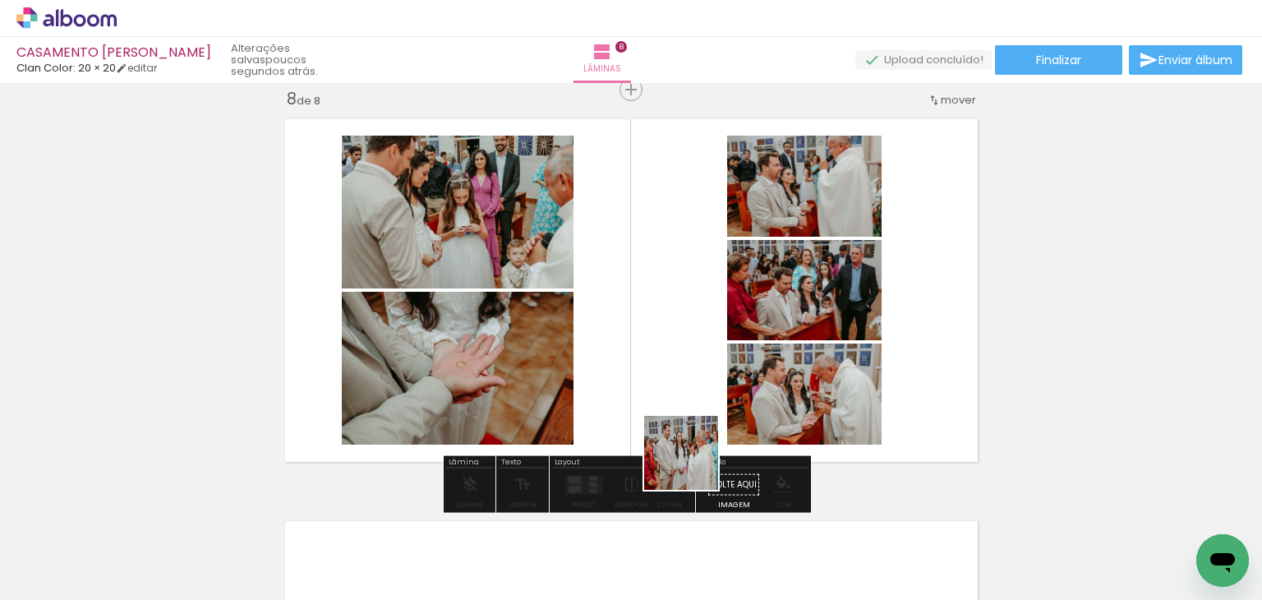
drag, startPoint x: 714, startPoint y: 536, endPoint x: 670, endPoint y: 375, distance: 166.0
click at [670, 375] on quentale-workspace at bounding box center [631, 300] width 1262 height 600
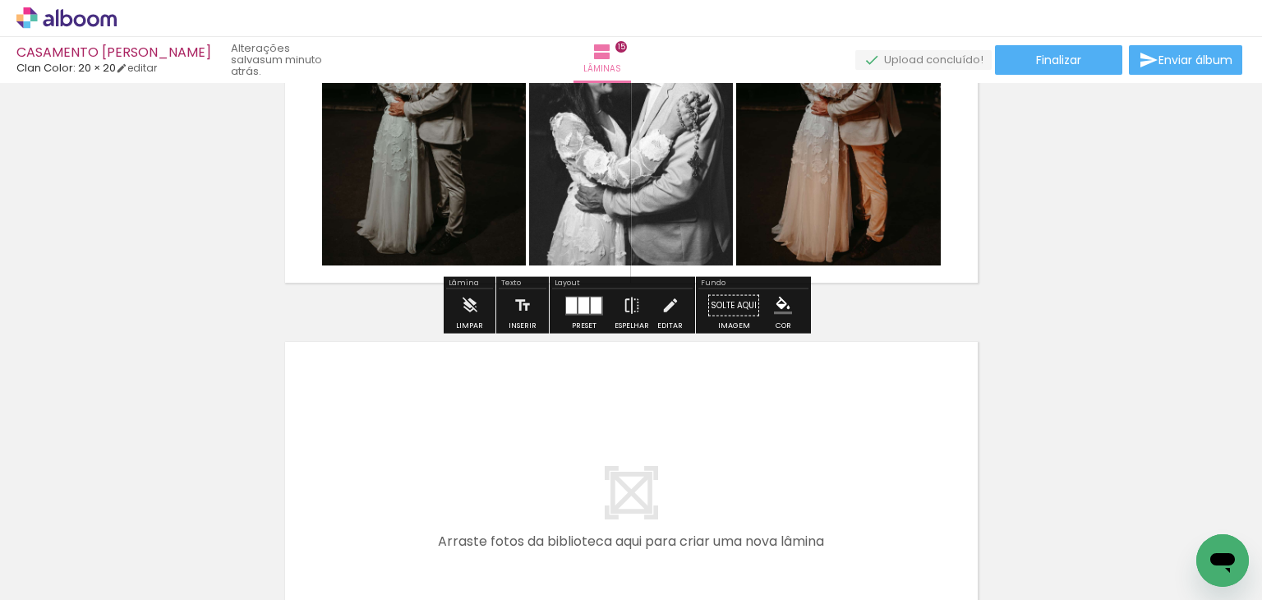
scroll to position [5728, 0]
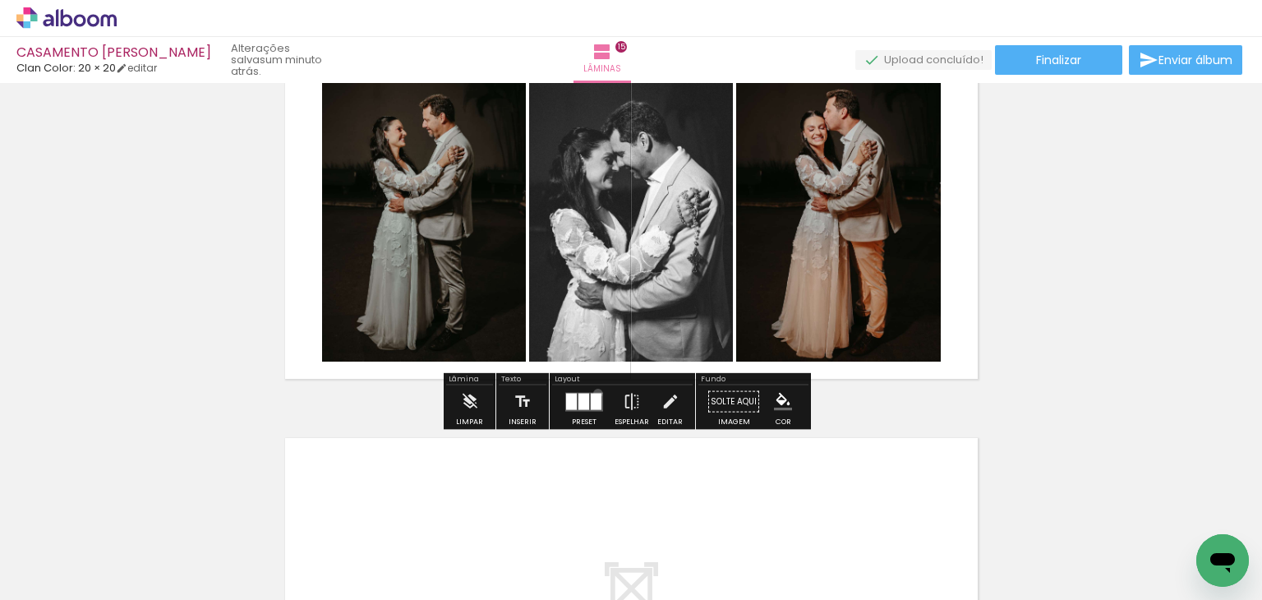
click at [594, 393] on div at bounding box center [596, 401] width 11 height 16
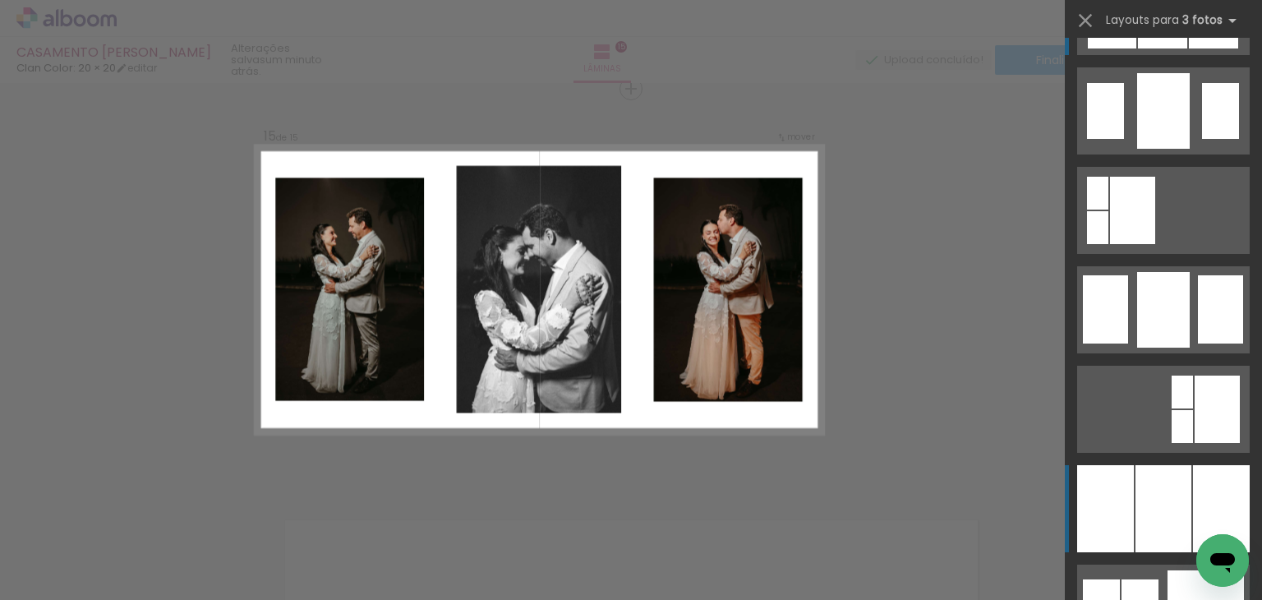
scroll to position [1258, 0]
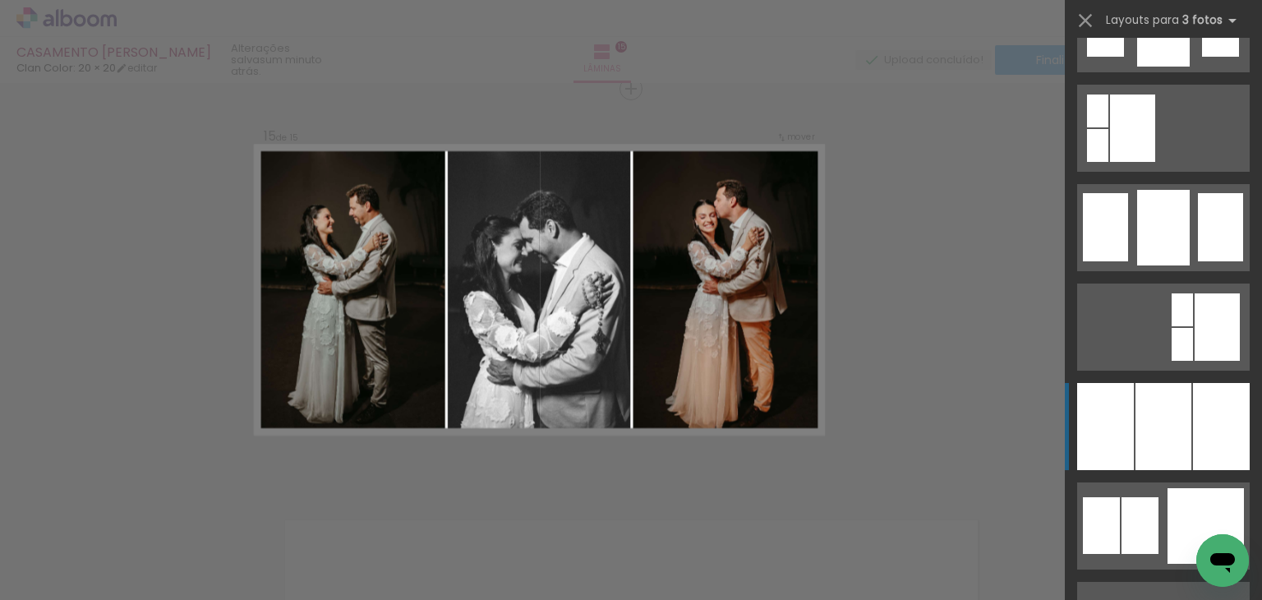
click at [1139, 415] on div at bounding box center [1163, 426] width 56 height 87
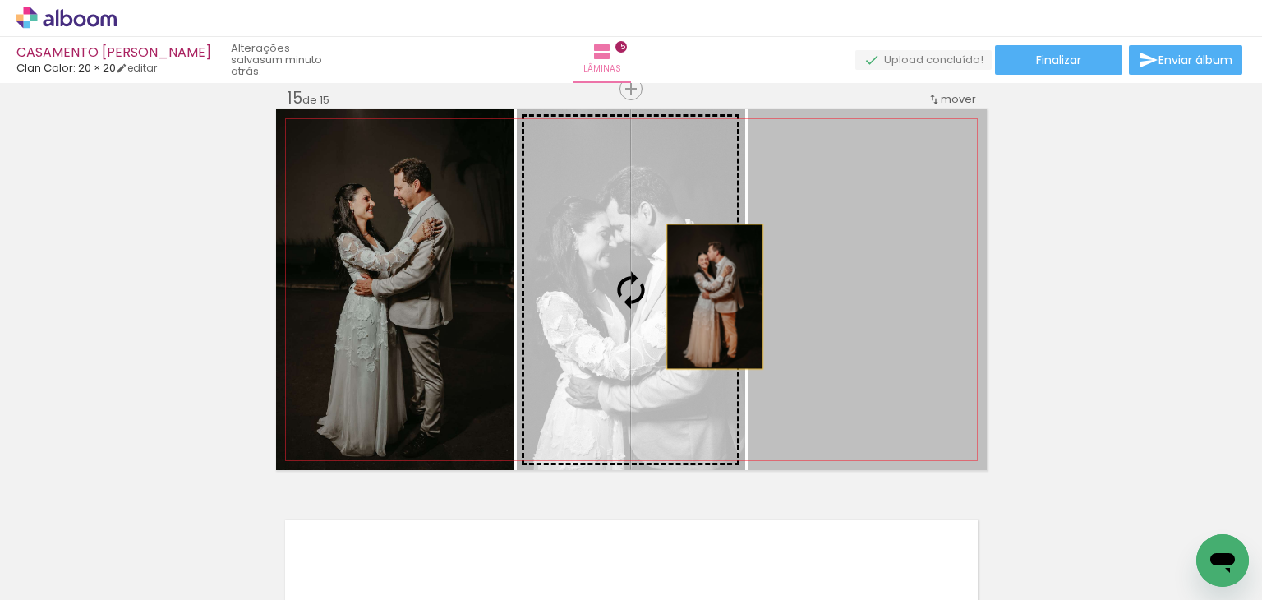
drag, startPoint x: 902, startPoint y: 314, endPoint x: 708, endPoint y: 297, distance: 194.7
click at [0, 0] on slot at bounding box center [0, 0] width 0 height 0
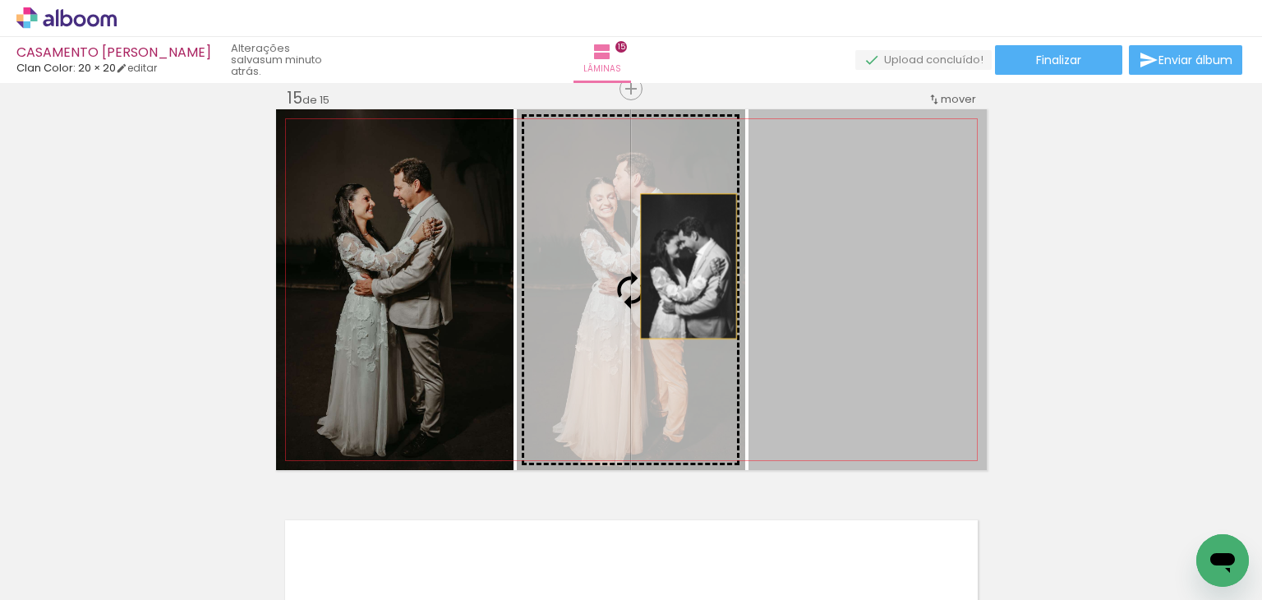
drag, startPoint x: 853, startPoint y: 279, endPoint x: 670, endPoint y: 265, distance: 183.8
click at [0, 0] on slot at bounding box center [0, 0] width 0 height 0
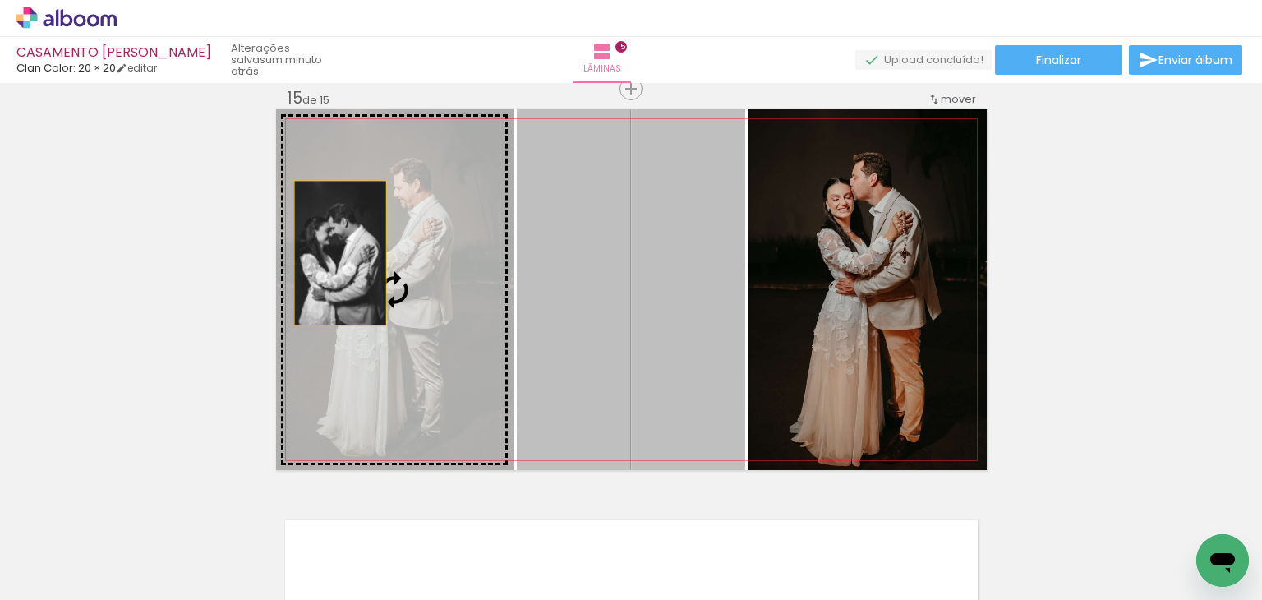
drag, startPoint x: 630, startPoint y: 275, endPoint x: 334, endPoint y: 253, distance: 297.4
click at [0, 0] on slot at bounding box center [0, 0] width 0 height 0
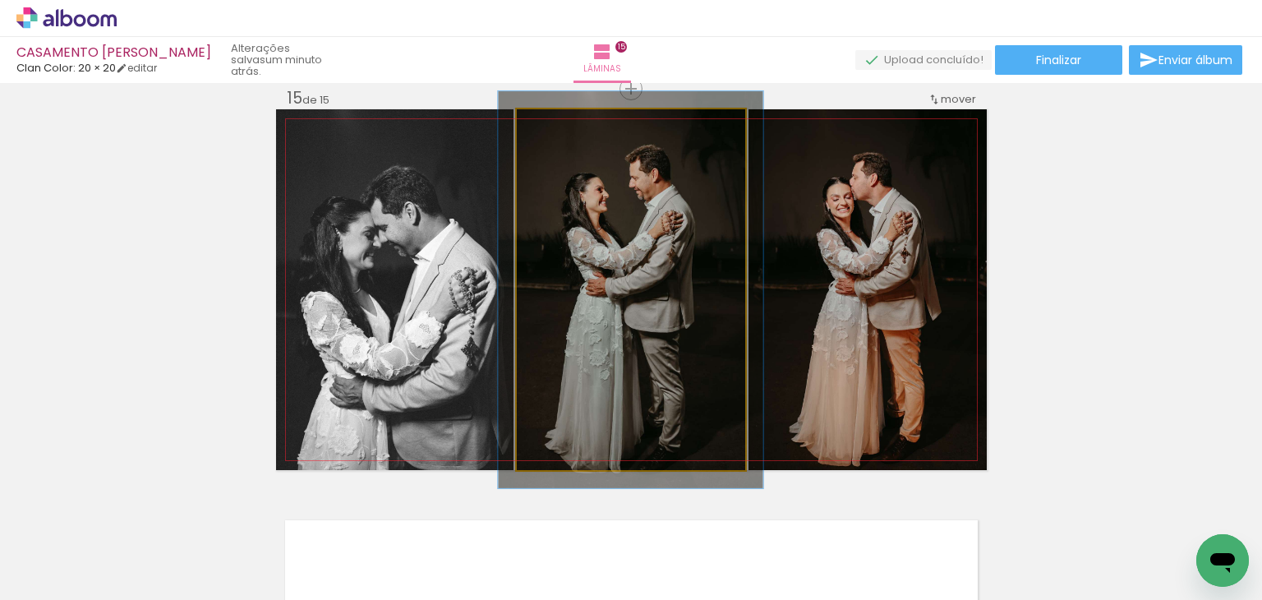
type paper-slider "113"
click at [560, 129] on div at bounding box center [560, 126] width 26 height 26
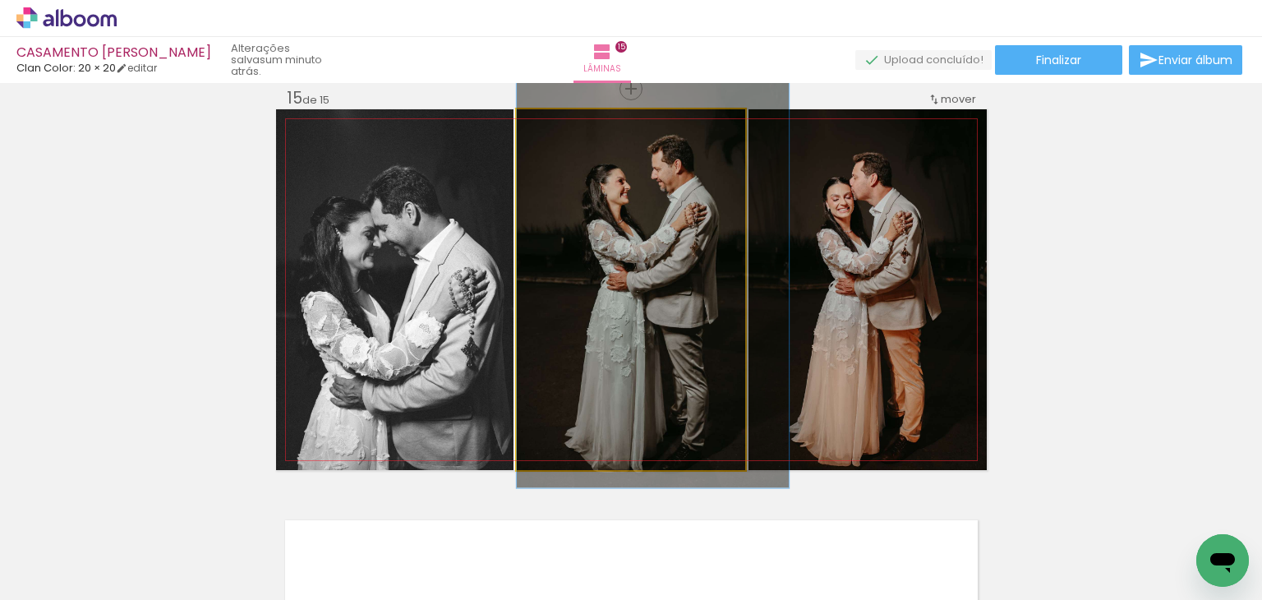
drag, startPoint x: 656, startPoint y: 195, endPoint x: 681, endPoint y: 189, distance: 25.3
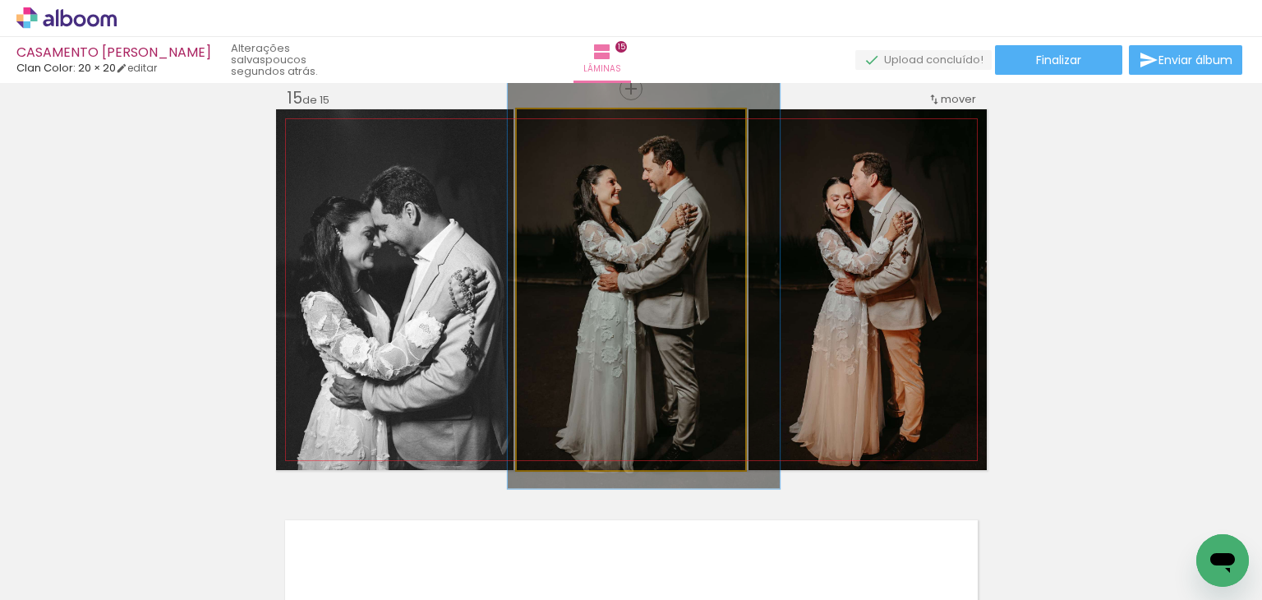
drag, startPoint x: 697, startPoint y: 329, endPoint x: 688, endPoint y: 329, distance: 9.1
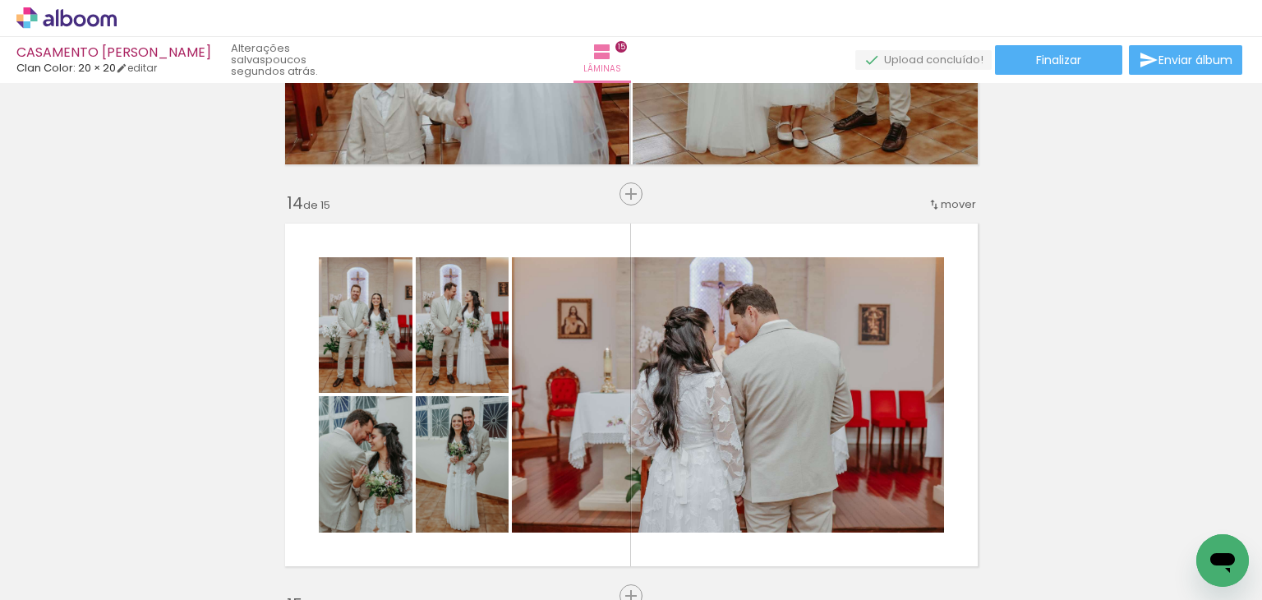
scroll to position [5071, 0]
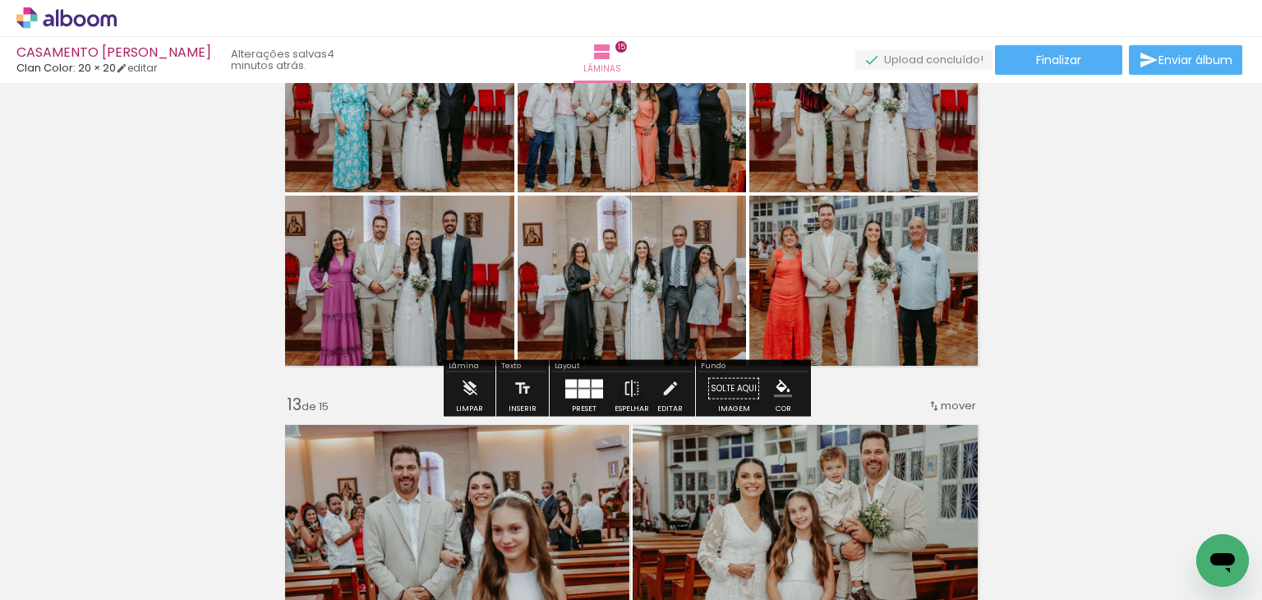
scroll to position [4496, 0]
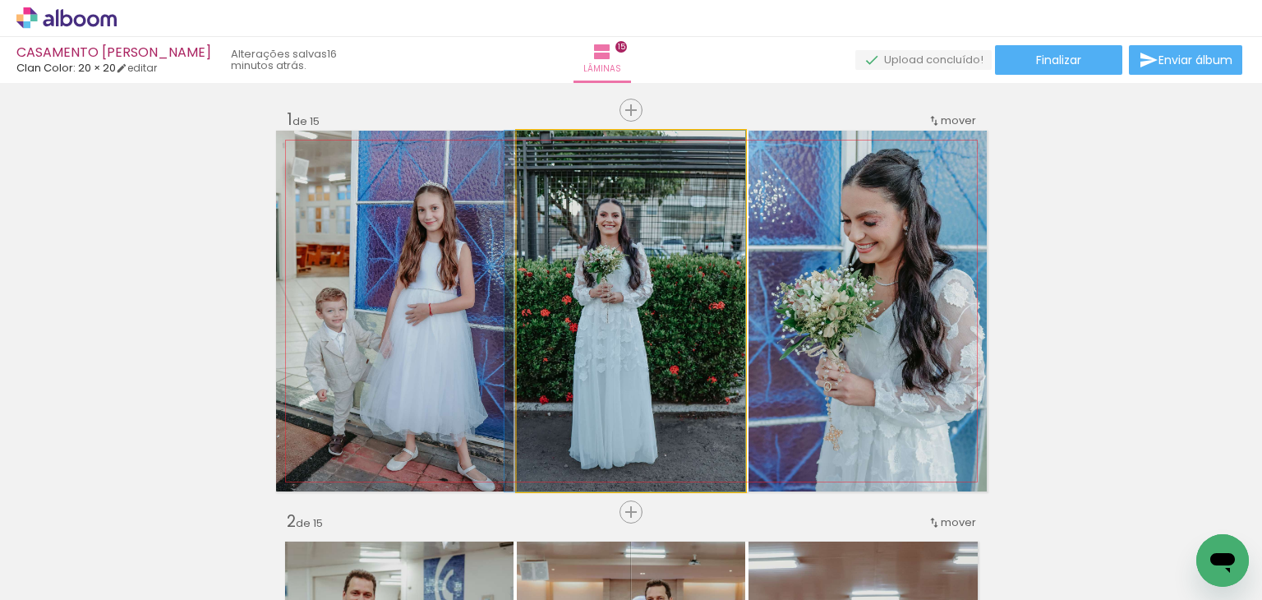
drag, startPoint x: 672, startPoint y: 398, endPoint x: 655, endPoint y: 403, distance: 17.7
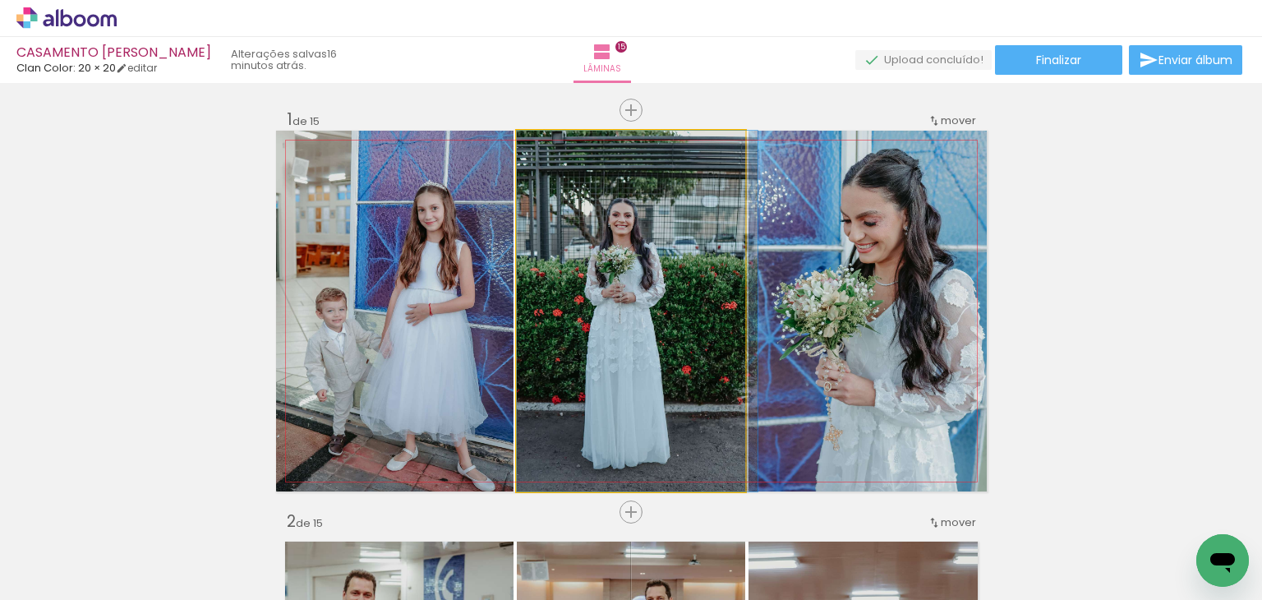
drag, startPoint x: 652, startPoint y: 383, endPoint x: 675, endPoint y: 379, distance: 24.2
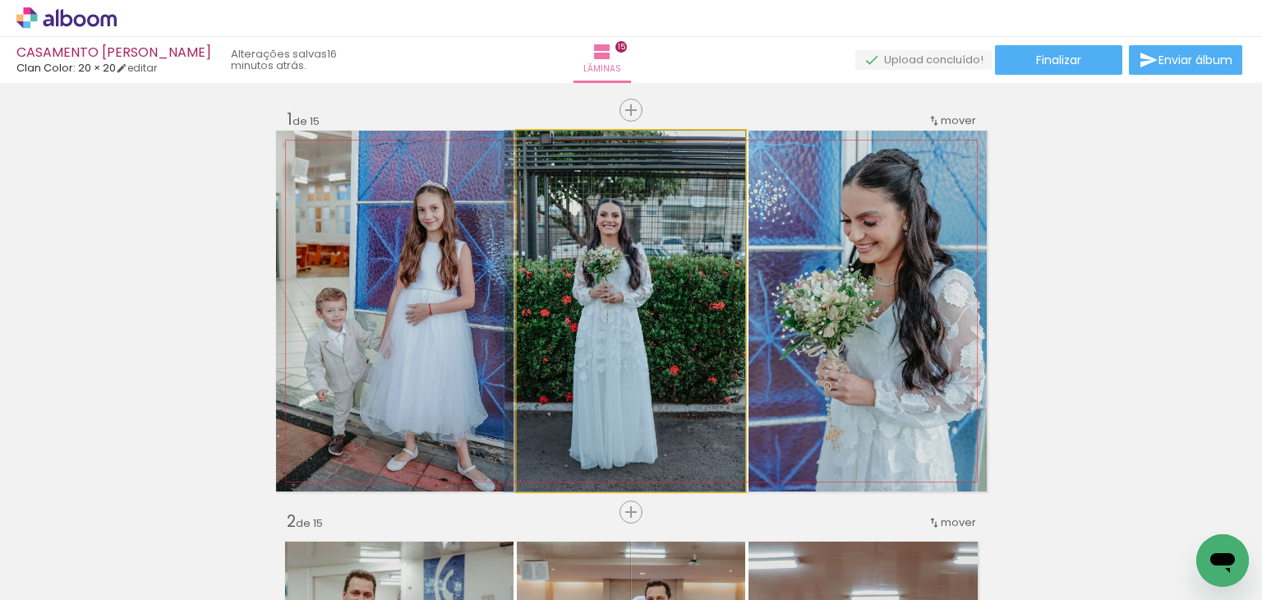
drag, startPoint x: 675, startPoint y: 379, endPoint x: 632, endPoint y: 372, distance: 44.0
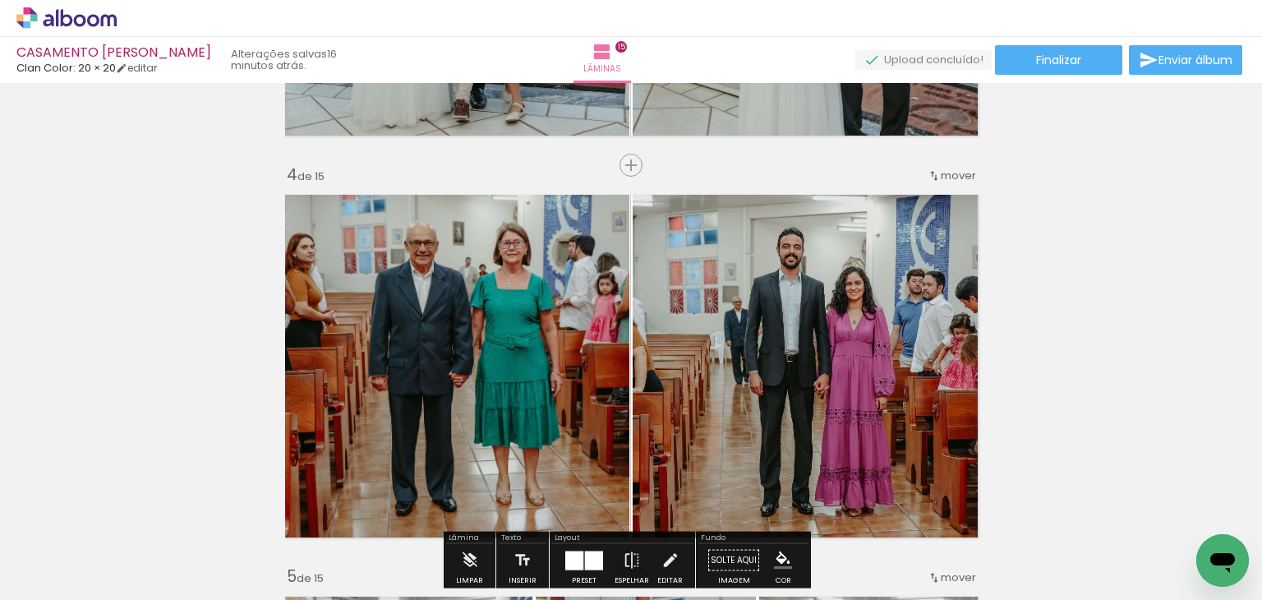
scroll to position [1232, 0]
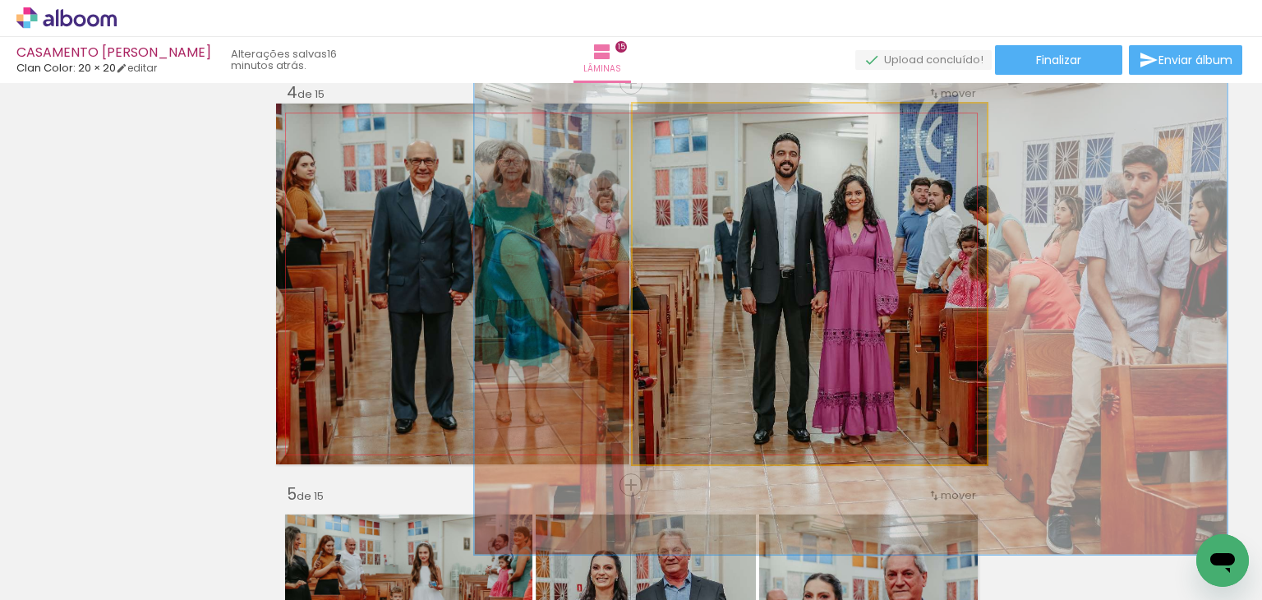
type paper-slider "141"
click at [694, 122] on div at bounding box center [696, 120] width 15 height 15
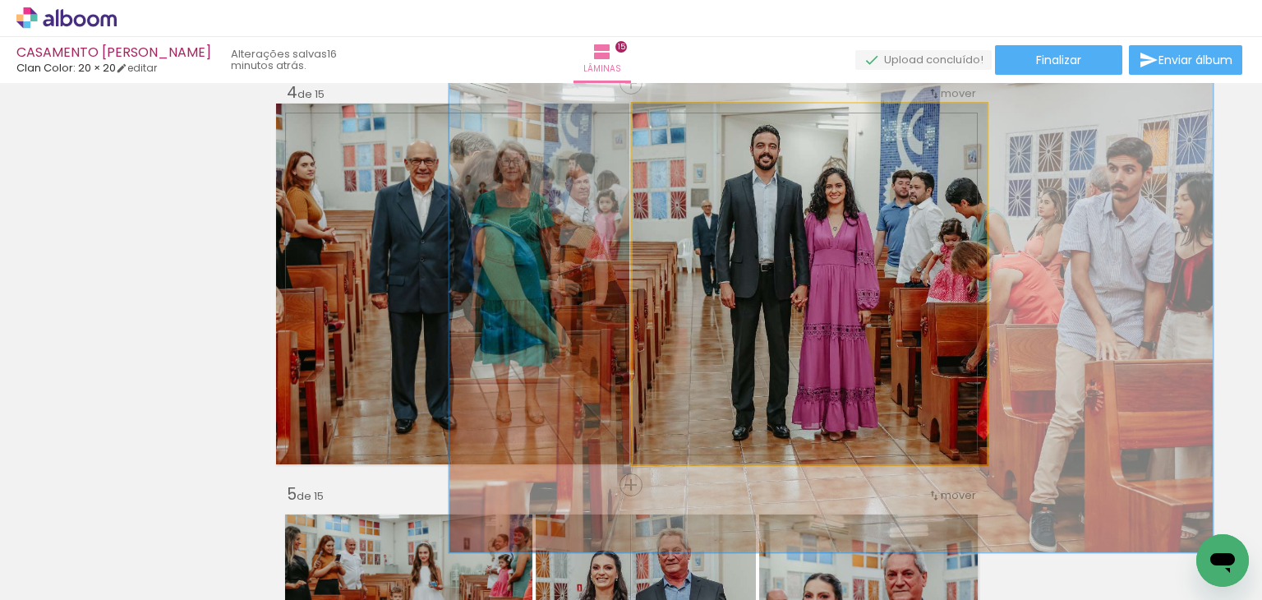
drag, startPoint x: 781, startPoint y: 269, endPoint x: 762, endPoint y: 263, distance: 20.5
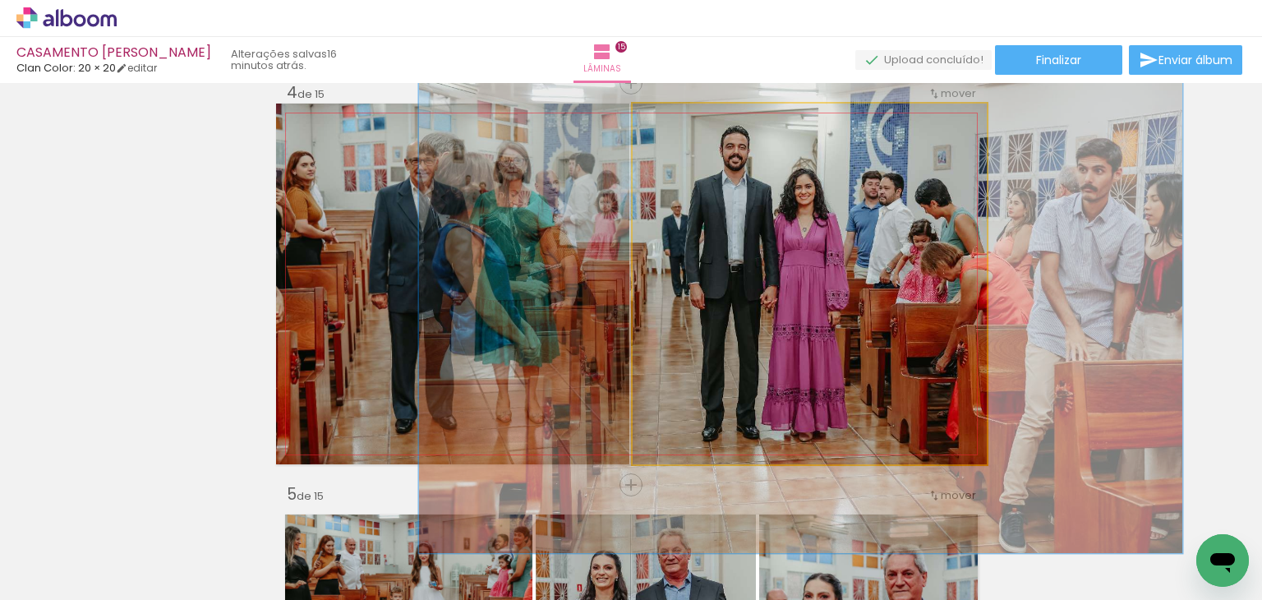
drag, startPoint x: 809, startPoint y: 251, endPoint x: 779, endPoint y: 251, distance: 30.4
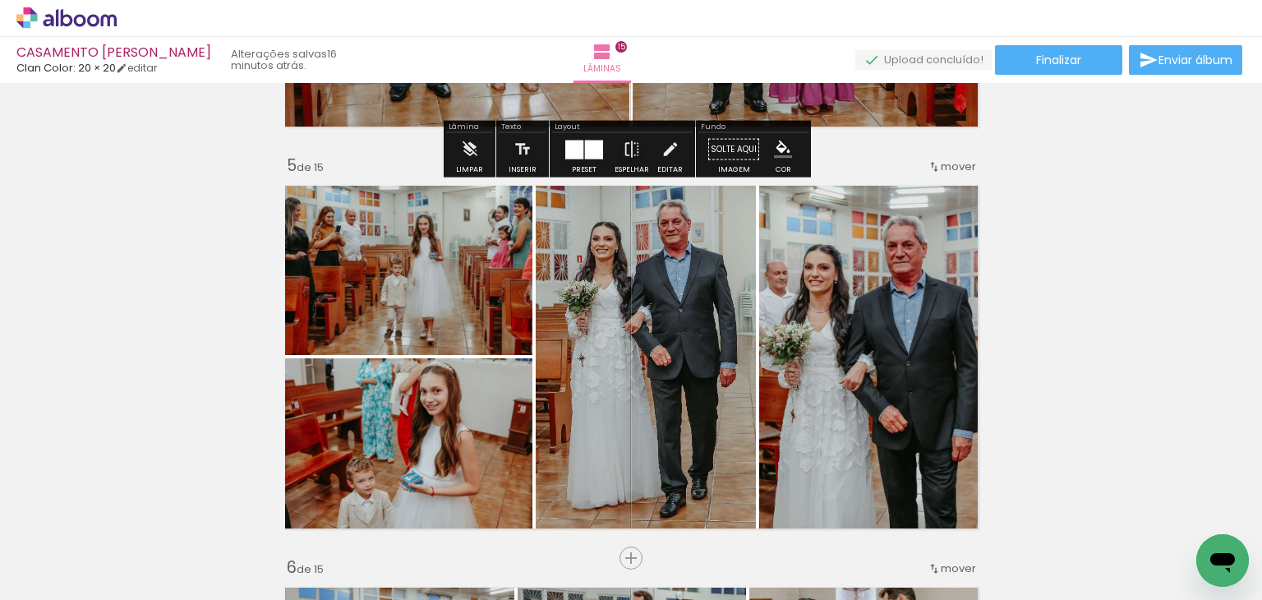
scroll to position [1643, 0]
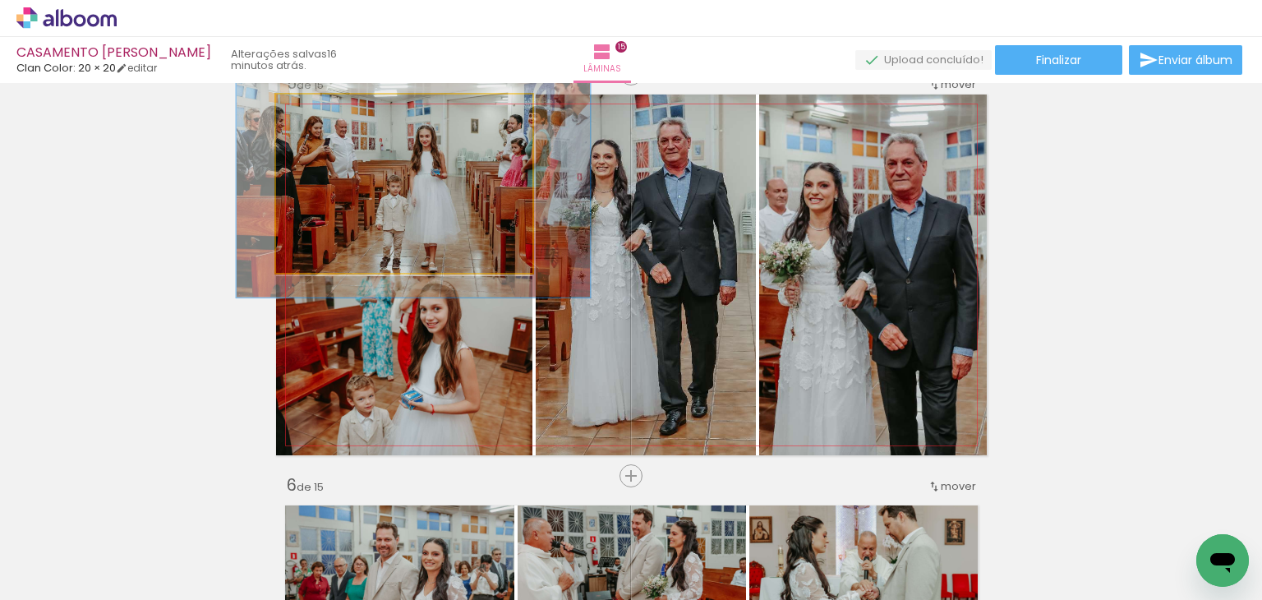
drag, startPoint x: 315, startPoint y: 117, endPoint x: 327, endPoint y: 118, distance: 12.4
type paper-slider "134"
click at [327, 118] on div at bounding box center [334, 112] width 26 height 26
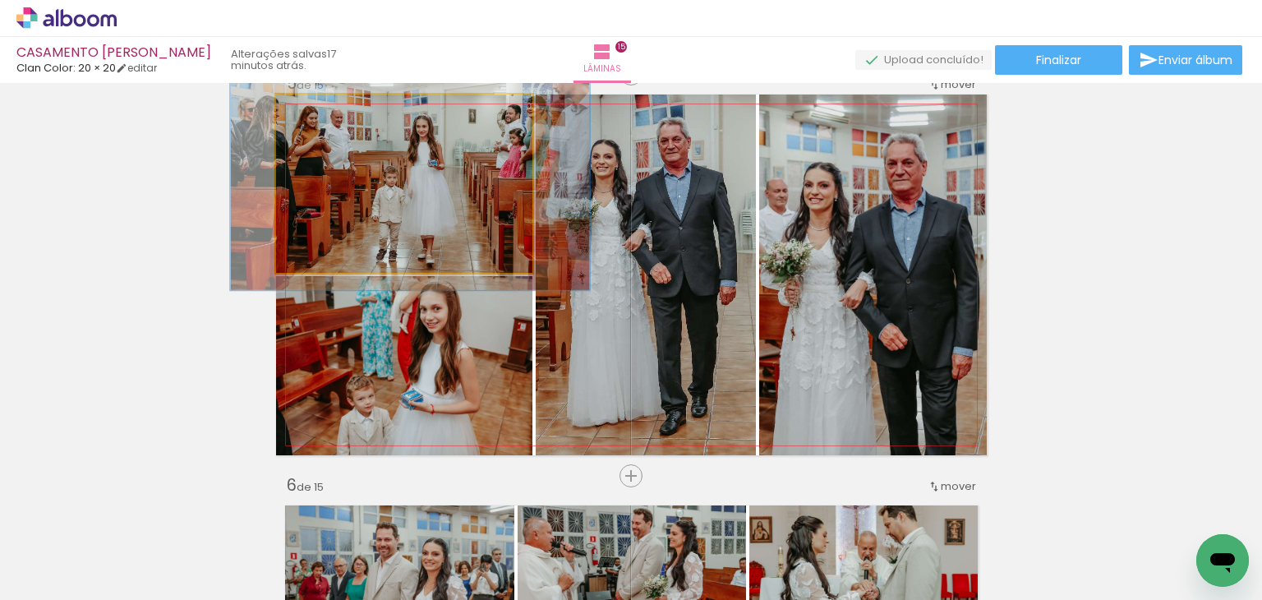
drag, startPoint x: 427, startPoint y: 199, endPoint x: 424, endPoint y: 190, distance: 9.6
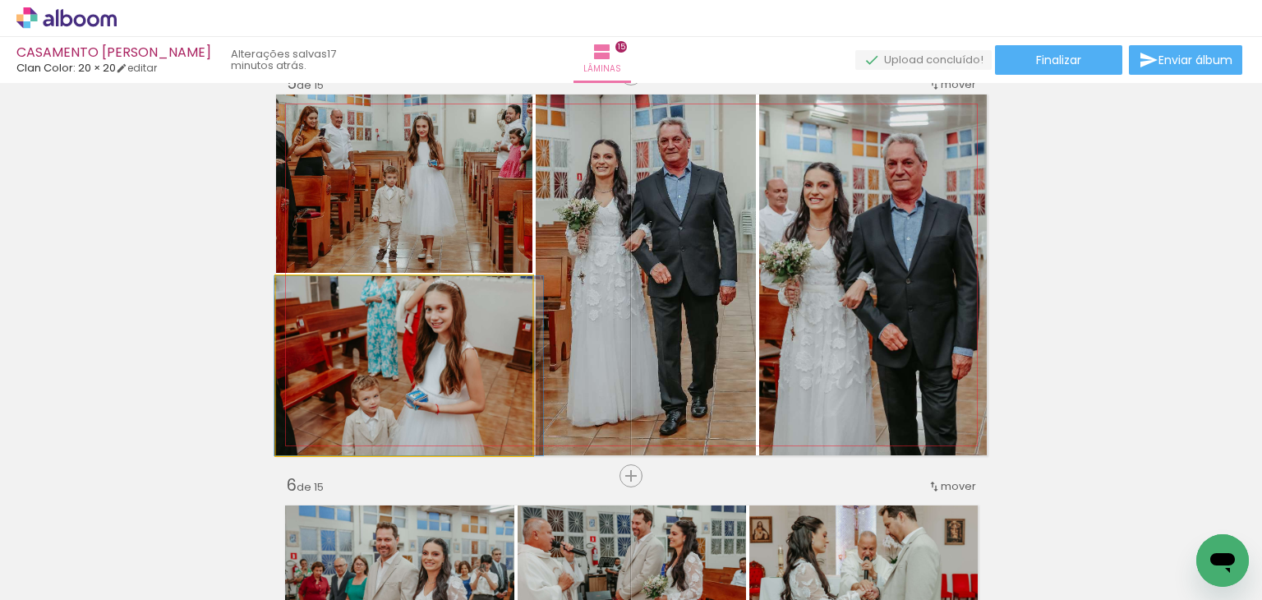
drag, startPoint x: 366, startPoint y: 351, endPoint x: 371, endPoint y: 339, distance: 12.5
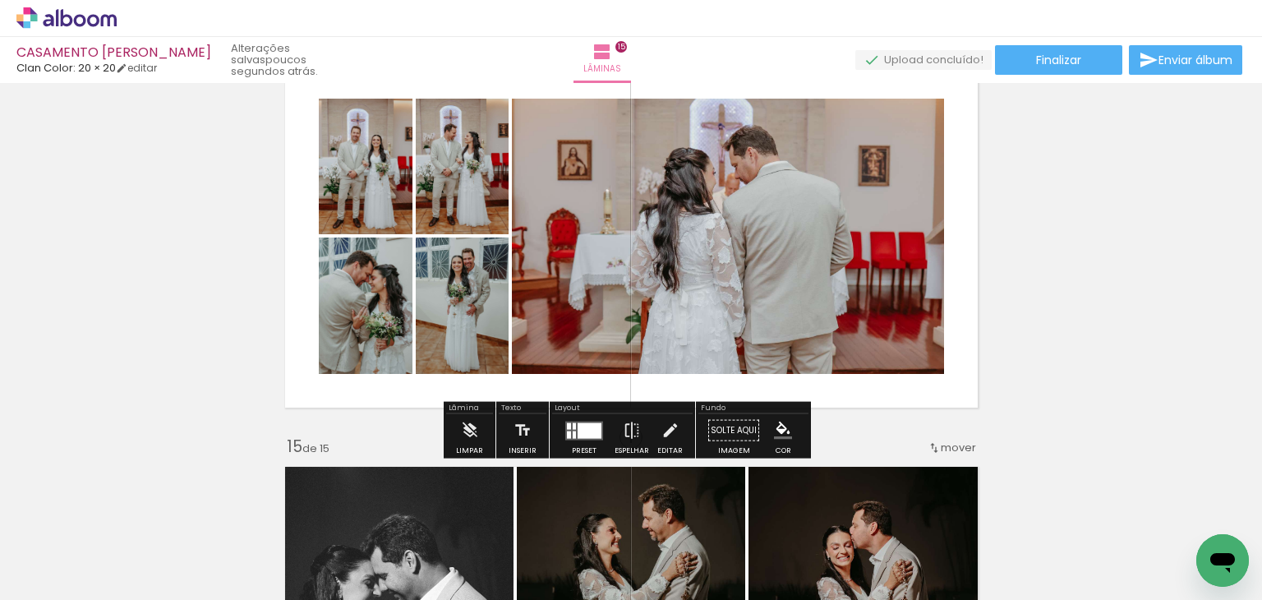
scroll to position [5258, 0]
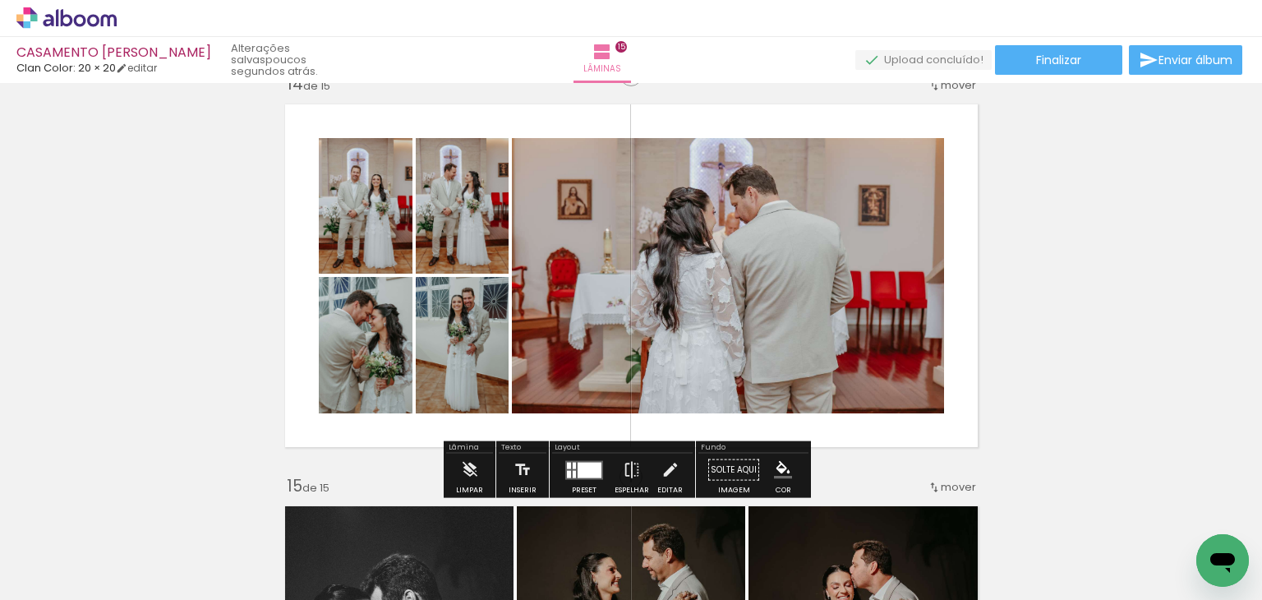
click at [585, 474] on div at bounding box center [590, 470] width 24 height 16
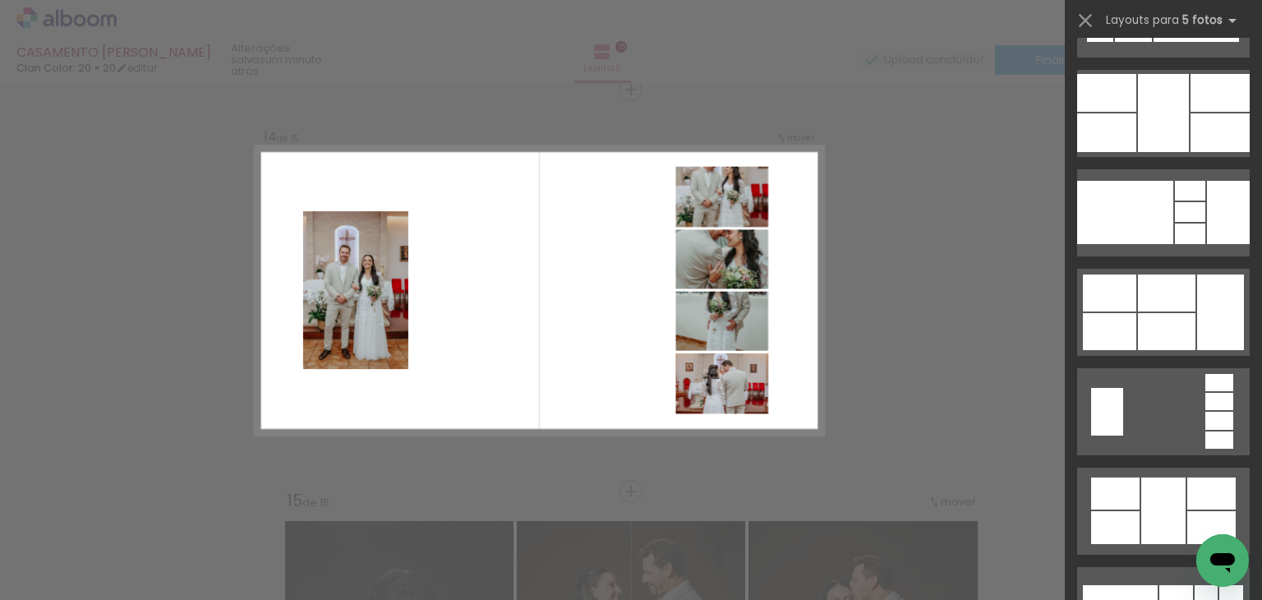
scroll to position [22452, 0]
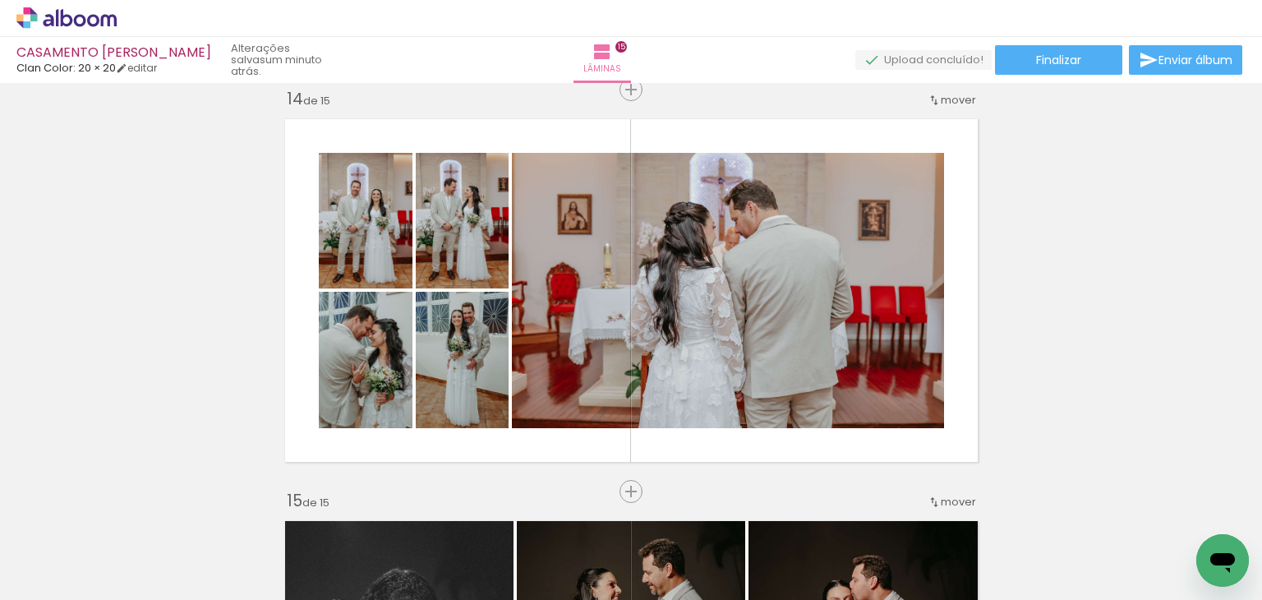
scroll to position [0, 4398]
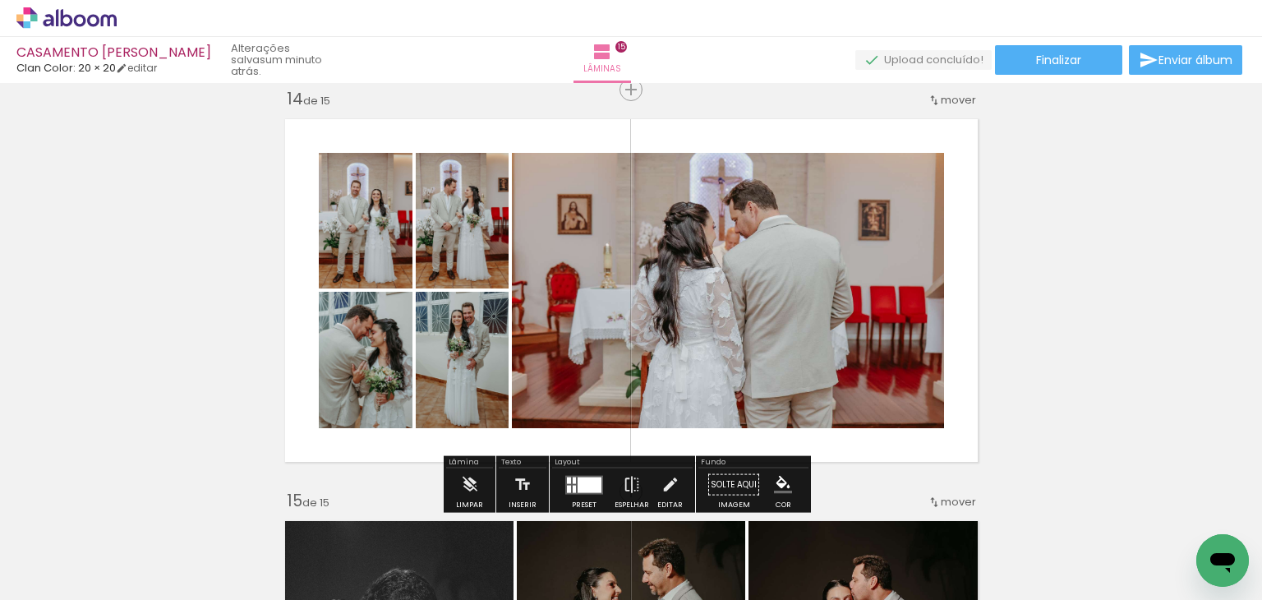
click at [573, 497] on quentale-thumb at bounding box center [551, 544] width 92 height 94
click at [578, 488] on div at bounding box center [590, 485] width 24 height 16
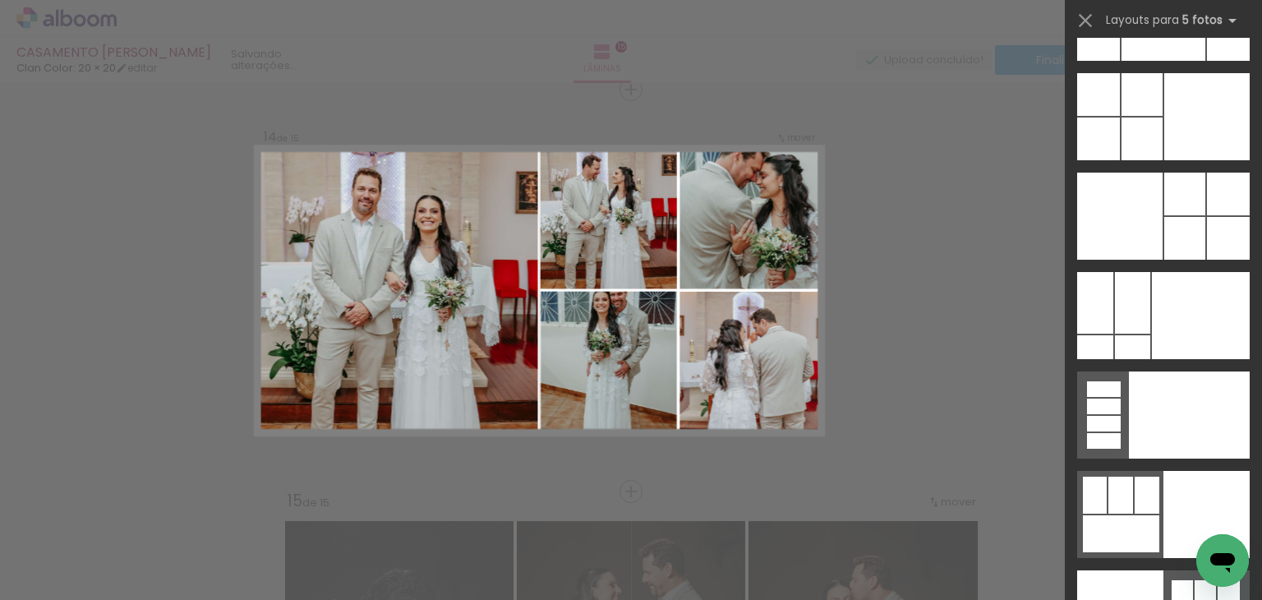
scroll to position [43794, 0]
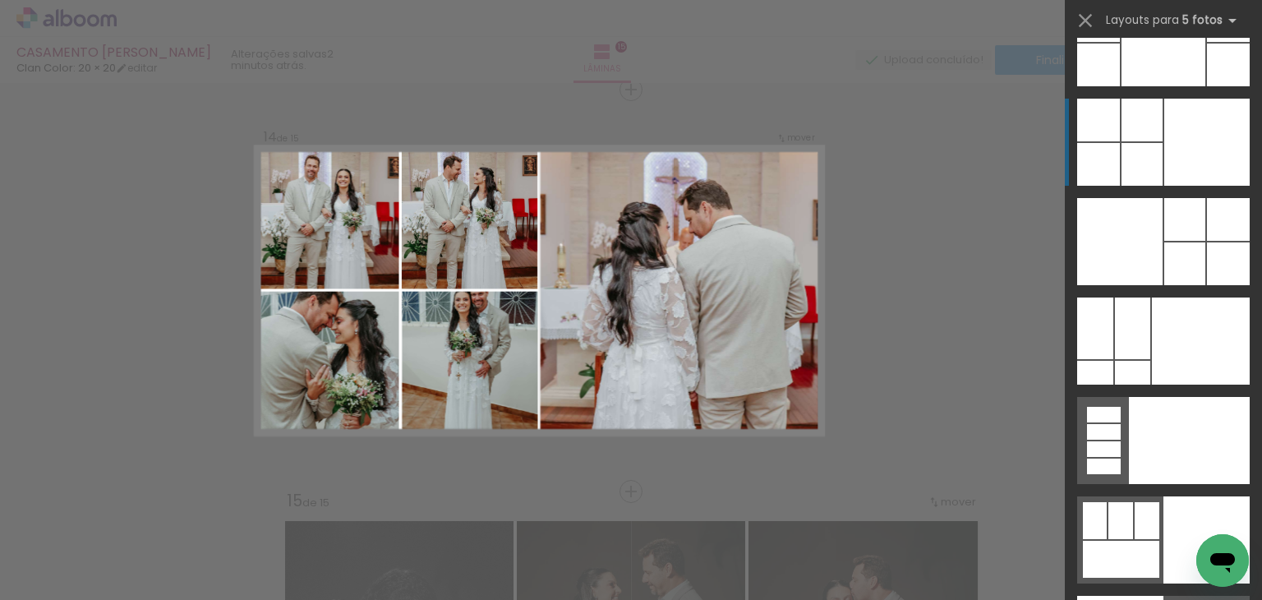
click at [1183, 165] on div at bounding box center [1206, 142] width 85 height 87
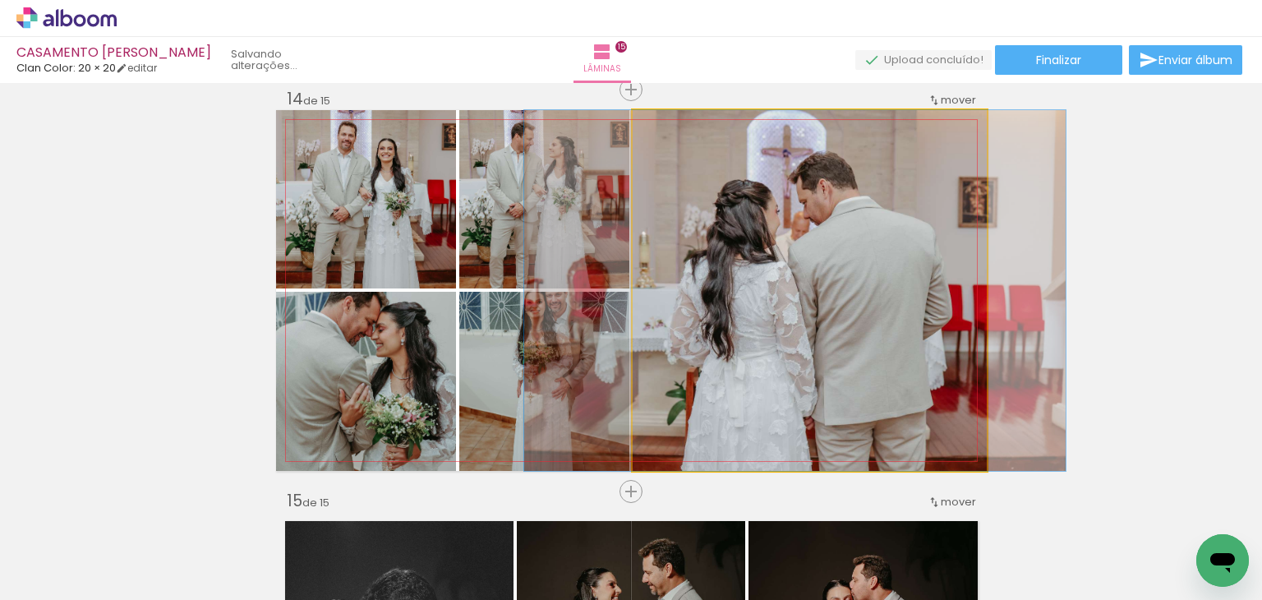
drag, startPoint x: 827, startPoint y: 319, endPoint x: 812, endPoint y: 308, distance: 18.2
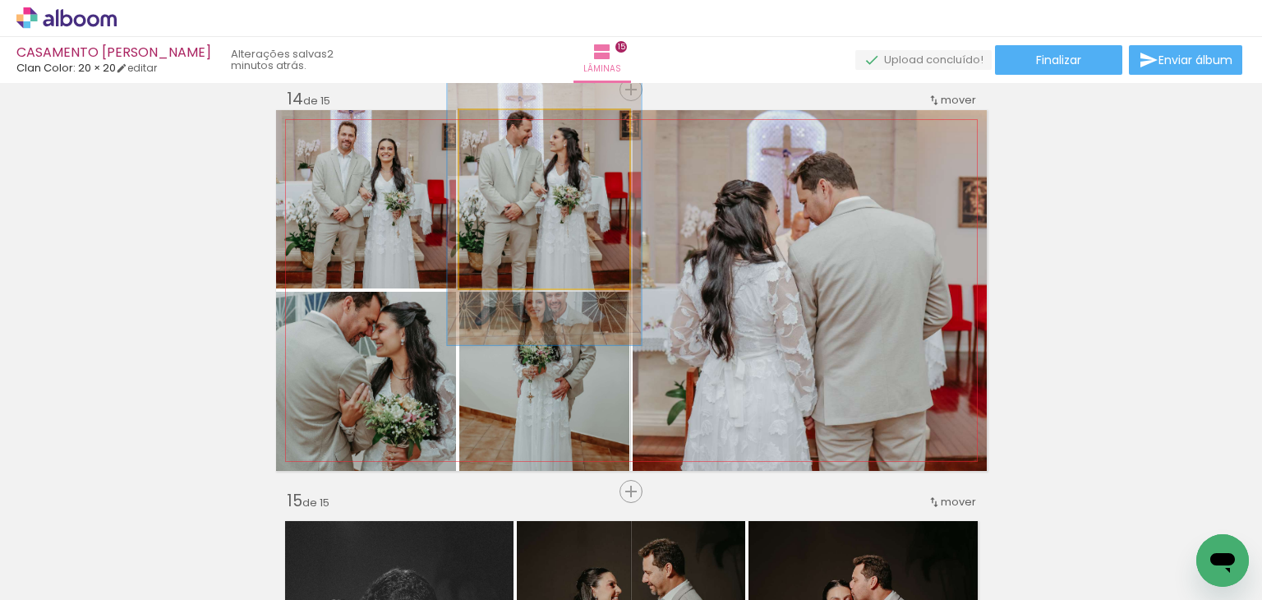
drag, startPoint x: 493, startPoint y: 127, endPoint x: 501, endPoint y: 132, distance: 9.6
type paper-slider "114"
click at [501, 132] on div at bounding box center [505, 127] width 15 height 15
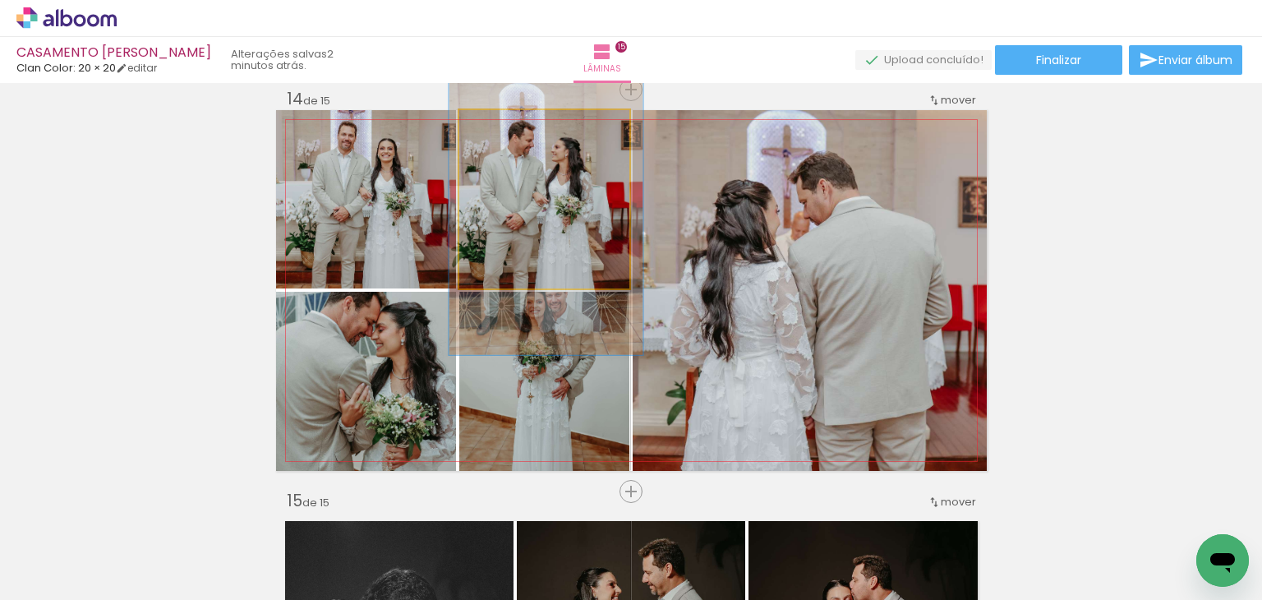
drag, startPoint x: 537, startPoint y: 199, endPoint x: 538, endPoint y: 208, distance: 9.2
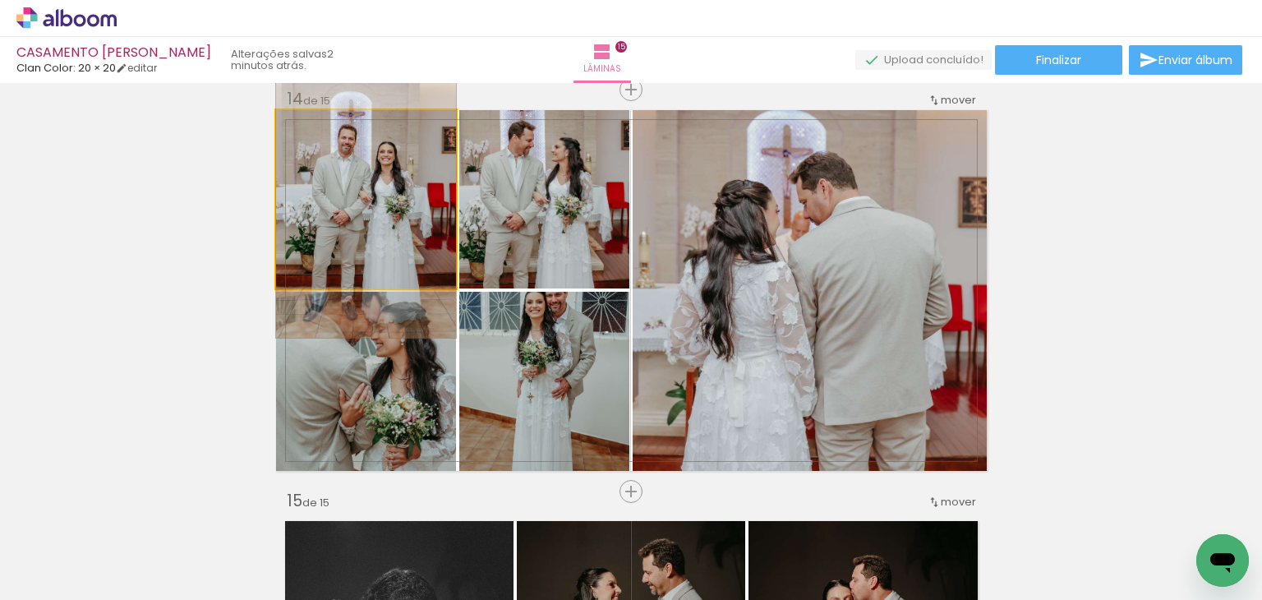
drag, startPoint x: 380, startPoint y: 231, endPoint x: 391, endPoint y: 234, distance: 11.2
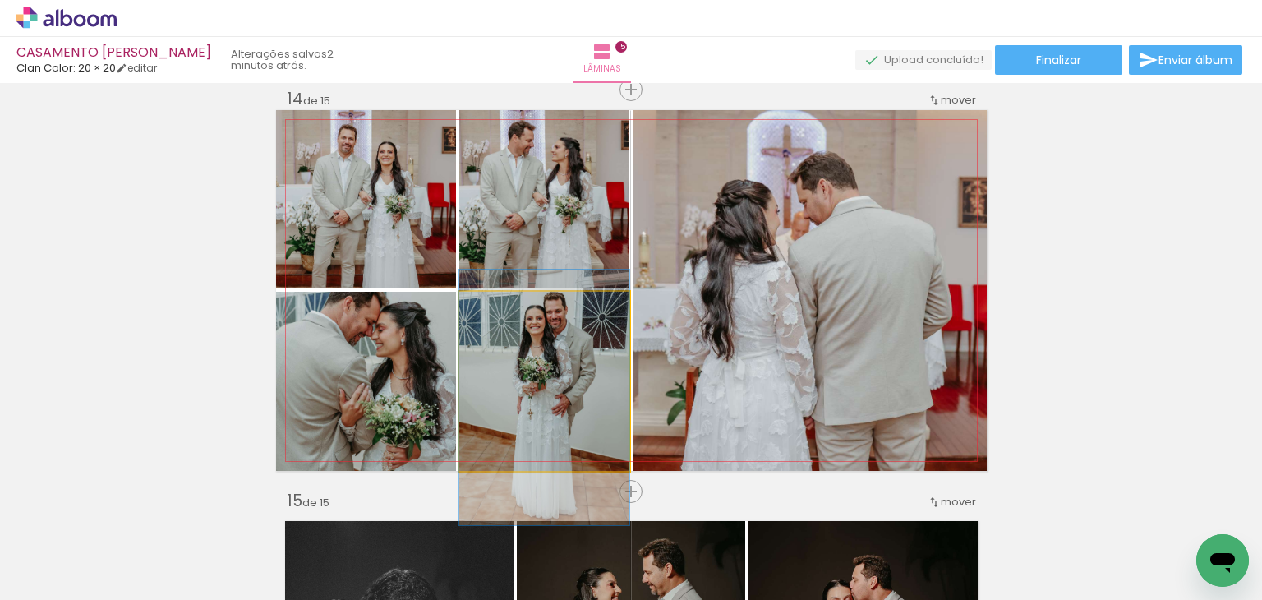
drag, startPoint x: 539, startPoint y: 380, endPoint x: 540, endPoint y: 396, distance: 16.5
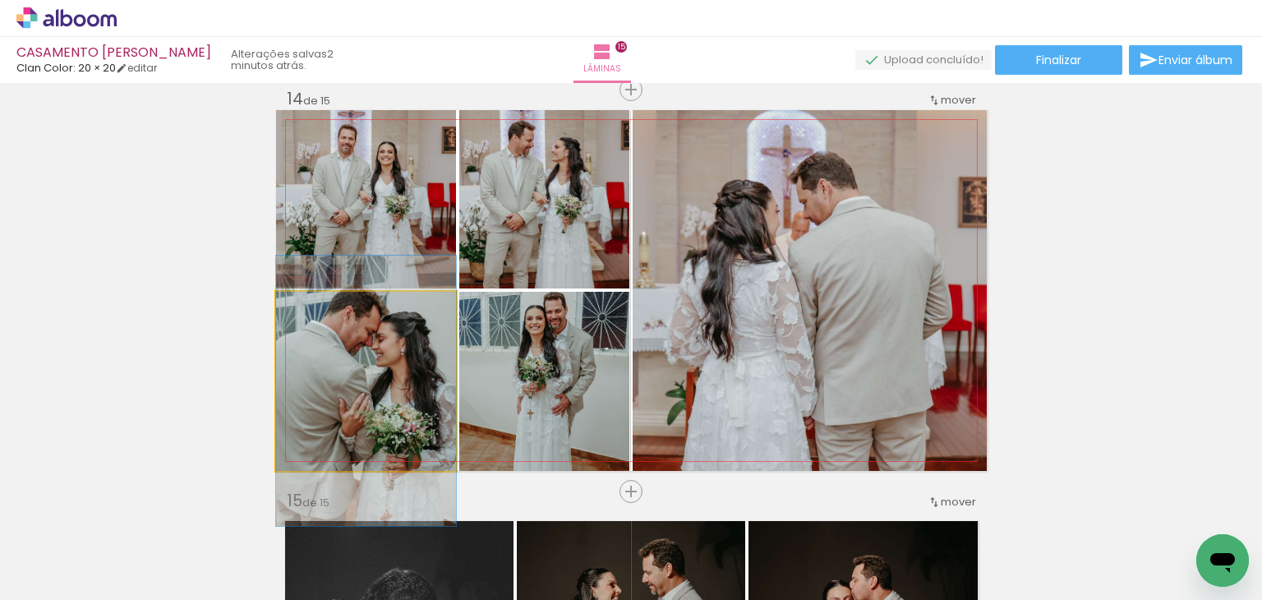
drag, startPoint x: 393, startPoint y: 357, endPoint x: 401, endPoint y: 366, distance: 12.8
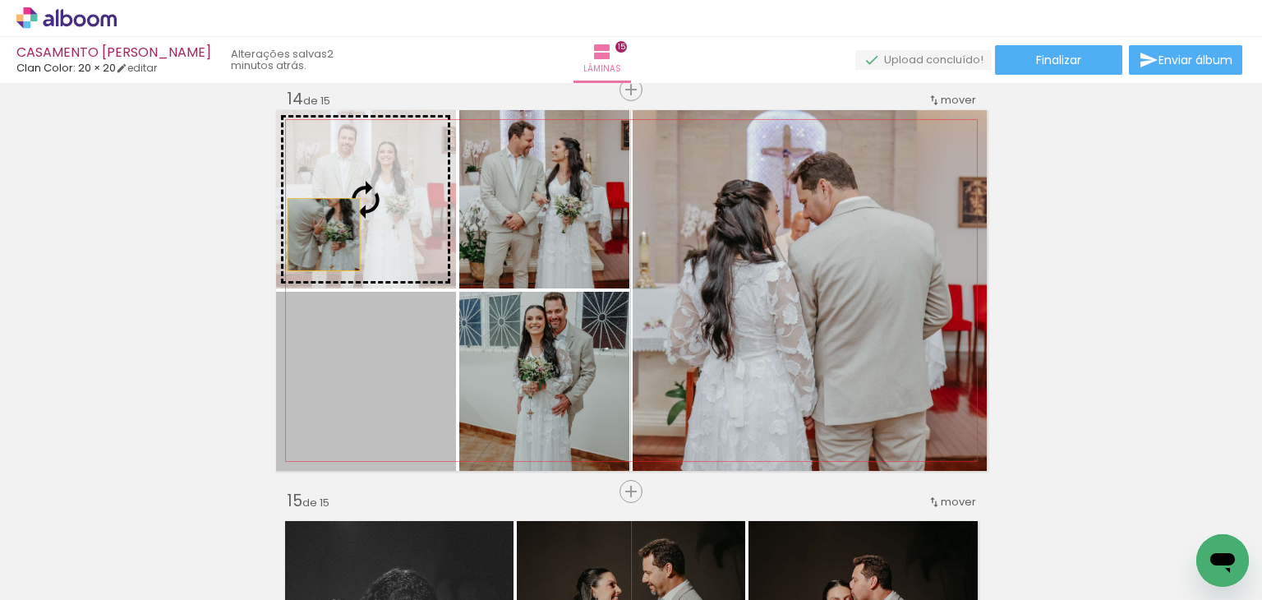
drag, startPoint x: 346, startPoint y: 382, endPoint x: 317, endPoint y: 234, distance: 150.7
click at [0, 0] on slot at bounding box center [0, 0] width 0 height 0
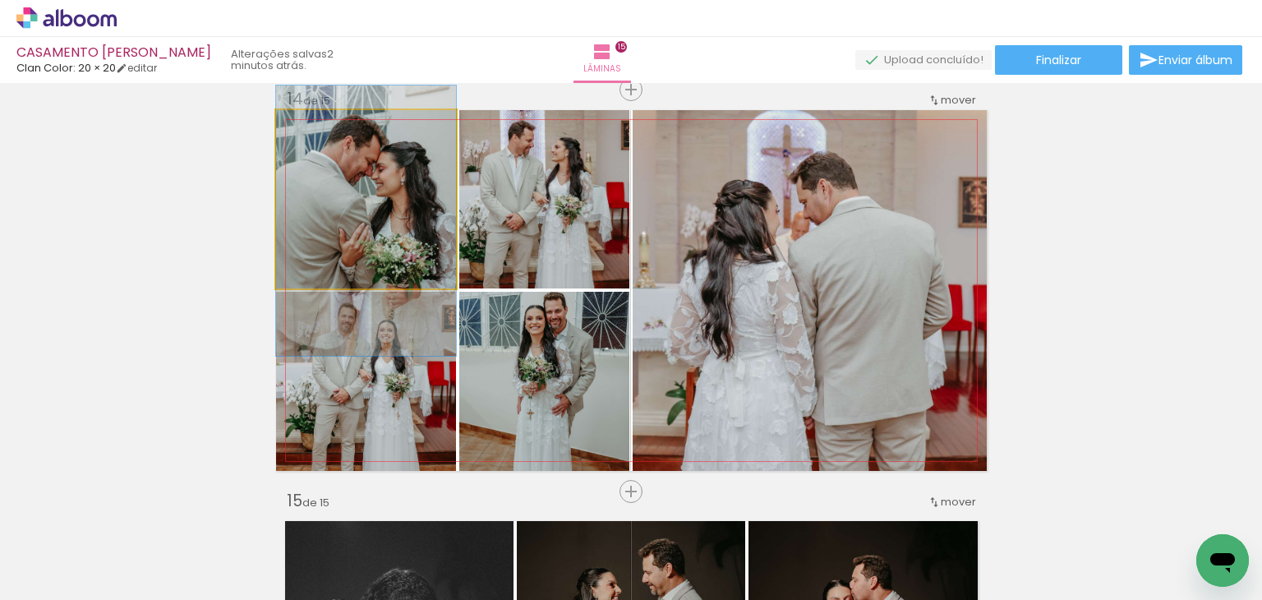
drag, startPoint x: 316, startPoint y: 205, endPoint x: 319, endPoint y: 226, distance: 20.8
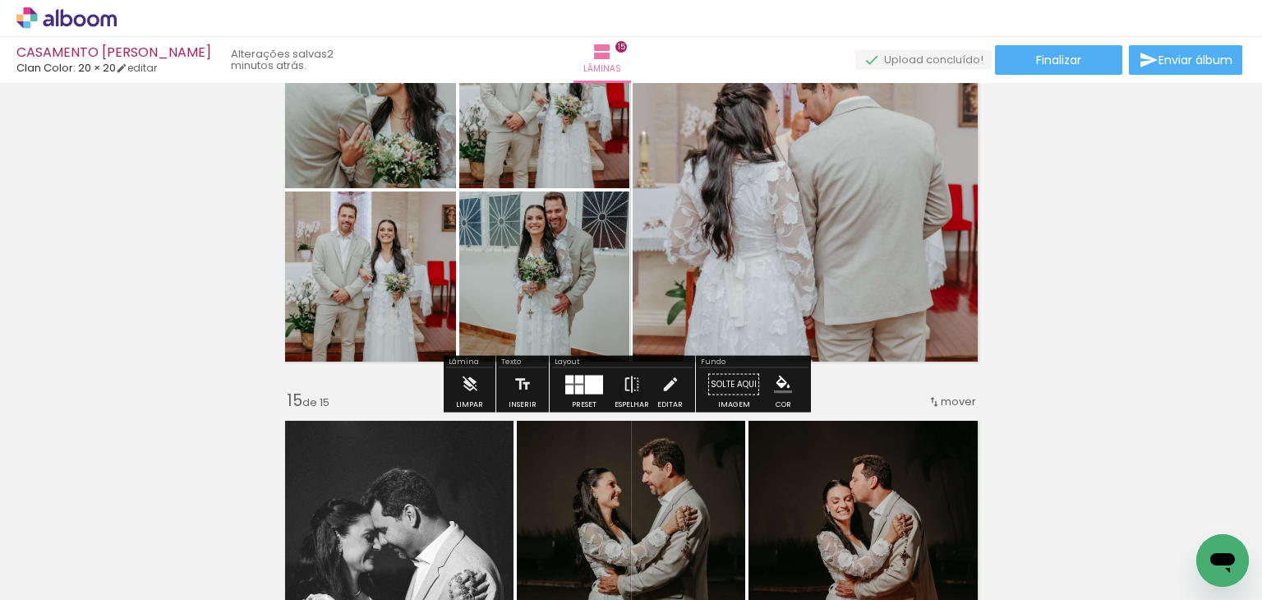
scroll to position [5408, 0]
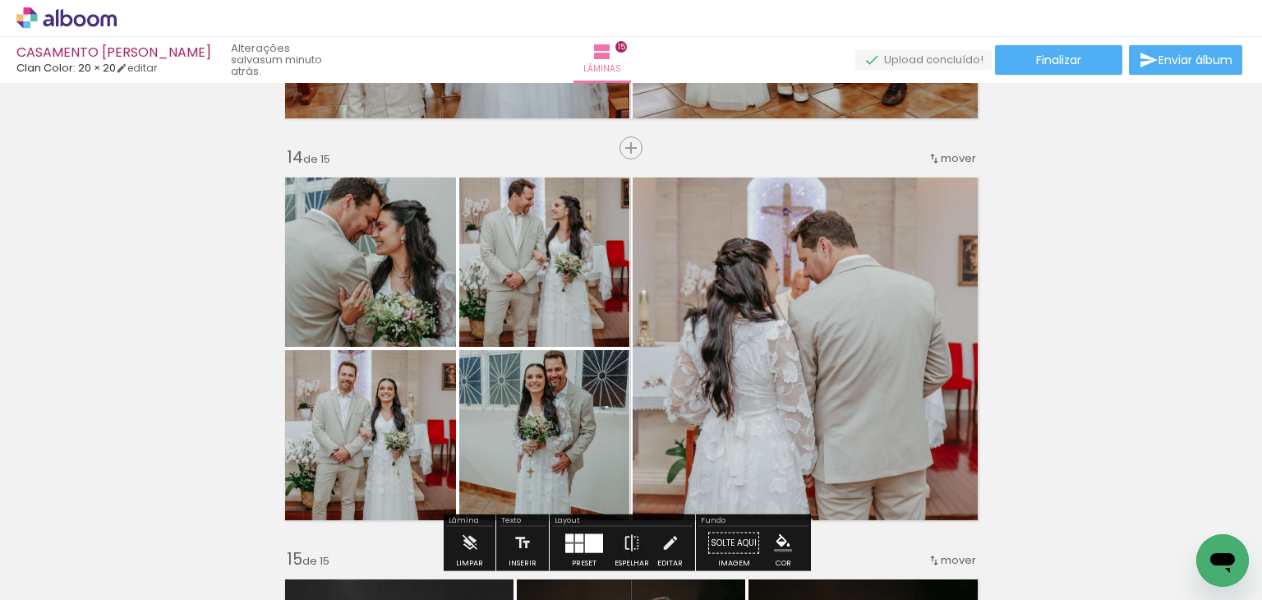
scroll to position [5161, 0]
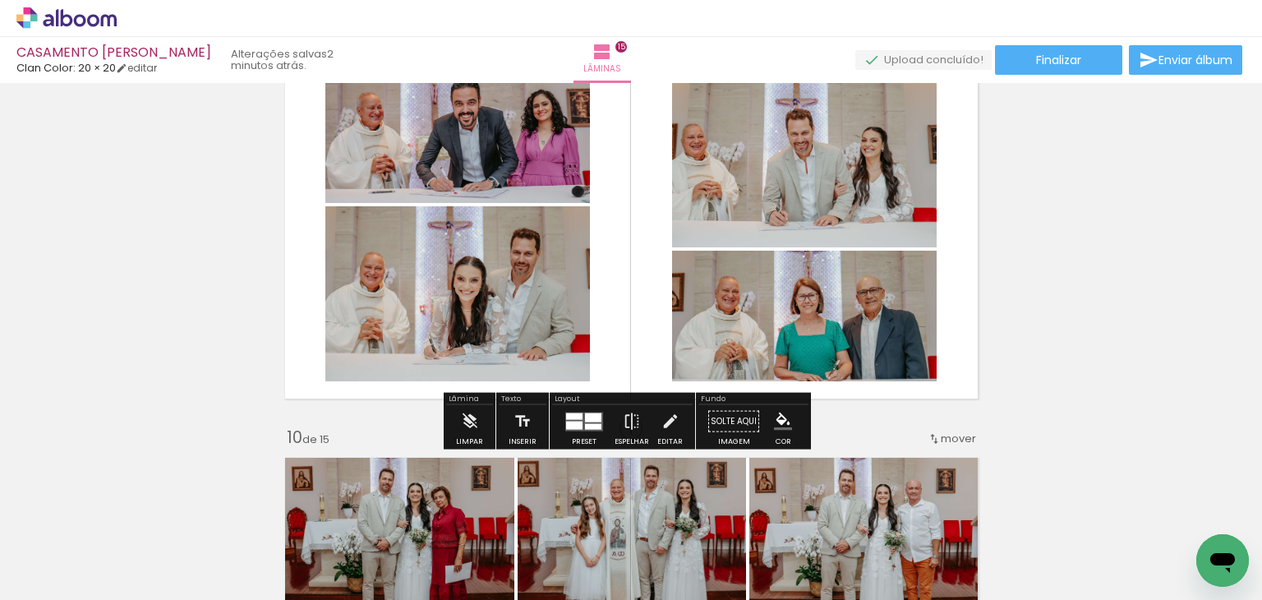
scroll to position [3272, 0]
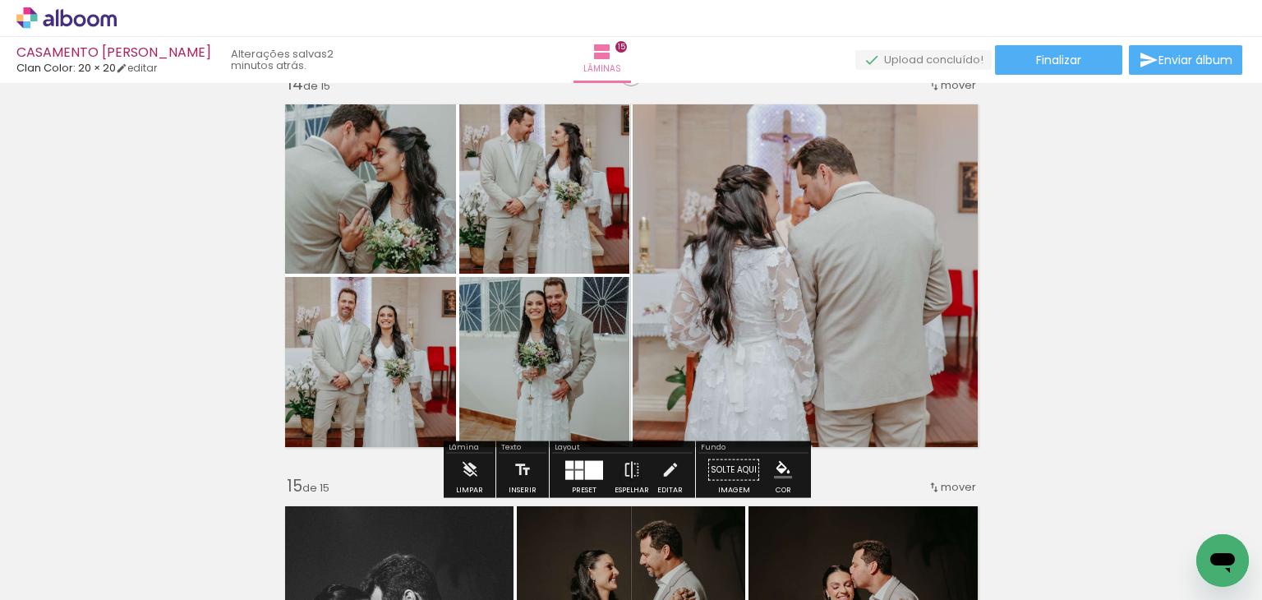
scroll to position [0, 4398]
click at [819, 354] on quentale-photo at bounding box center [810, 275] width 354 height 361
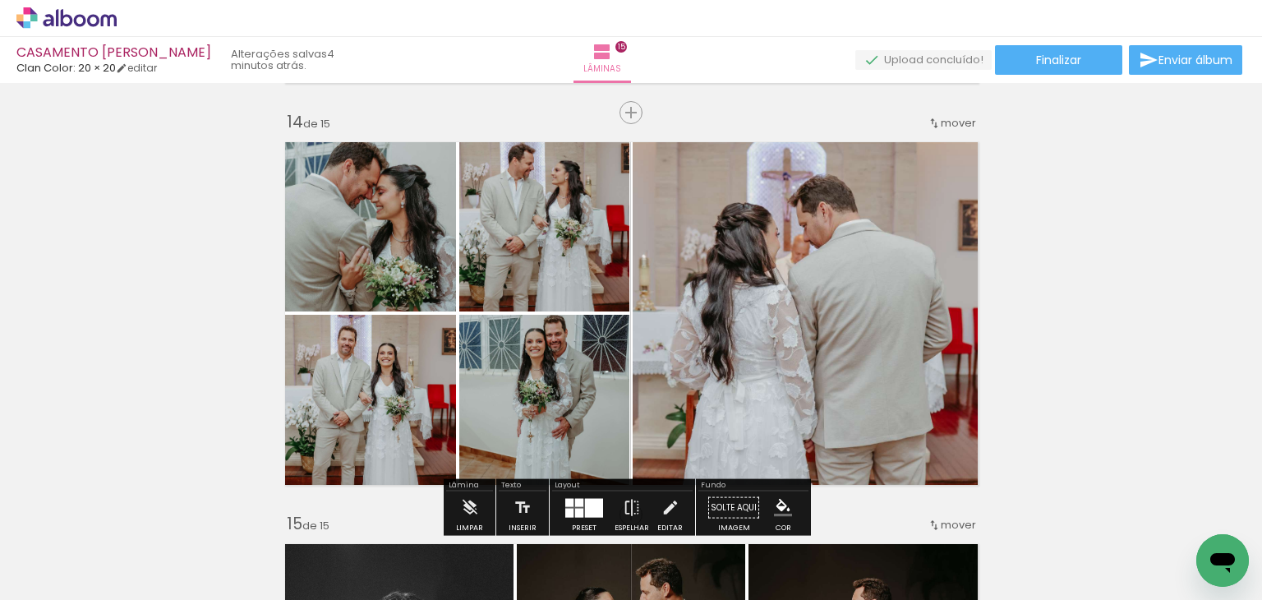
scroll to position [5258, 0]
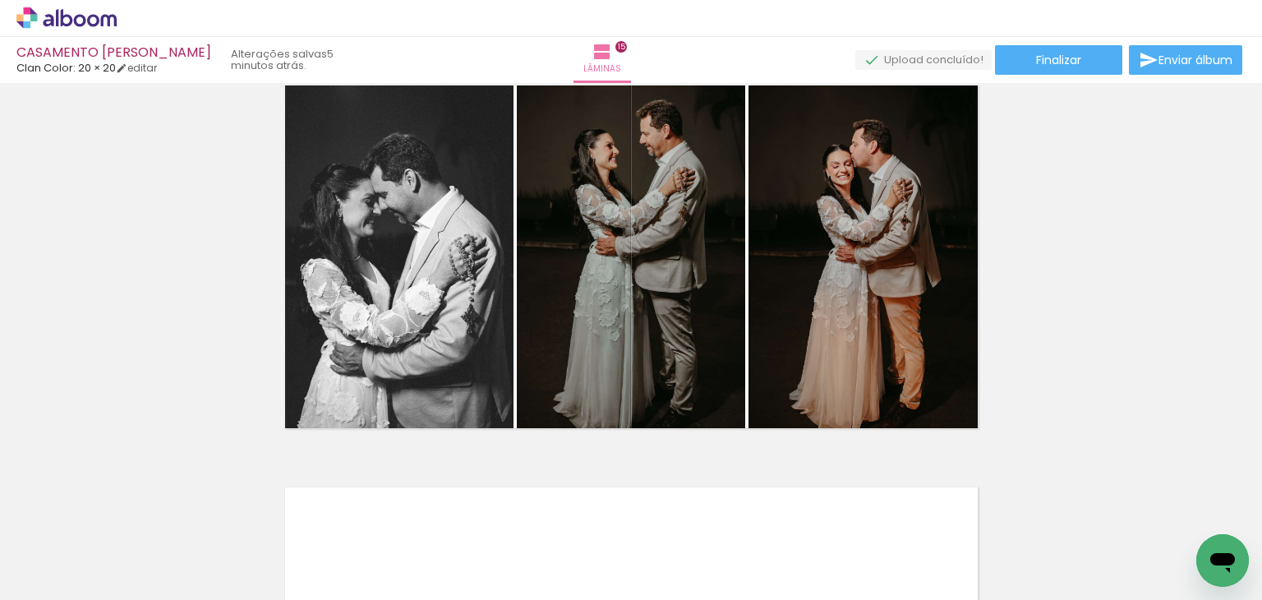
scroll to position [5669, 0]
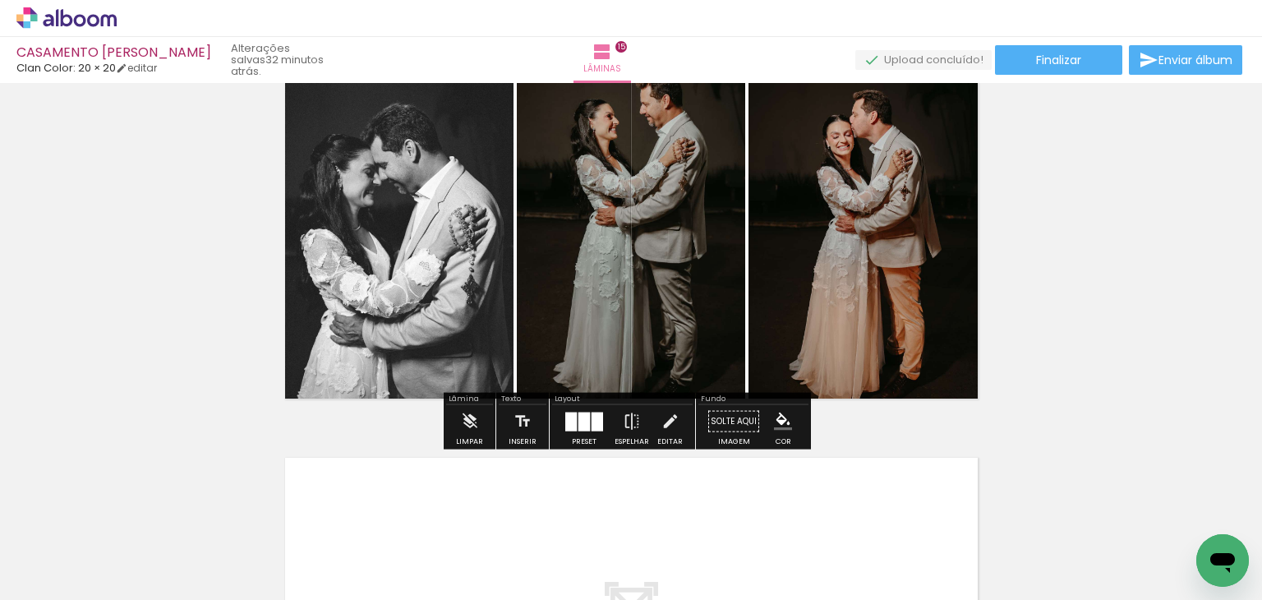
scroll to position [5669, 0]
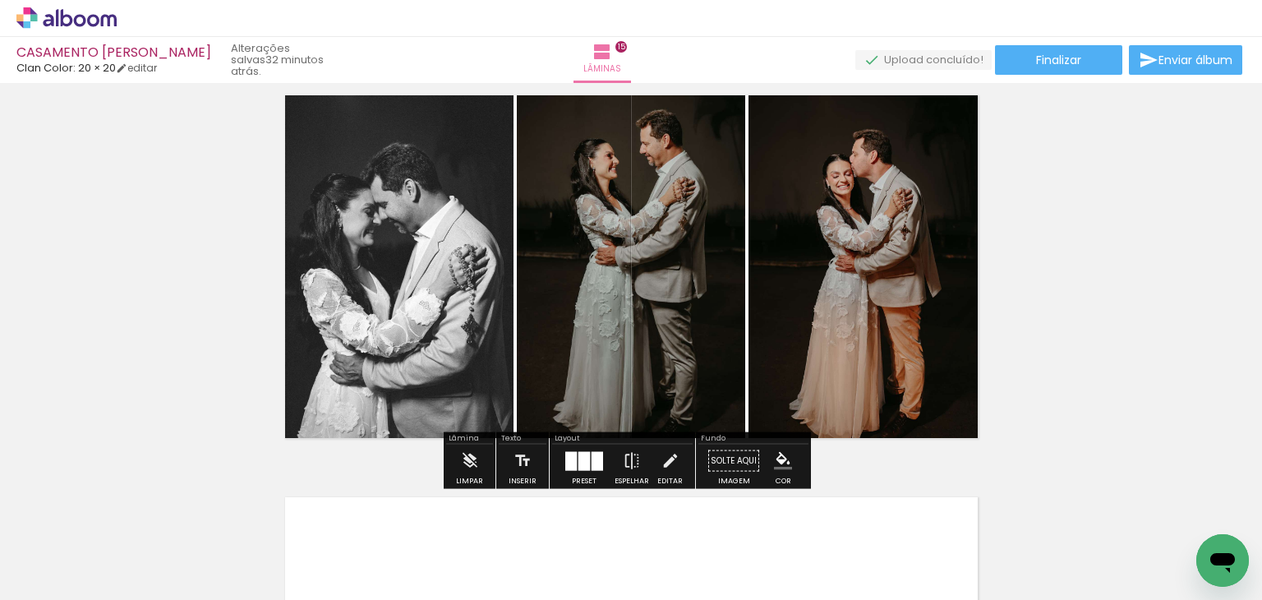
scroll to position [0, 4398]
drag, startPoint x: 1071, startPoint y: 330, endPoint x: 1062, endPoint y: 333, distance: 9.4
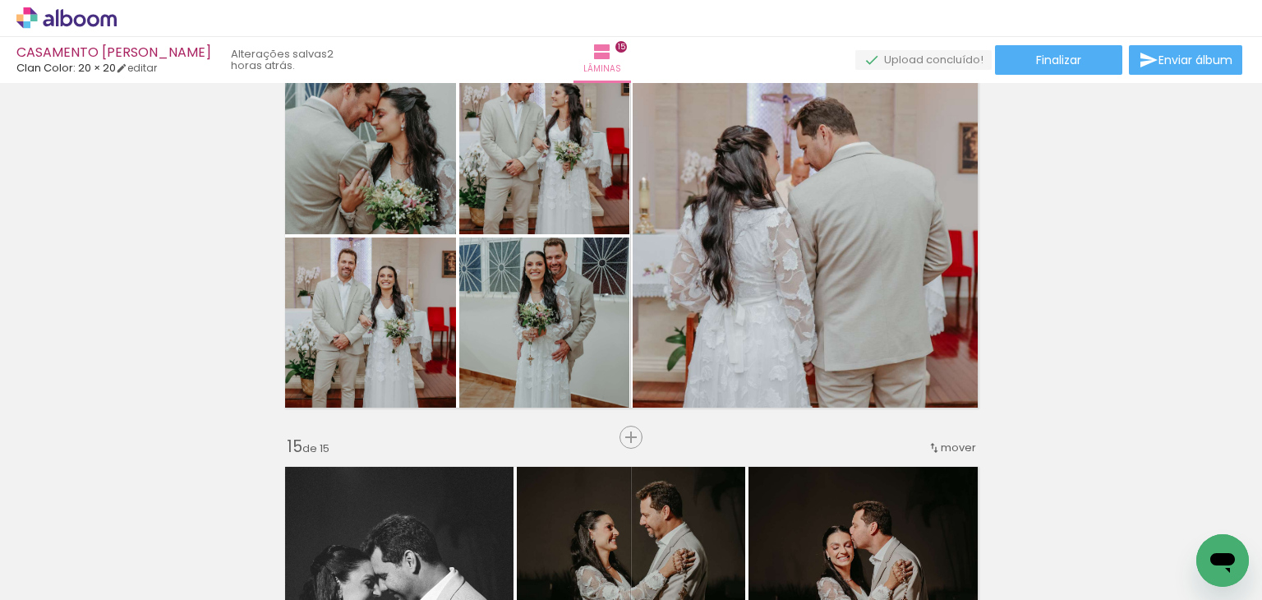
scroll to position [5258, 0]
